Goal: Task Accomplishment & Management: Use online tool/utility

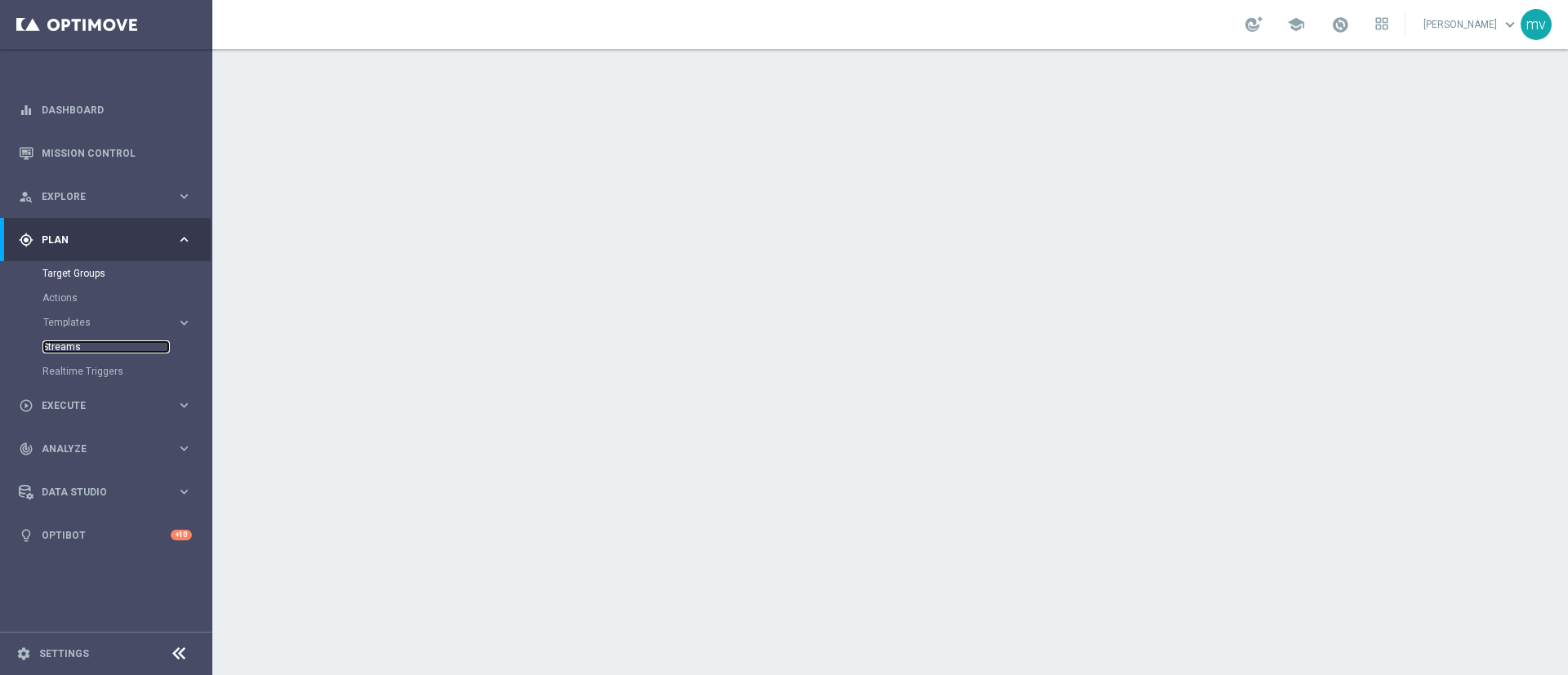
click at [69, 348] on link "Streams" at bounding box center [106, 346] width 128 height 13
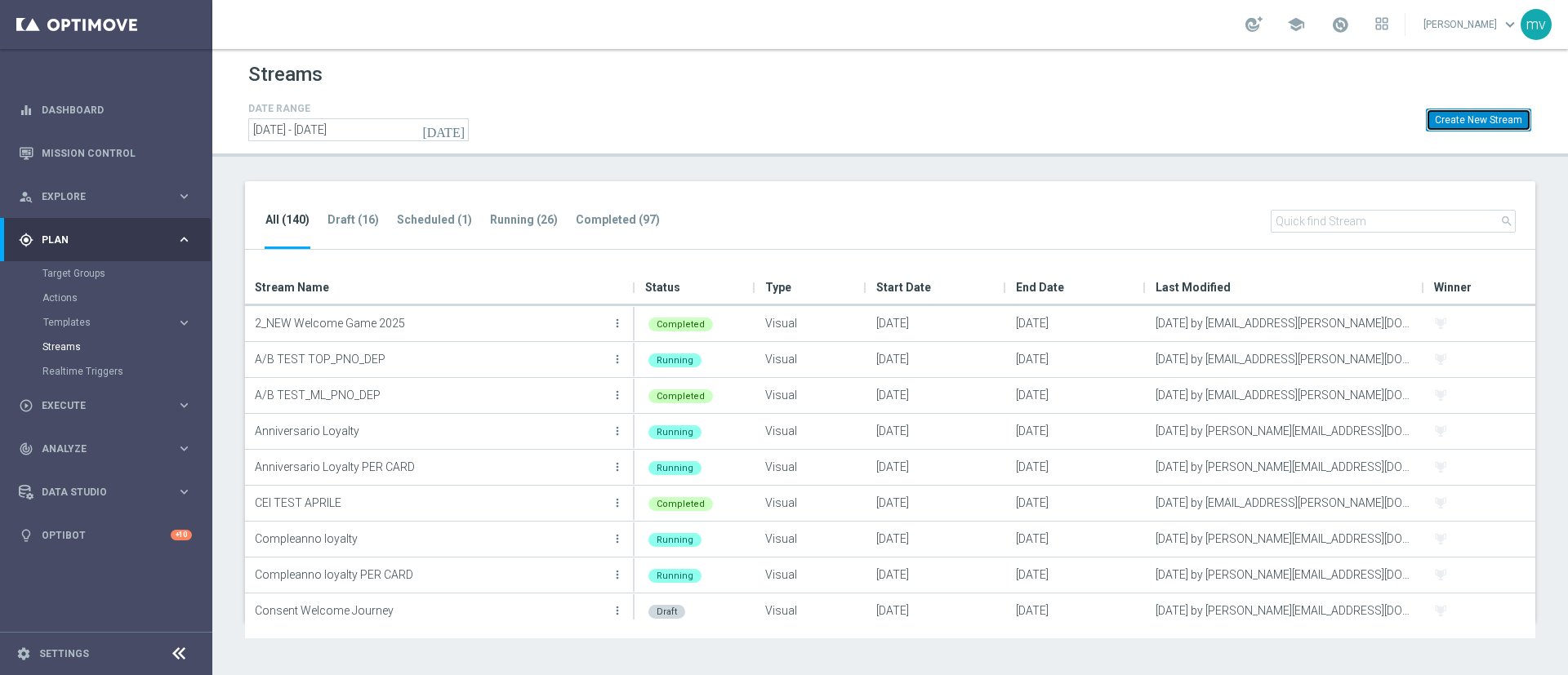
click at [1044, 124] on button "Create New Stream" at bounding box center [1478, 121] width 105 height 23
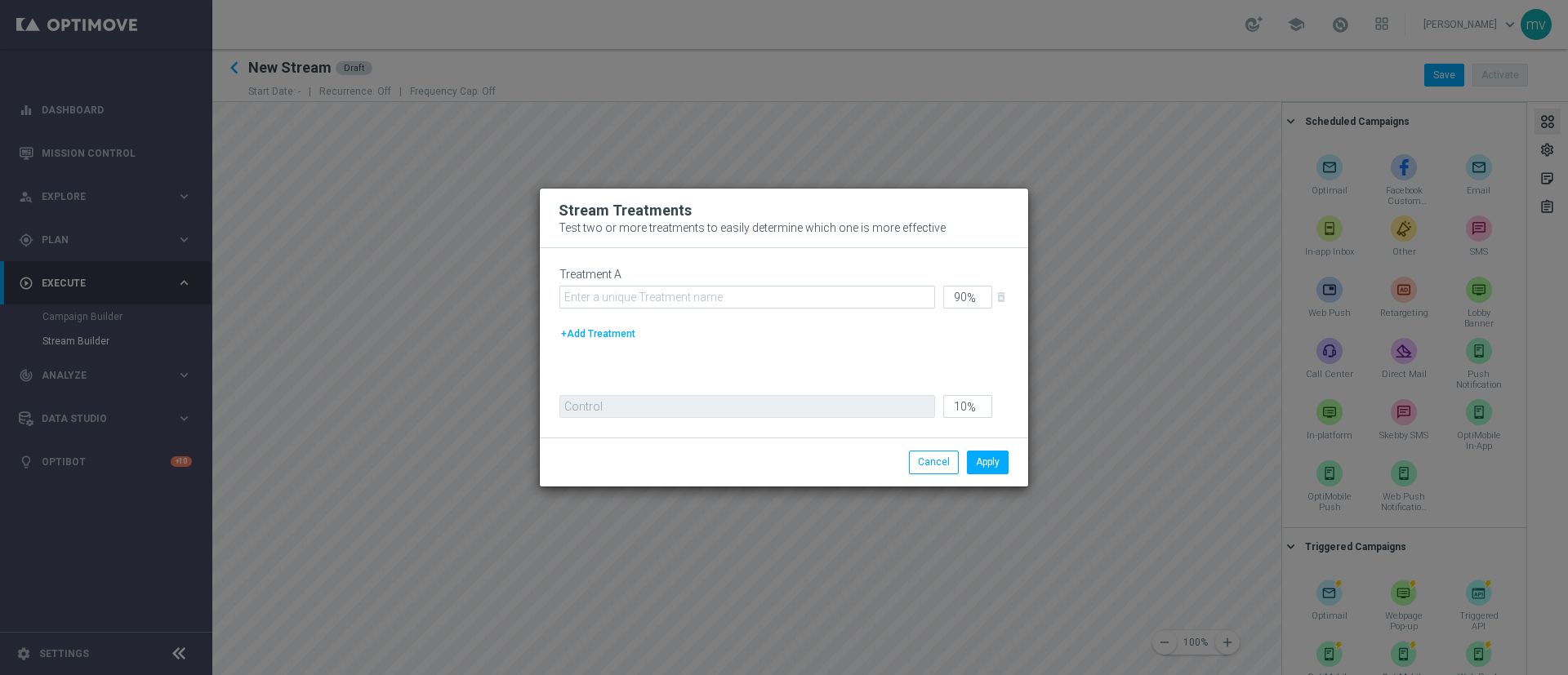
click at [602, 334] on button "+Add Treatment" at bounding box center [599, 334] width 78 height 18
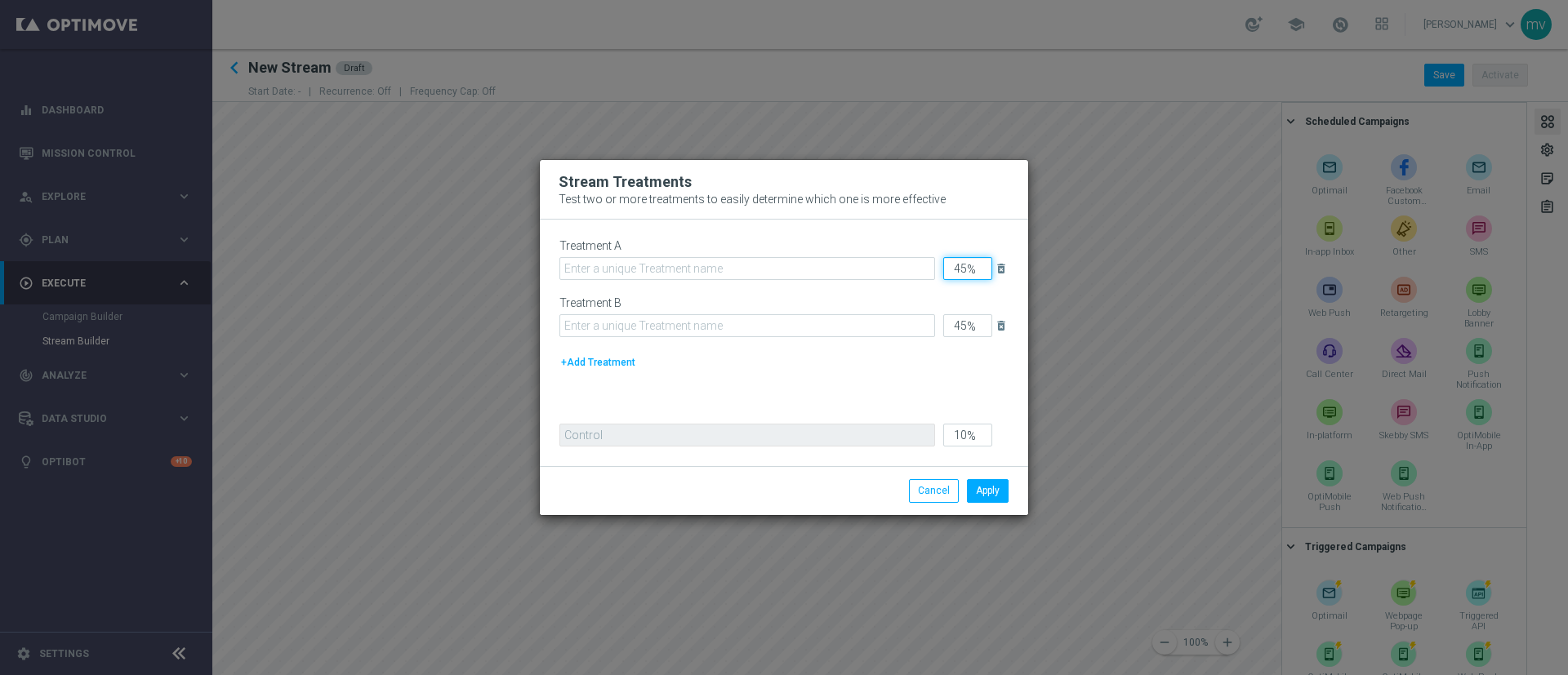
click at [965, 265] on input "45" at bounding box center [967, 268] width 49 height 23
type input "4"
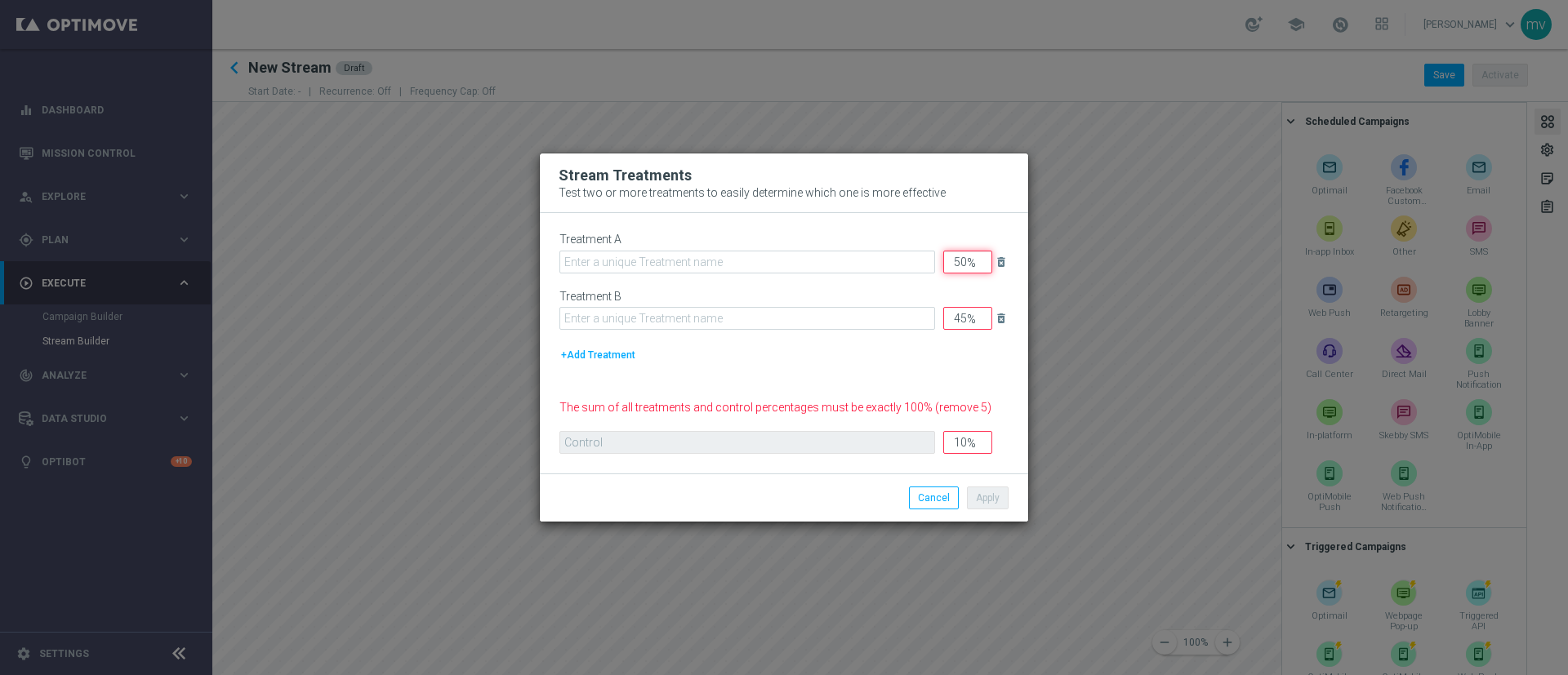
type input "50"
click at [968, 317] on input "45" at bounding box center [967, 319] width 49 height 23
type input "4"
type input "50"
click at [966, 439] on input "10" at bounding box center [967, 443] width 49 height 23
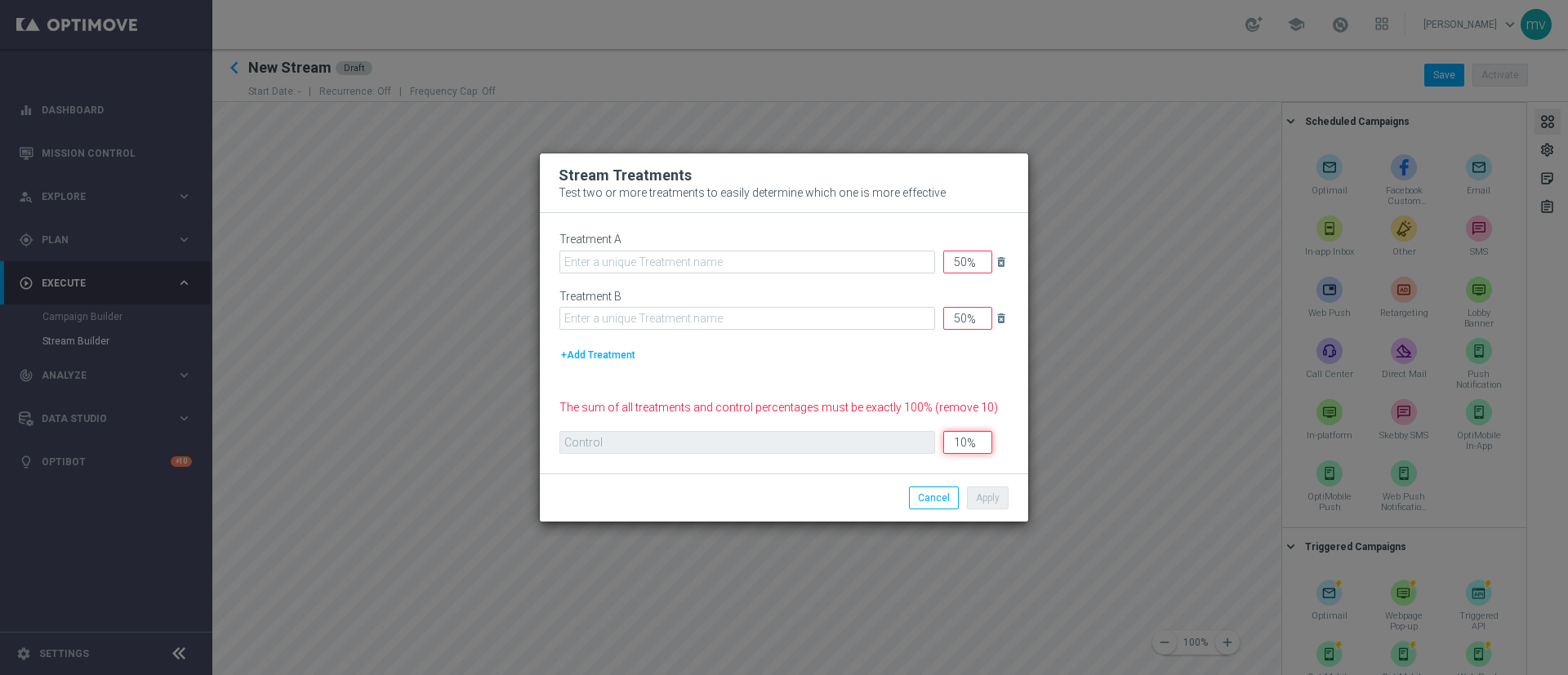
type input "1"
type input "49"
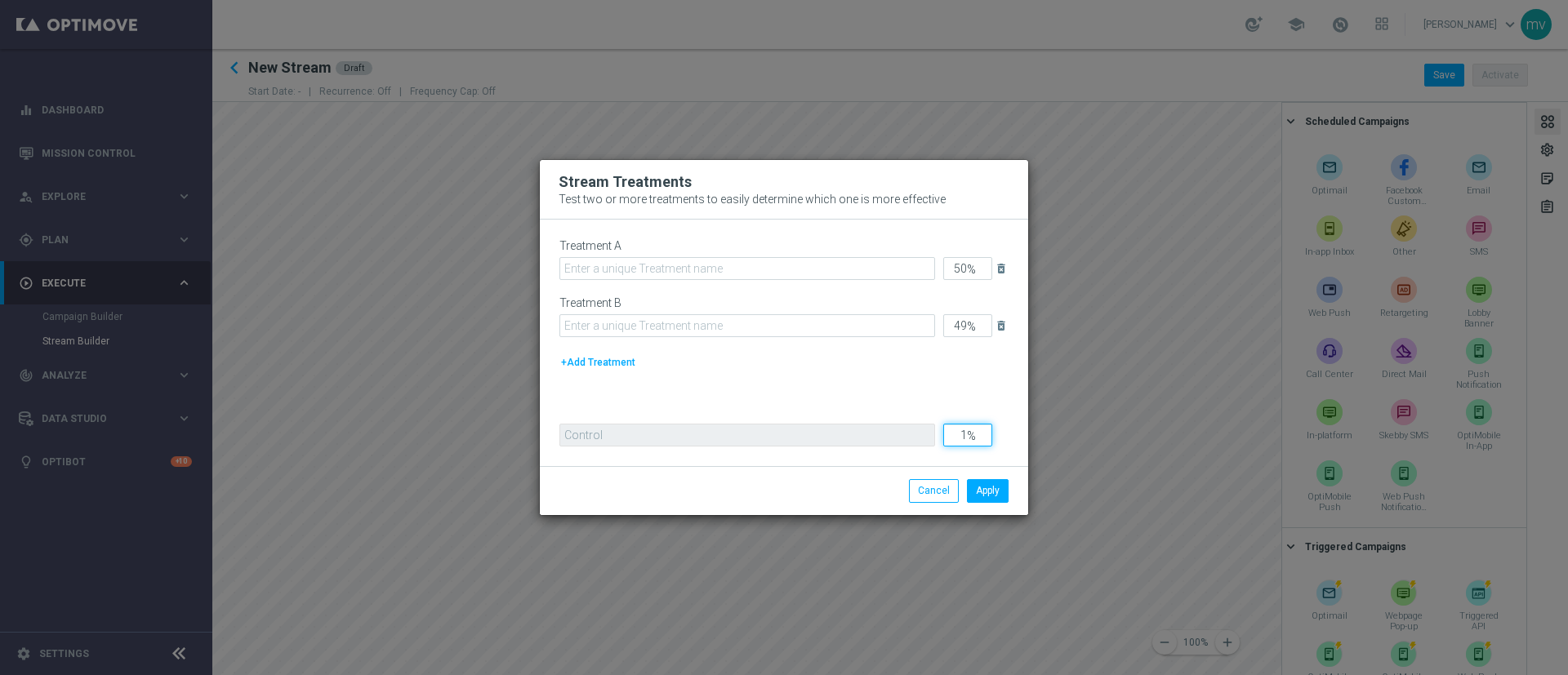
type input "50"
type input "0"
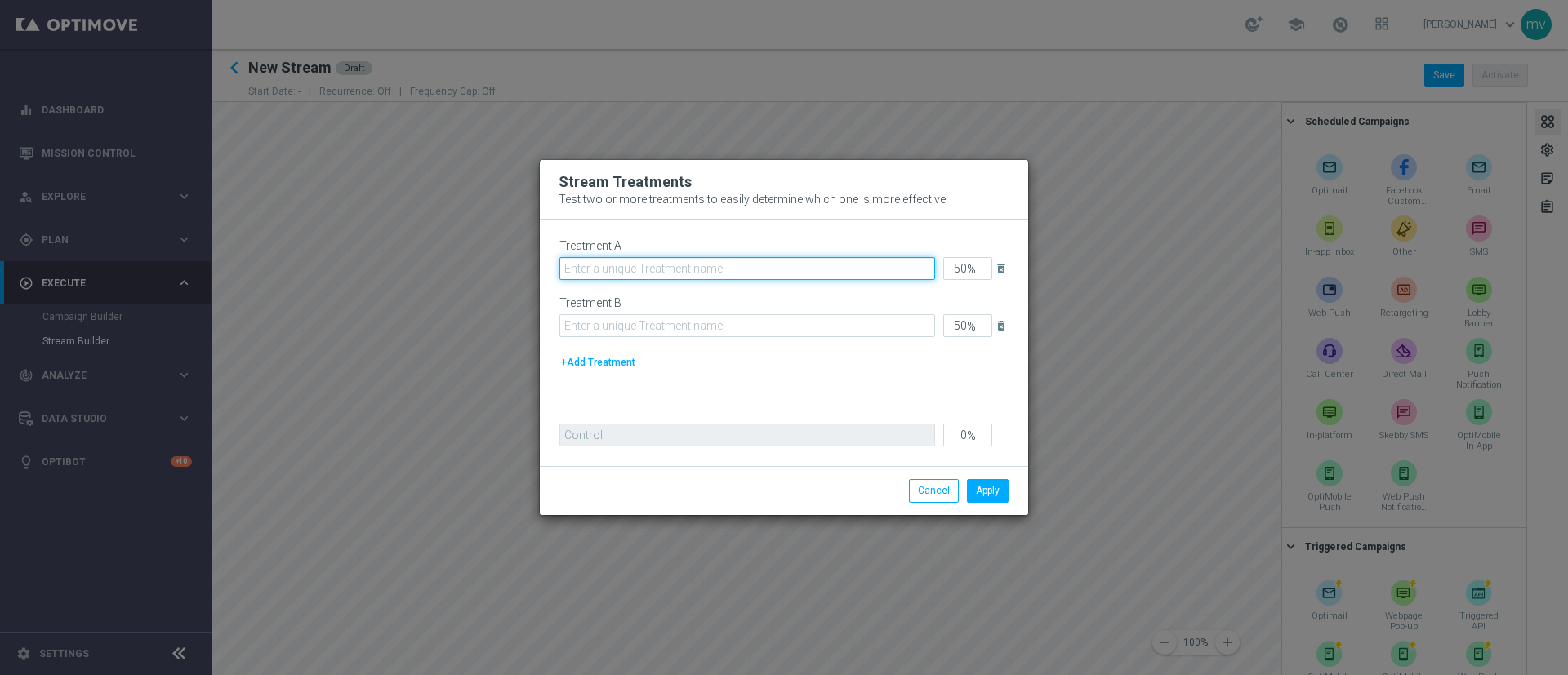
click at [735, 264] on input "text" at bounding box center [748, 268] width 376 height 23
drag, startPoint x: 648, startPoint y: 268, endPoint x: 565, endPoint y: 266, distance: 83.0
click at [565, 266] on input "AB Test ML 30" at bounding box center [748, 268] width 376 height 23
type input "AB Test ML 30"
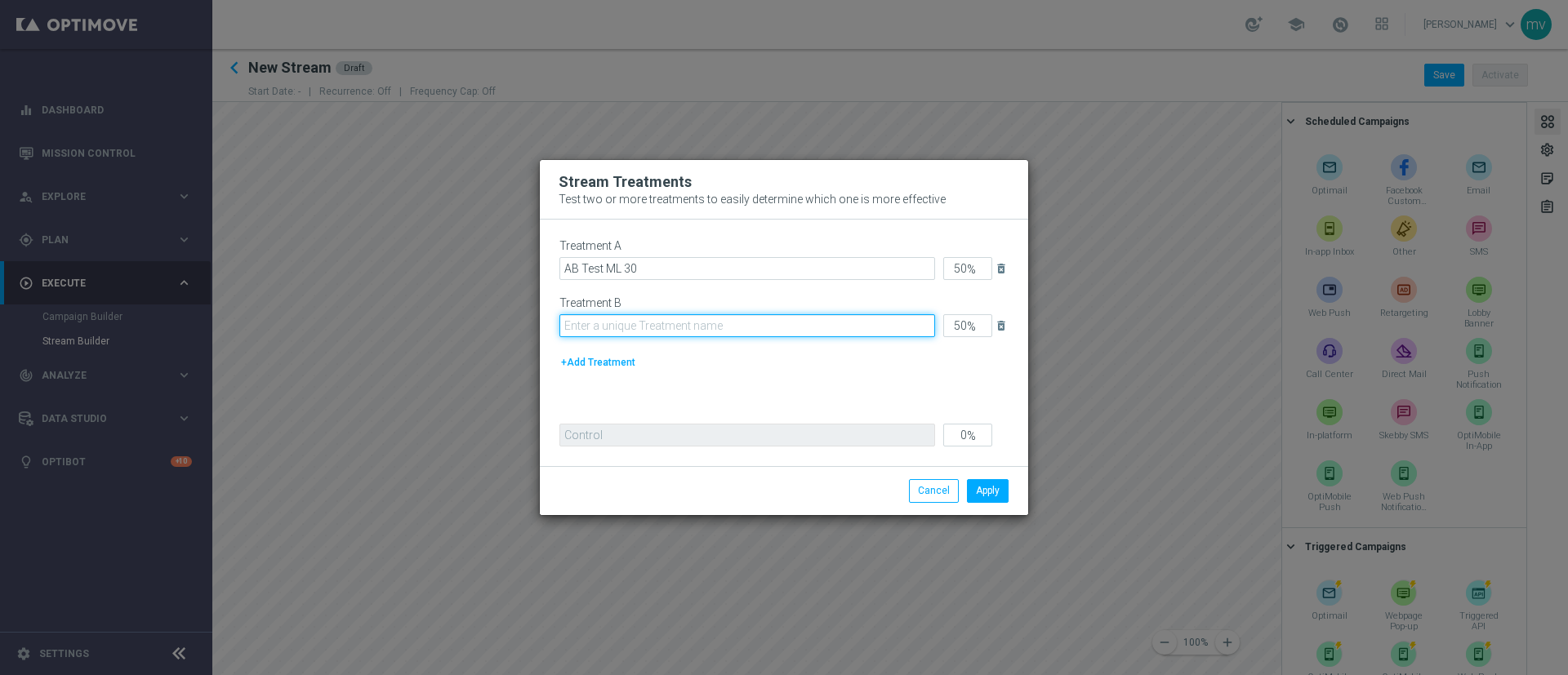
click at [638, 322] on input "text" at bounding box center [748, 326] width 376 height 23
paste input "AB Test ML 30"
type input "AB Test ML 50"
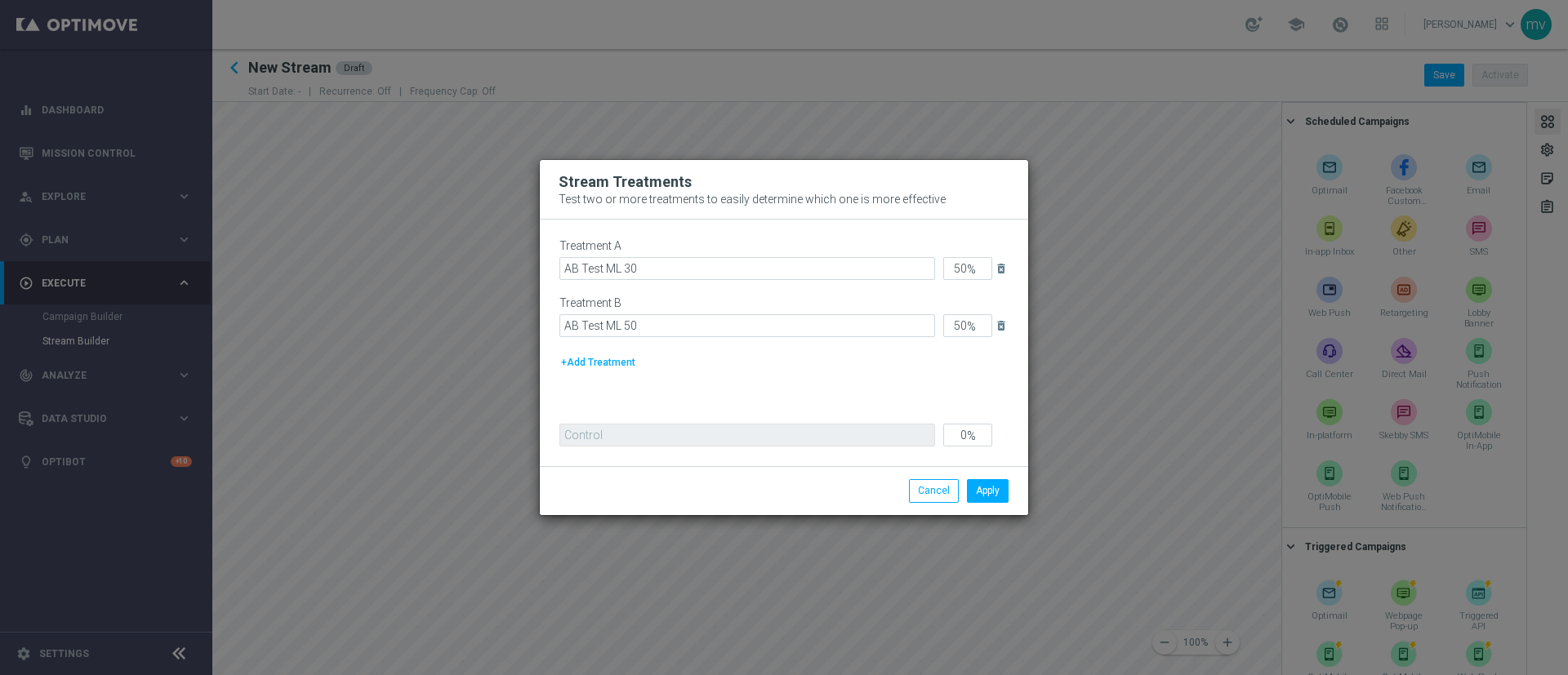
click at [897, 383] on div "Treatment A AB Test ML 30 50 % delete_forever Treatment B AB Test ML 50 50 % de…" at bounding box center [784, 323] width 450 height 168
click at [1003, 449] on button "Apply" at bounding box center [988, 491] width 42 height 23
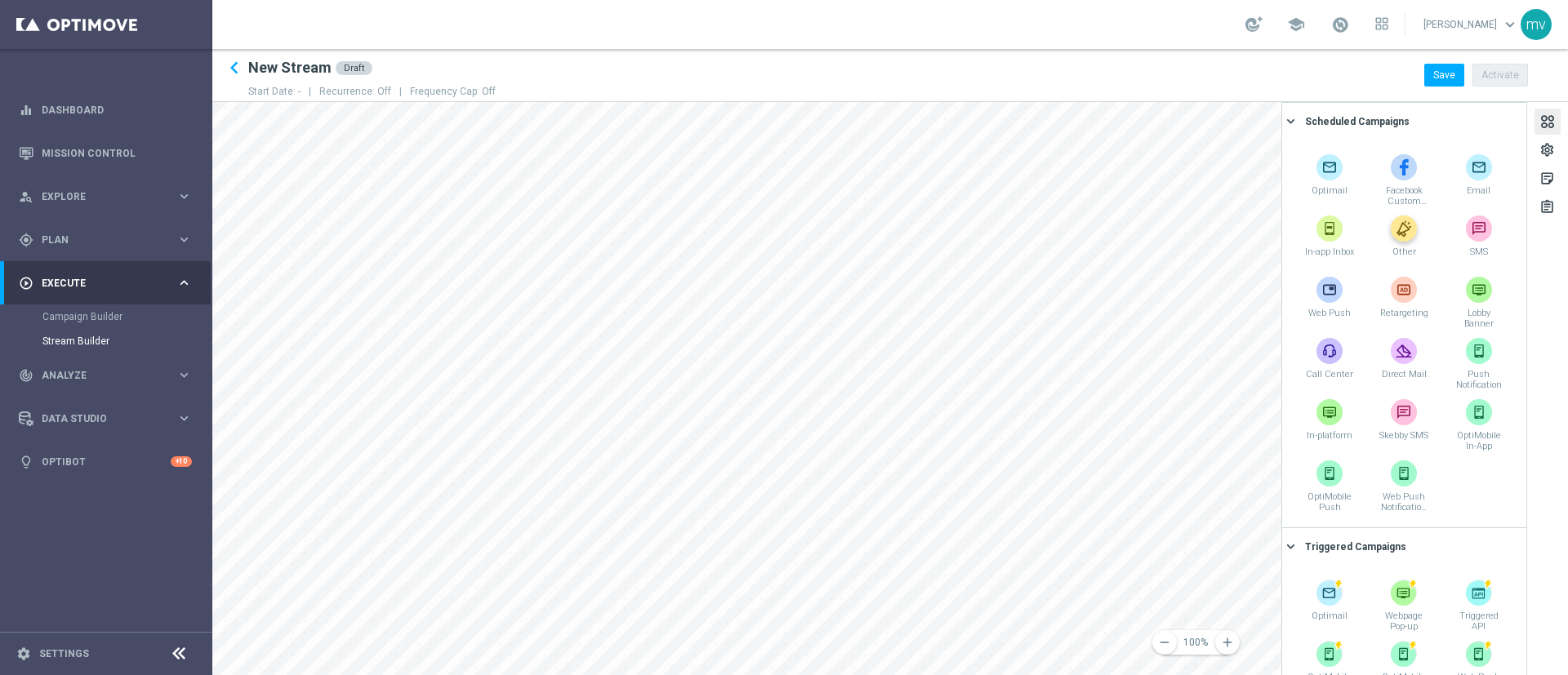
click at [1044, 234] on img at bounding box center [1404, 229] width 26 height 26
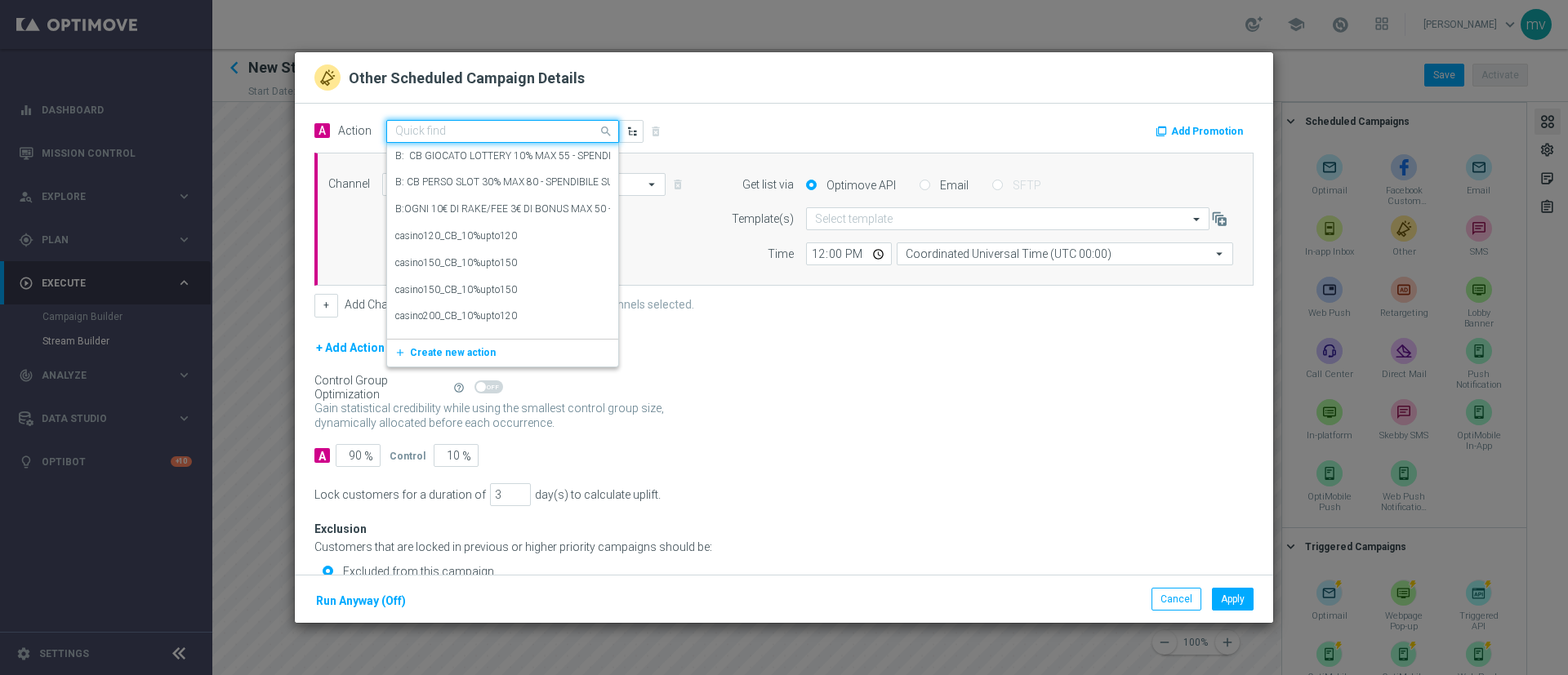
click at [532, 129] on input "text" at bounding box center [486, 131] width 182 height 14
type input "a"
type input "test"
click at [551, 207] on label "A/B TEST ML_PNO_30€per10%fino100SLOT" at bounding box center [491, 205] width 192 height 14
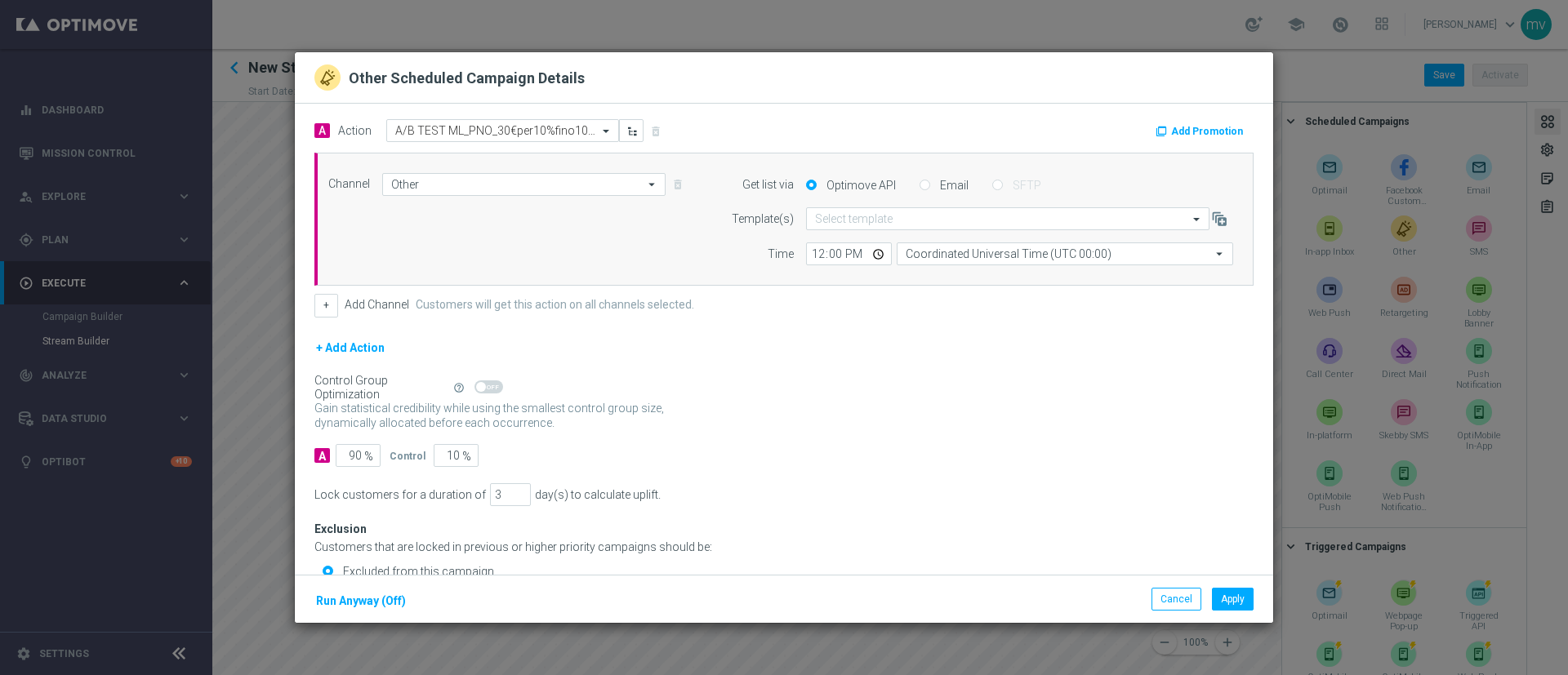
click at [1044, 124] on button "Add Promotion" at bounding box center [1201, 131] width 94 height 18
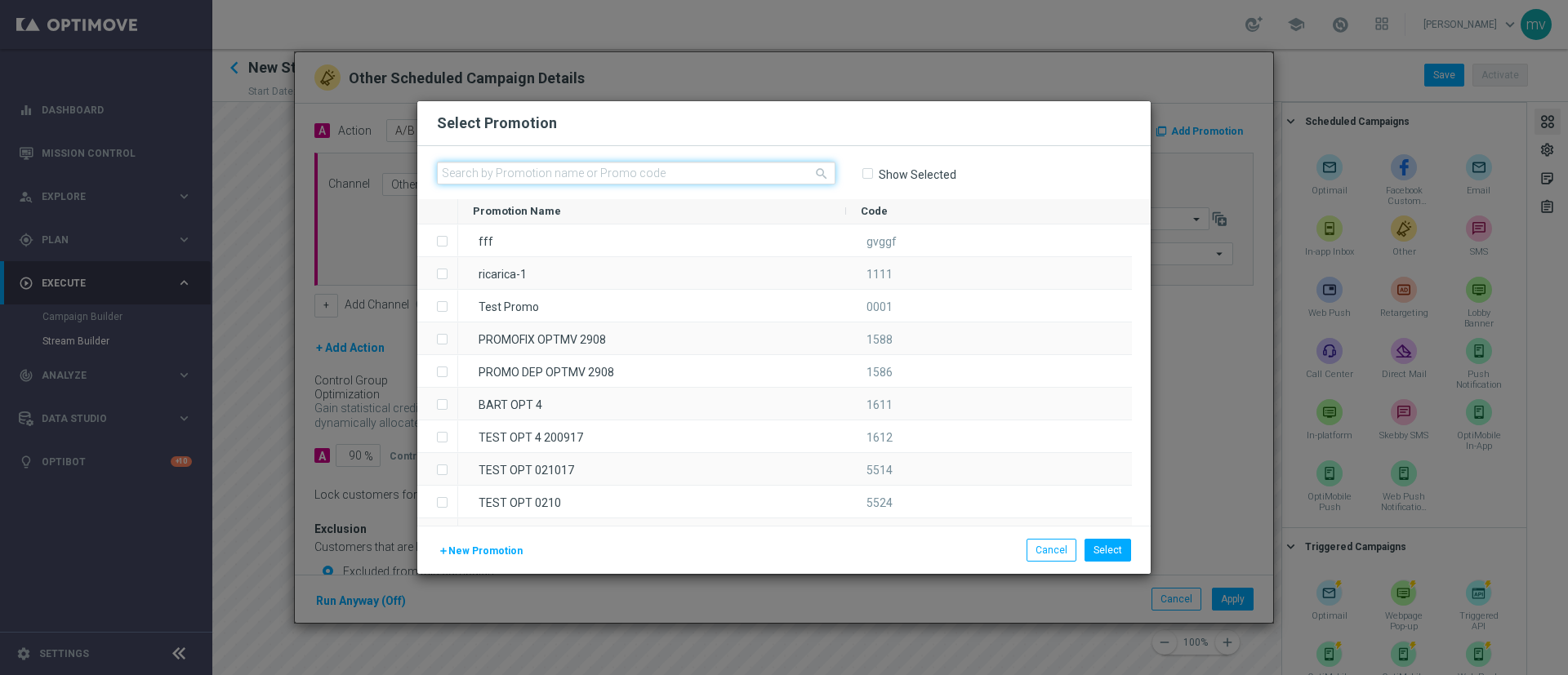
click at [659, 174] on input "text" at bounding box center [637, 173] width 399 height 23
paste input "335366"
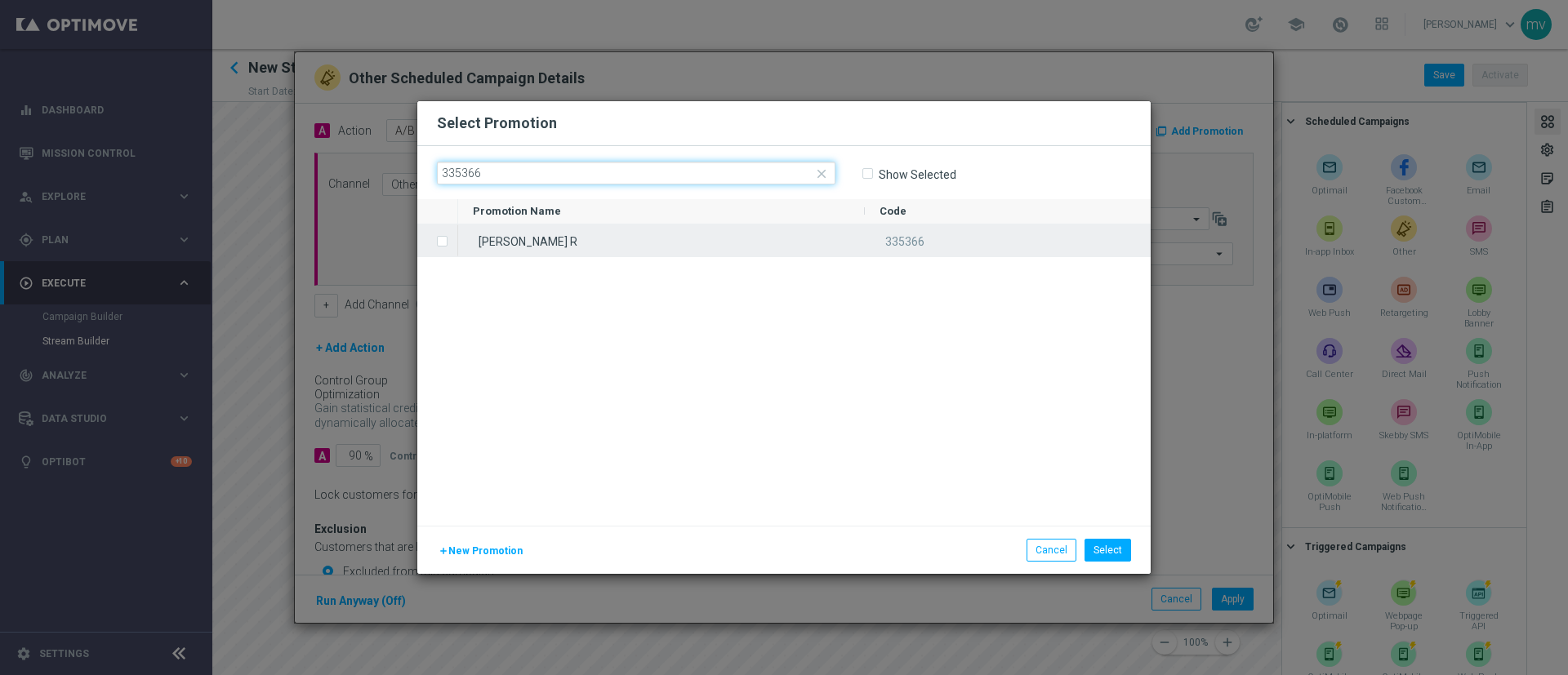
type input "335366"
click at [453, 239] on label "Press SPACE to select this row." at bounding box center [456, 242] width 6 height 15
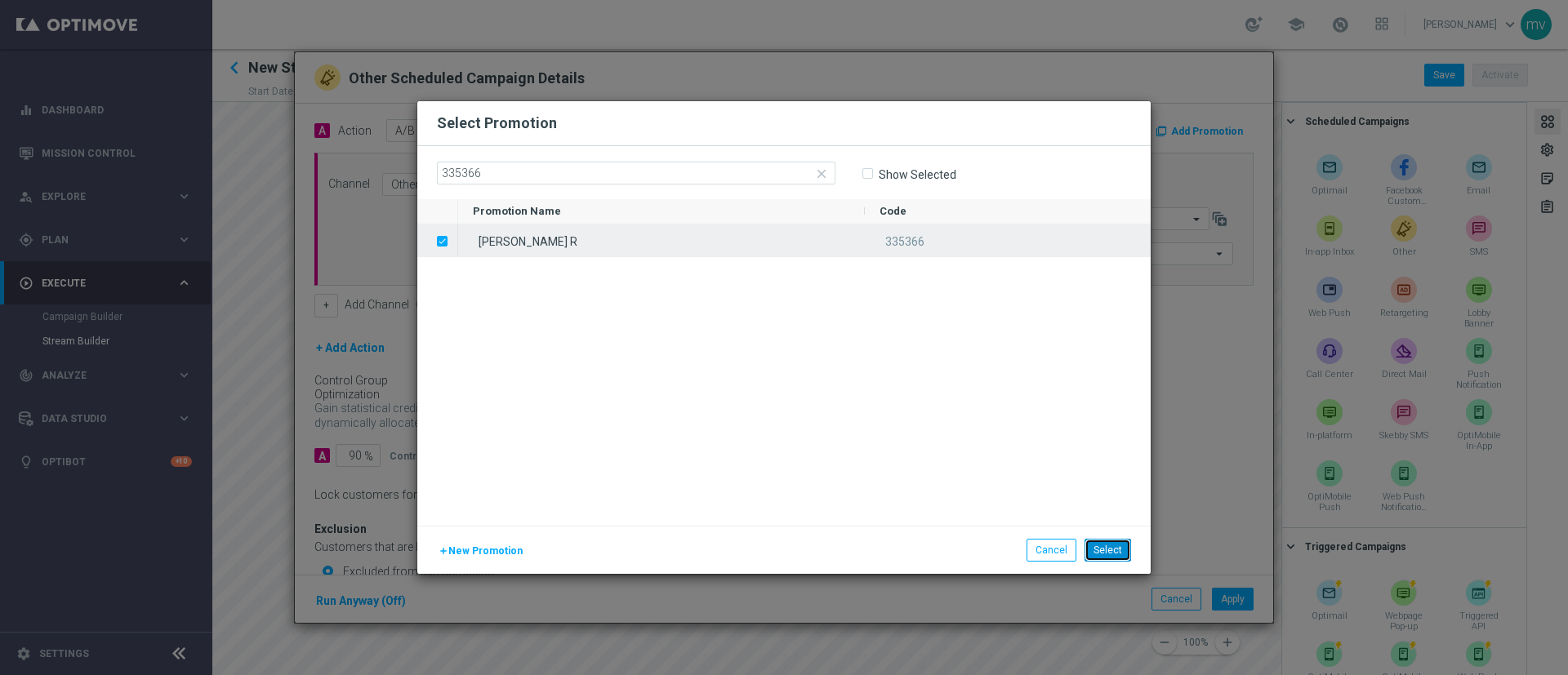
click at [1044, 449] on button "Select" at bounding box center [1109, 551] width 47 height 23
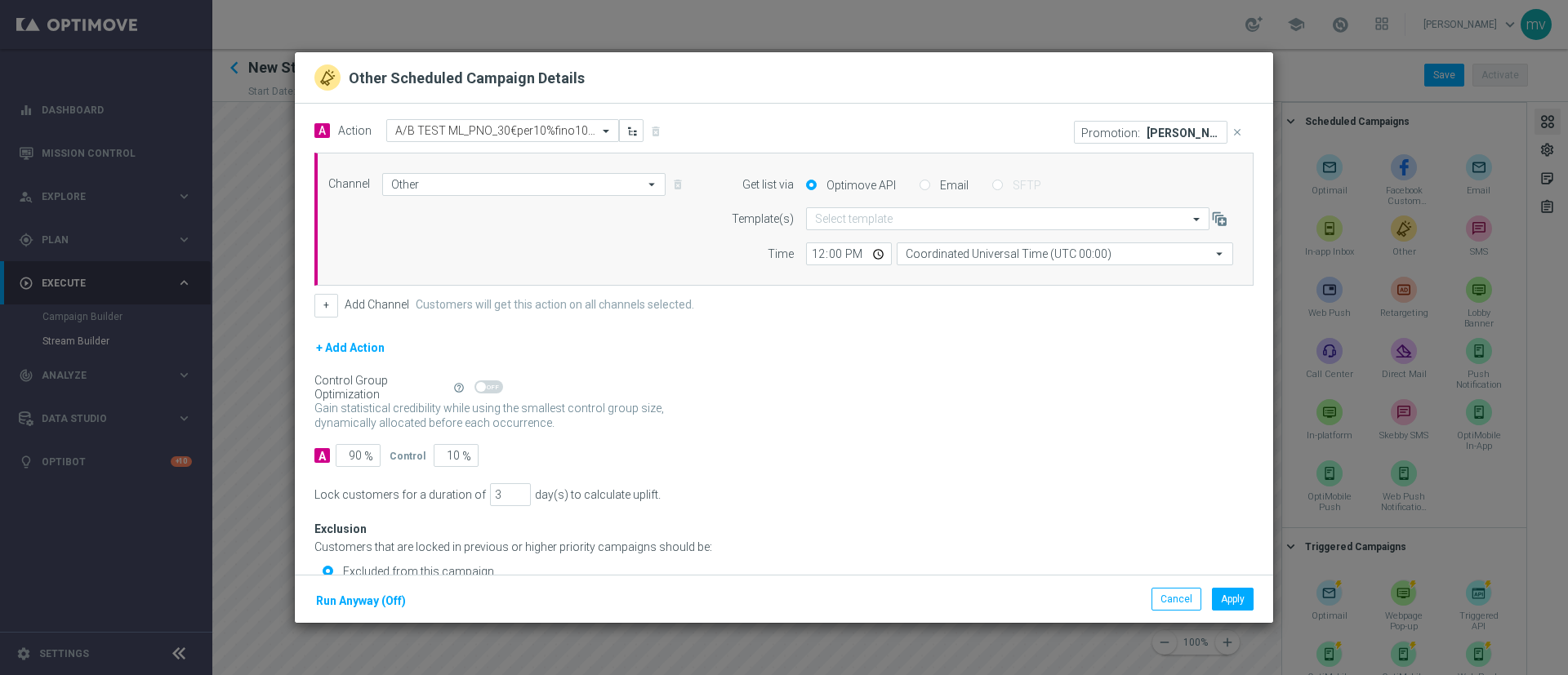
click at [920, 181] on input "Email" at bounding box center [925, 186] width 11 height 11
radio input "true"
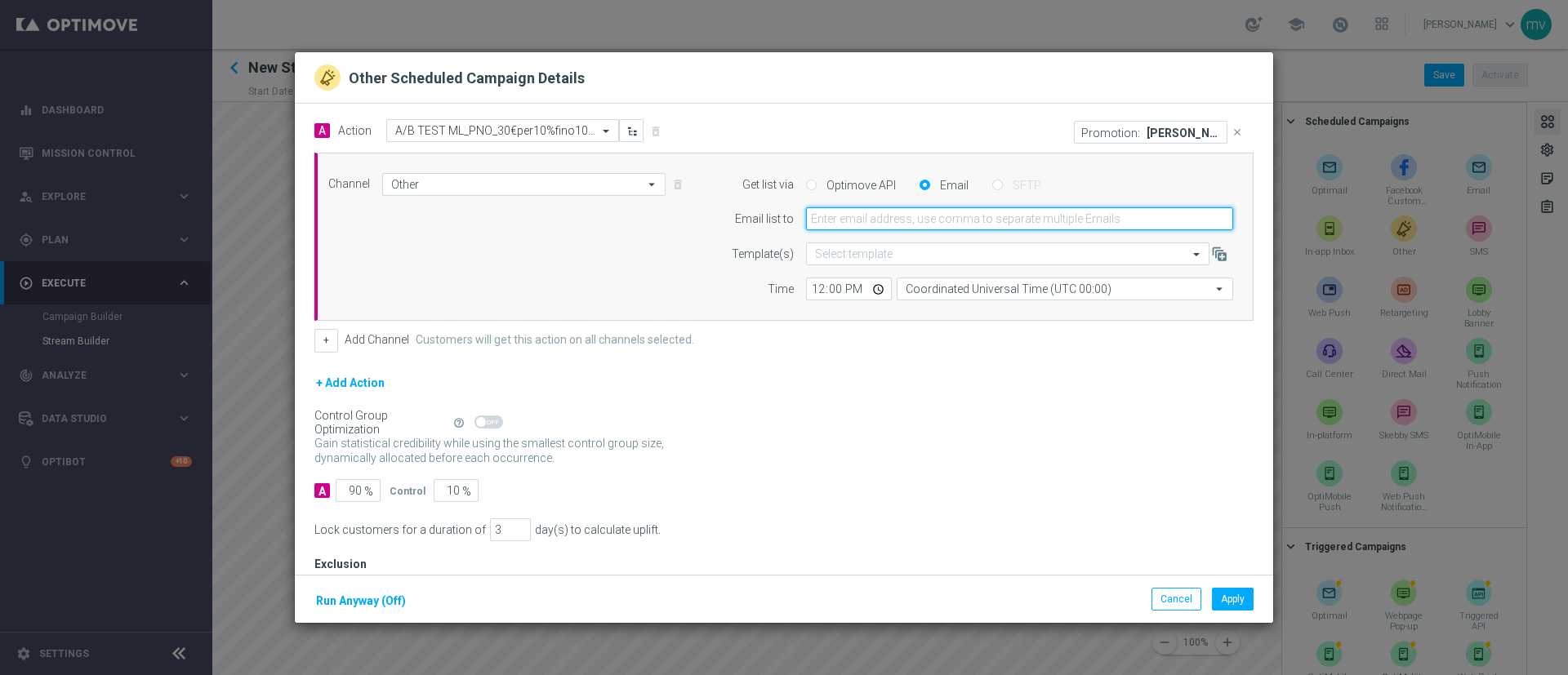
click at [898, 214] on input "email" at bounding box center [1019, 219] width 427 height 23
type input "vis"
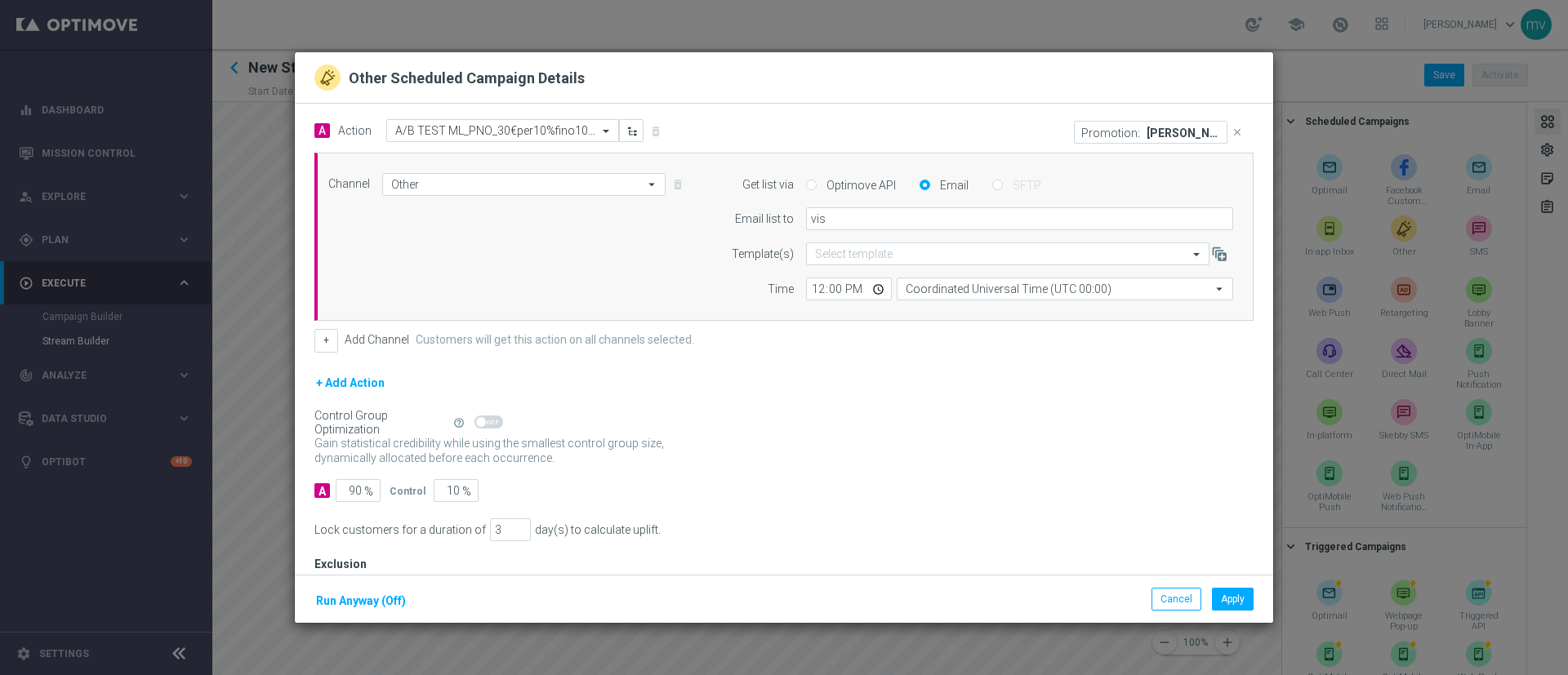
click at [808, 186] on div "Optimove API" at bounding box center [851, 185] width 90 height 15
click at [806, 186] on input "Optimove API" at bounding box center [811, 186] width 11 height 11
radio input "true"
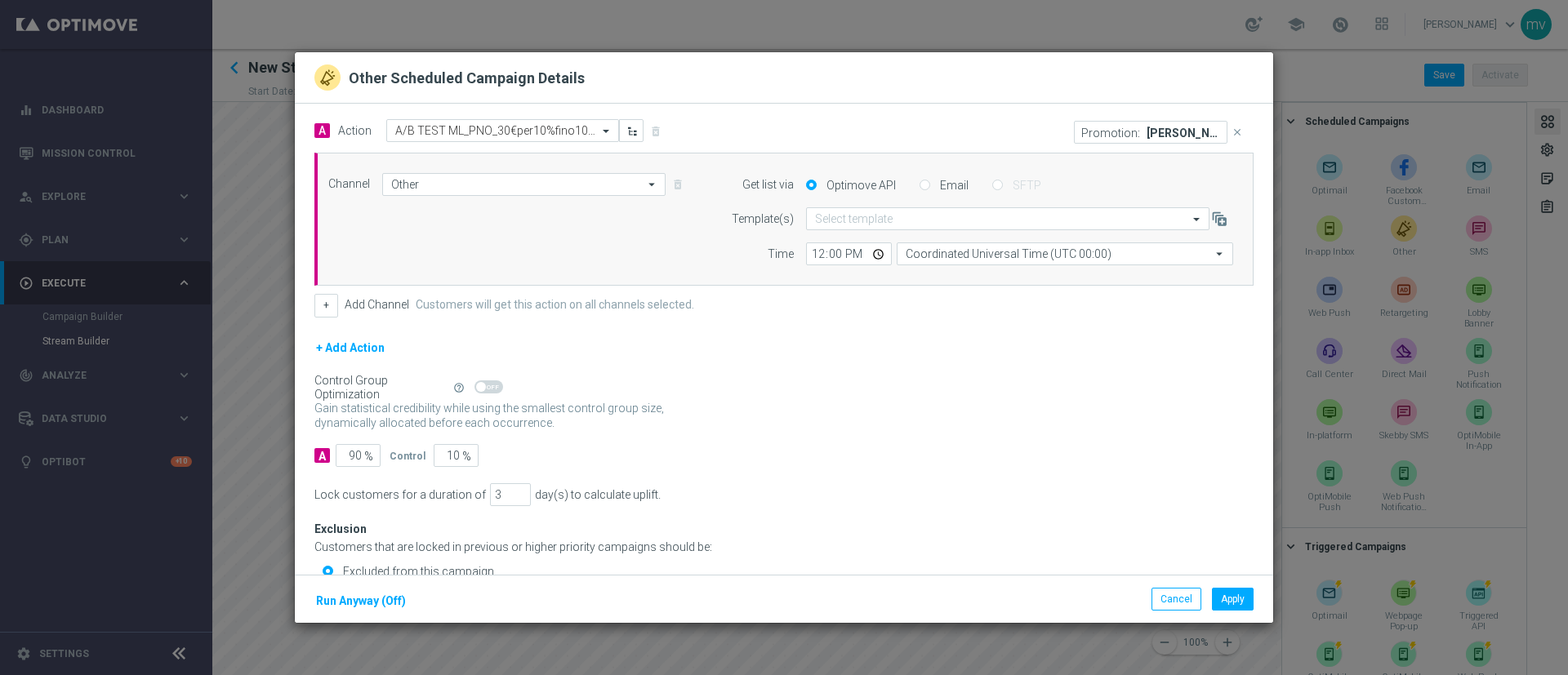
click at [920, 187] on input "Email" at bounding box center [925, 186] width 11 height 11
radio input "true"
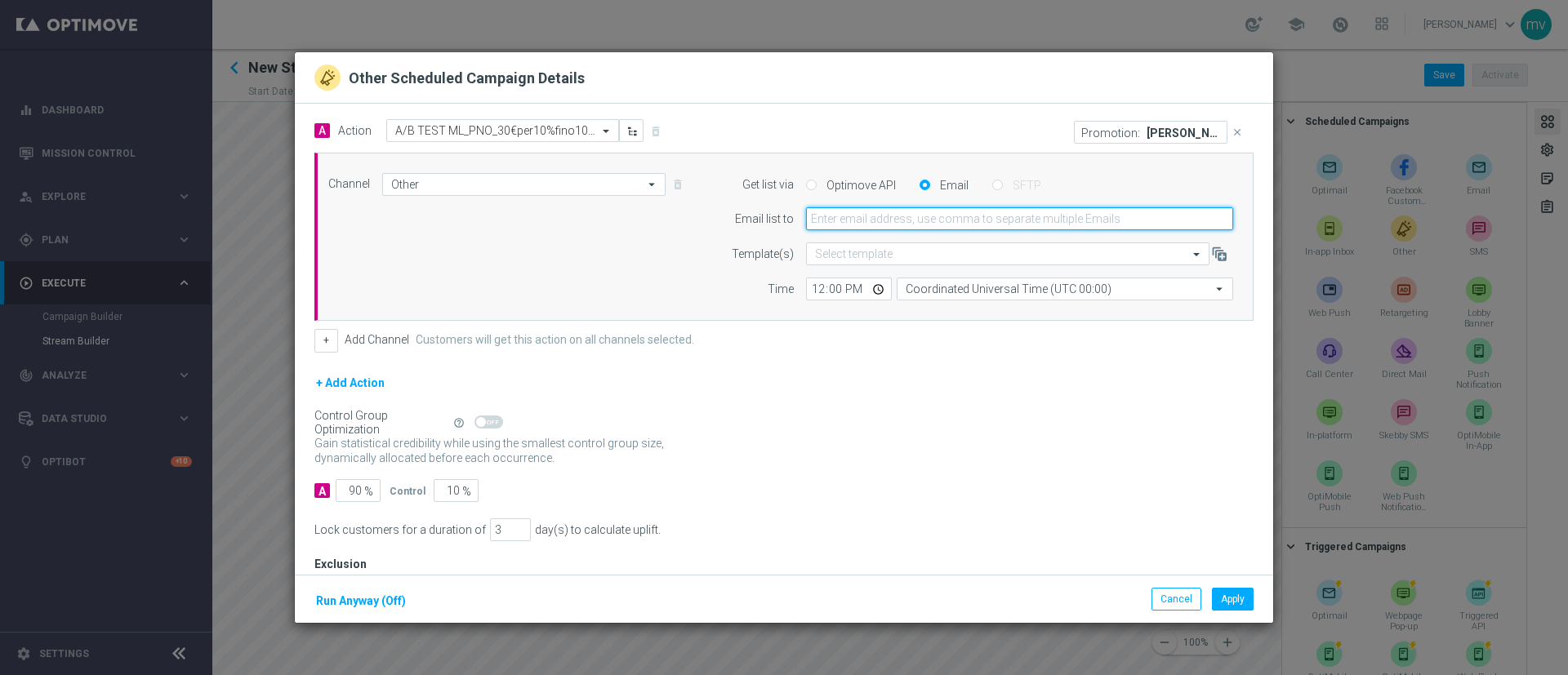
click at [873, 218] on input "email" at bounding box center [1019, 219] width 427 height 23
type input "[EMAIL_ADDRESS][PERSON_NAME][DOMAIN_NAME]"
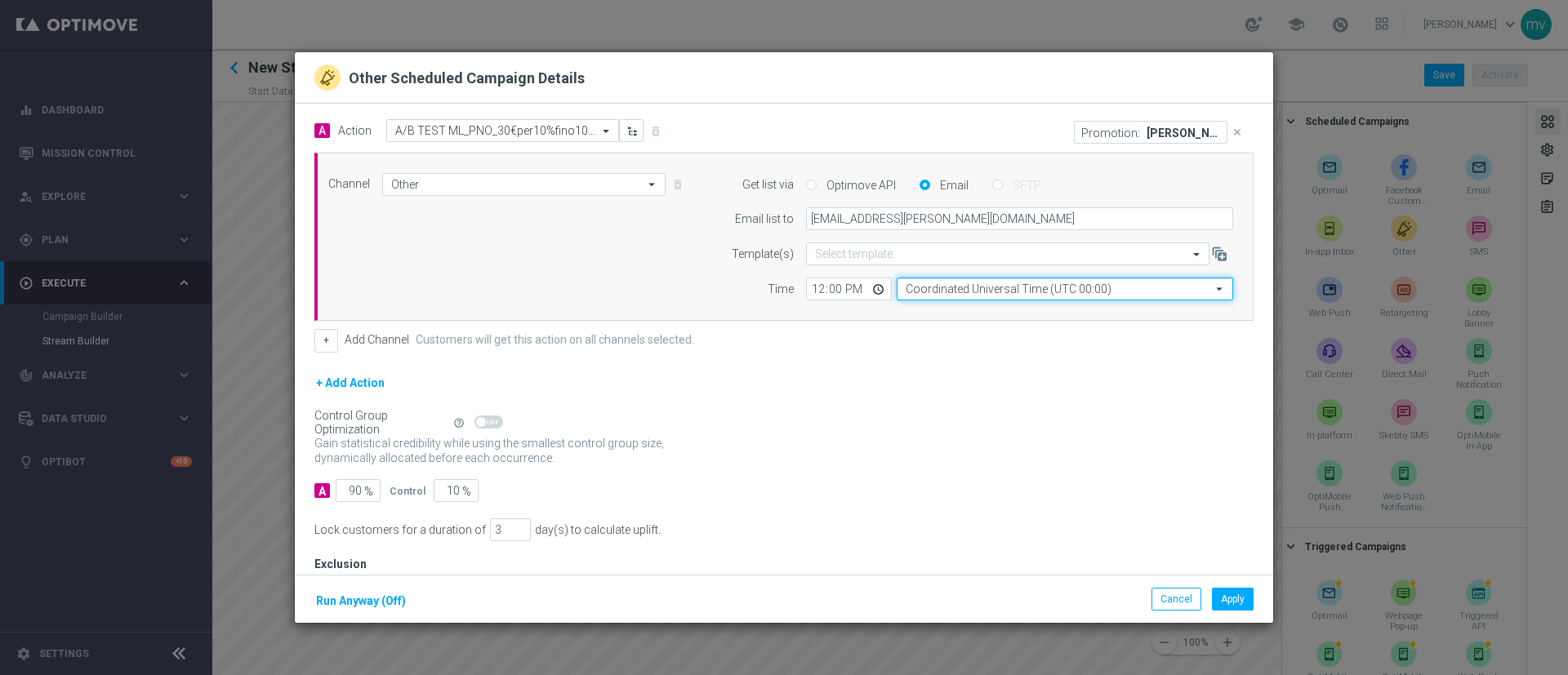
click at [928, 291] on input "Coordinated Universal Time (UTC 00:00)" at bounding box center [1066, 289] width 337 height 23
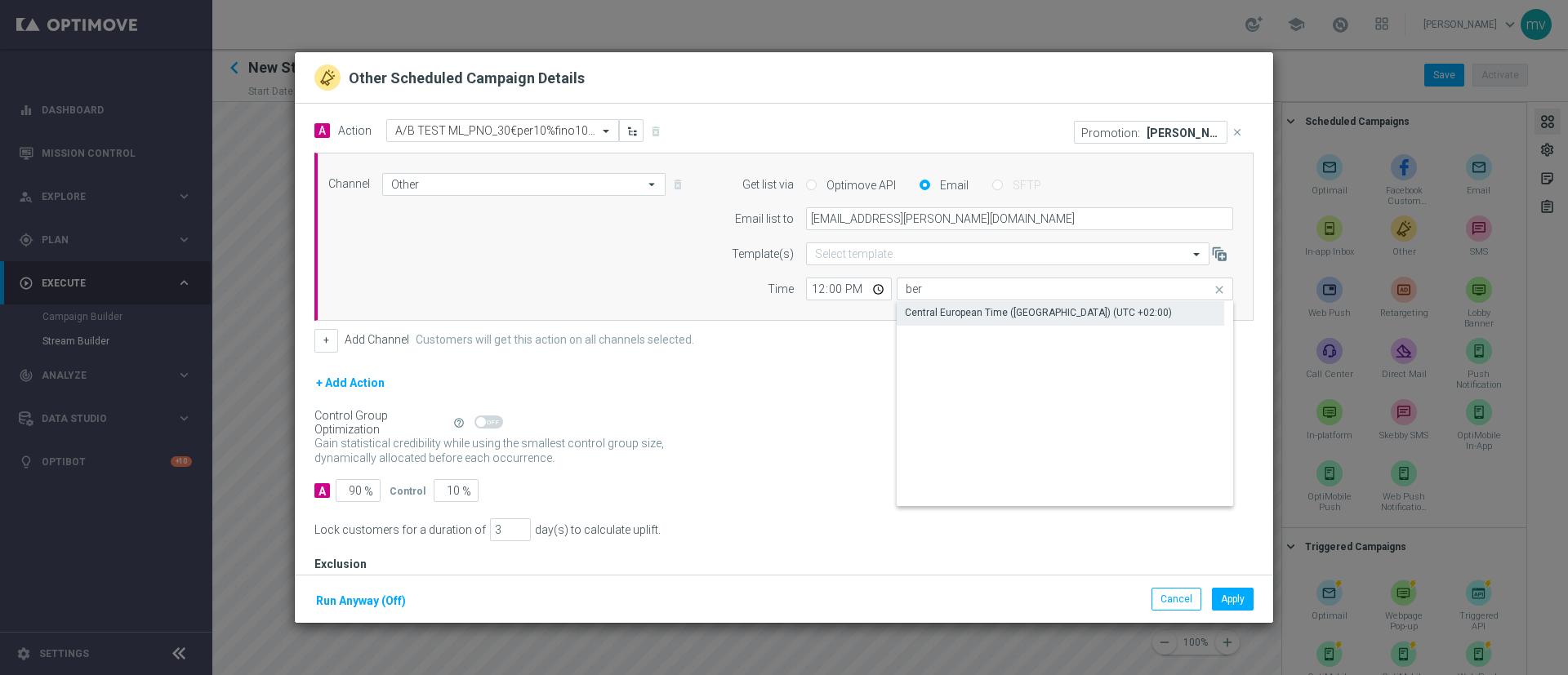
click at [945, 311] on div "Central European Time ([GEOGRAPHIC_DATA]) (UTC +02:00)" at bounding box center [1039, 312] width 267 height 15
type input "Central European Time ([GEOGRAPHIC_DATA]) (UTC +02:00)"
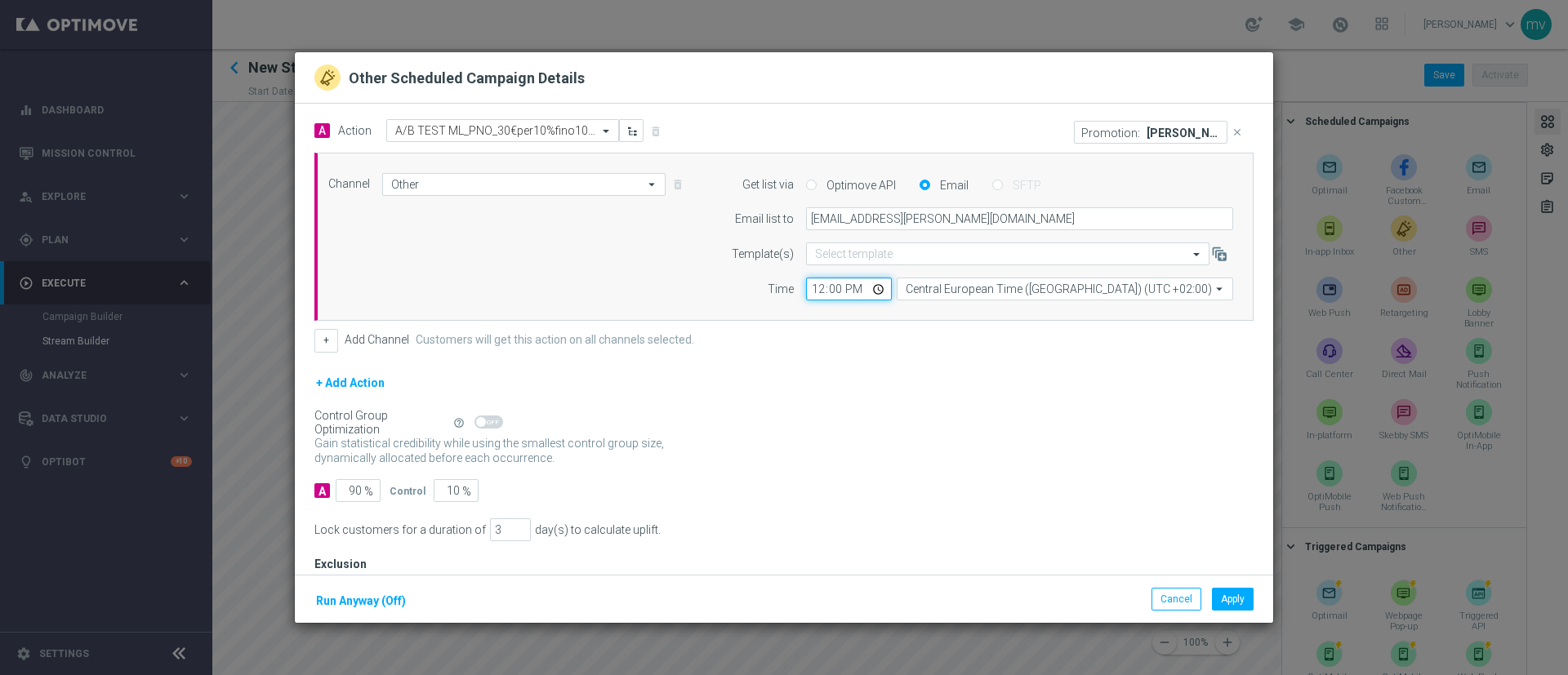
click at [811, 287] on input "12:00" at bounding box center [849, 289] width 86 height 23
click at [894, 427] on div "Control Group Optimization Self Optimizing Campaign help_outline" at bounding box center [784, 423] width 939 height 18
click at [811, 287] on input "15:30" at bounding box center [849, 289] width 86 height 23
type input "16:30"
click at [824, 392] on div "+ Add Action" at bounding box center [784, 394] width 939 height 41
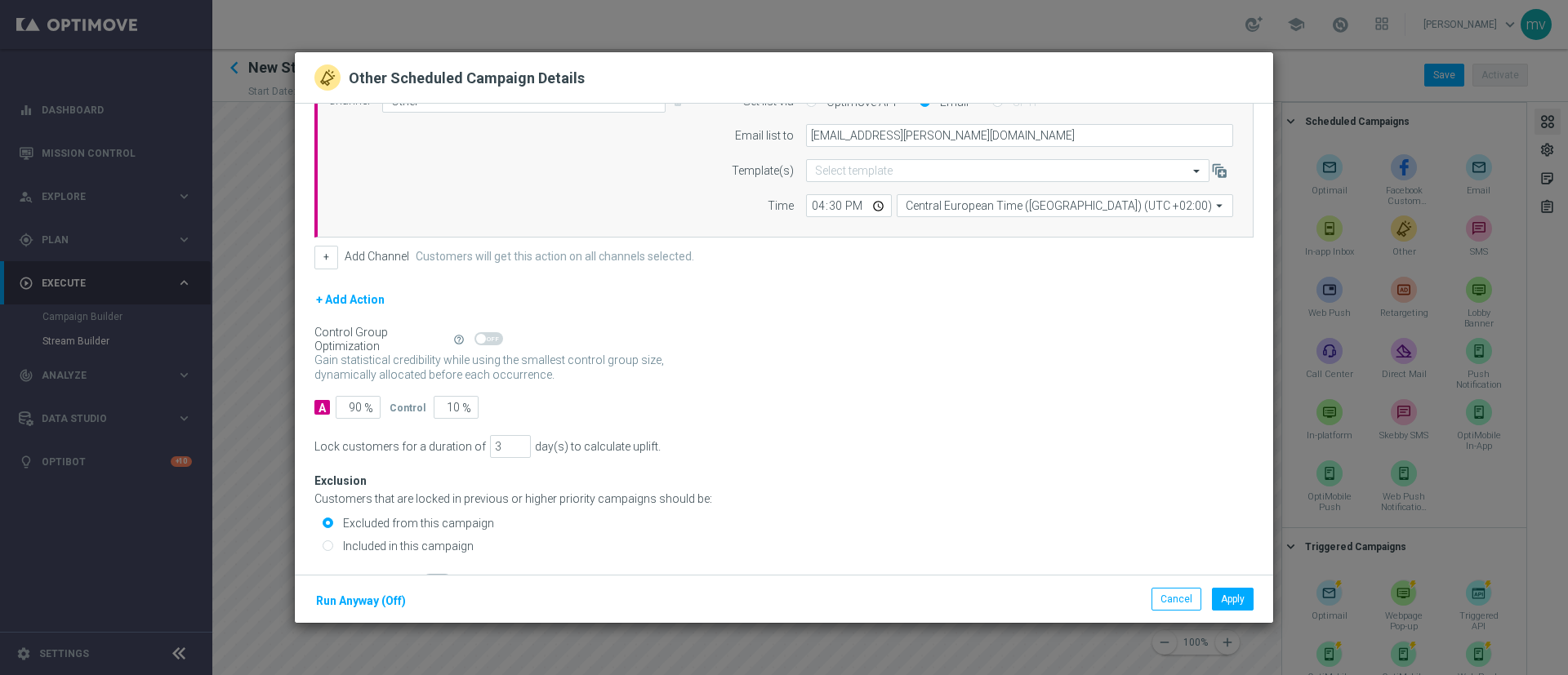
scroll to position [115, 0]
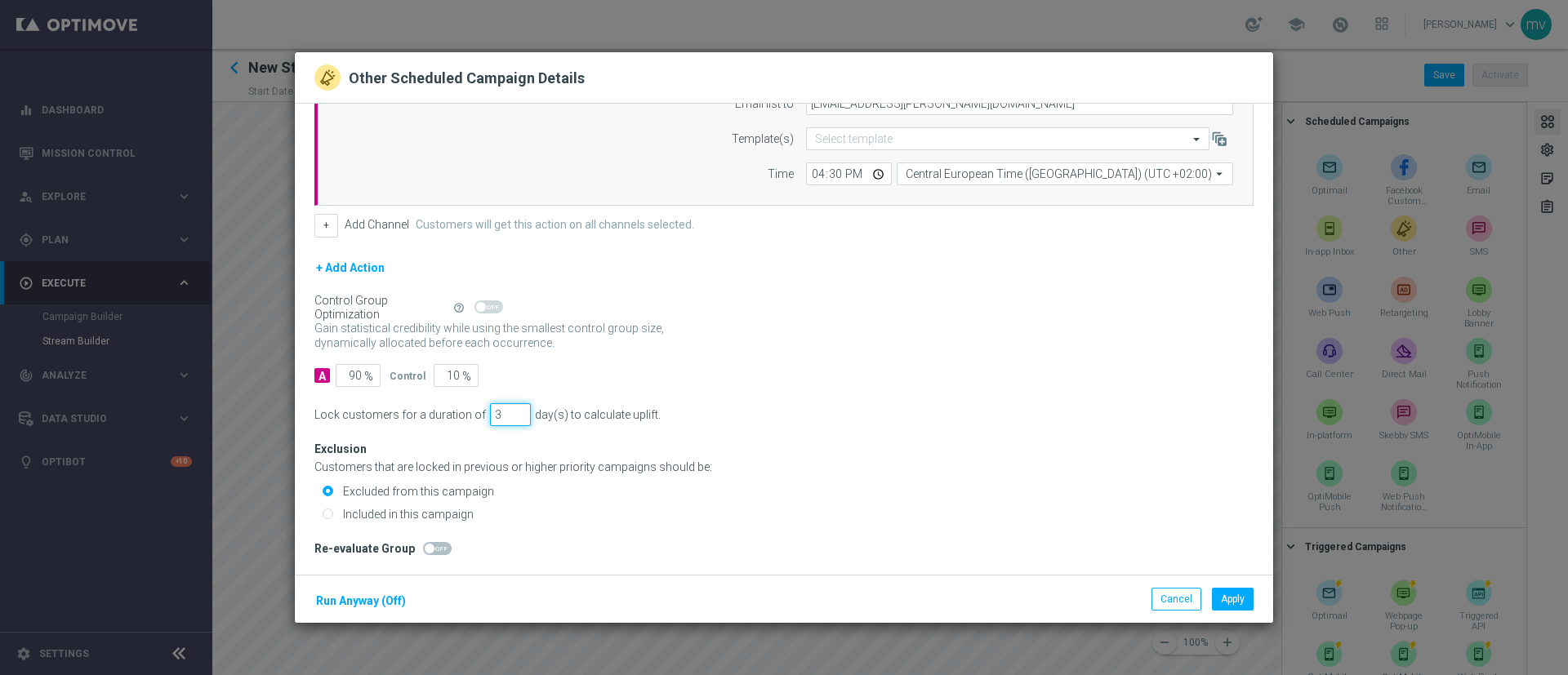
click at [495, 417] on input "3" at bounding box center [511, 415] width 41 height 23
click at [513, 409] on input "4" at bounding box center [511, 415] width 41 height 23
type input "5"
click at [513, 409] on input "5" at bounding box center [511, 415] width 41 height 23
click at [647, 449] on div "Exclusion Customers that are locked in previous or higher priority campaigns sh…" at bounding box center [784, 476] width 939 height 99
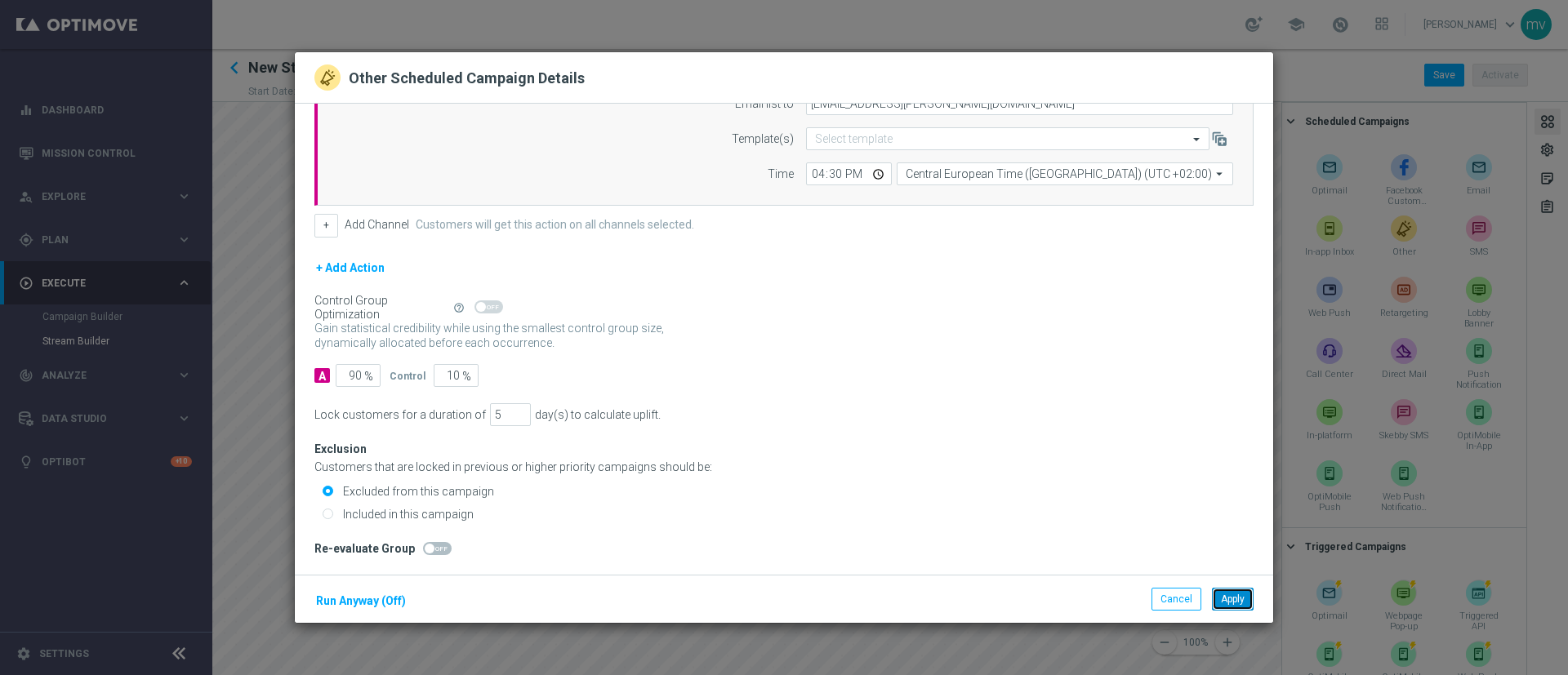
click at [1044, 449] on button "Apply" at bounding box center [1233, 599] width 42 height 23
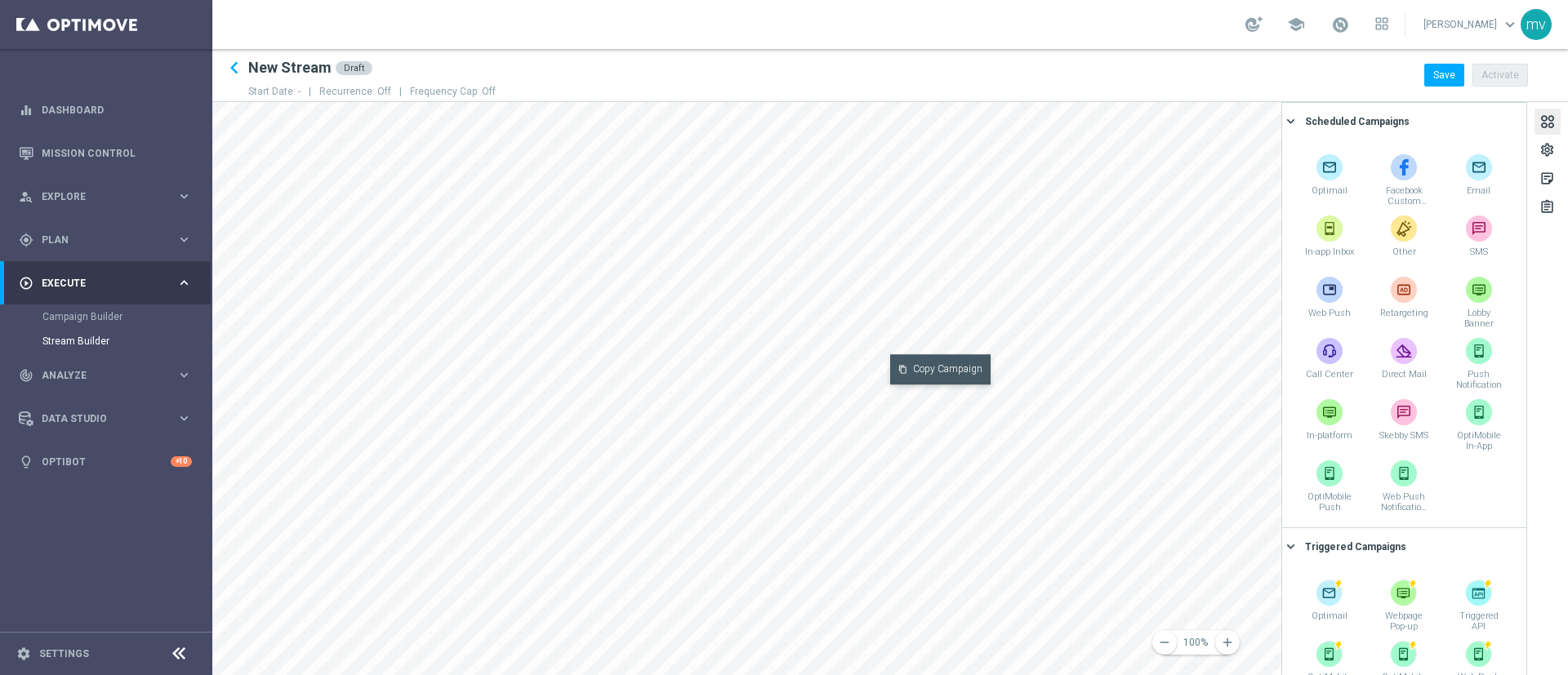
click at [928, 369] on button "content_copy Copy Campaign" at bounding box center [940, 369] width 100 height 30
click at [906, 325] on button "content_paste Paste Campaign" at bounding box center [931, 317] width 101 height 30
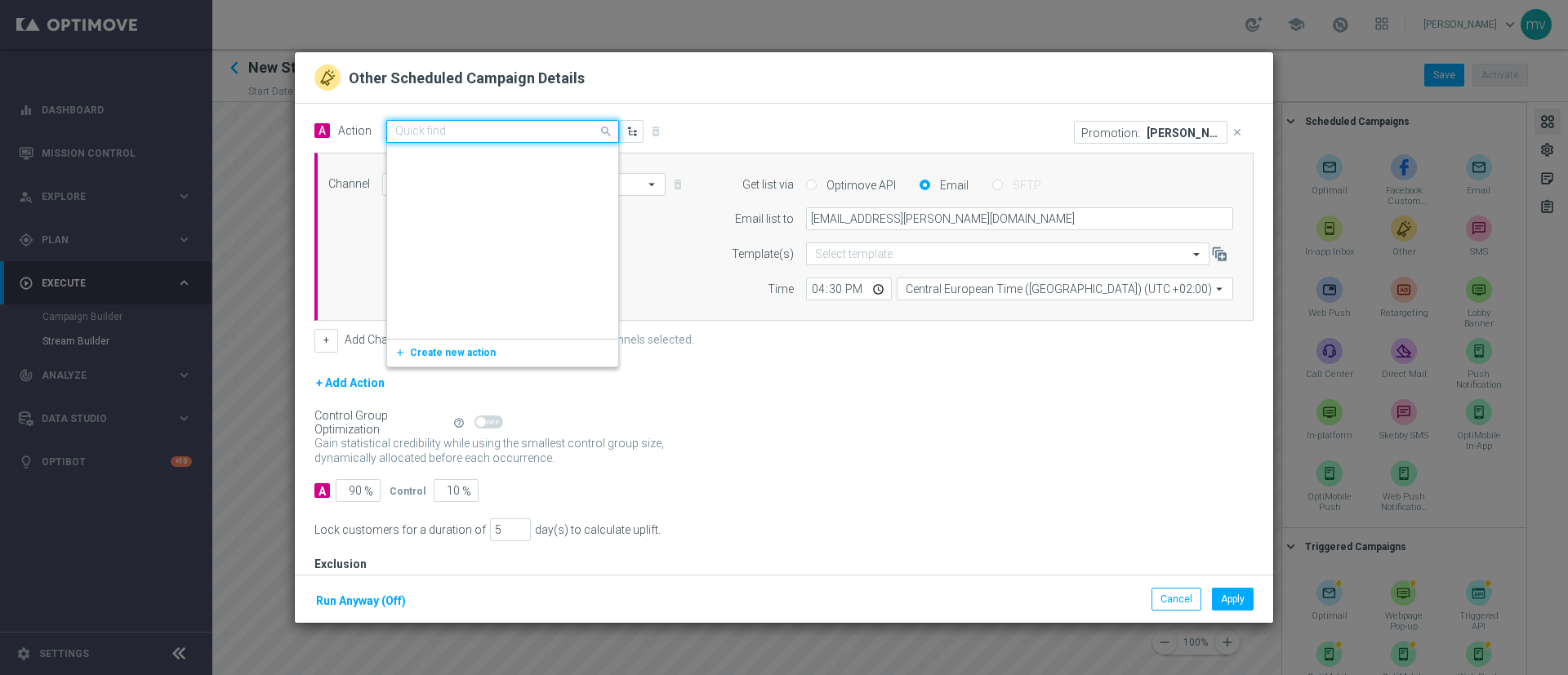
click at [542, 129] on input "text" at bounding box center [486, 131] width 182 height 14
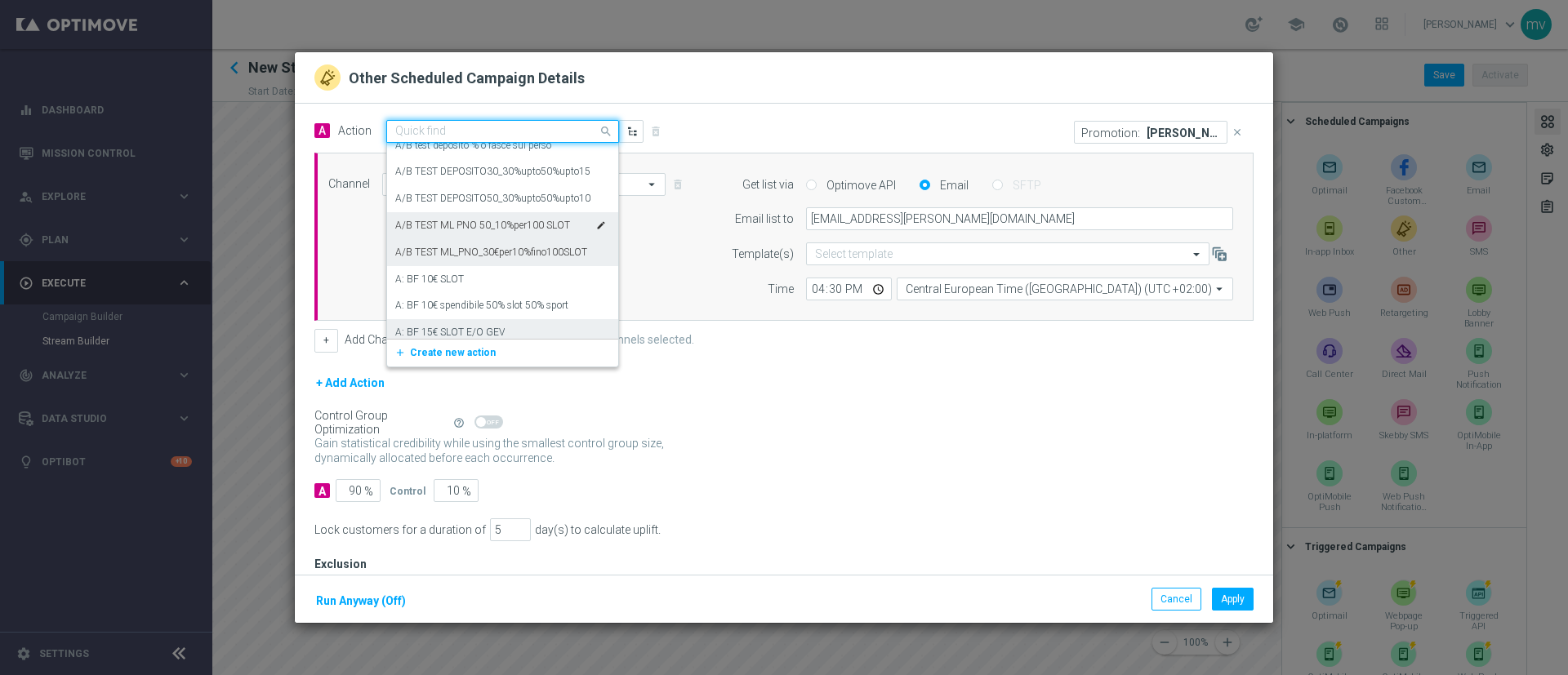
scroll to position [11461, 0]
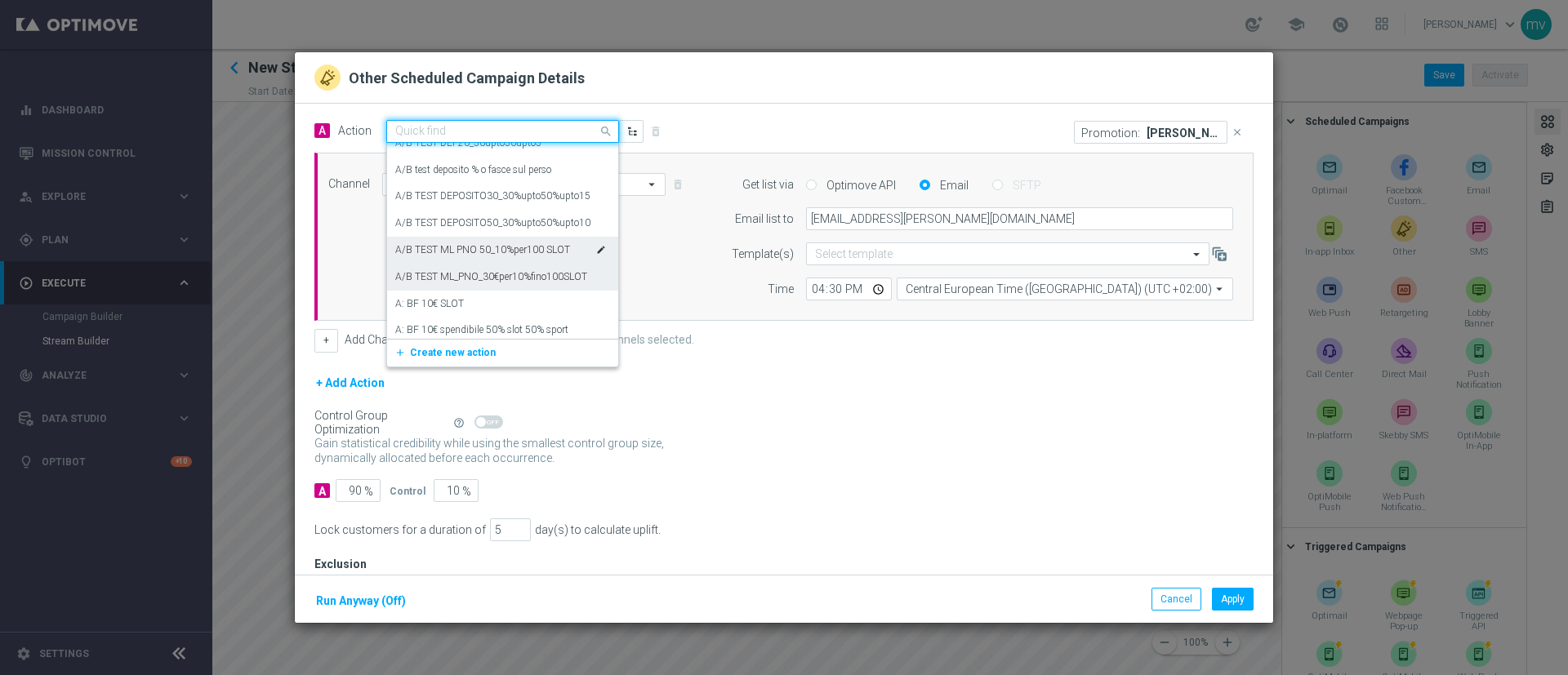
click at [502, 241] on div "A/B TEST ML PNO 50_10%per100 SLOT edit" at bounding box center [502, 250] width 215 height 27
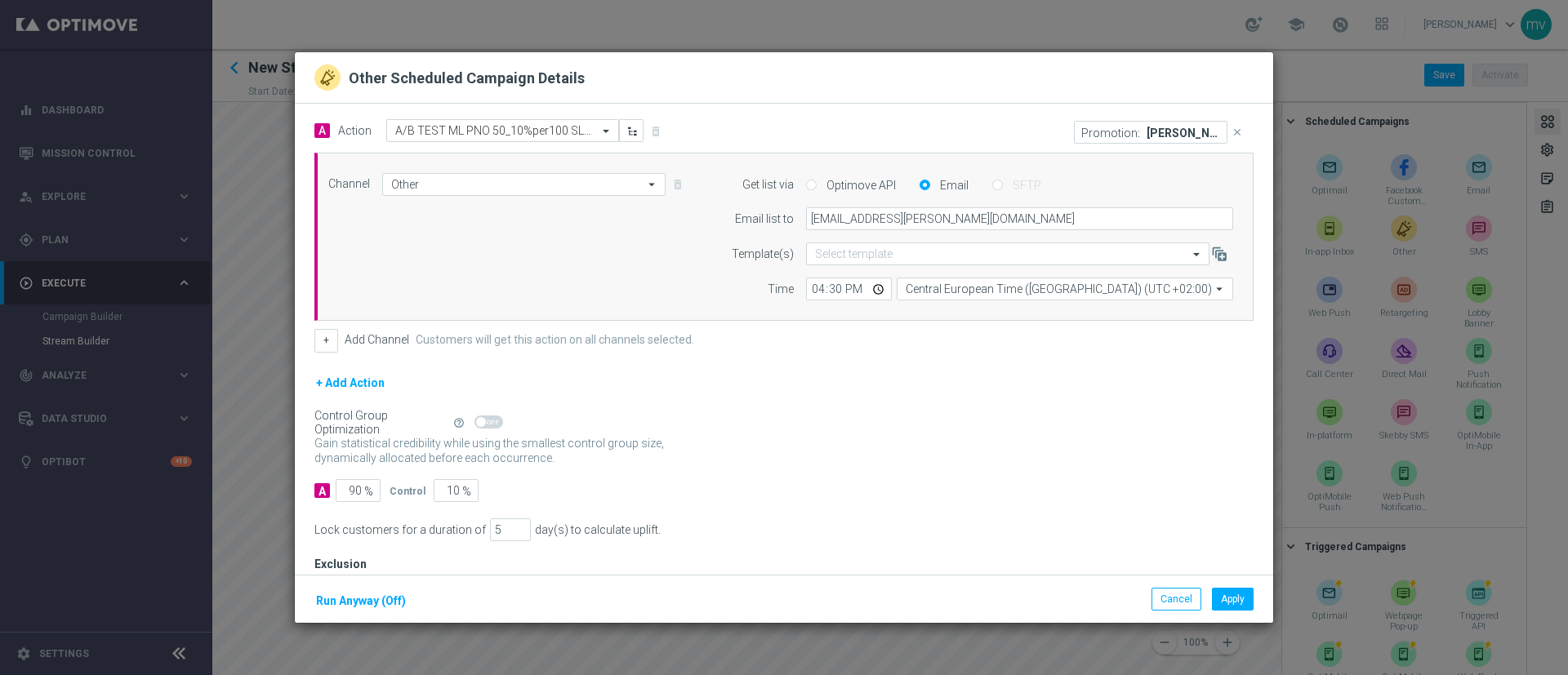
click at [1044, 129] on icon "close" at bounding box center [1238, 132] width 12 height 12
click at [1044, 132] on button "Add Promotion" at bounding box center [1201, 131] width 94 height 18
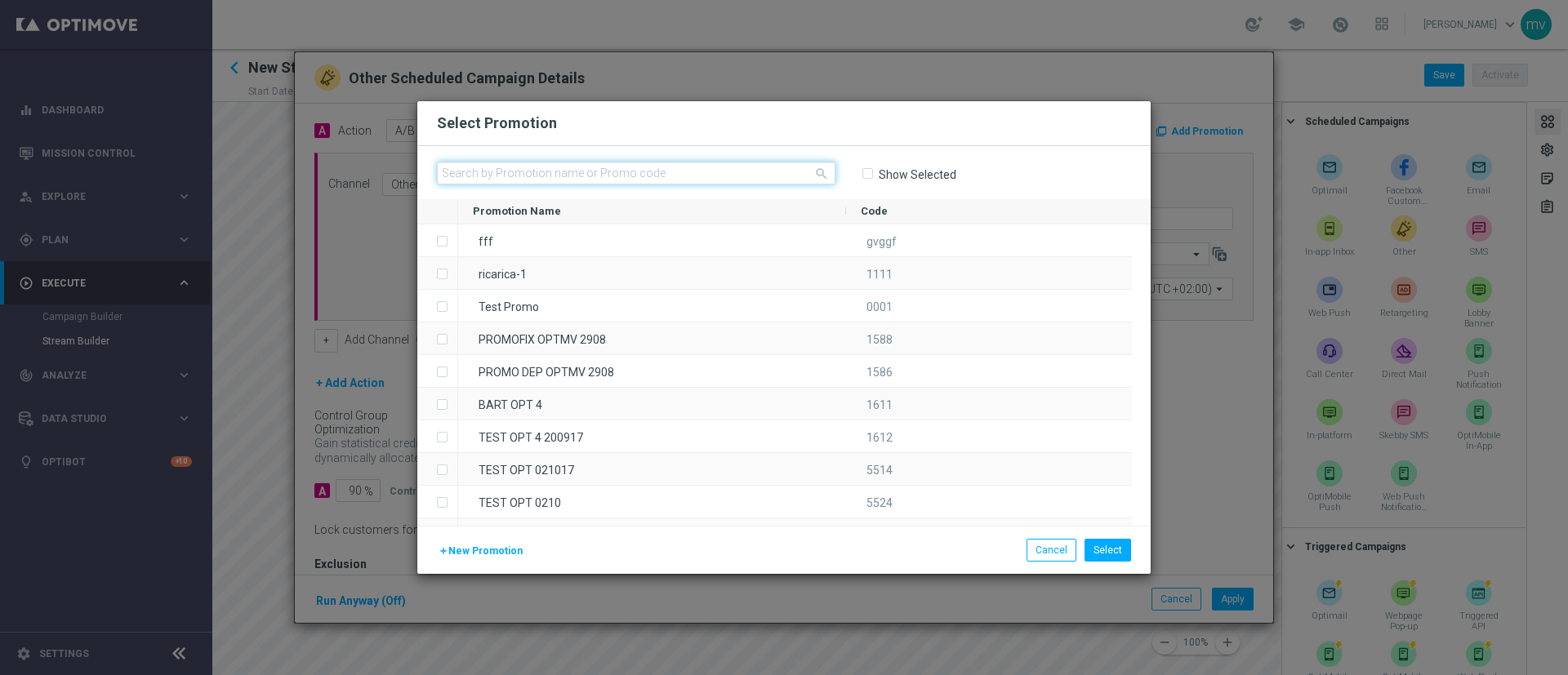
click at [691, 167] on input "text" at bounding box center [637, 173] width 399 height 23
paste input "335367"
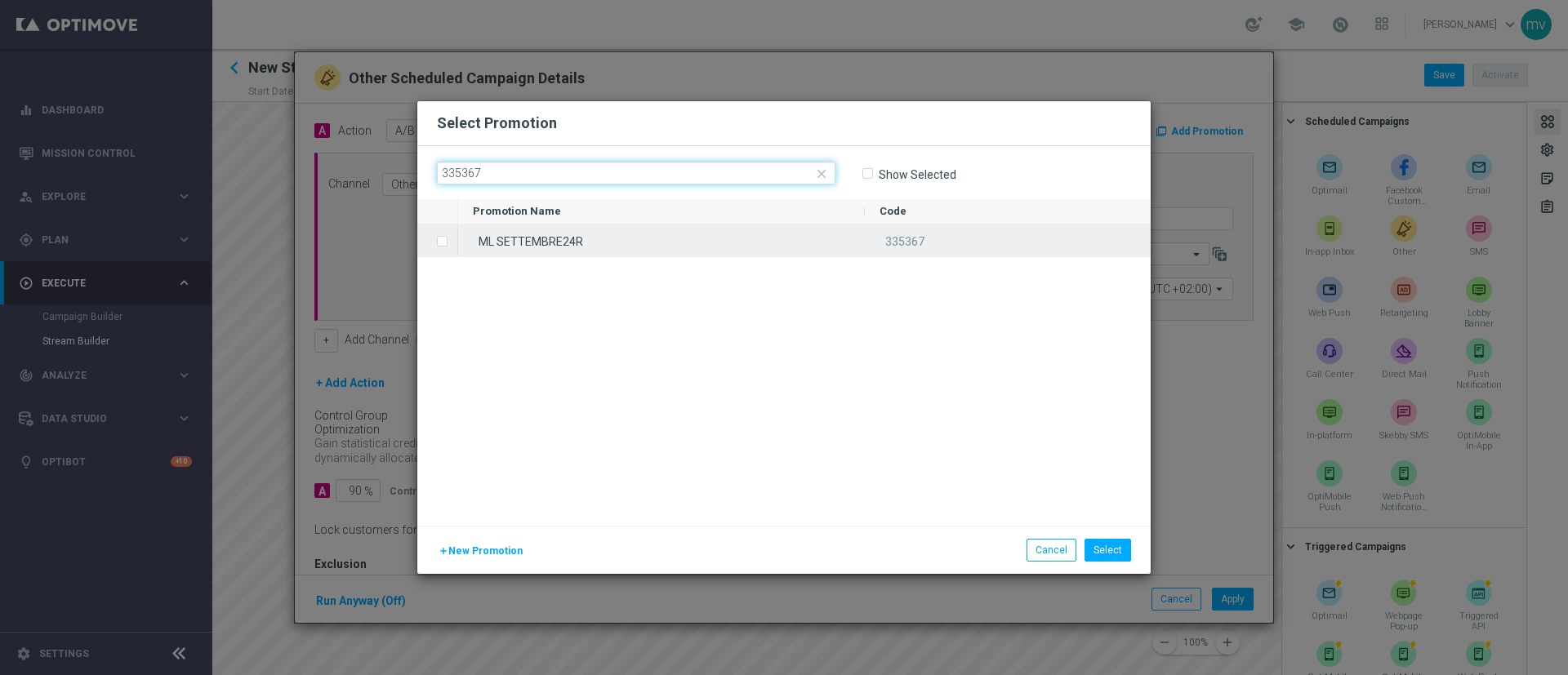
type input "335367"
click at [453, 242] on label "Press SPACE to select this row." at bounding box center [456, 242] width 6 height 15
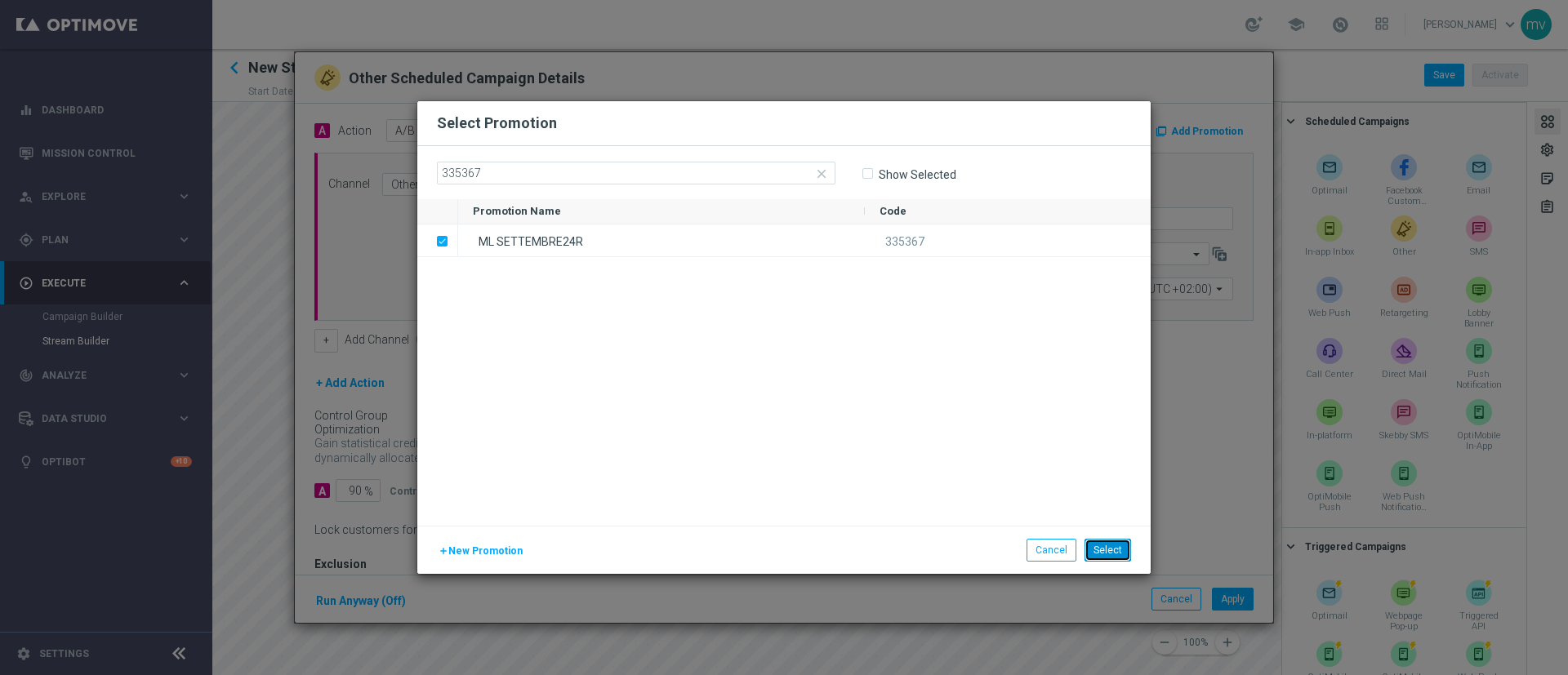
click at [1044, 449] on button "Select" at bounding box center [1109, 551] width 47 height 23
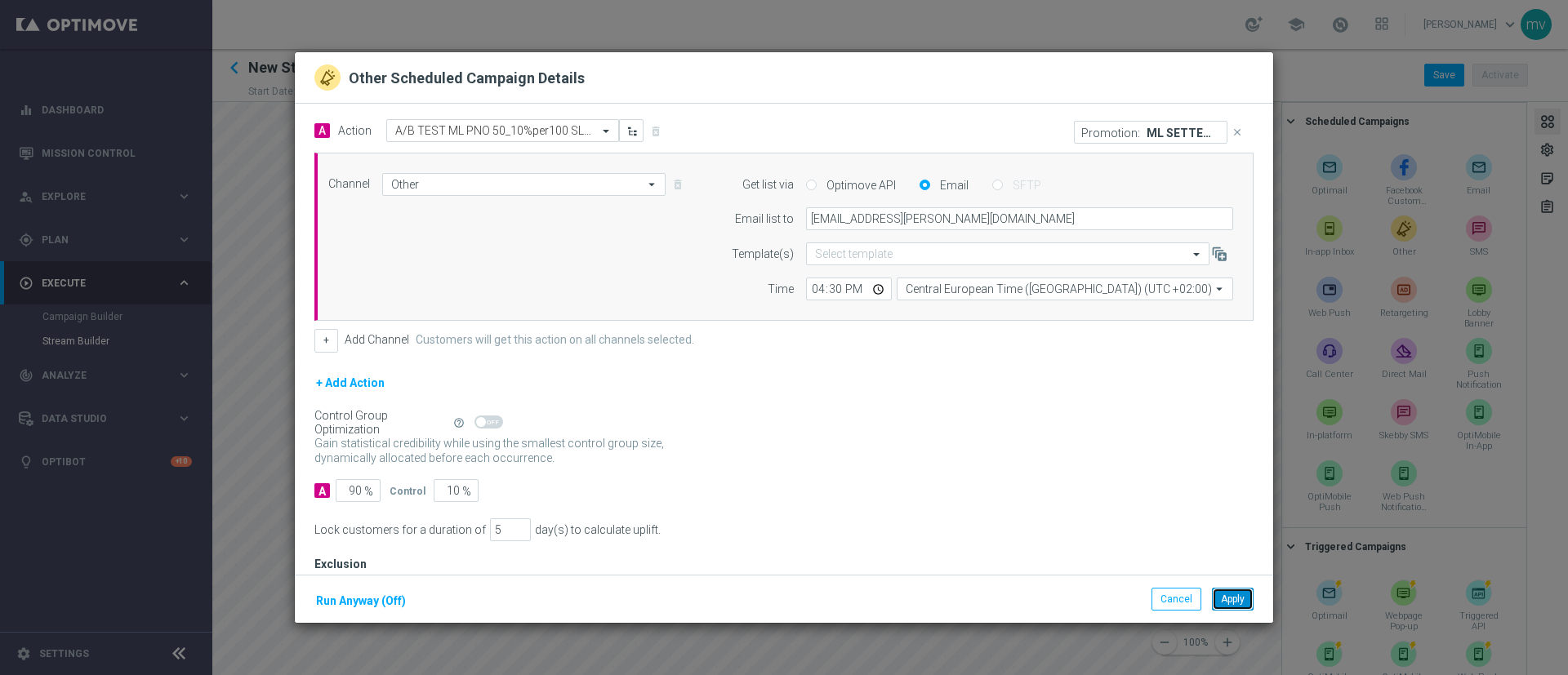
click at [1044, 449] on button "Apply" at bounding box center [1233, 599] width 42 height 23
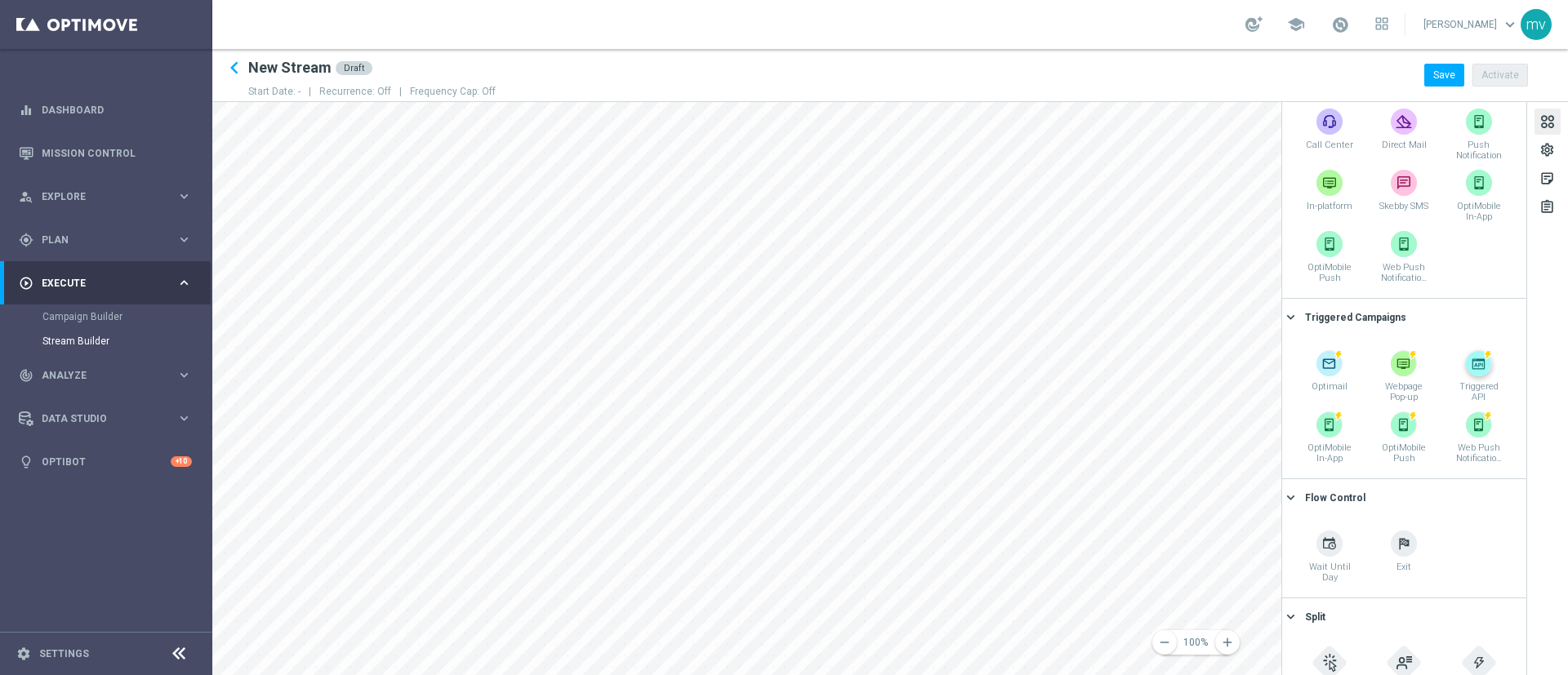
scroll to position [271, 0]
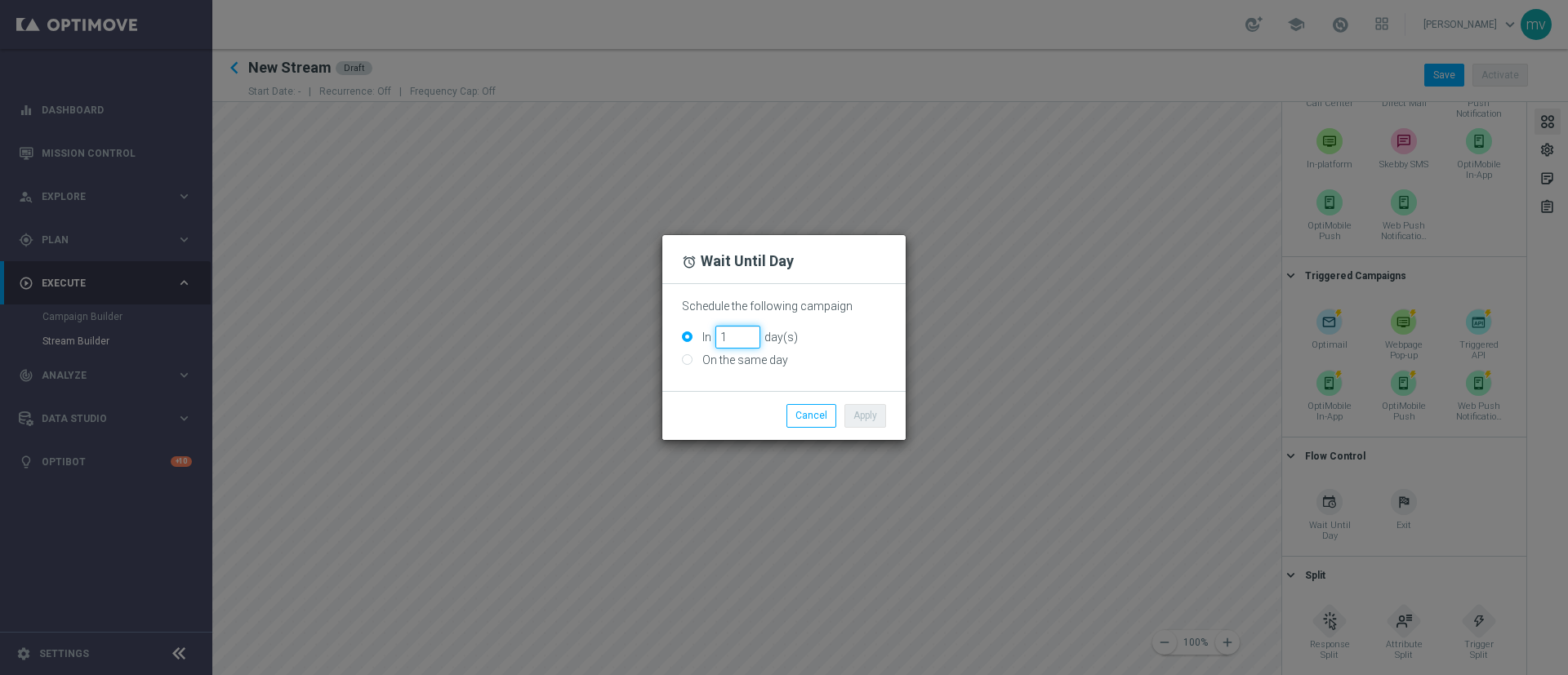
click at [745, 330] on input "1" at bounding box center [738, 338] width 45 height 23
click at [749, 331] on input "2" at bounding box center [738, 338] width 45 height 23
click at [749, 331] on input "3" at bounding box center [738, 338] width 45 height 23
click at [749, 331] on input "4" at bounding box center [738, 338] width 45 height 23
click at [749, 331] on input "5" at bounding box center [738, 338] width 45 height 23
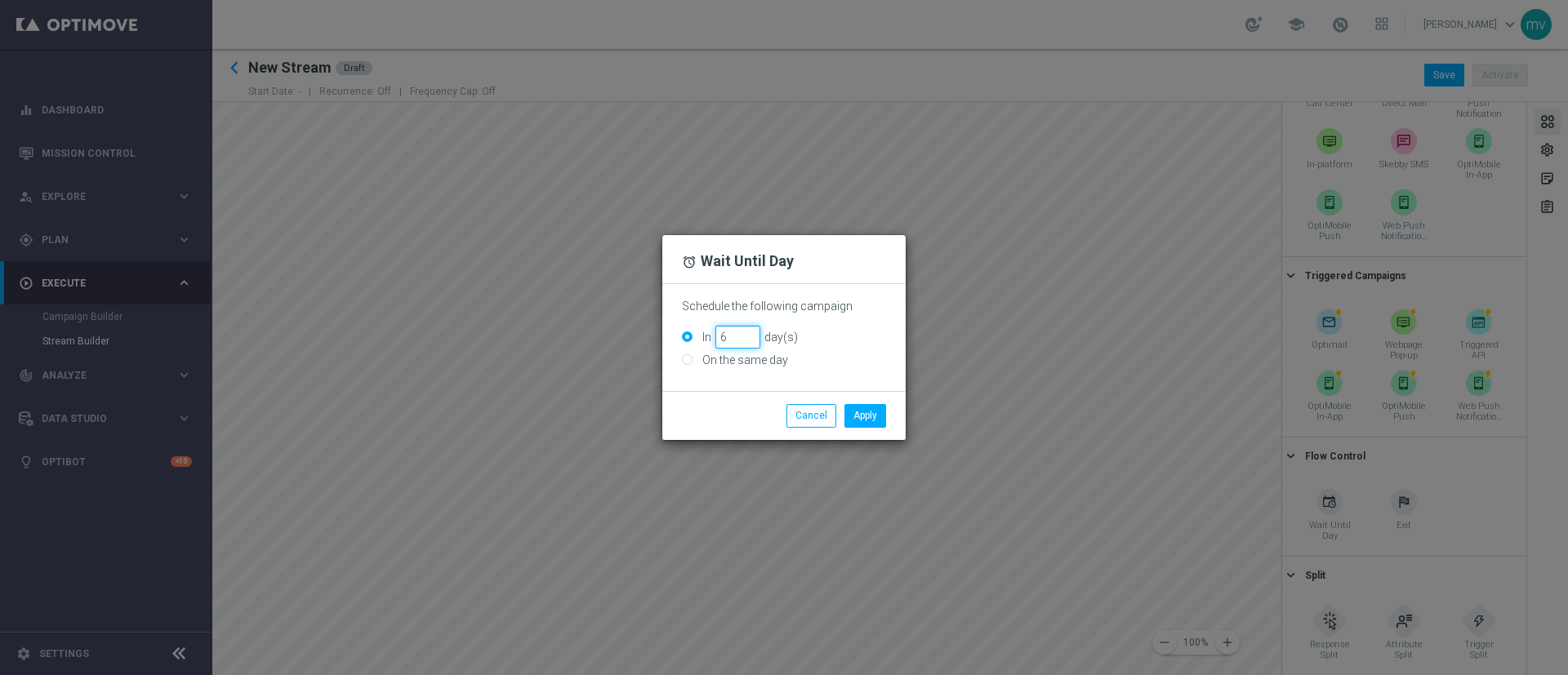
click at [749, 331] on input "6" at bounding box center [738, 338] width 45 height 23
type input "7"
click at [749, 331] on input "7" at bounding box center [738, 338] width 45 height 23
click at [874, 415] on button "Apply" at bounding box center [865, 415] width 42 height 23
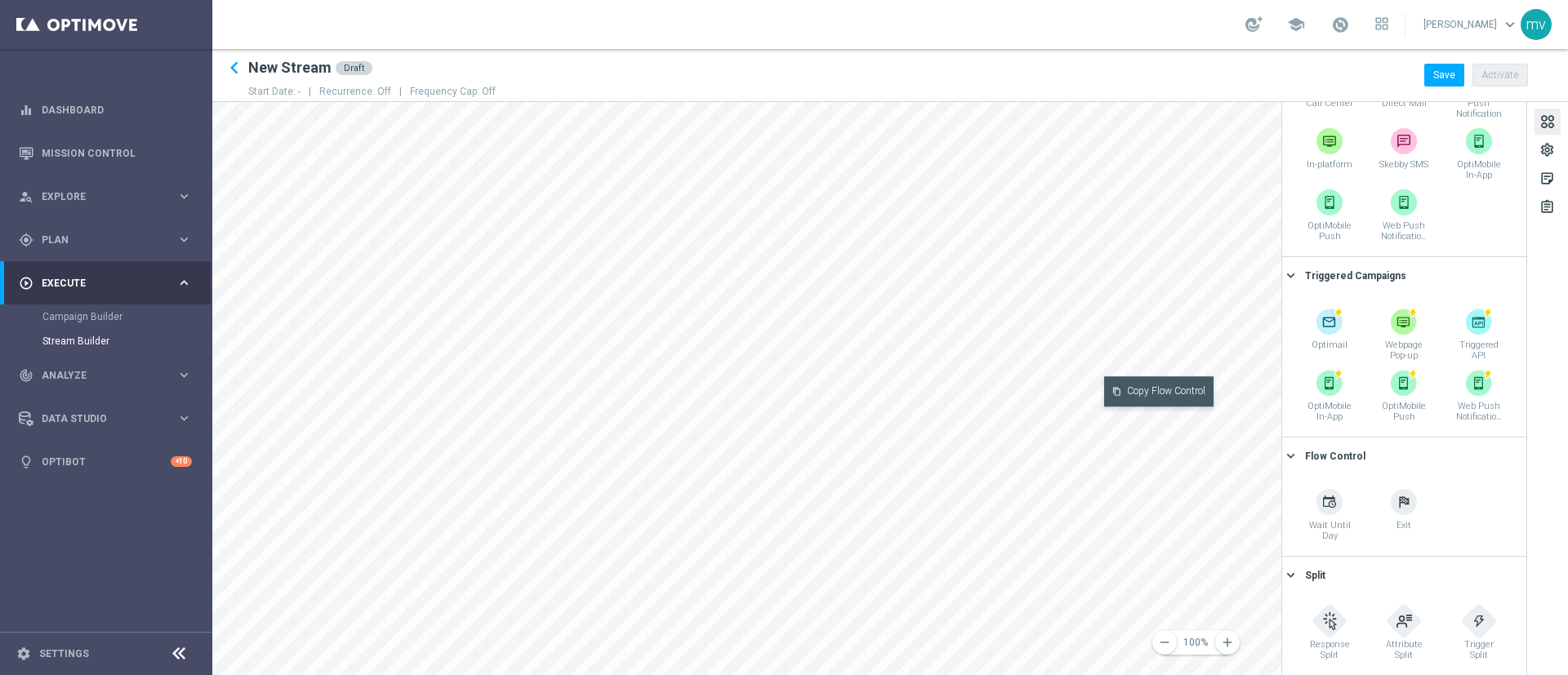
click at [1044, 387] on button "content_copy Copy Flow Control" at bounding box center [1159, 391] width 109 height 30
click at [1044, 328] on button "content_paste Paste Flow Control" at bounding box center [1137, 325] width 110 height 30
click at [951, 346] on button "content_copy Copy Campaign" at bounding box center [968, 349] width 100 height 30
click at [973, 290] on button "content_paste Paste Campaign" at bounding box center [996, 284] width 101 height 30
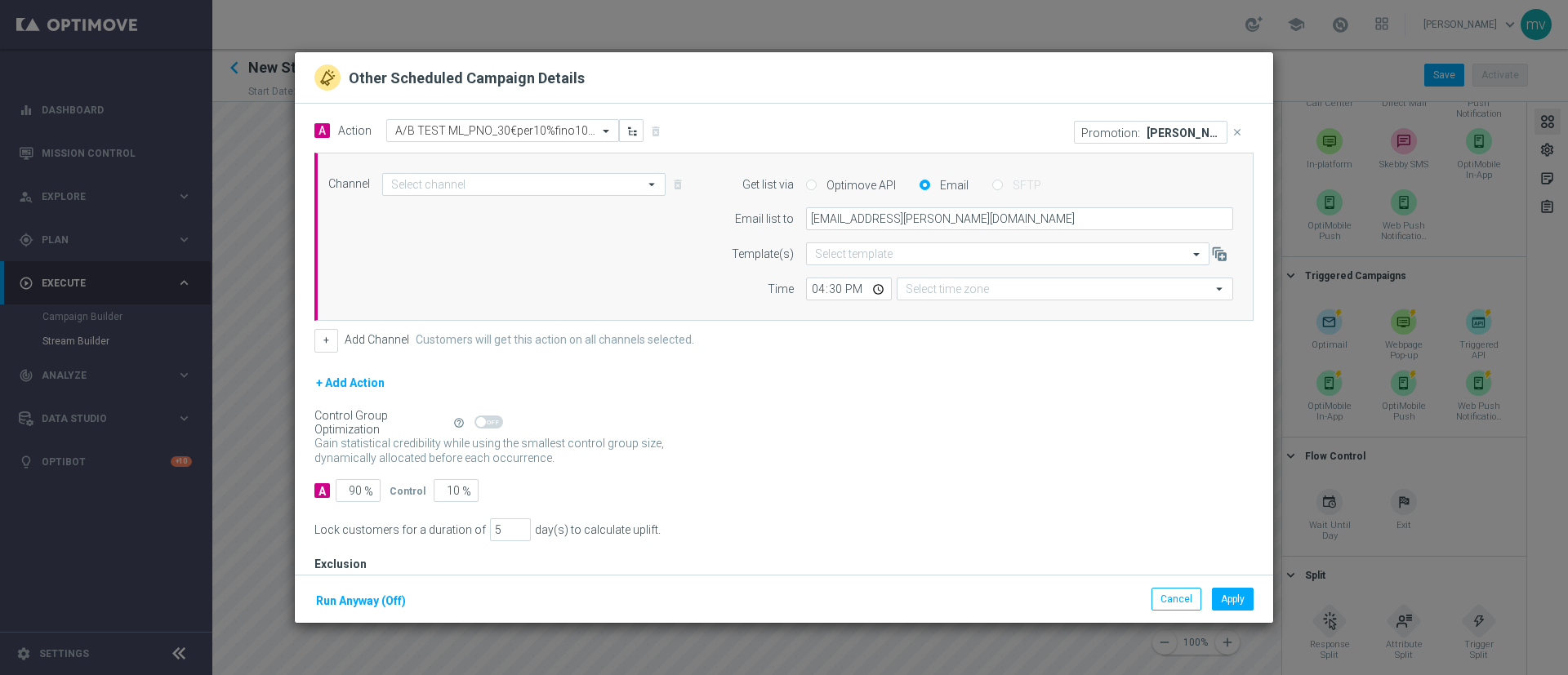
type input "Other"
type input "Central European Time ([GEOGRAPHIC_DATA]) (UTC +02:00)"
click at [360, 449] on input "90" at bounding box center [358, 491] width 45 height 23
type input "9"
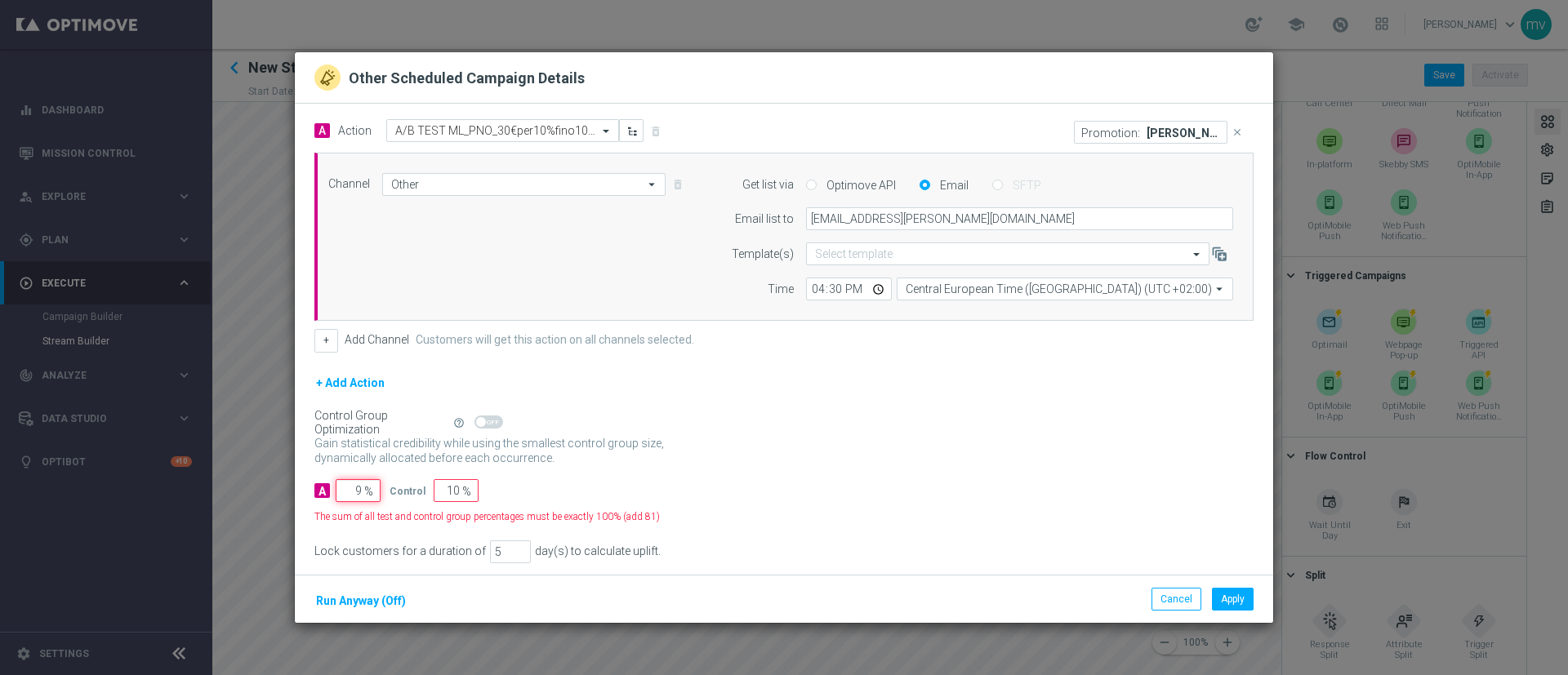
type input "91"
type input "100"
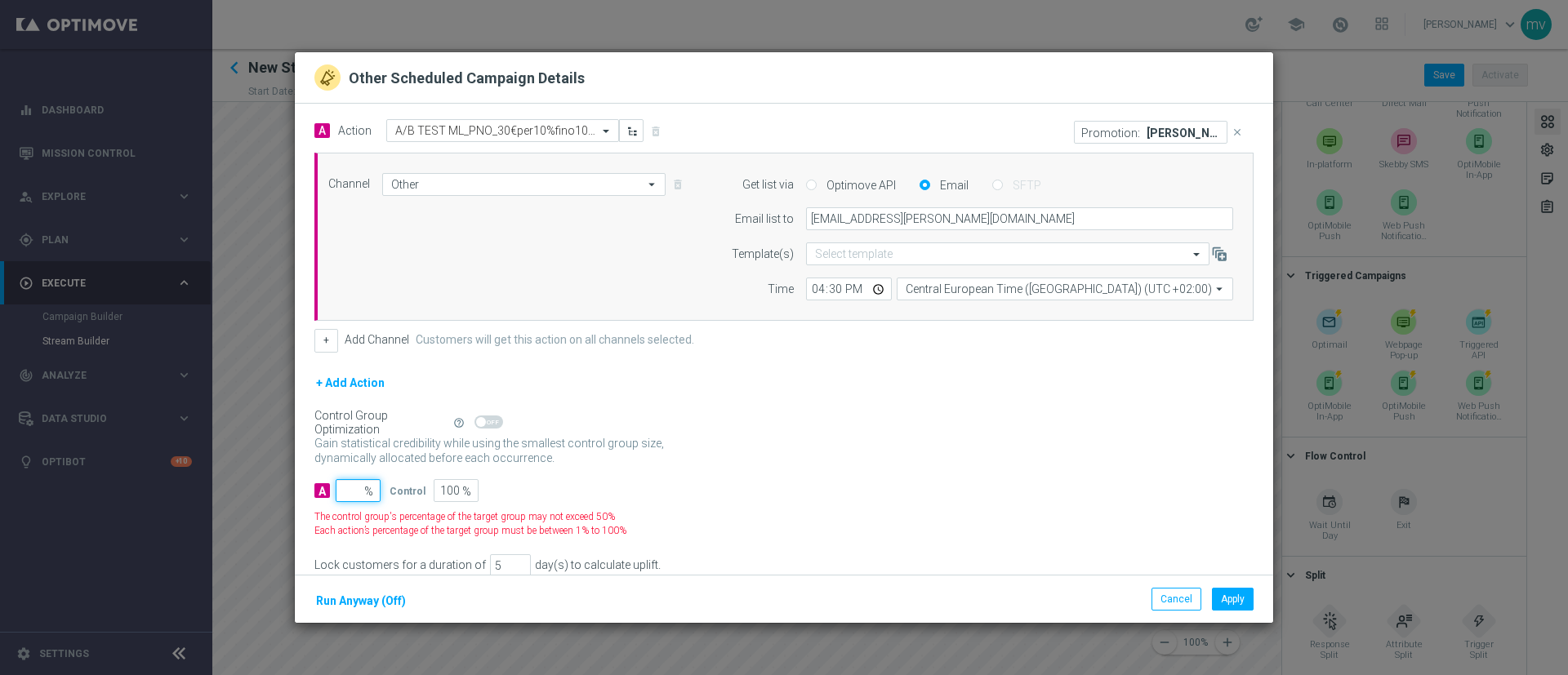
type input "1"
type input "99"
type input "10"
type input "90"
type input "100"
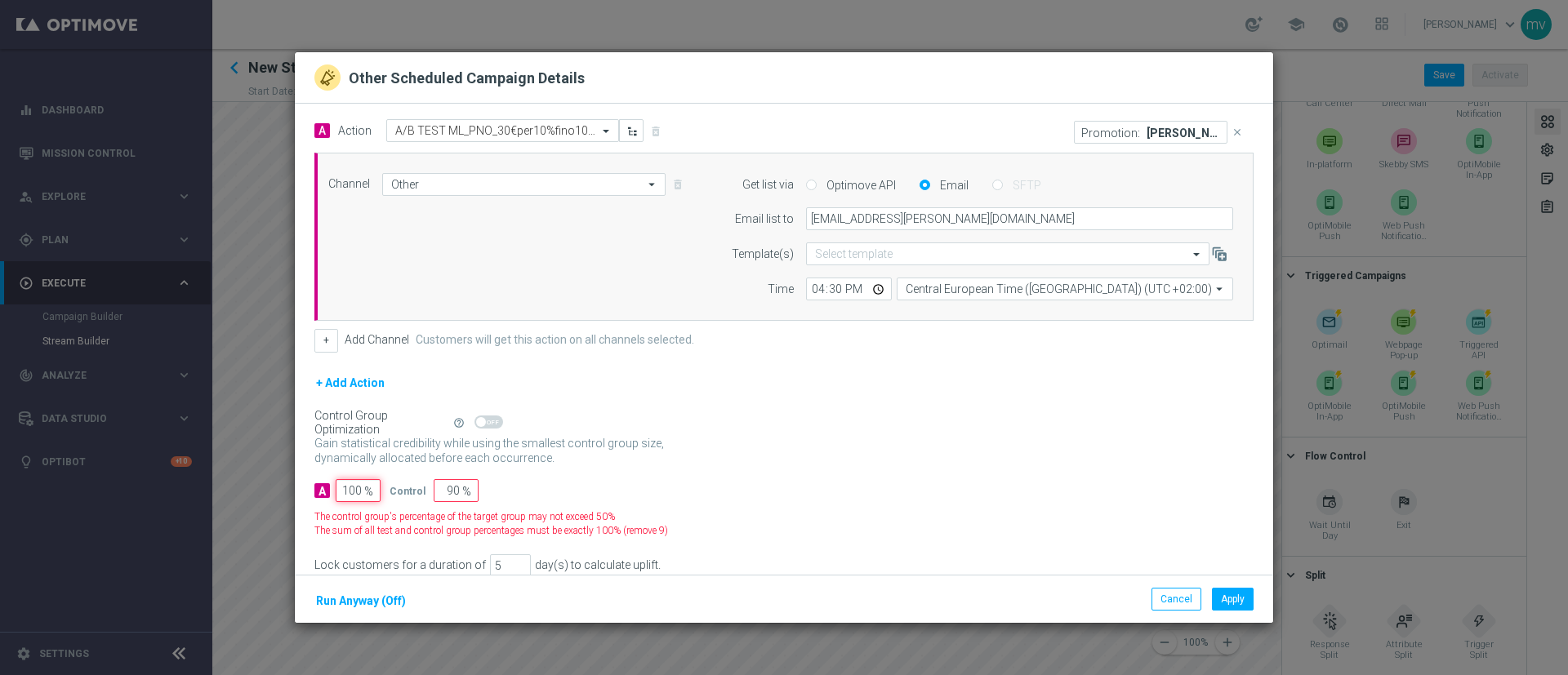
type input "0"
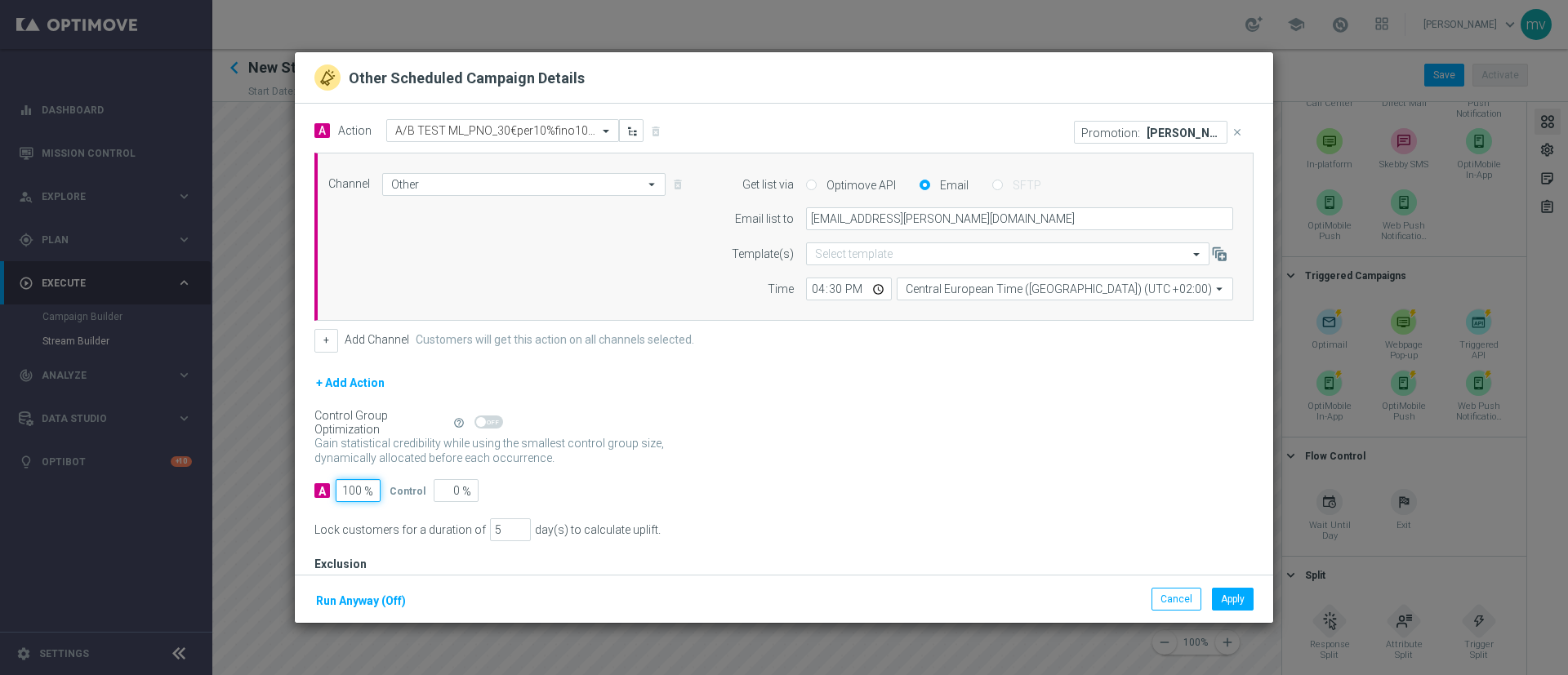
type input "100"
click at [614, 449] on div "A 100 % Control 0 %" at bounding box center [784, 491] width 939 height 23
click at [1044, 449] on button "Apply" at bounding box center [1233, 599] width 42 height 23
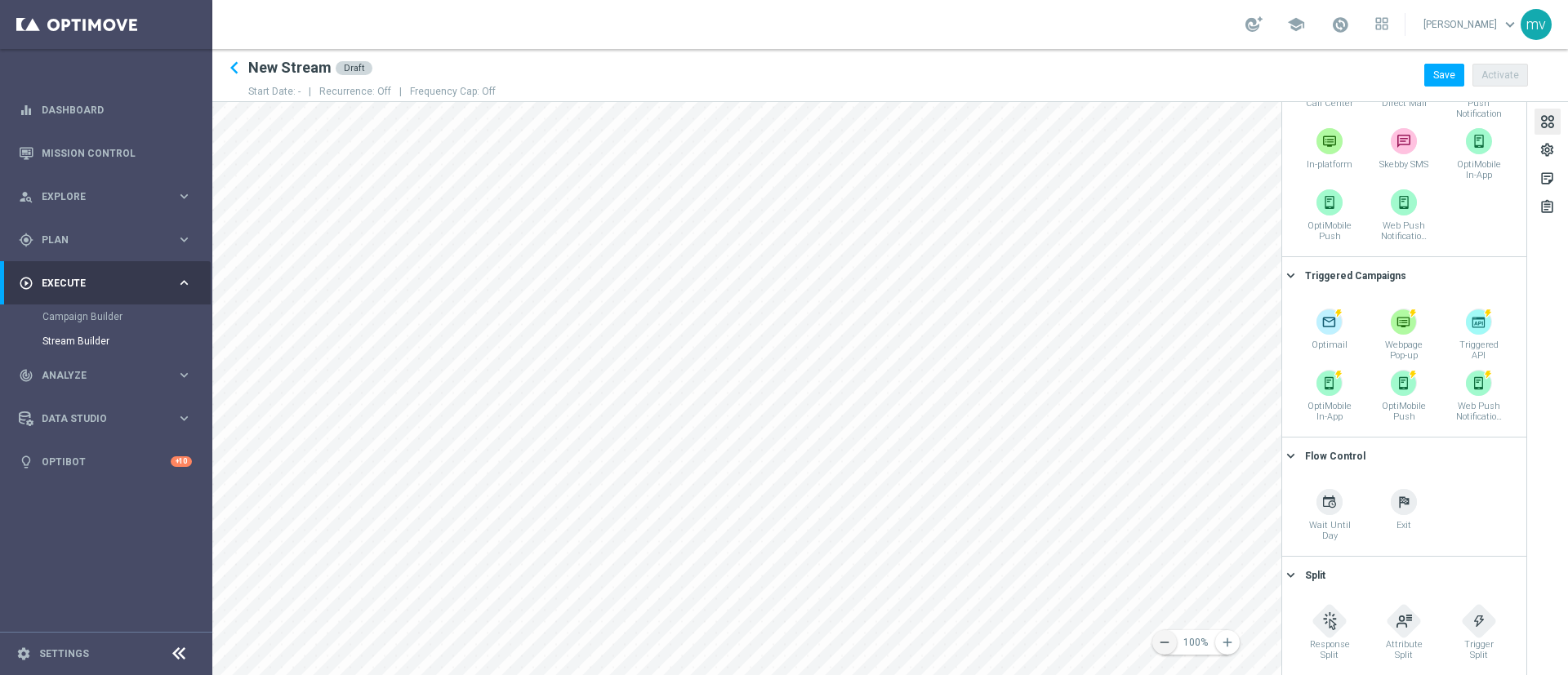
click at [1044, 449] on button "remove" at bounding box center [1164, 642] width 24 height 24
click at [1044, 449] on icon "remove" at bounding box center [1164, 642] width 15 height 15
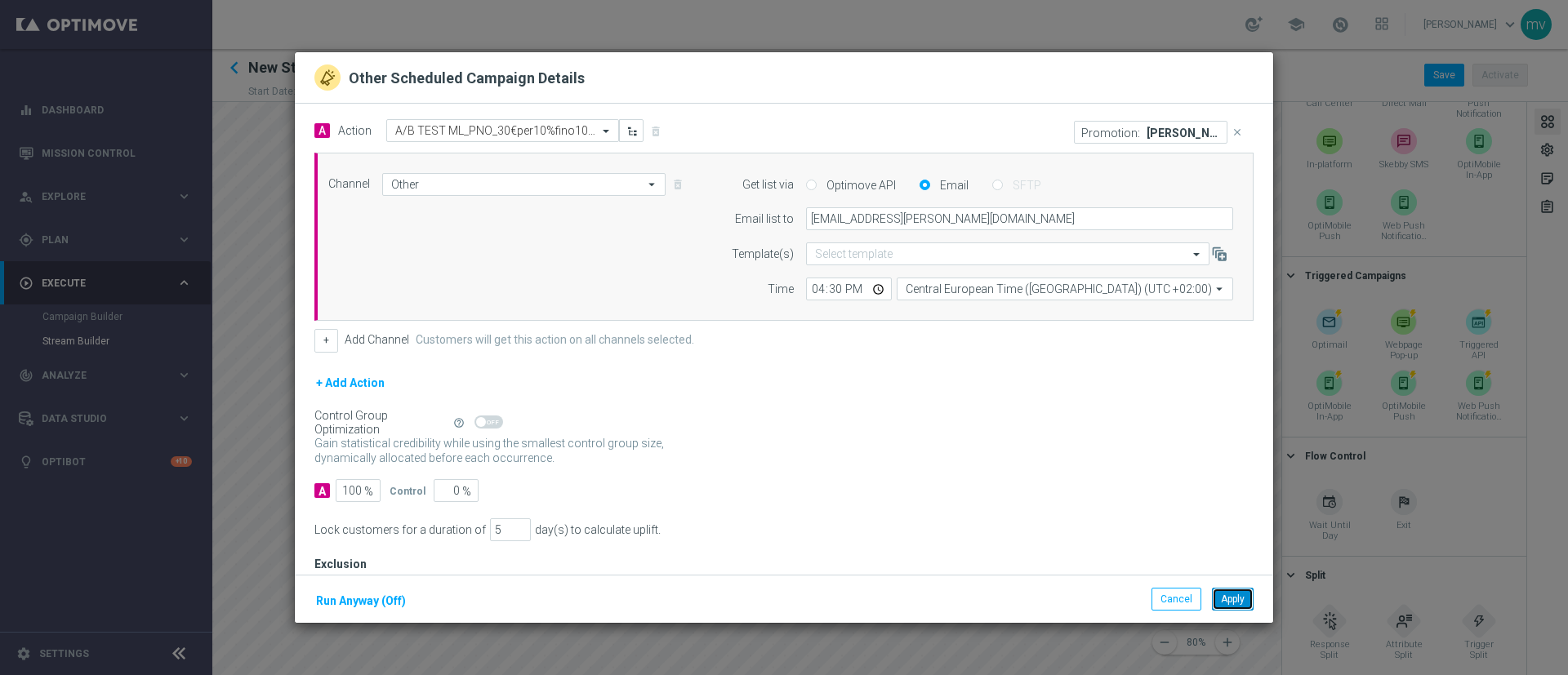
click at [1044, 449] on button "Apply" at bounding box center [1233, 599] width 42 height 23
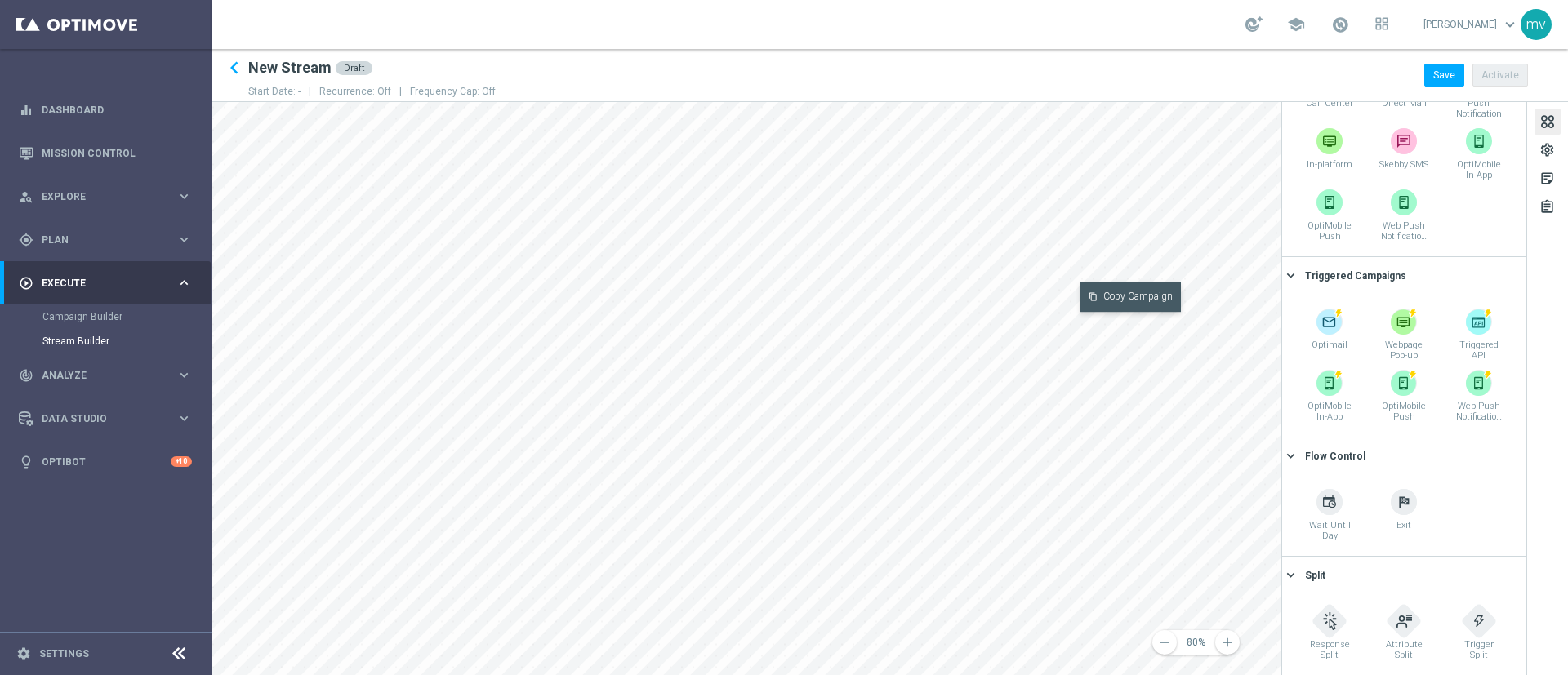
click at [1044, 288] on button "content_copy Copy Campaign" at bounding box center [1130, 297] width 100 height 30
click at [1044, 331] on button "content_paste Paste Campaign" at bounding box center [1133, 336] width 101 height 30
click at [1044, 388] on right-click-menu "content_copy Copy Campaign" at bounding box center [1119, 373] width 100 height 30
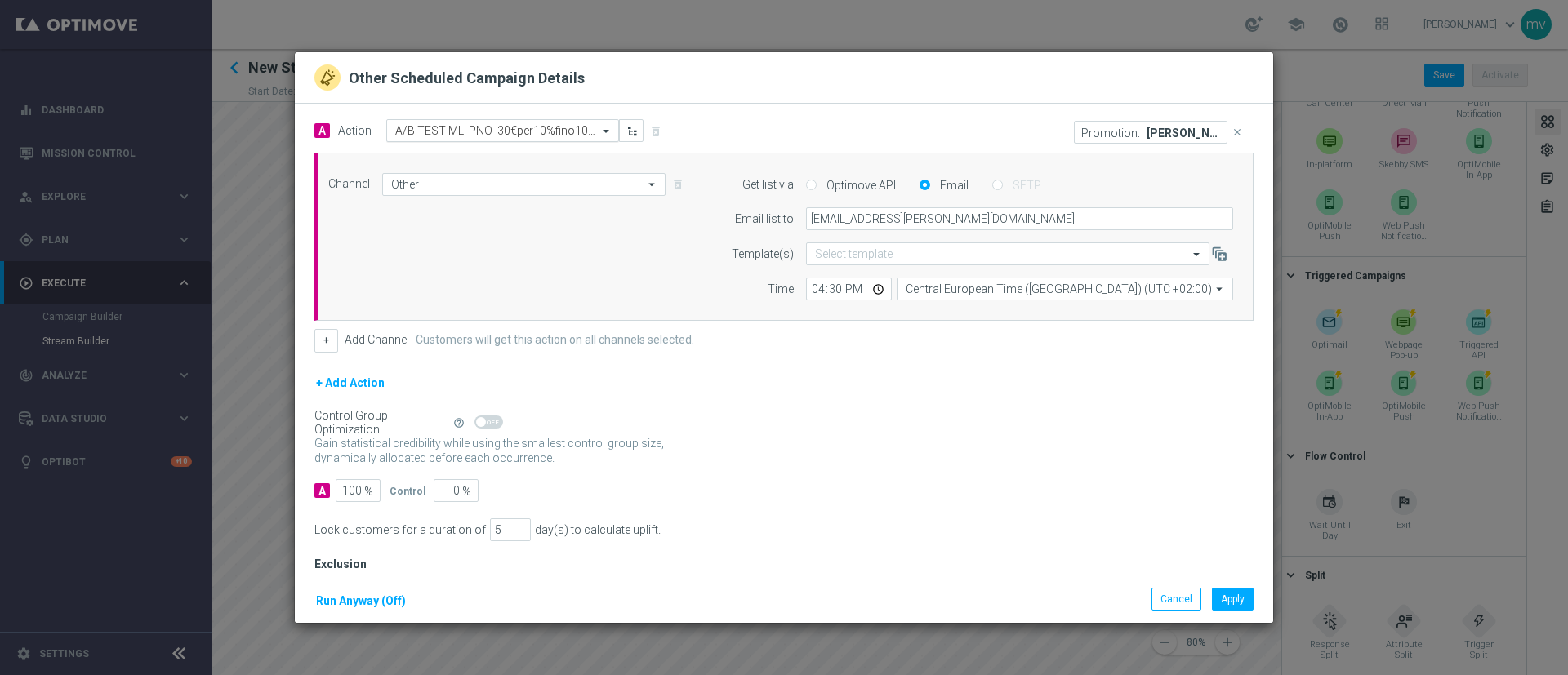
click at [605, 129] on span at bounding box center [607, 131] width 20 height 14
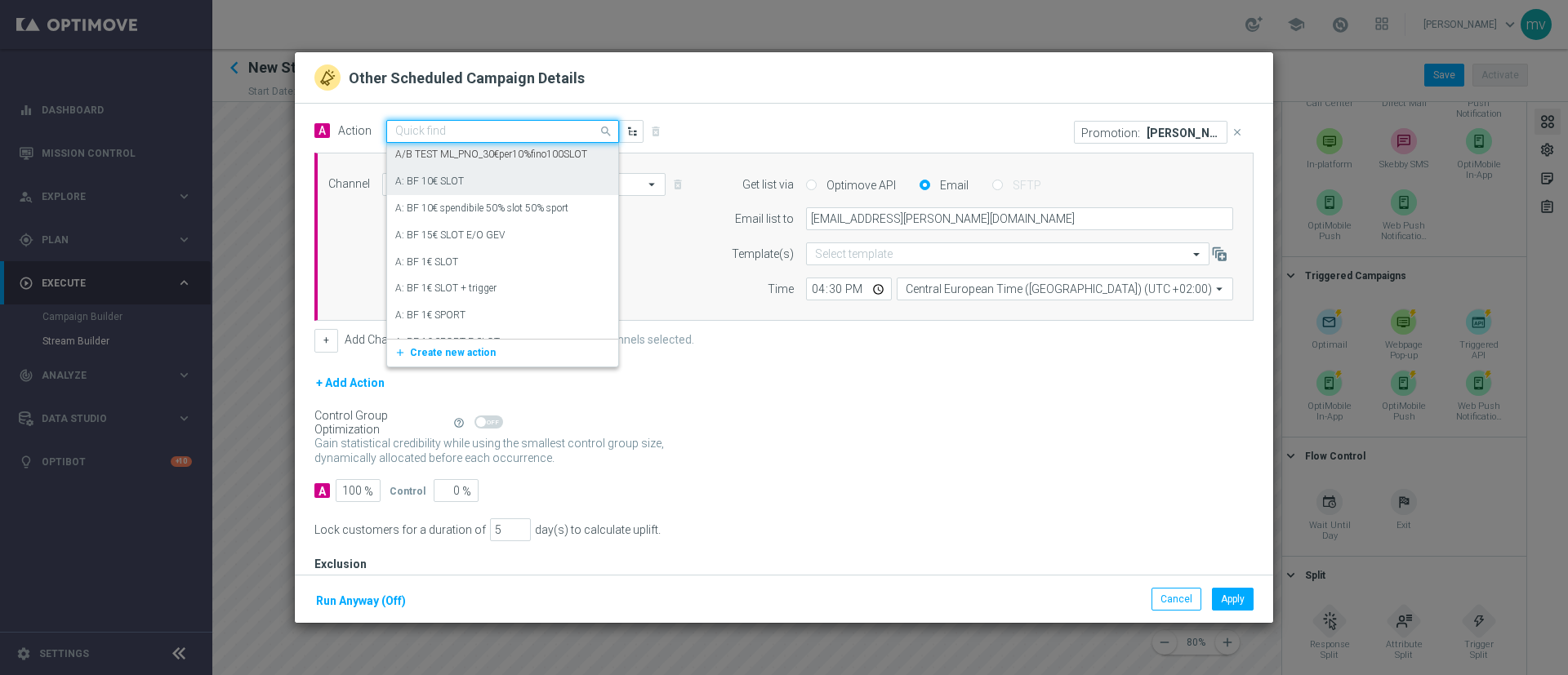
scroll to position [11461, 0]
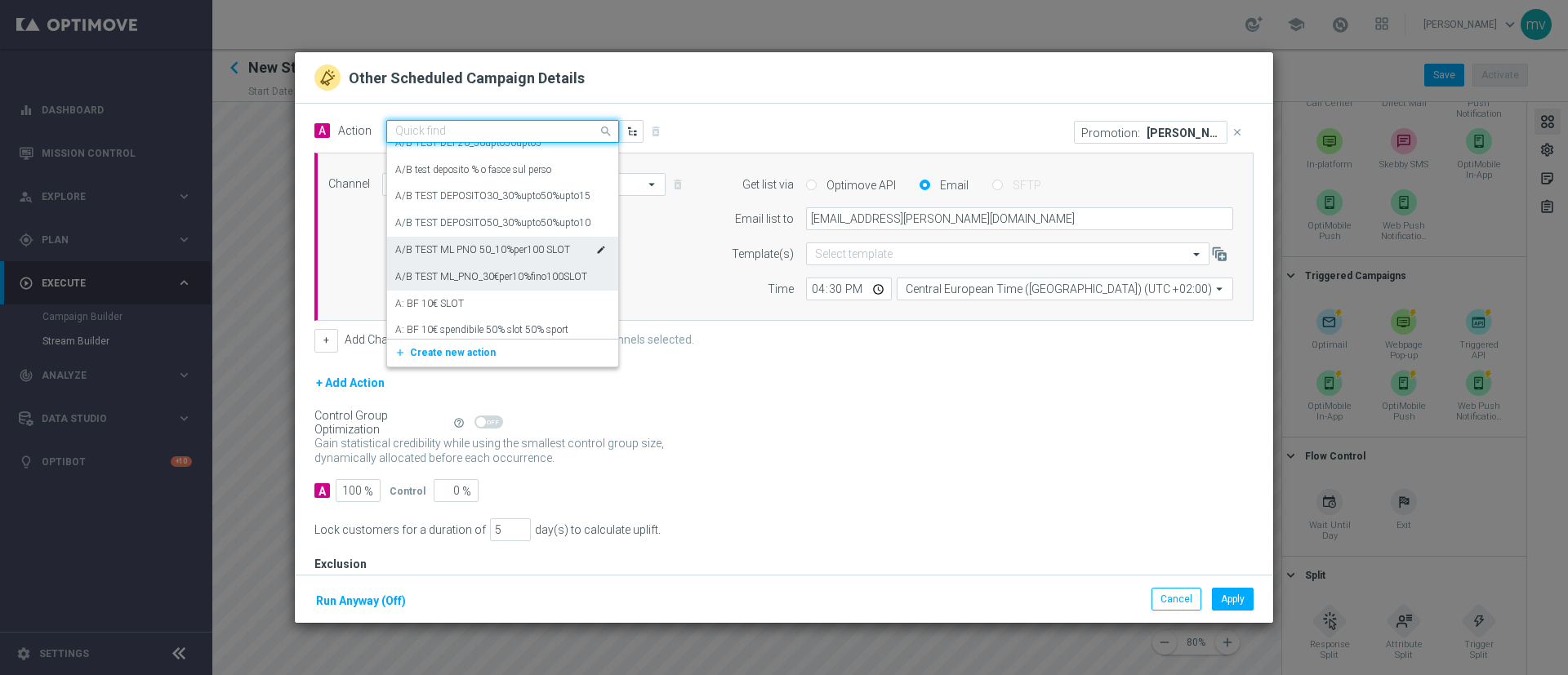
click at [539, 246] on label "A/B TEST ML PNO 50_10%per100 SLOT" at bounding box center [483, 250] width 175 height 14
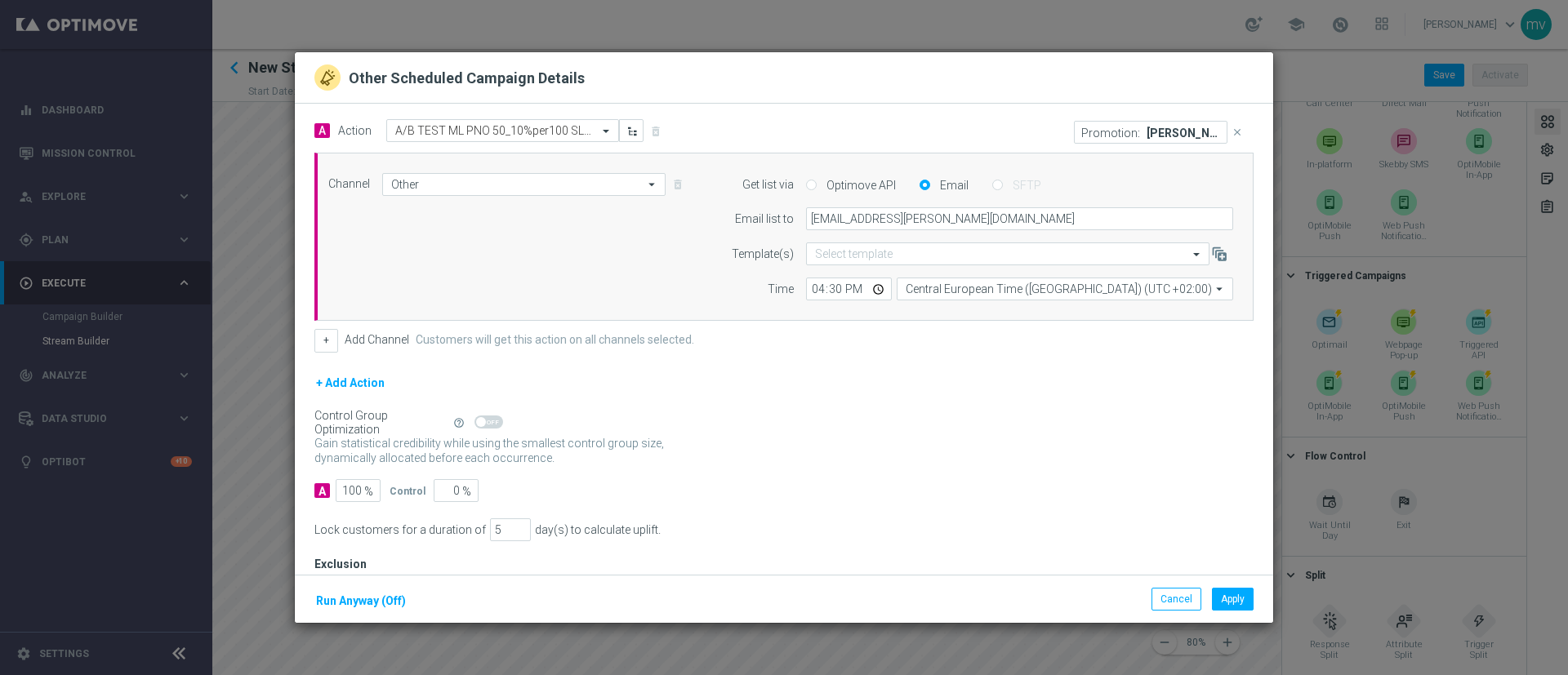
click at [1044, 134] on icon "close" at bounding box center [1238, 132] width 12 height 12
click at [1044, 126] on button "Add Promotion" at bounding box center [1201, 131] width 94 height 18
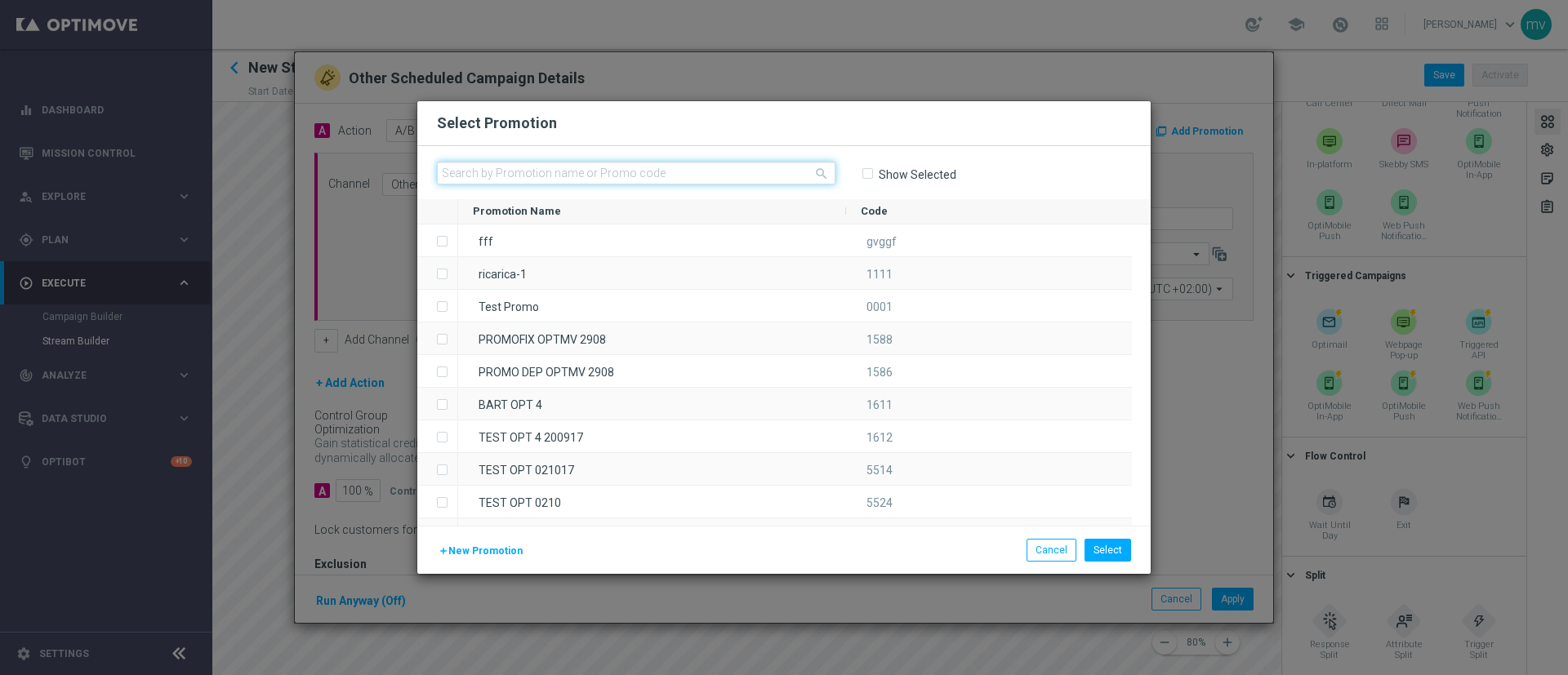
click at [677, 166] on input "text" at bounding box center [637, 173] width 399 height 23
paste input "335367"
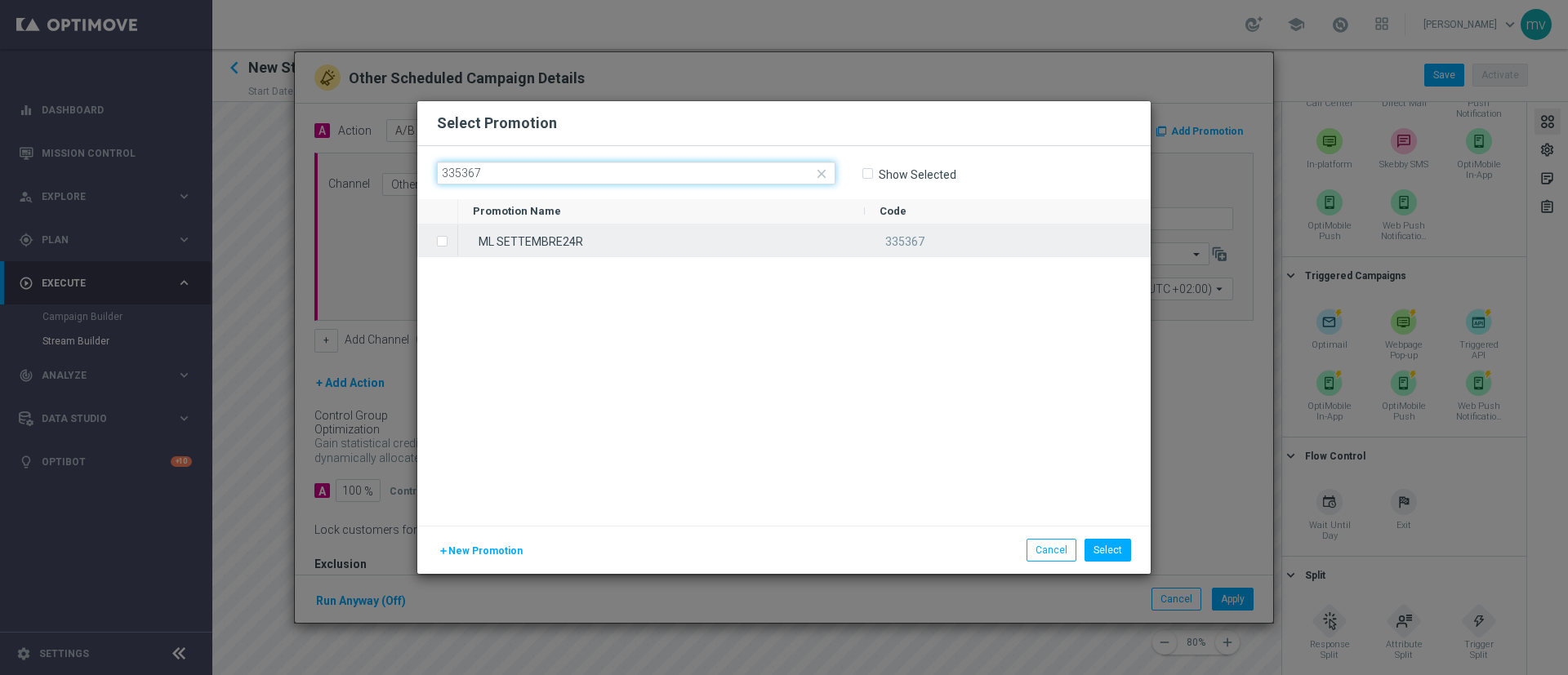
type input "335367"
click at [453, 241] on label "Press SPACE to select this row." at bounding box center [456, 242] width 6 height 15
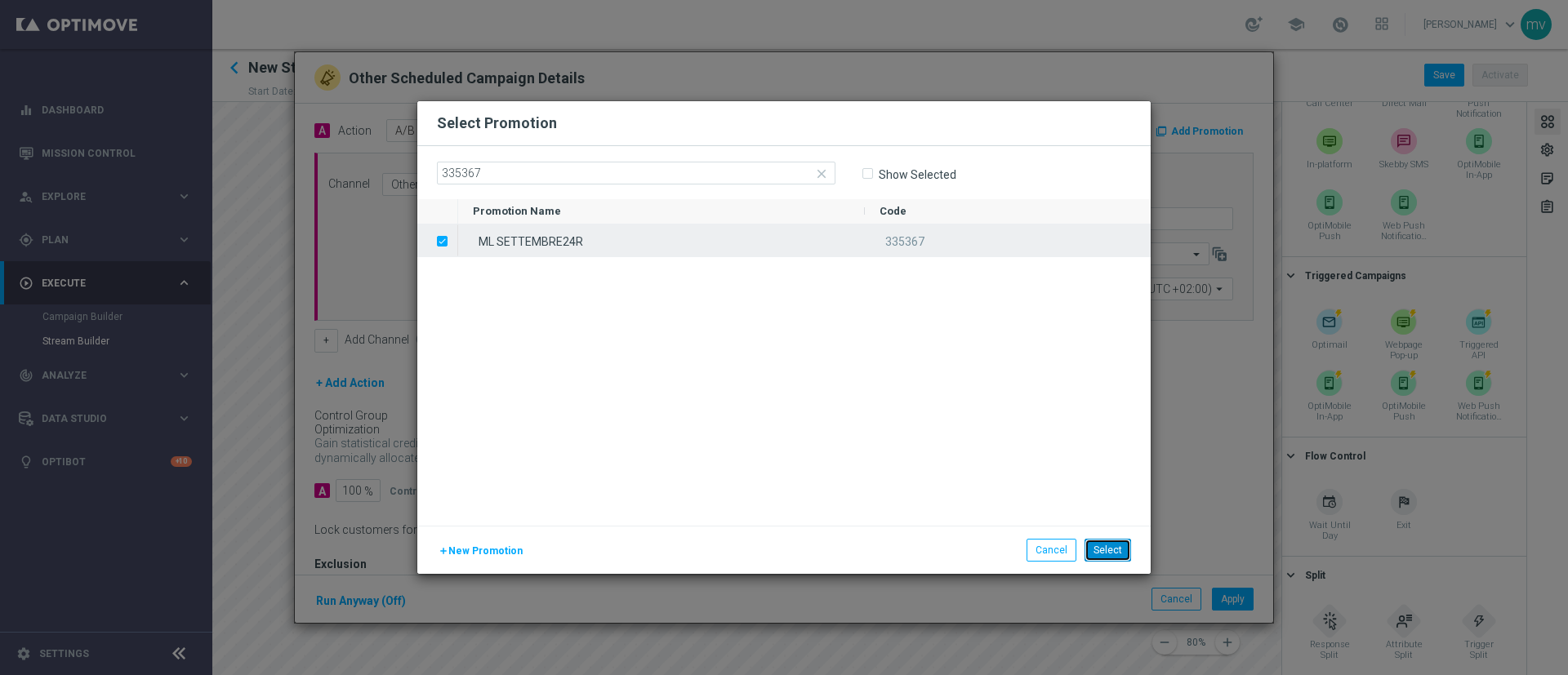
click at [1044, 449] on button "Select" at bounding box center [1109, 551] width 47 height 23
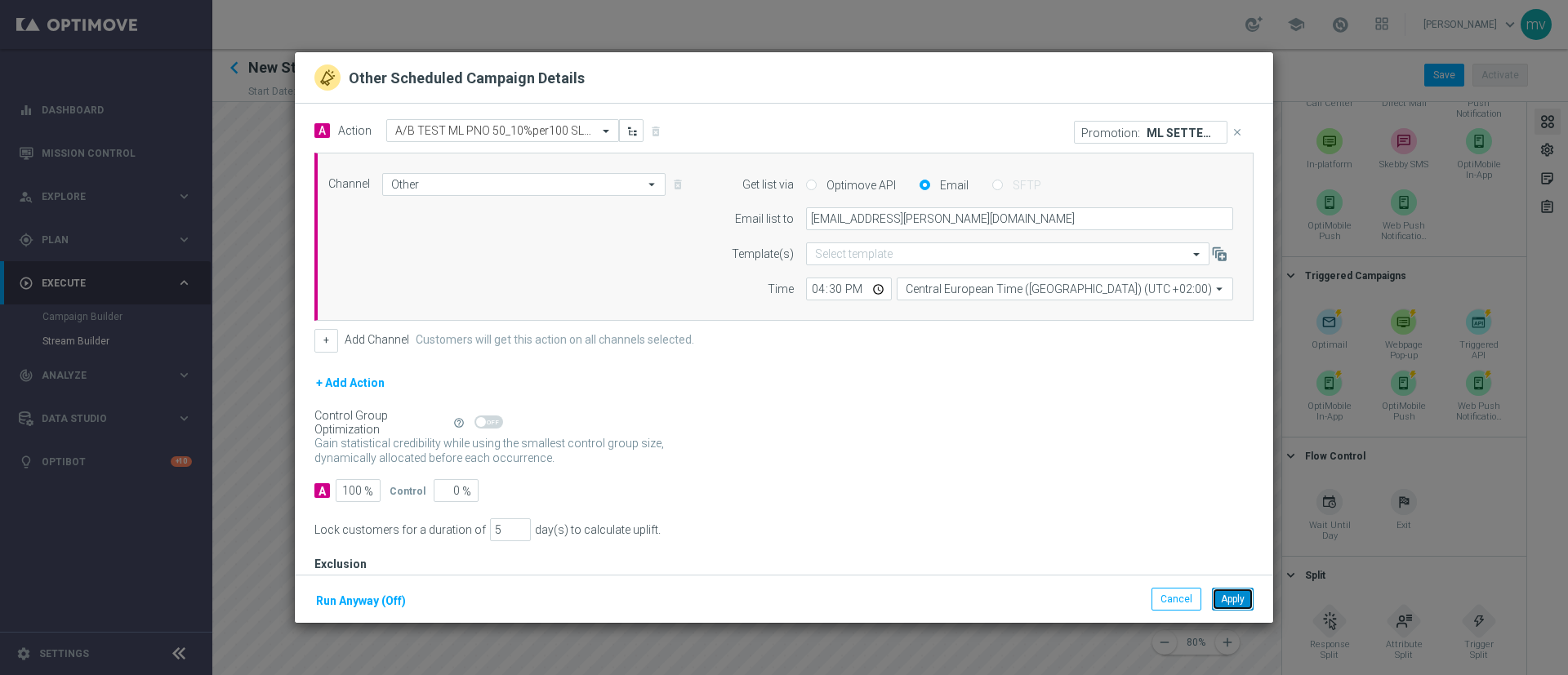
click at [1044, 449] on button "Apply" at bounding box center [1233, 599] width 42 height 23
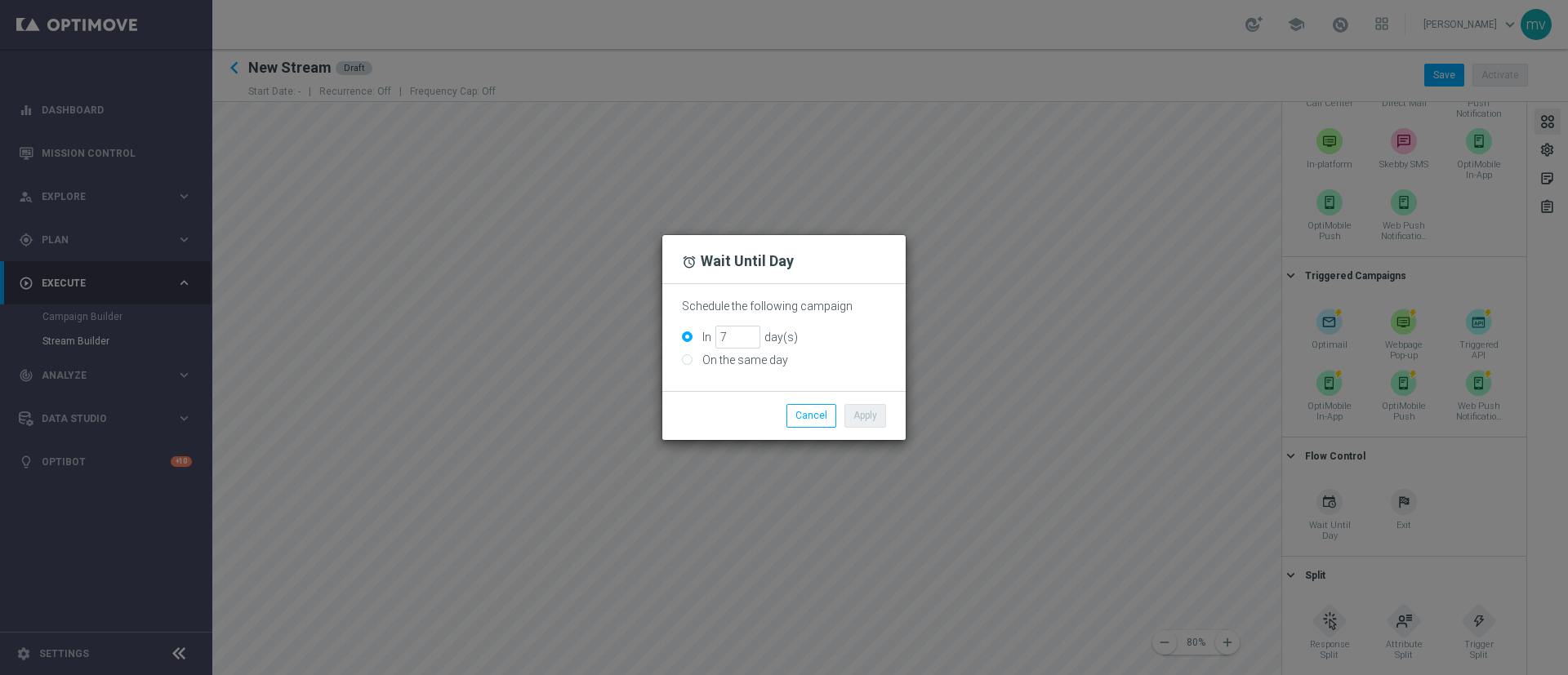
click at [847, 449] on modal-container "access_alarm Wait Until Day Schedule the following campaign [DATE] On the same …" at bounding box center [784, 338] width 1568 height 675
click at [819, 191] on modal-container "access_alarm Wait Until Day Schedule the following campaign [DATE] On the same …" at bounding box center [784, 338] width 1568 height 675
click at [815, 416] on button "Cancel" at bounding box center [811, 415] width 50 height 23
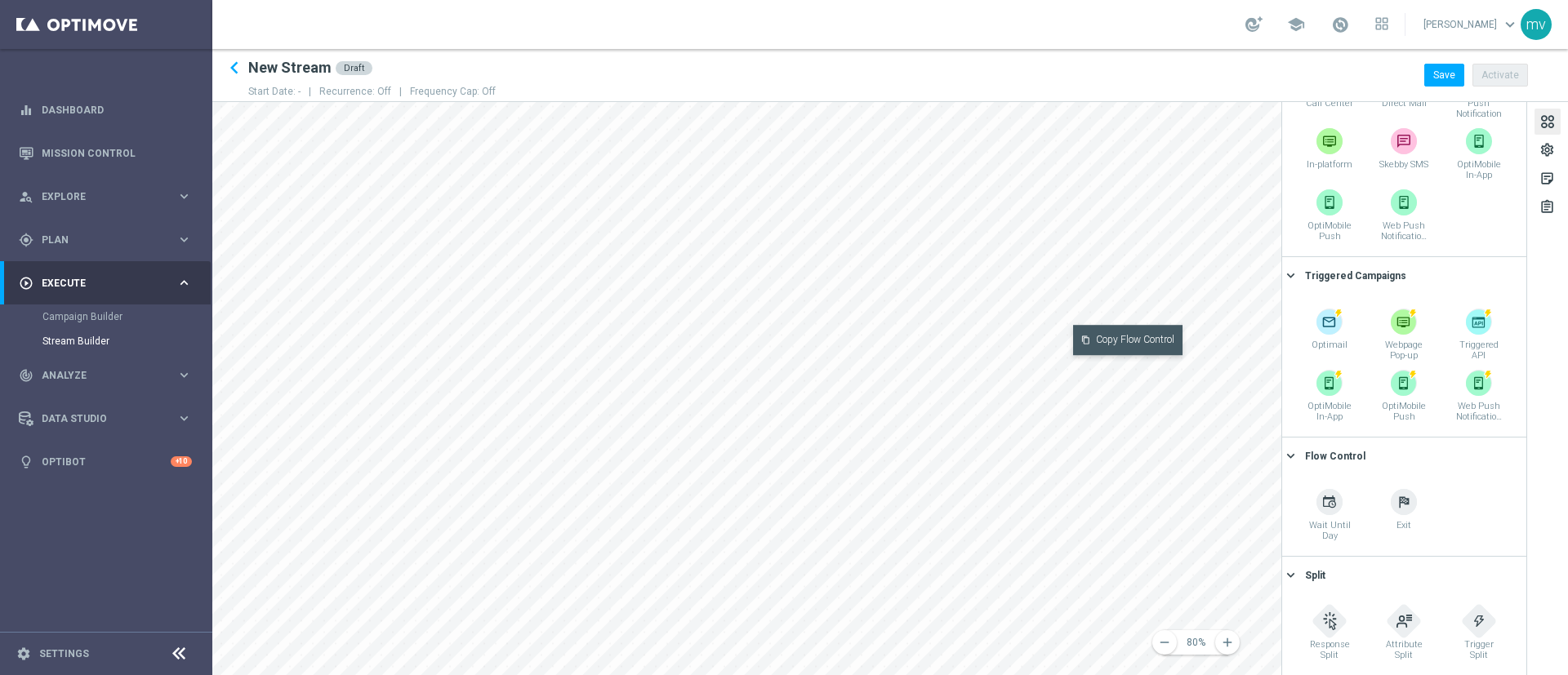
click at [1044, 337] on button "content_copy Copy Flow Control" at bounding box center [1128, 339] width 109 height 30
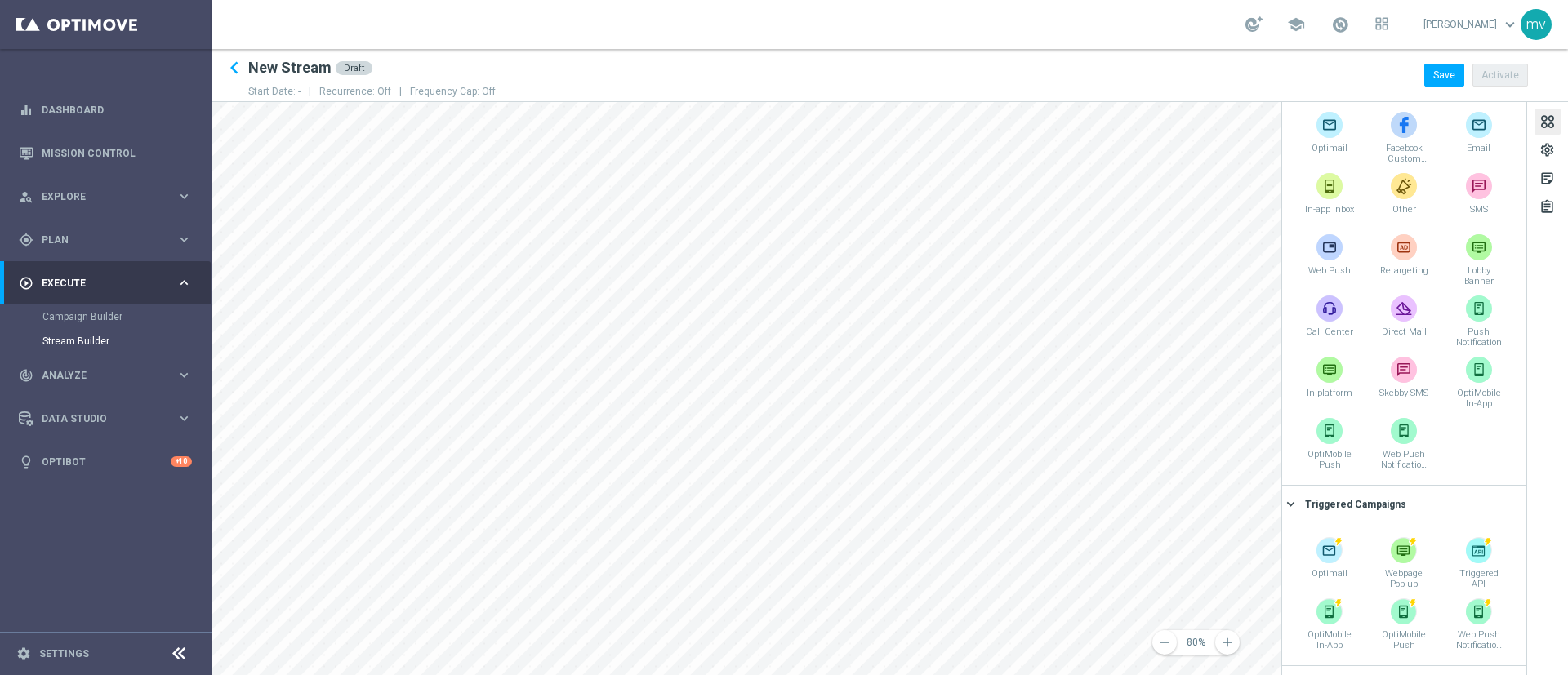
scroll to position [26, 0]
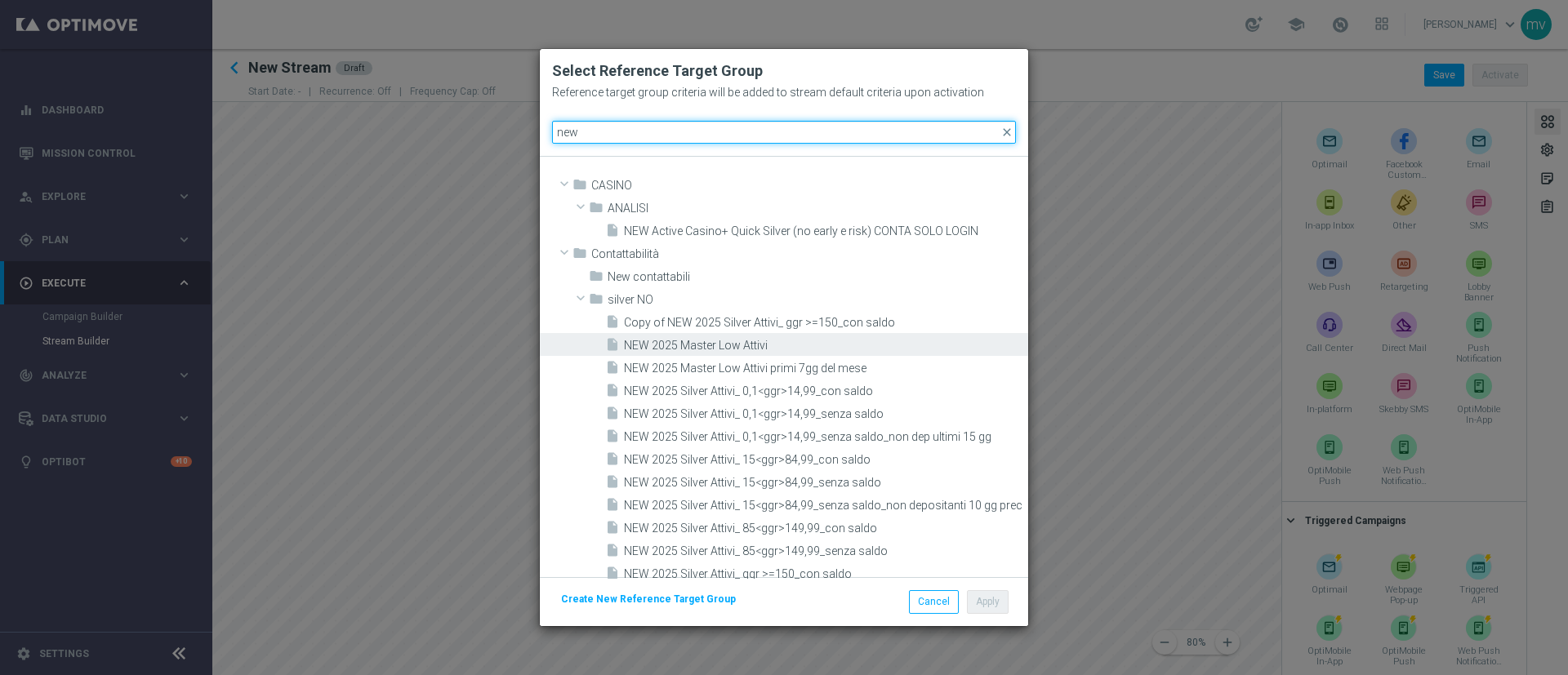
type input "new"
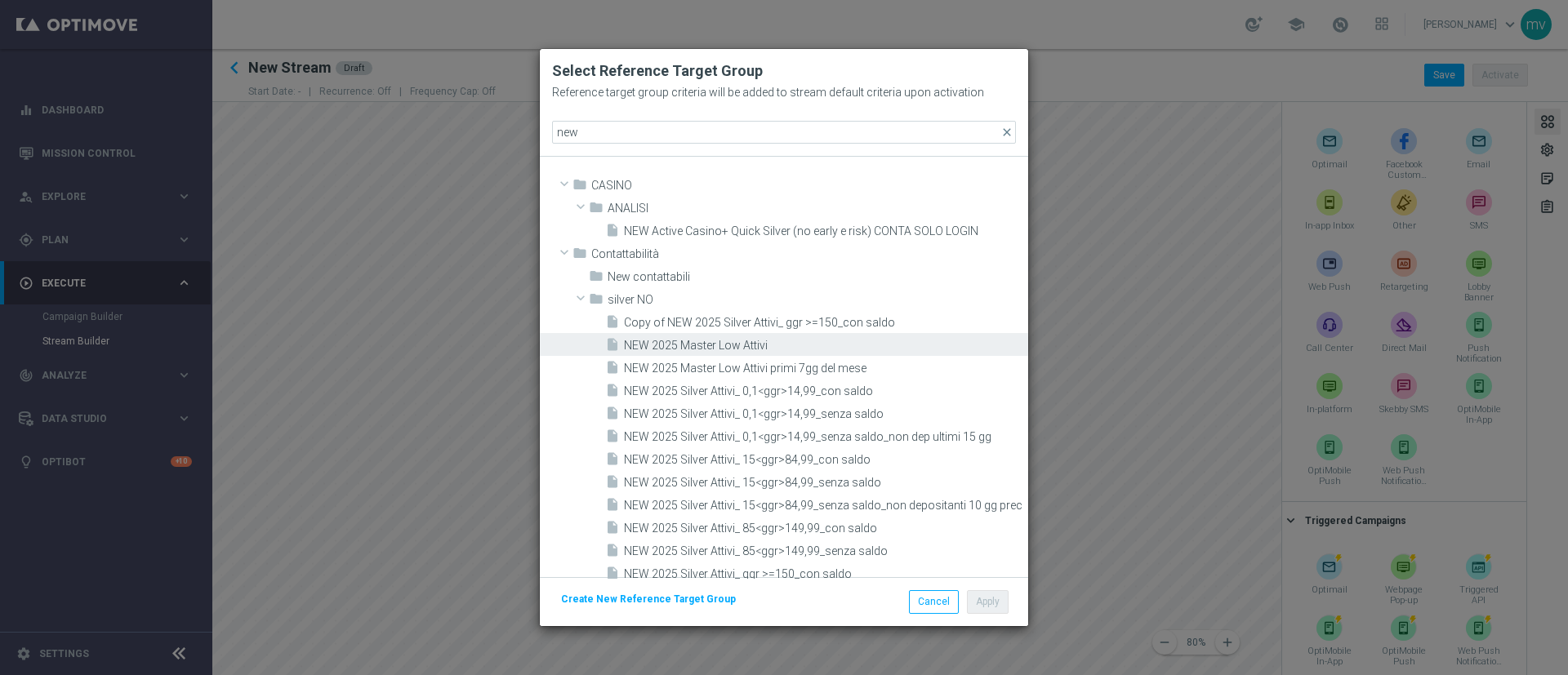
click at [784, 337] on div "insert_drive_file NEW 2025 Master Low Attivi" at bounding box center [815, 344] width 419 height 23
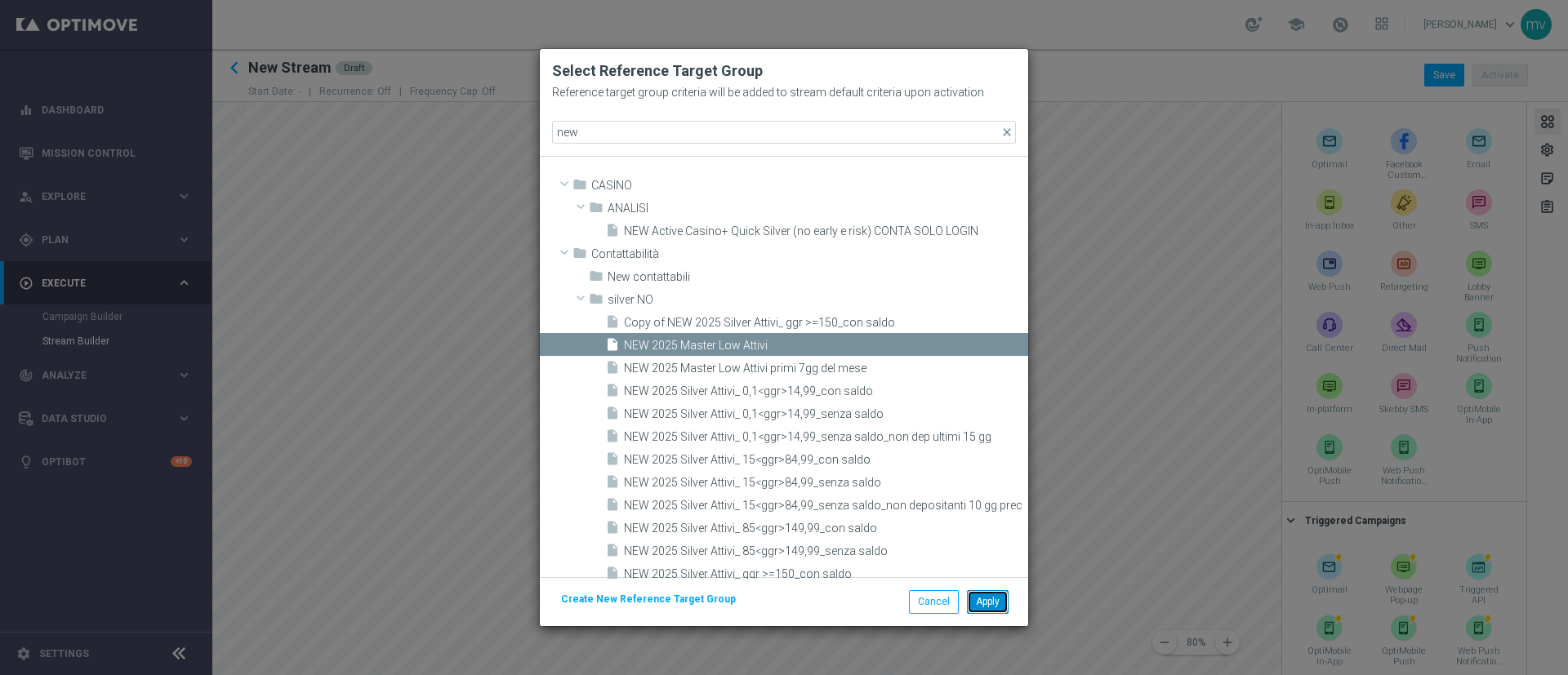
click at [1002, 449] on button "Apply" at bounding box center [988, 602] width 42 height 23
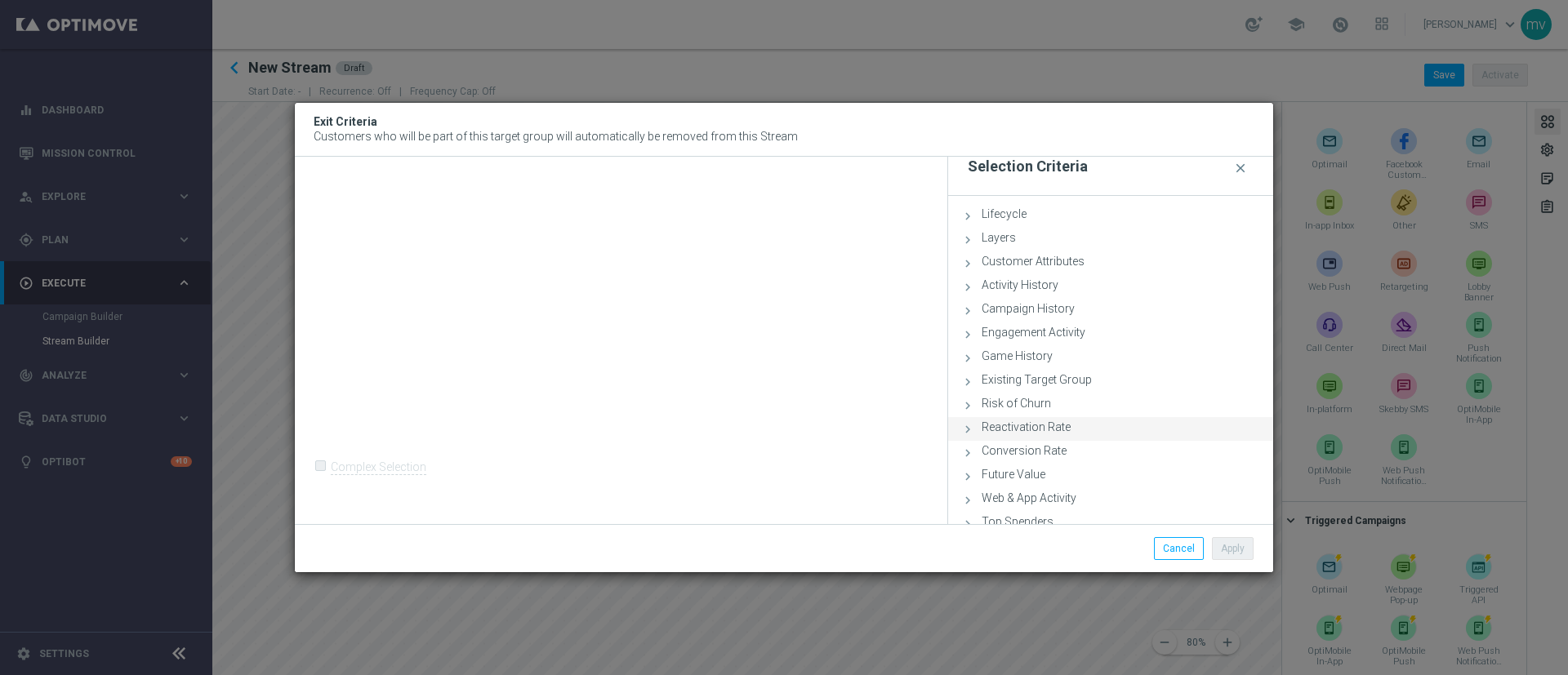
scroll to position [0, 0]
click at [966, 428] on icon at bounding box center [967, 425] width 15 height 15
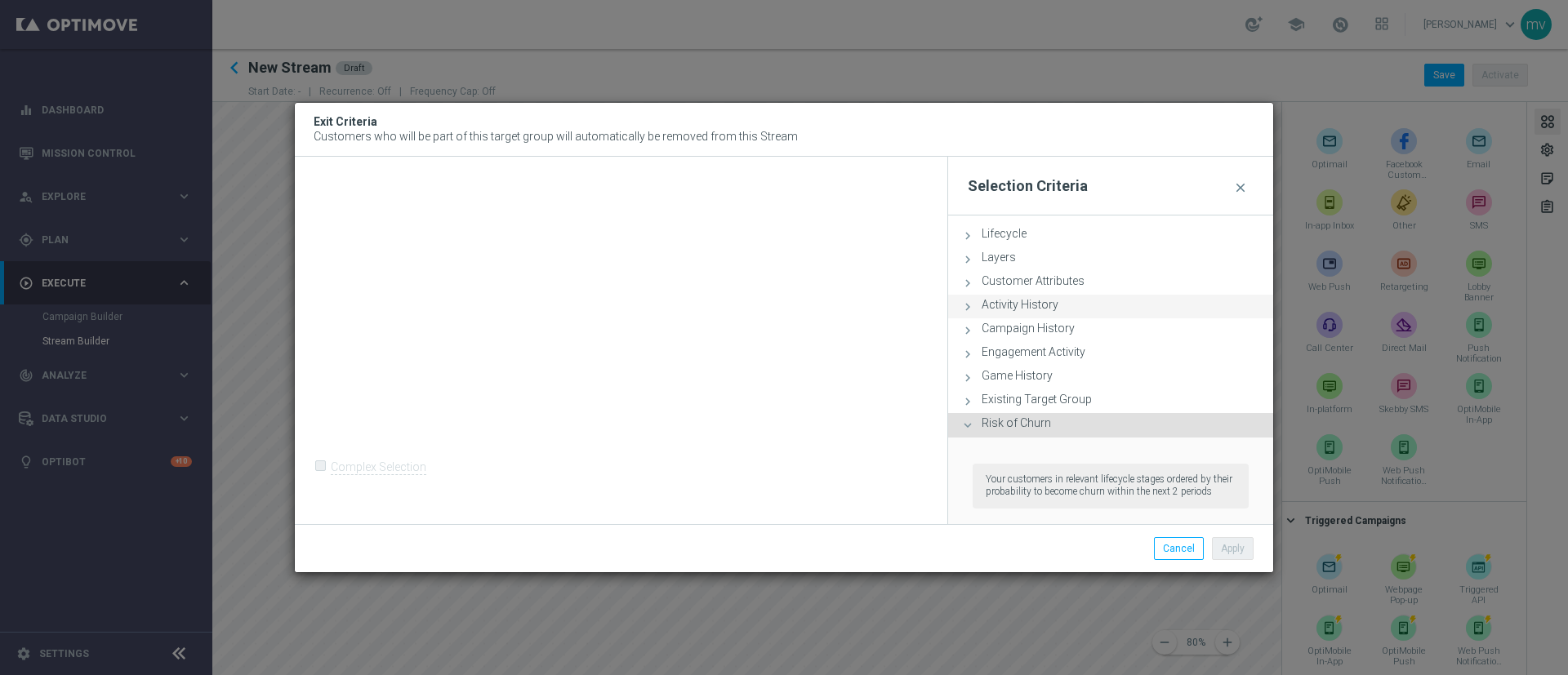
click at [970, 302] on icon at bounding box center [967, 306] width 15 height 15
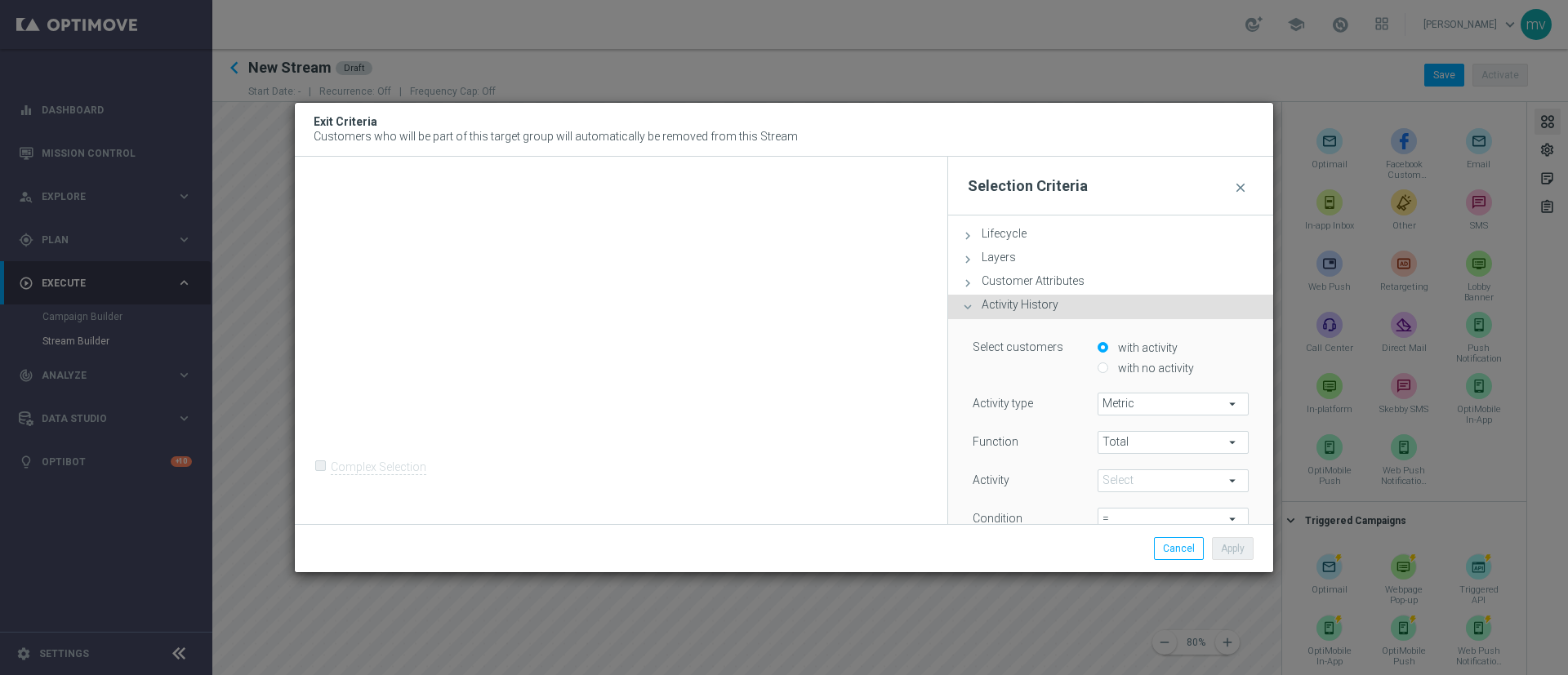
click at [970, 302] on icon at bounding box center [967, 306] width 15 height 15
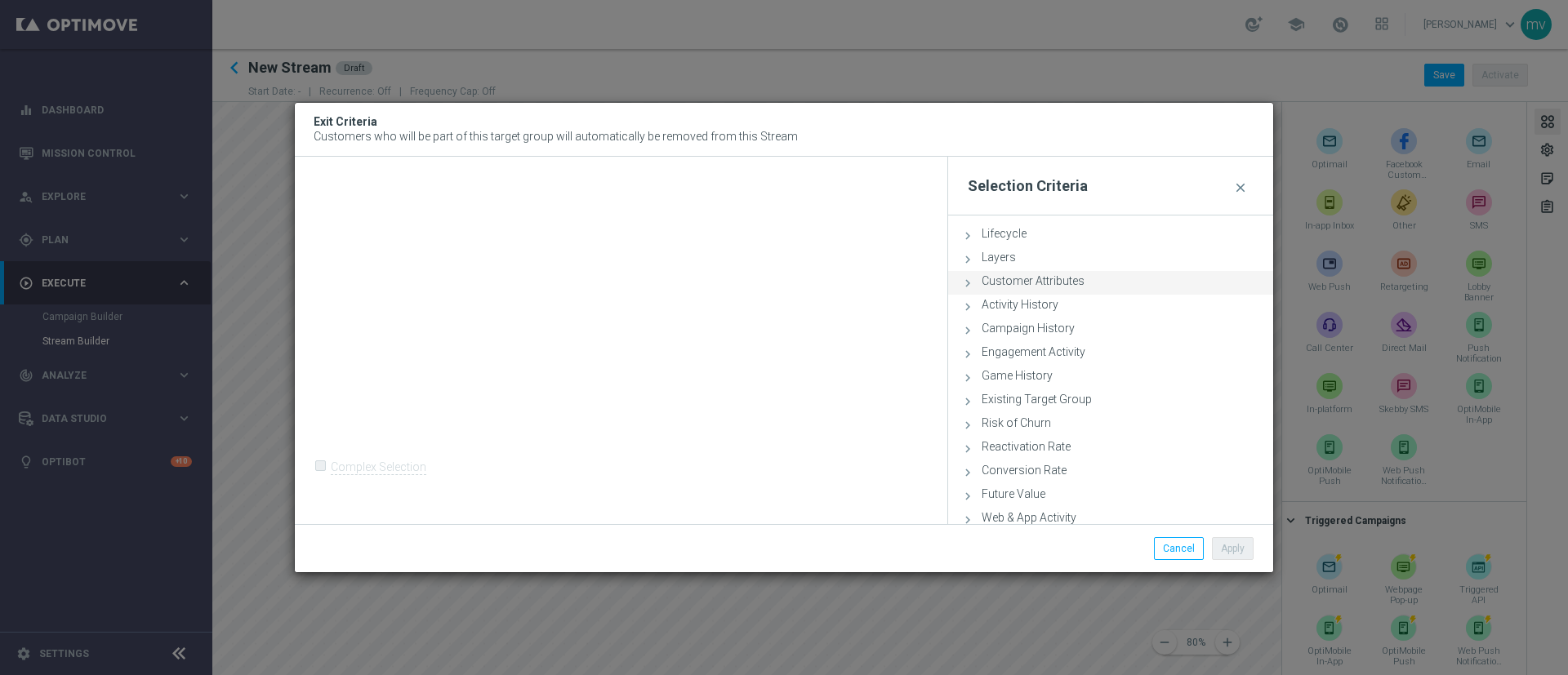
click at [972, 282] on icon at bounding box center [967, 283] width 15 height 15
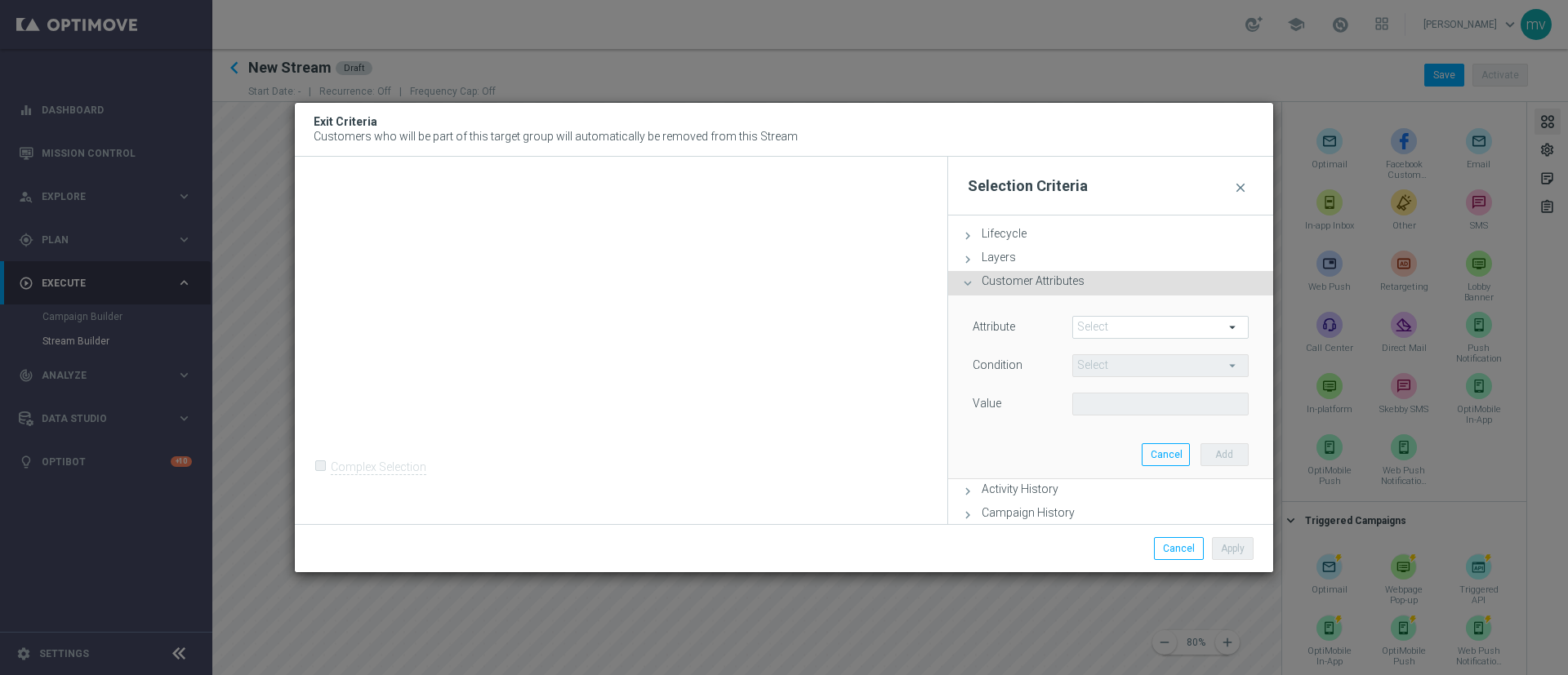
click at [1044, 326] on span at bounding box center [1161, 328] width 175 height 21
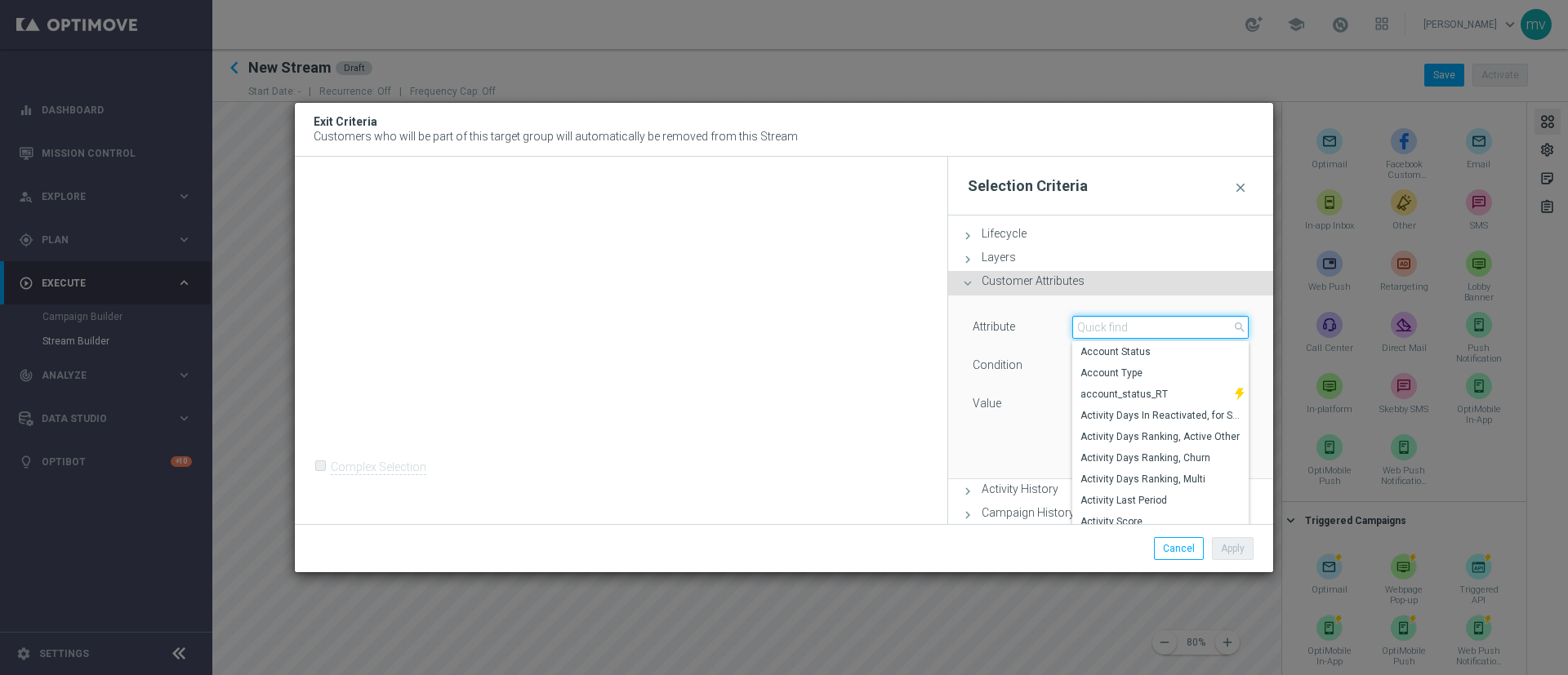
click at [1044, 325] on input "search" at bounding box center [1160, 328] width 176 height 23
type input "fr"
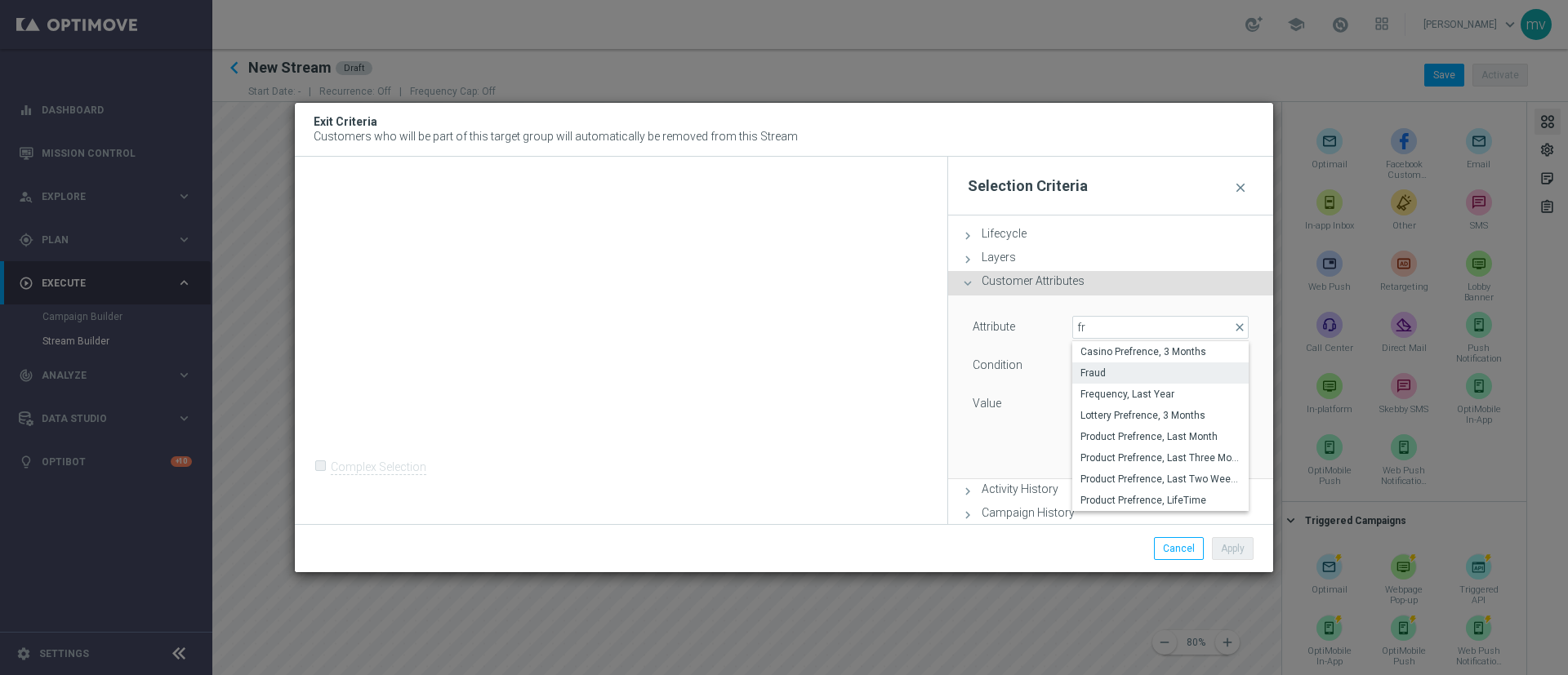
click at [1044, 370] on span "Fraud" at bounding box center [1160, 373] width 161 height 13
type input "Fraud"
type input "="
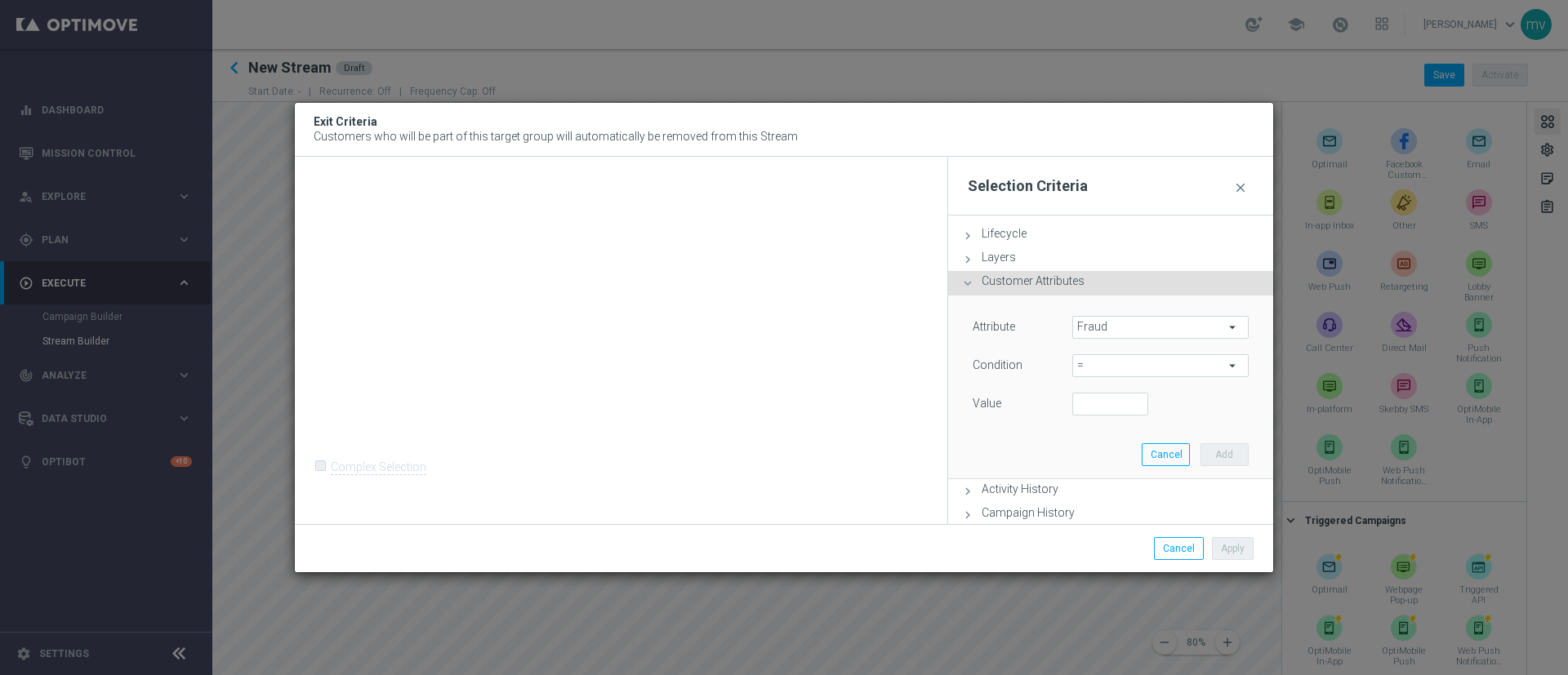
click at [1044, 367] on span "=" at bounding box center [1161, 366] width 175 height 21
click at [1020, 408] on div "Value" at bounding box center [1010, 406] width 100 height 26
click at [1044, 369] on span "=" at bounding box center [1161, 366] width 175 height 21
click at [1044, 364] on input "search" at bounding box center [1160, 366] width 176 height 23
click at [1032, 411] on div "Value" at bounding box center [1010, 406] width 100 height 26
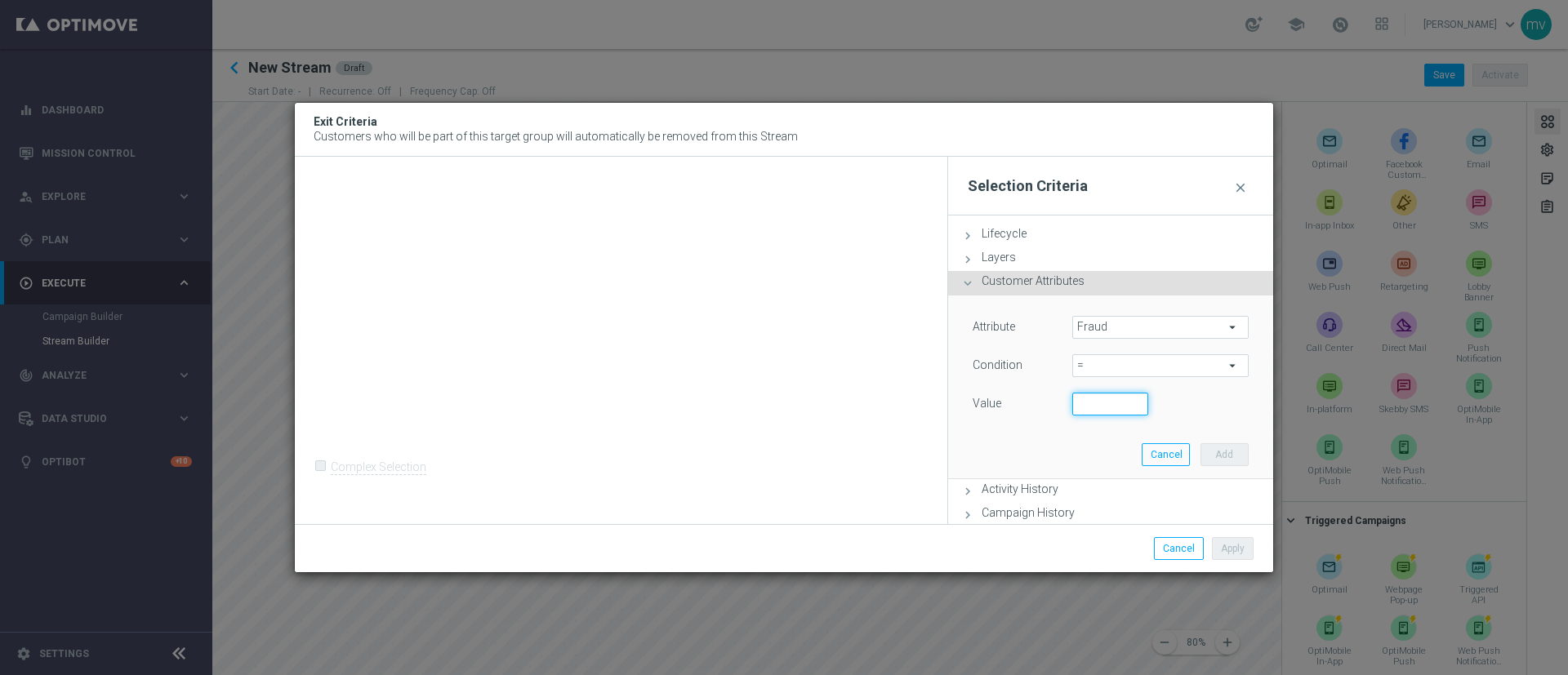
click at [1044, 404] on input "number" at bounding box center [1111, 405] width 76 height 23
type input "1"
click at [1044, 404] on input "1" at bounding box center [1111, 405] width 76 height 23
click at [1044, 441] on div "Attribute Fraud Fraud arrow_drop_down search Condition = = arrow_drop_down sear…" at bounding box center [1111, 387] width 301 height 183
click at [1044, 449] on button "Add" at bounding box center [1225, 455] width 49 height 23
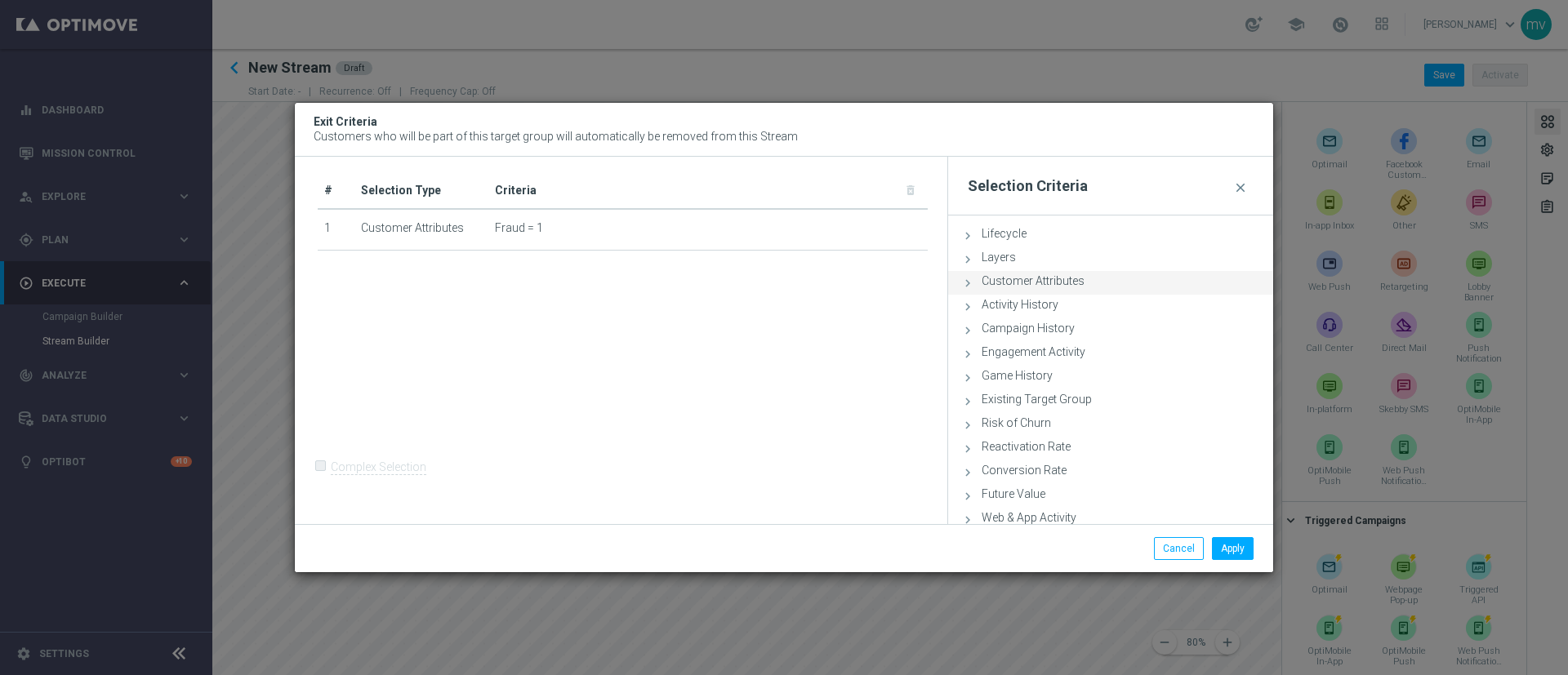
click at [963, 280] on icon at bounding box center [967, 283] width 15 height 15
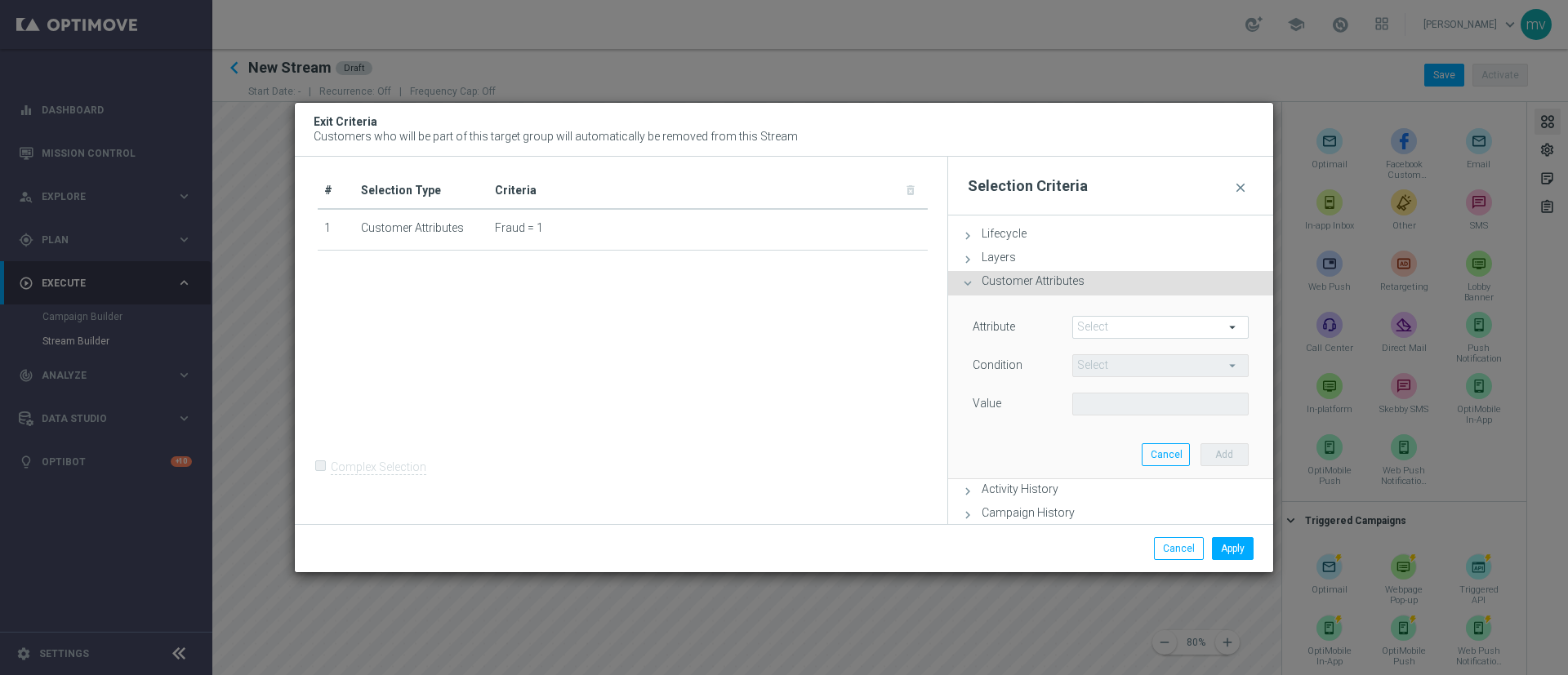
click at [1044, 324] on span at bounding box center [1161, 328] width 175 height 21
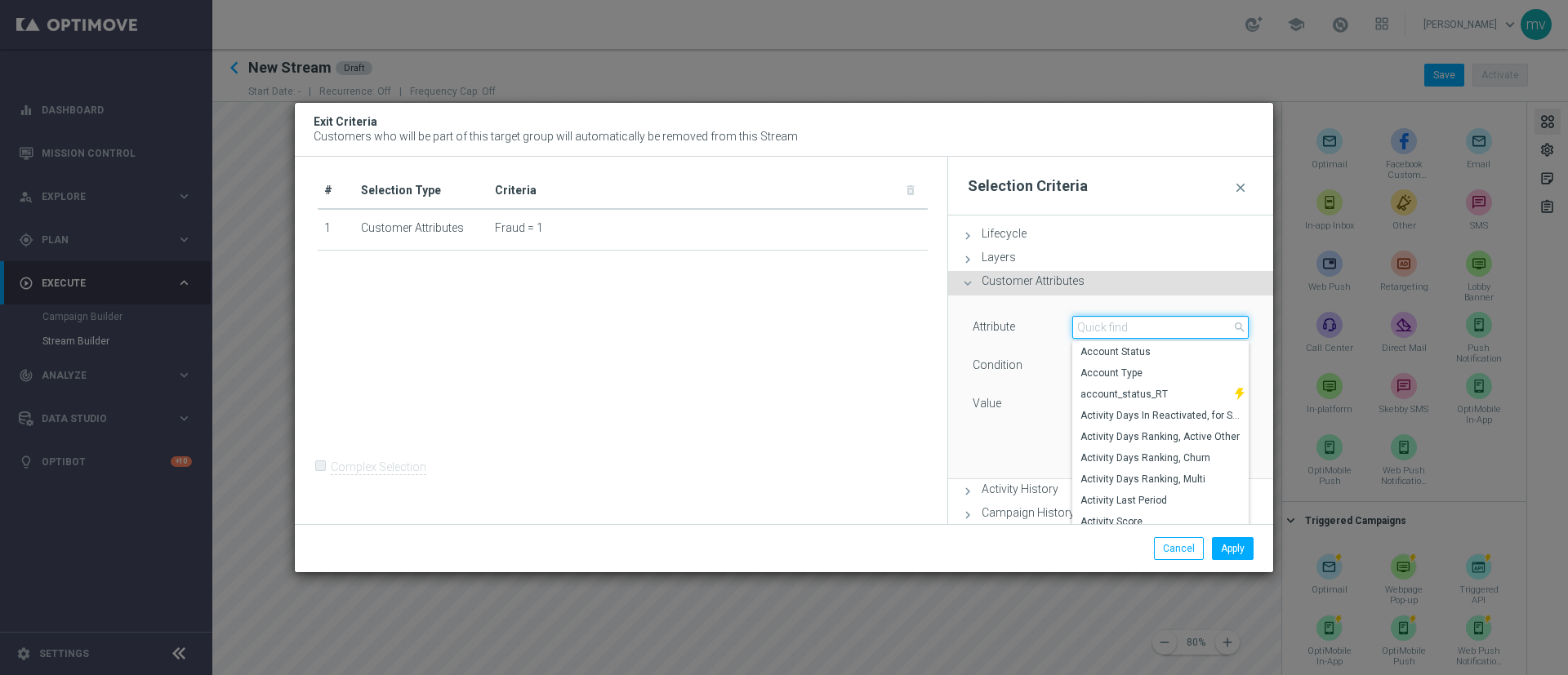
click at [1044, 324] on input "search" at bounding box center [1160, 328] width 176 height 23
type input "self"
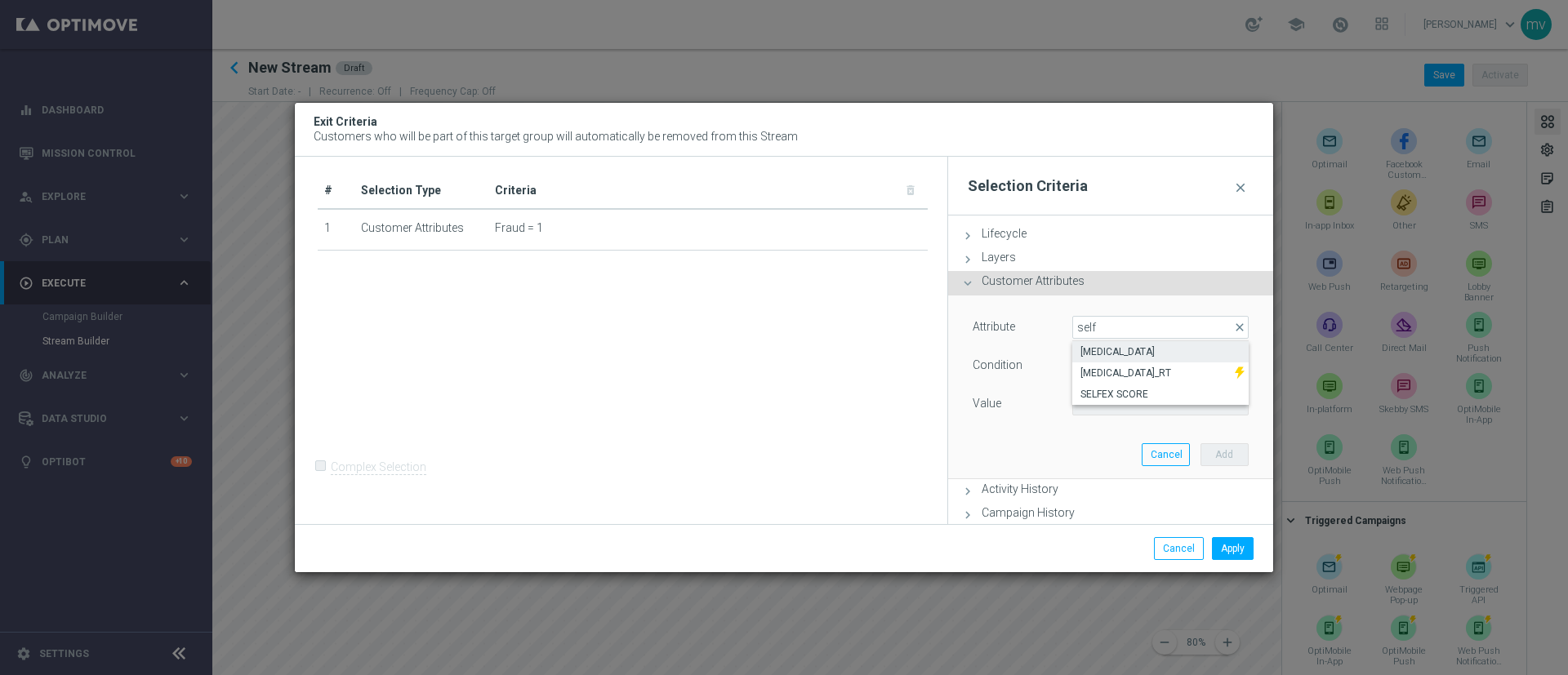
click at [1044, 352] on span "[MEDICAL_DATA]" at bounding box center [1160, 351] width 161 height 13
type input "[MEDICAL_DATA]"
type input "Equals"
click at [1044, 362] on span "Equals" at bounding box center [1161, 366] width 175 height 21
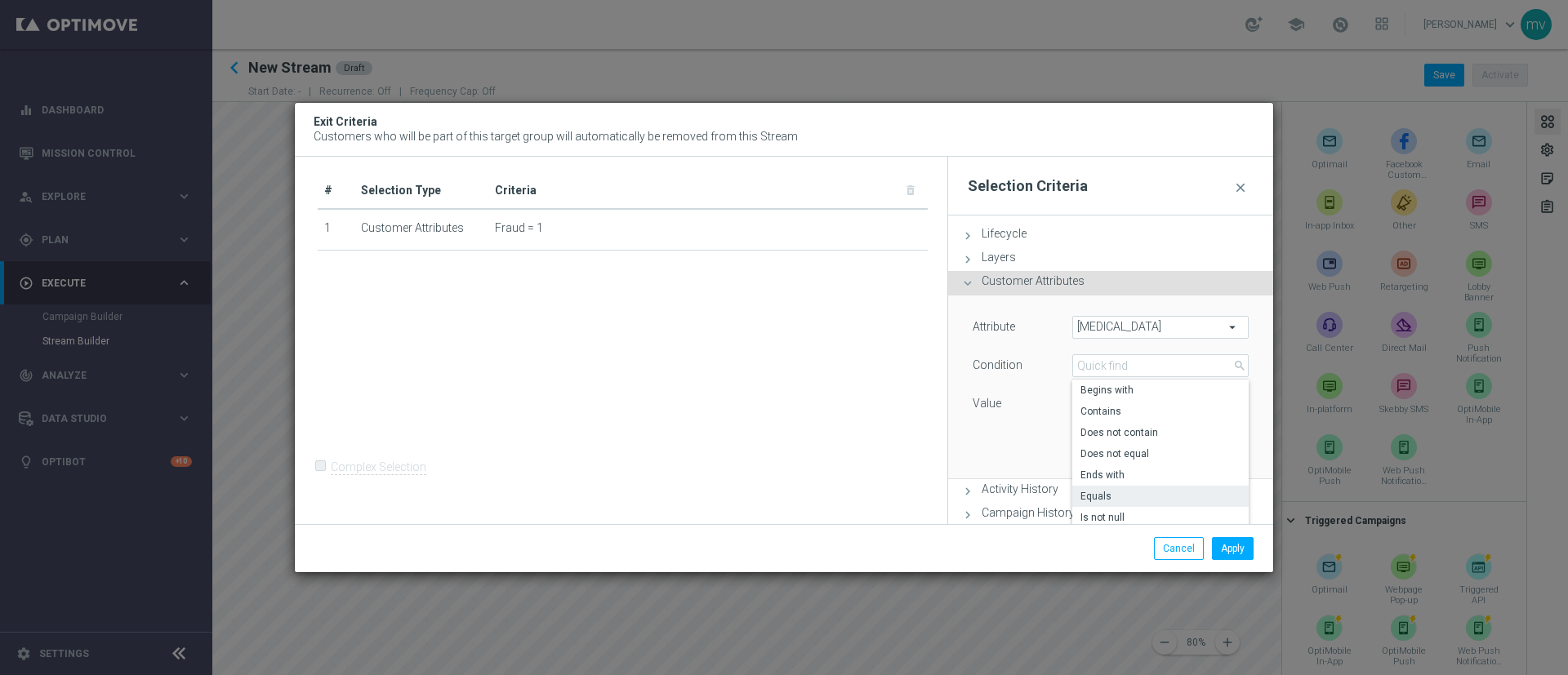
scroll to position [123, 0]
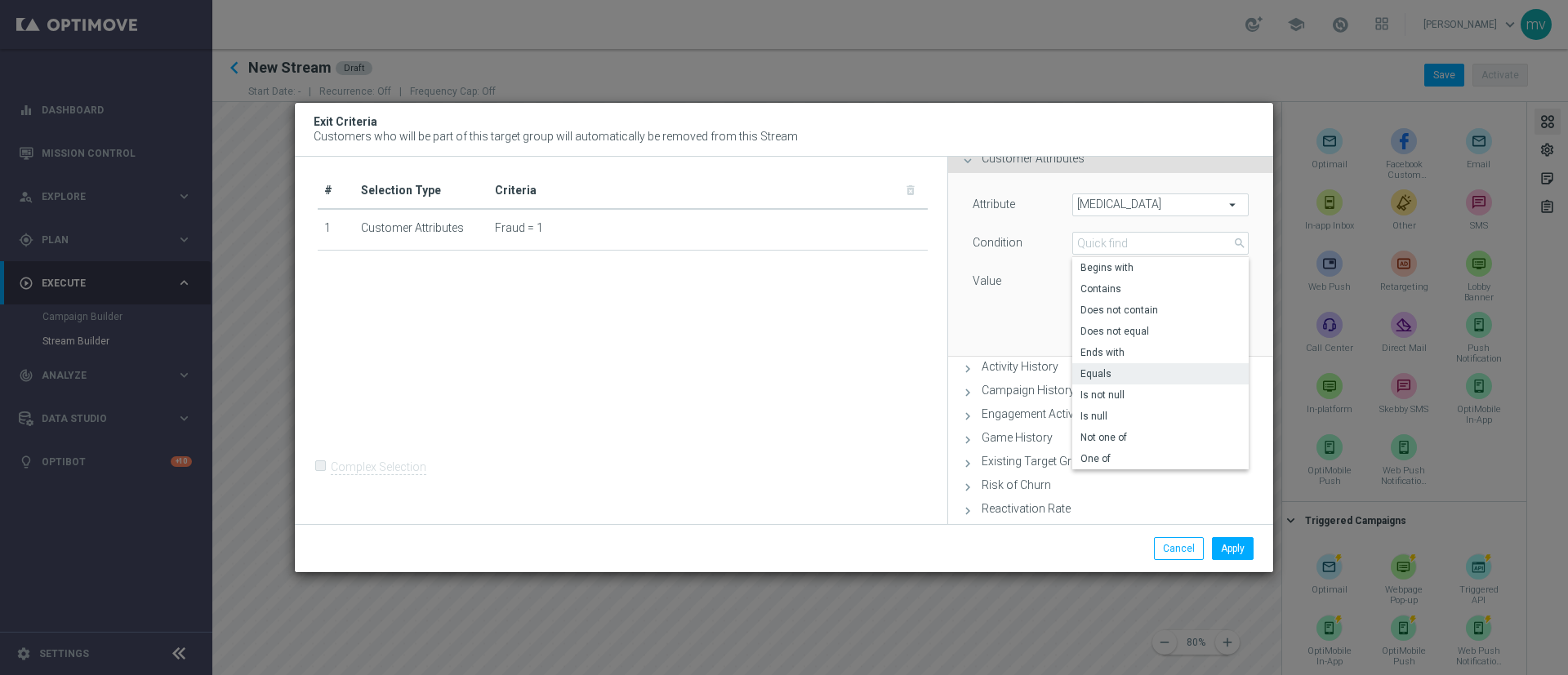
click at [1044, 371] on span "Equals" at bounding box center [1160, 373] width 161 height 13
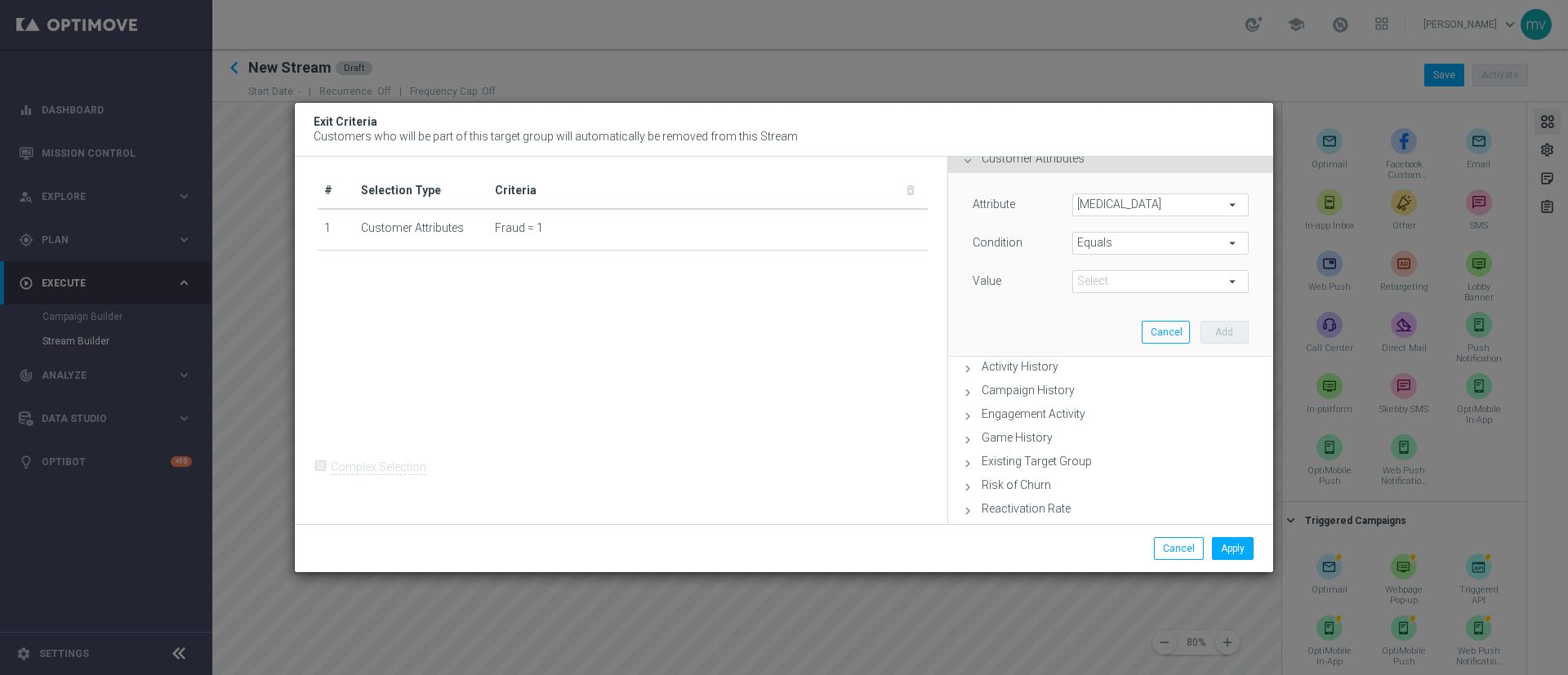
click at [1044, 279] on span at bounding box center [1161, 282] width 175 height 21
click at [1044, 328] on span "YES" at bounding box center [1160, 327] width 161 height 13
type input "YES"
click at [1044, 328] on button "Add" at bounding box center [1225, 333] width 49 height 23
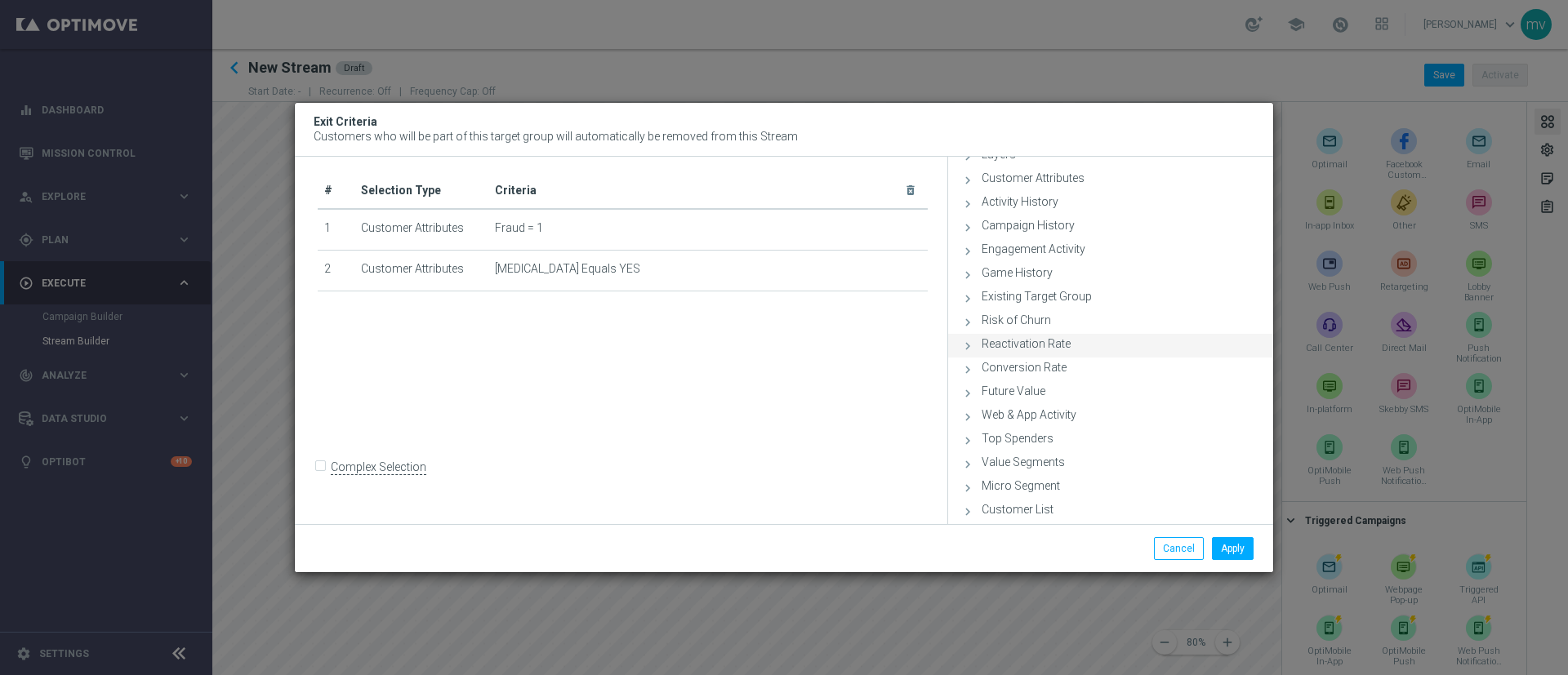
scroll to position [0, 0]
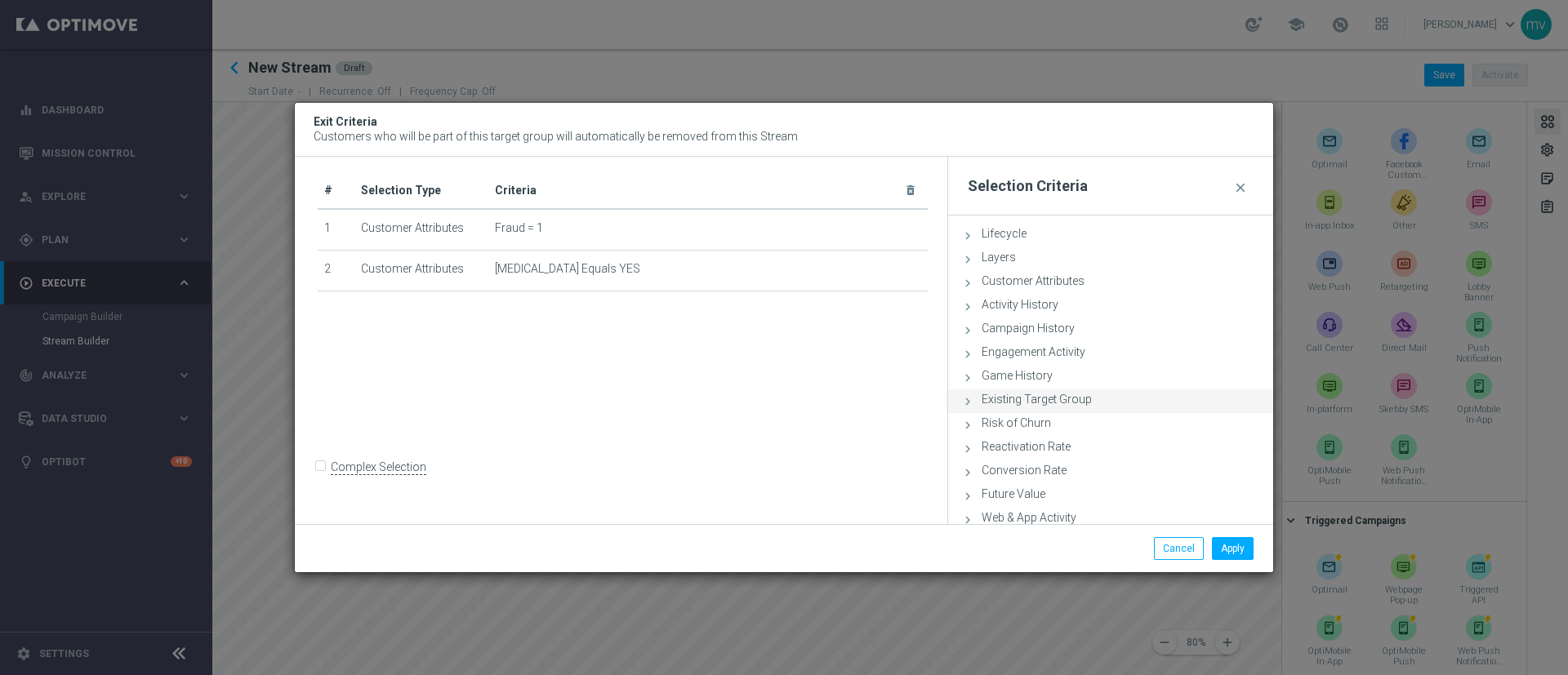
click at [968, 399] on icon at bounding box center [967, 401] width 15 height 15
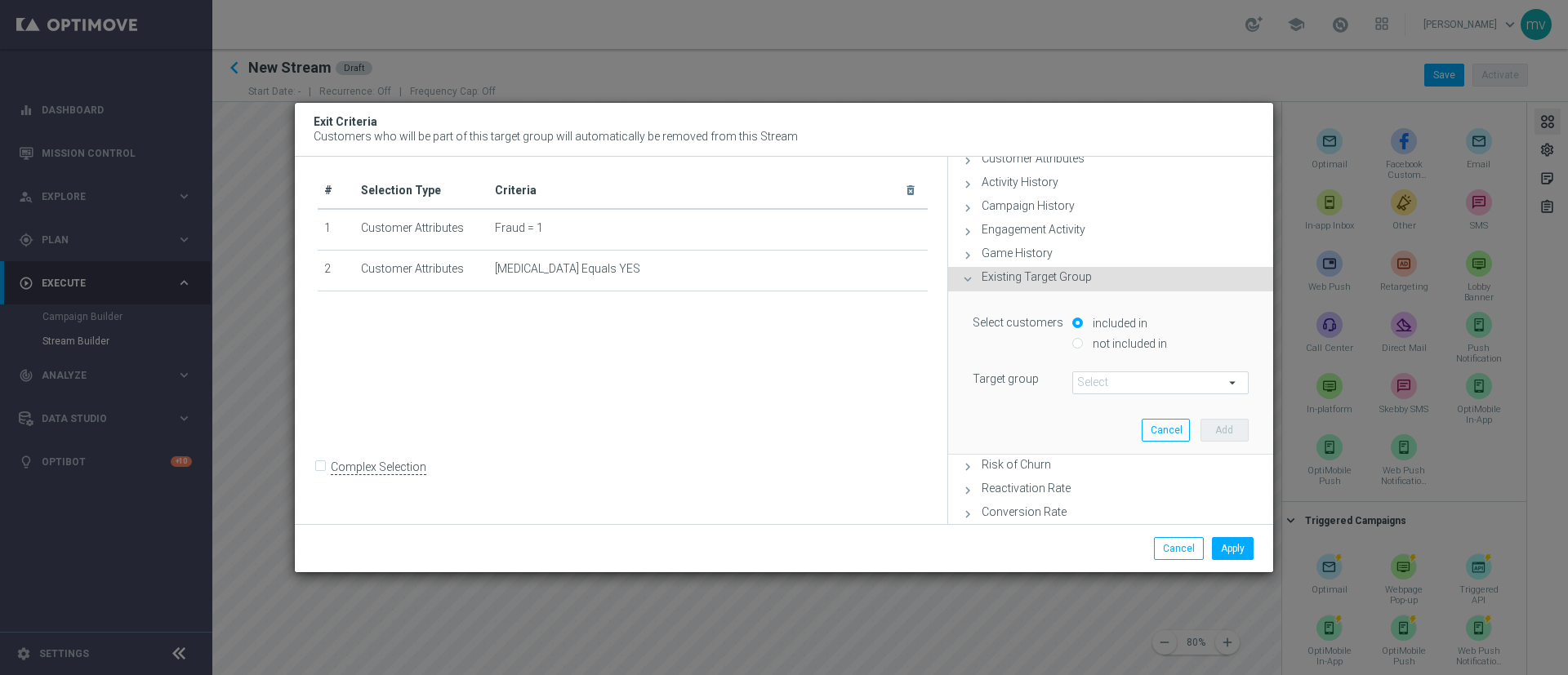
click at [1044, 378] on span at bounding box center [1161, 383] width 175 height 21
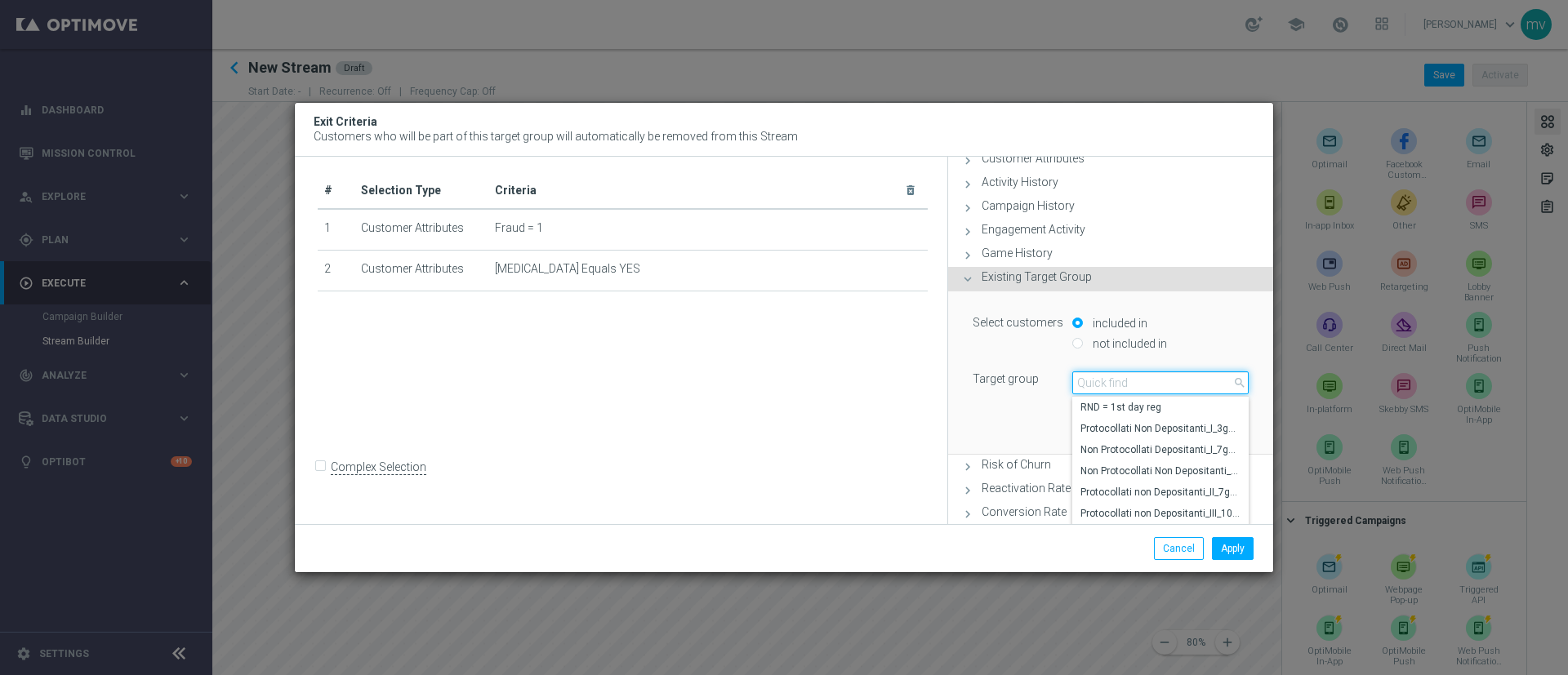
click at [1044, 382] on input "search" at bounding box center [1160, 383] width 176 height 23
type input "p"
type input "all"
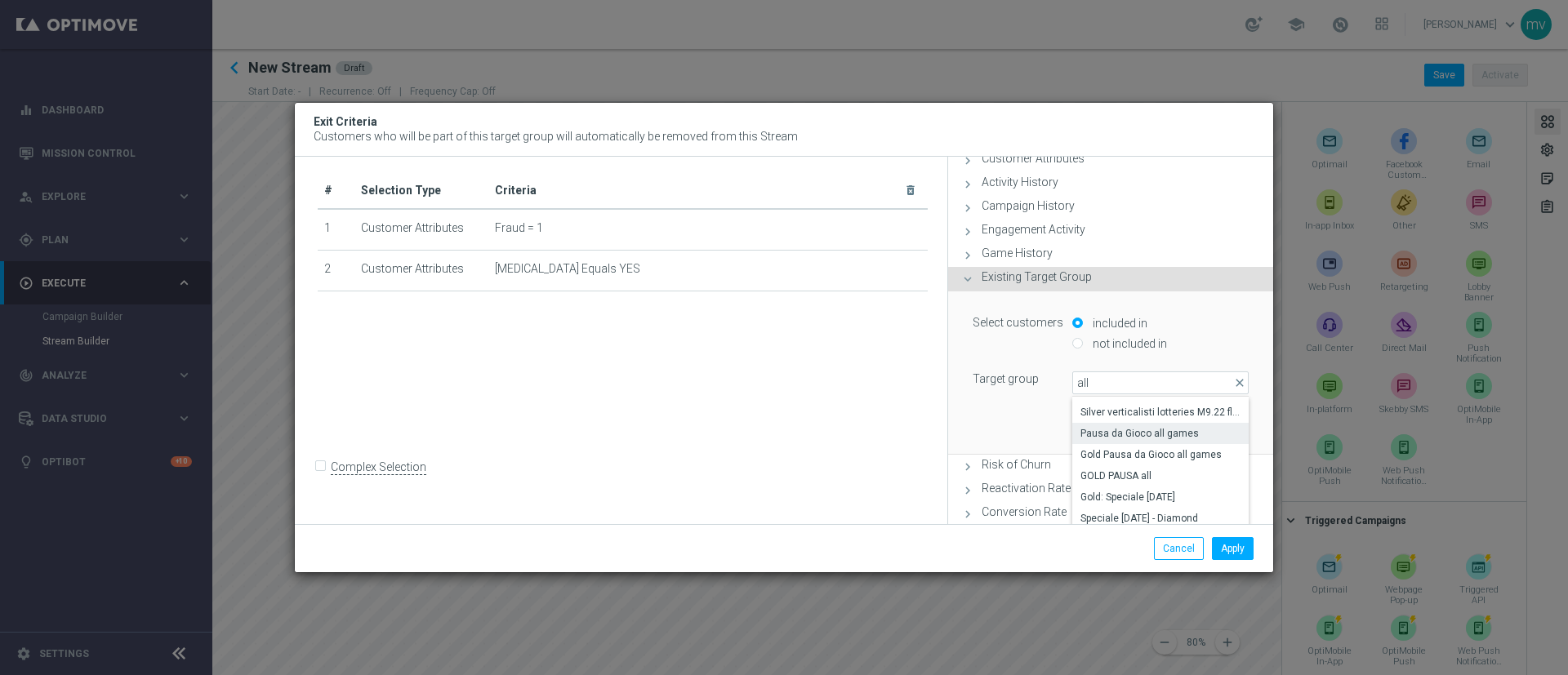
click at [1044, 435] on span "Pausa da Gioco all games" at bounding box center [1160, 433] width 161 height 13
type input "Pausa da Gioco all games"
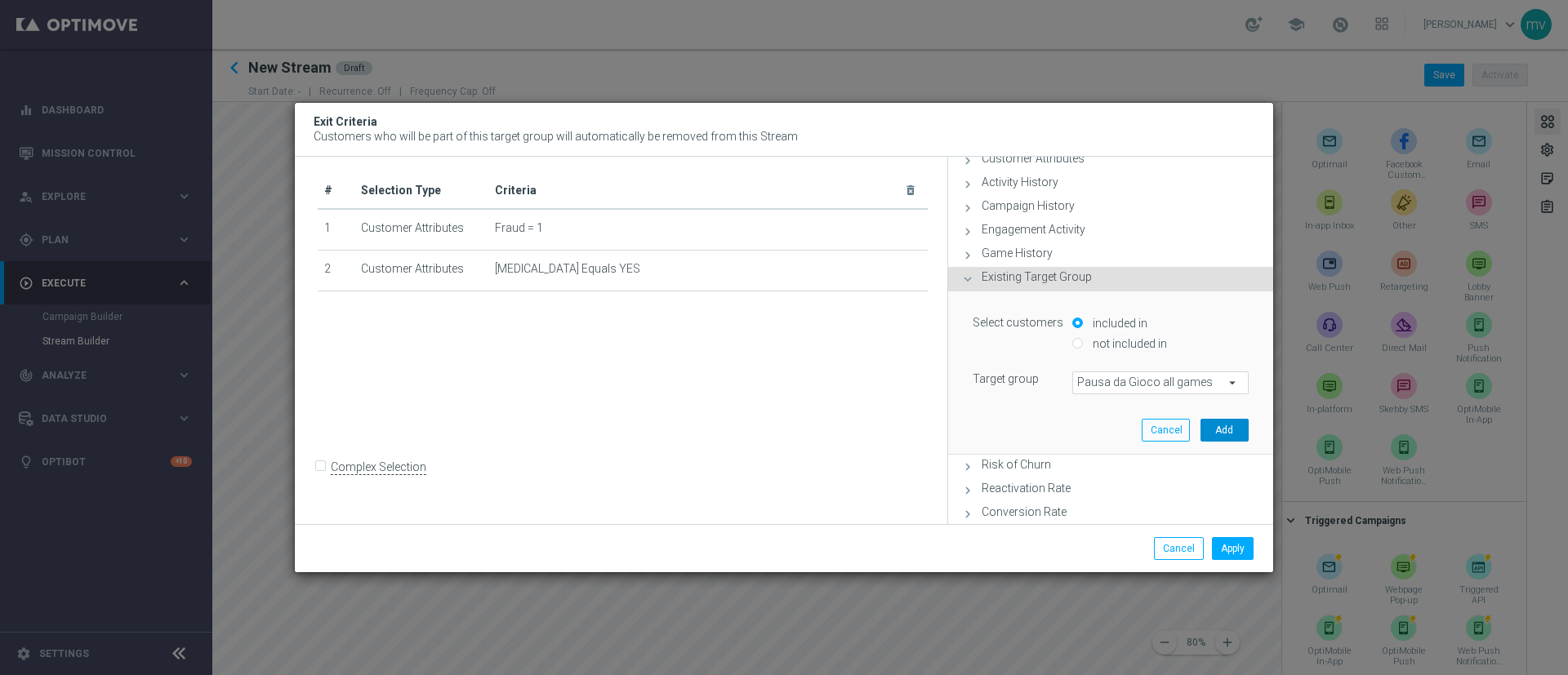
click at [1044, 430] on button "Add" at bounding box center [1225, 431] width 49 height 23
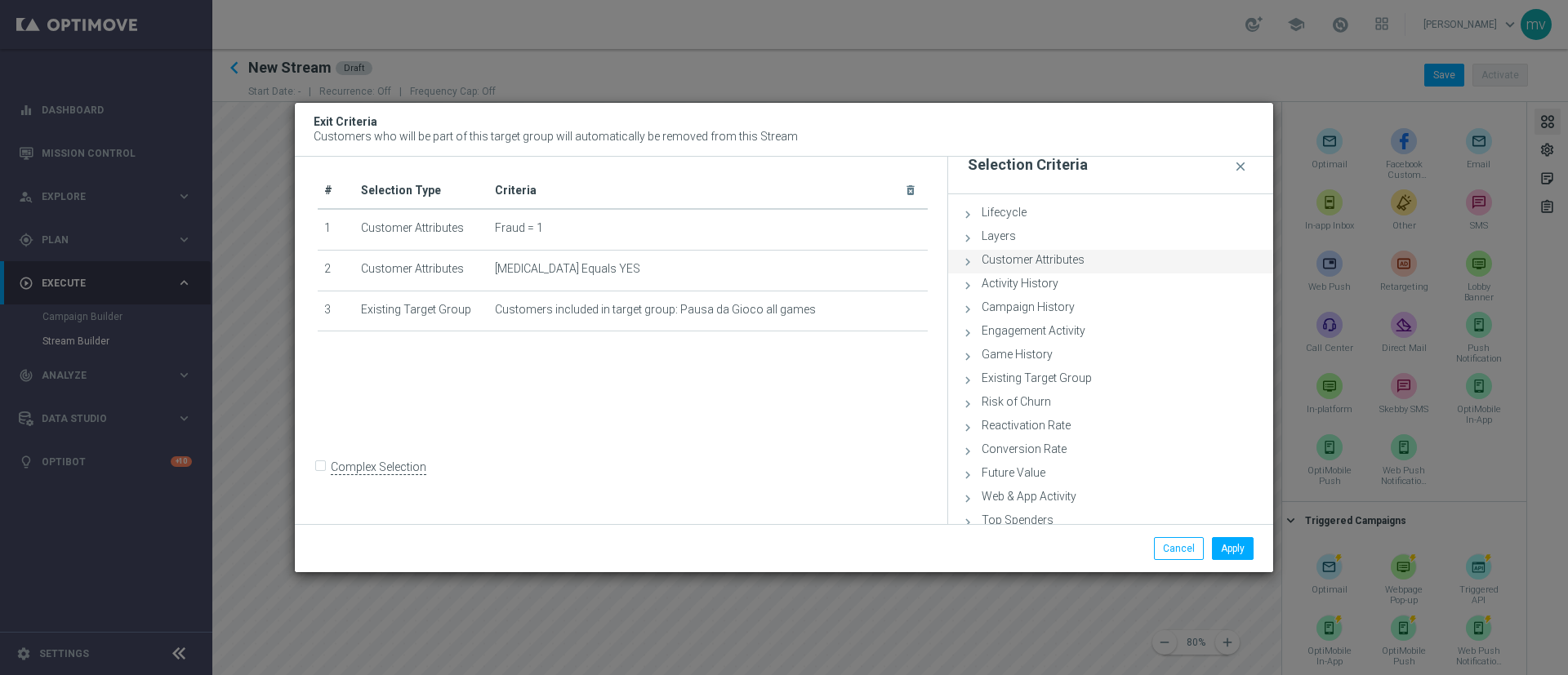
scroll to position [0, 0]
click at [969, 283] on icon at bounding box center [967, 283] width 15 height 15
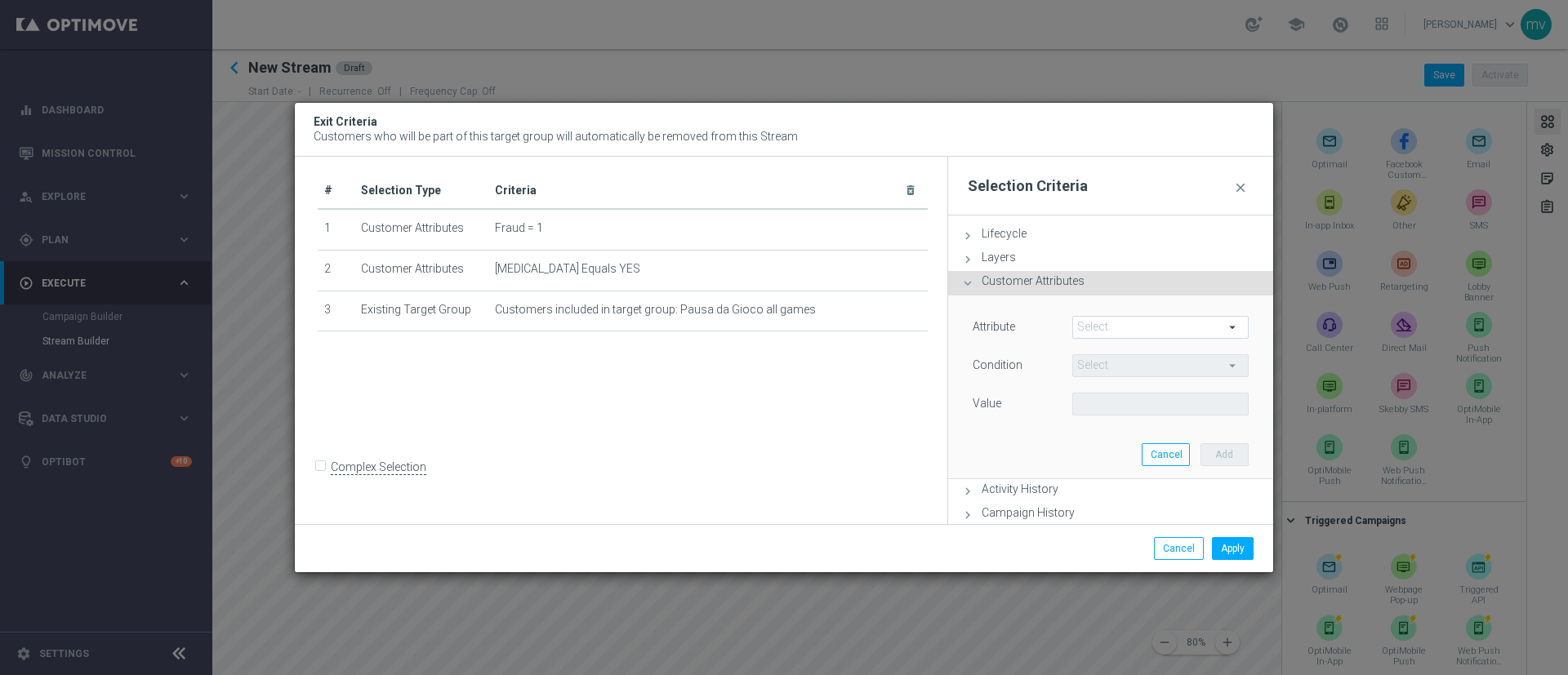
click at [1044, 330] on span at bounding box center [1161, 328] width 175 height 21
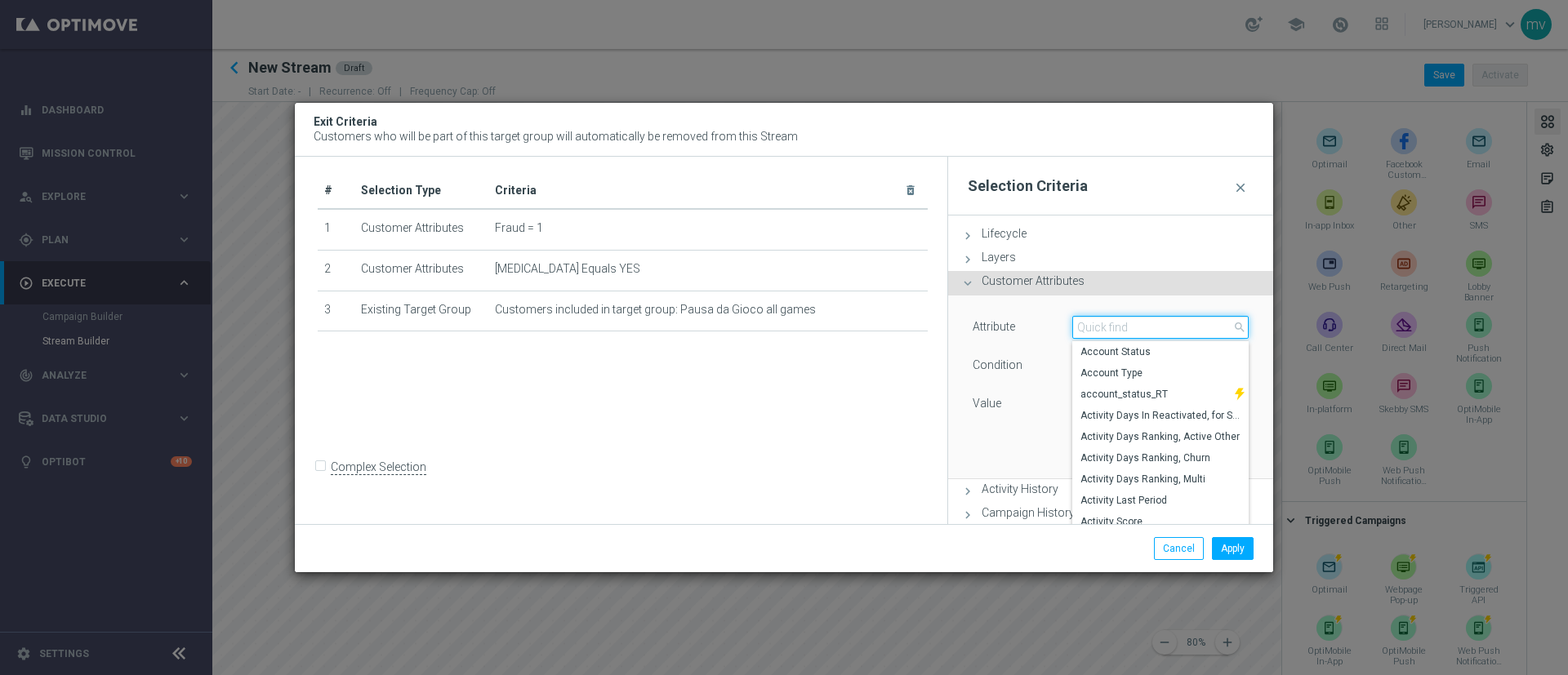
click at [1044, 335] on input "search" at bounding box center [1160, 328] width 176 height 23
type input "prof"
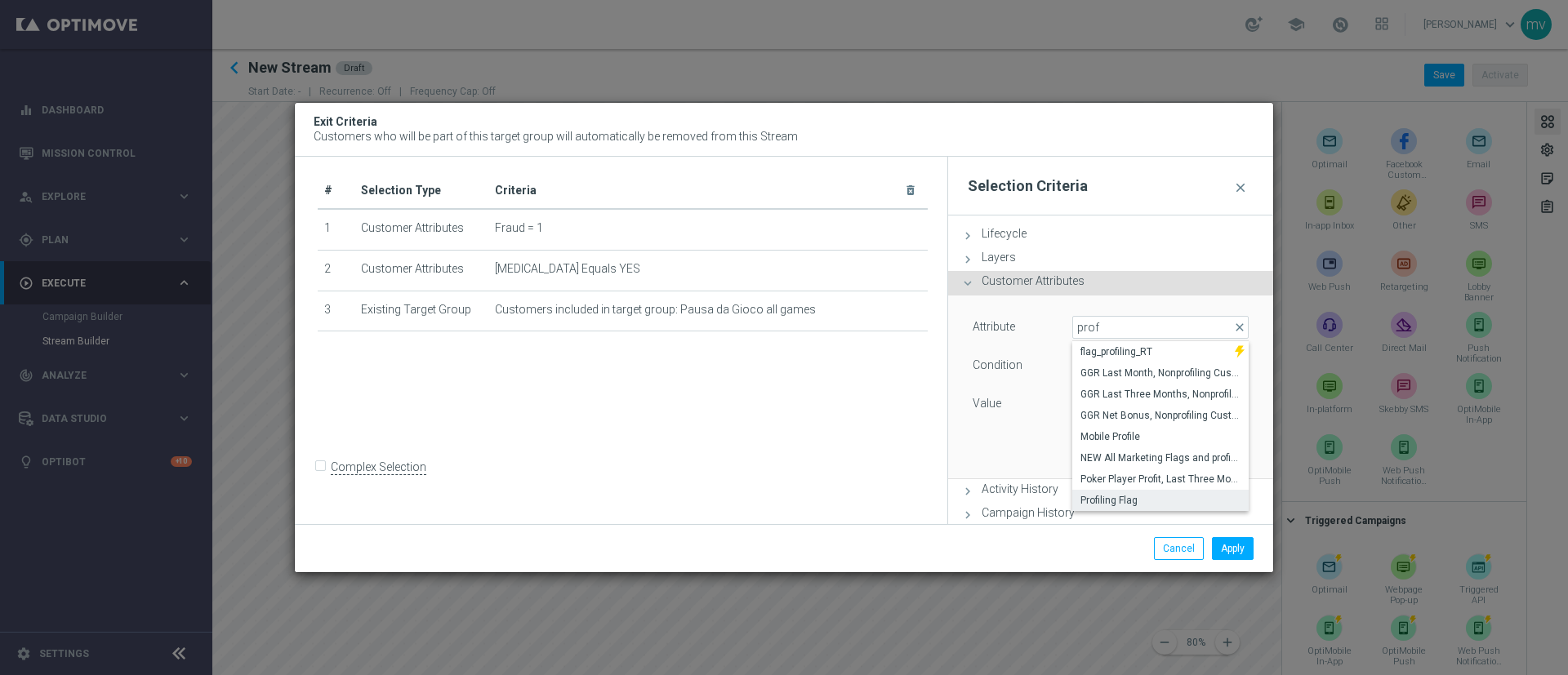
click at [1044, 449] on span "Profiling Flag" at bounding box center [1160, 500] width 161 height 13
type input "Profiling Flag"
type input "Equals"
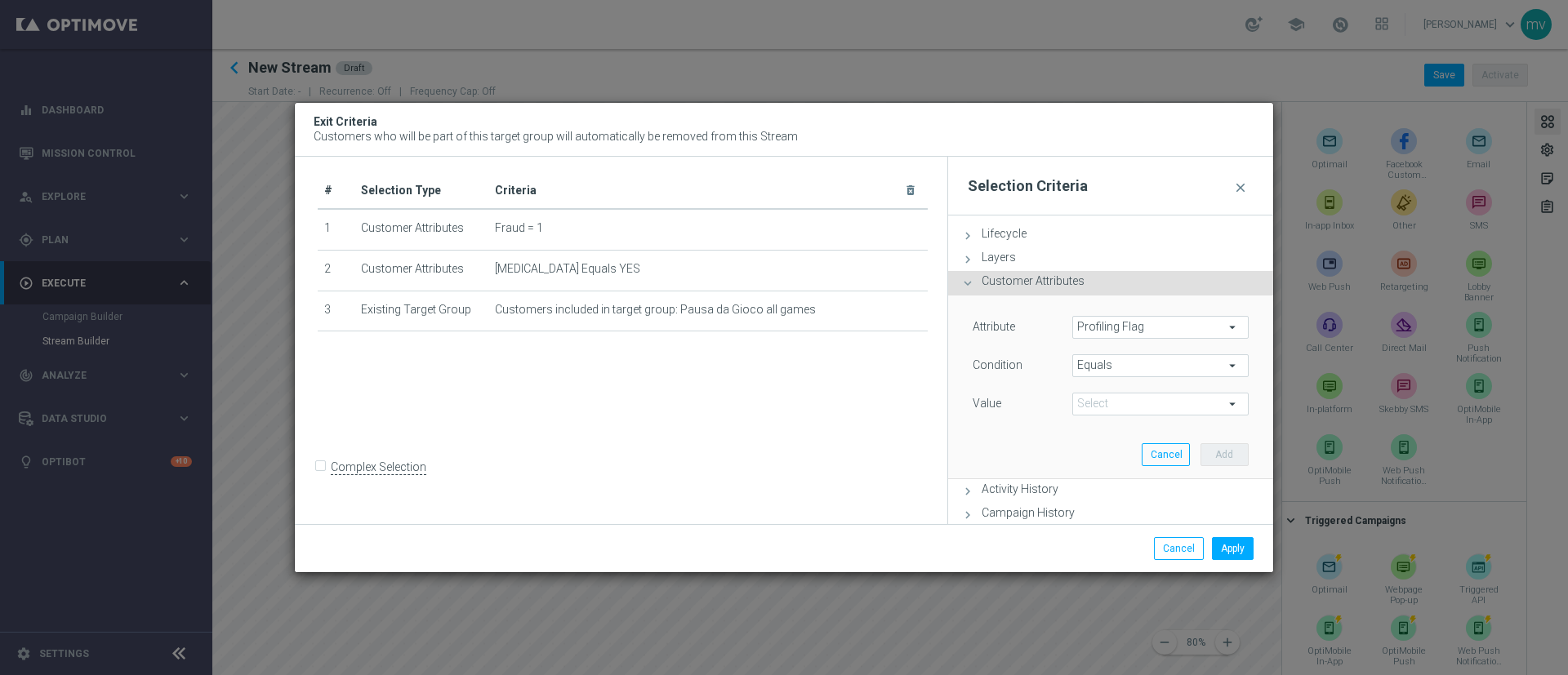
click at [1044, 414] on span at bounding box center [1161, 405] width 175 height 21
click at [1044, 449] on label "Y" at bounding box center [1160, 492] width 176 height 21
type input "Y"
click at [1044, 449] on button "Add" at bounding box center [1225, 455] width 49 height 23
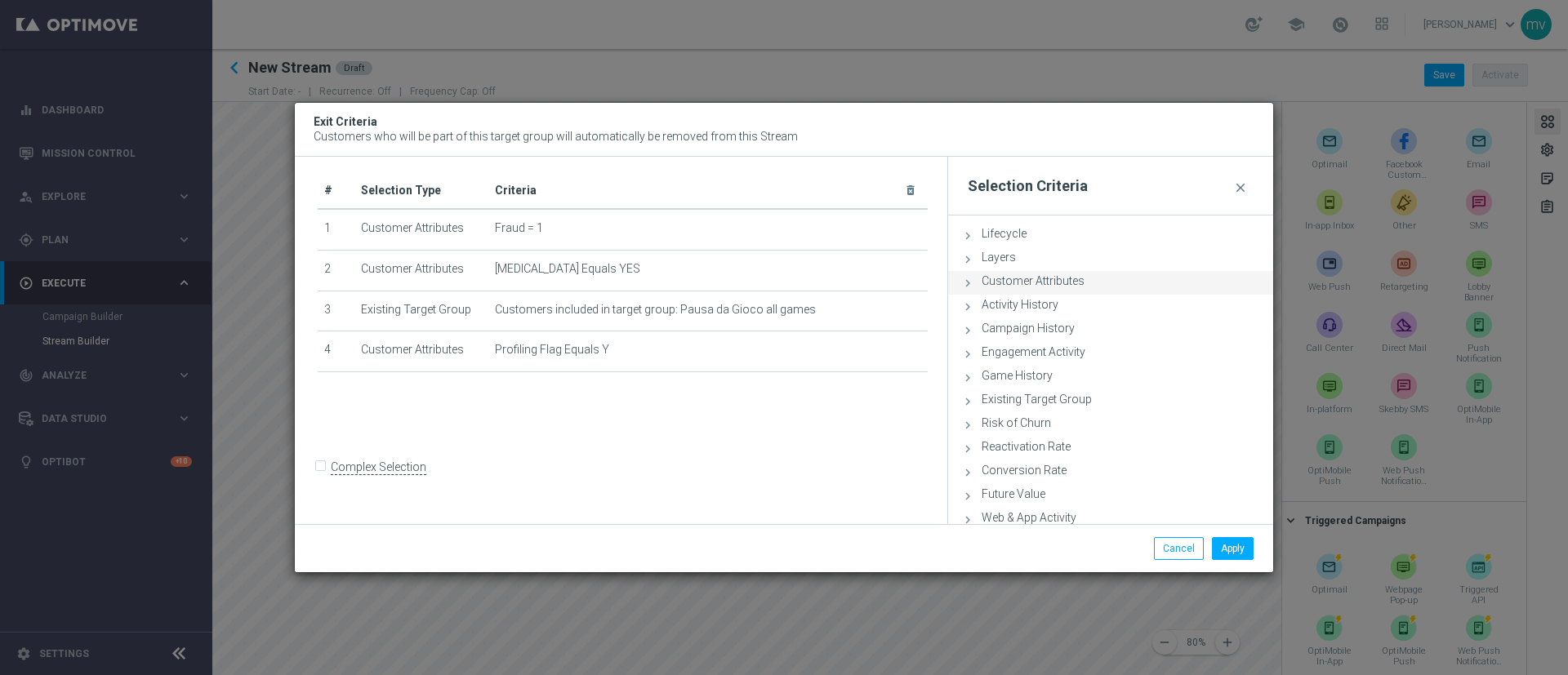
click at [966, 281] on icon at bounding box center [967, 283] width 15 height 15
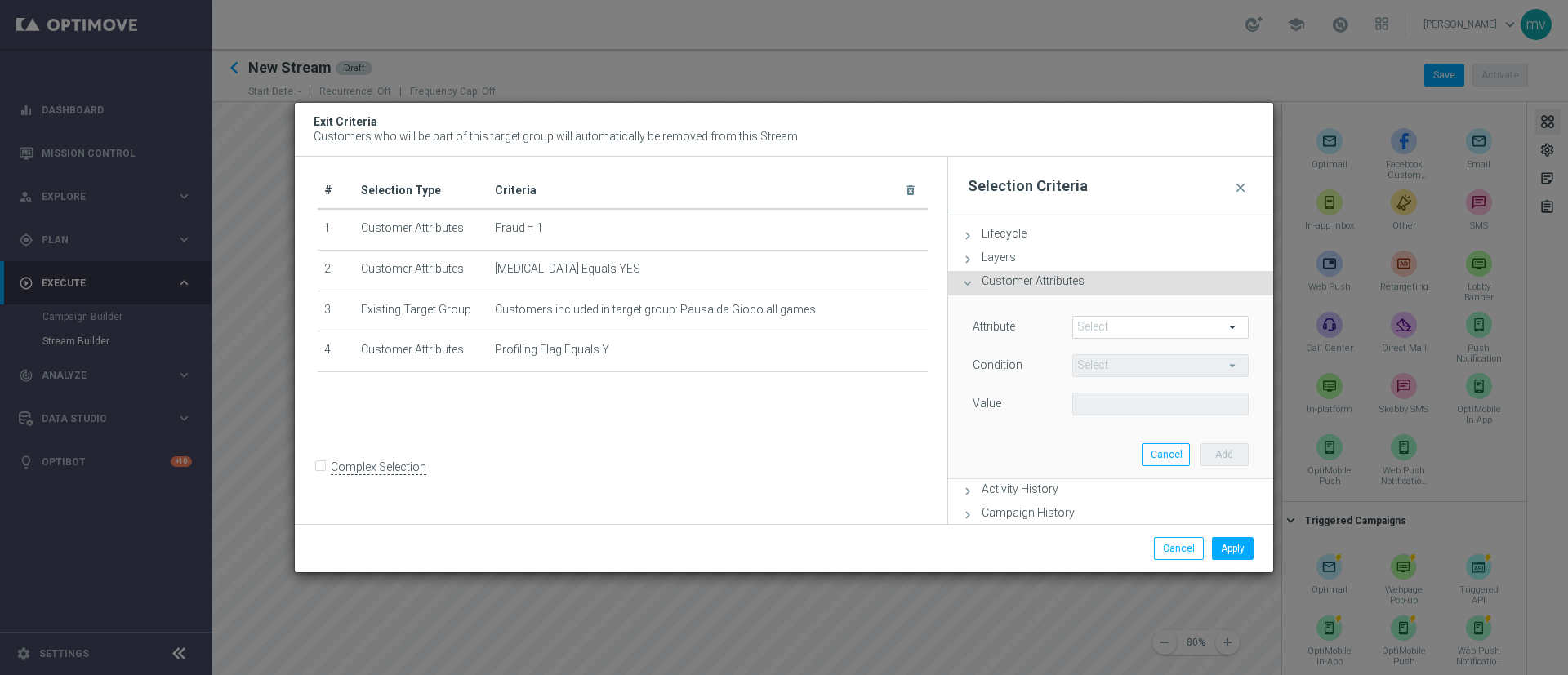
click at [1044, 328] on span at bounding box center [1161, 328] width 175 height 21
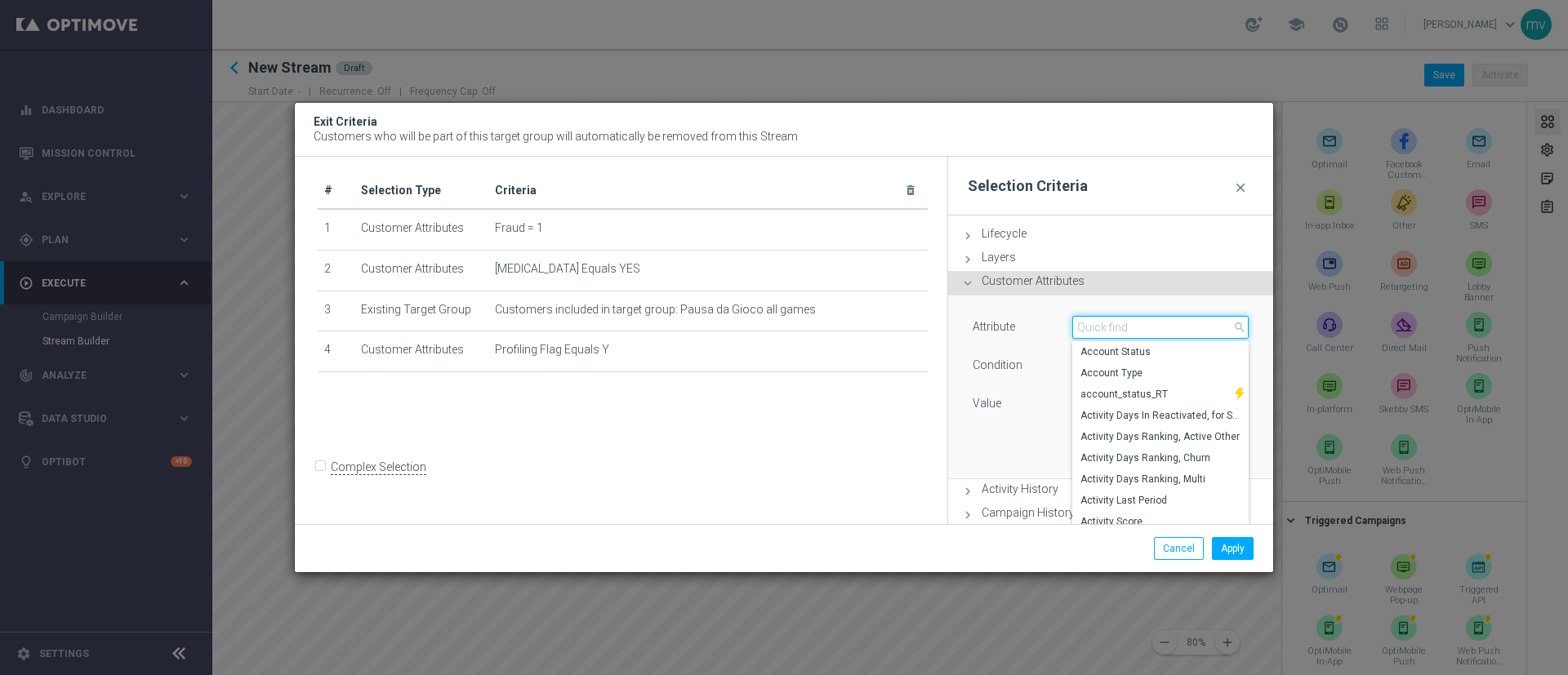
click at [1044, 328] on input "search" at bounding box center [1160, 328] width 176 height 23
click at [1044, 343] on label "Account Status" at bounding box center [1160, 352] width 176 height 21
type input "Account Status"
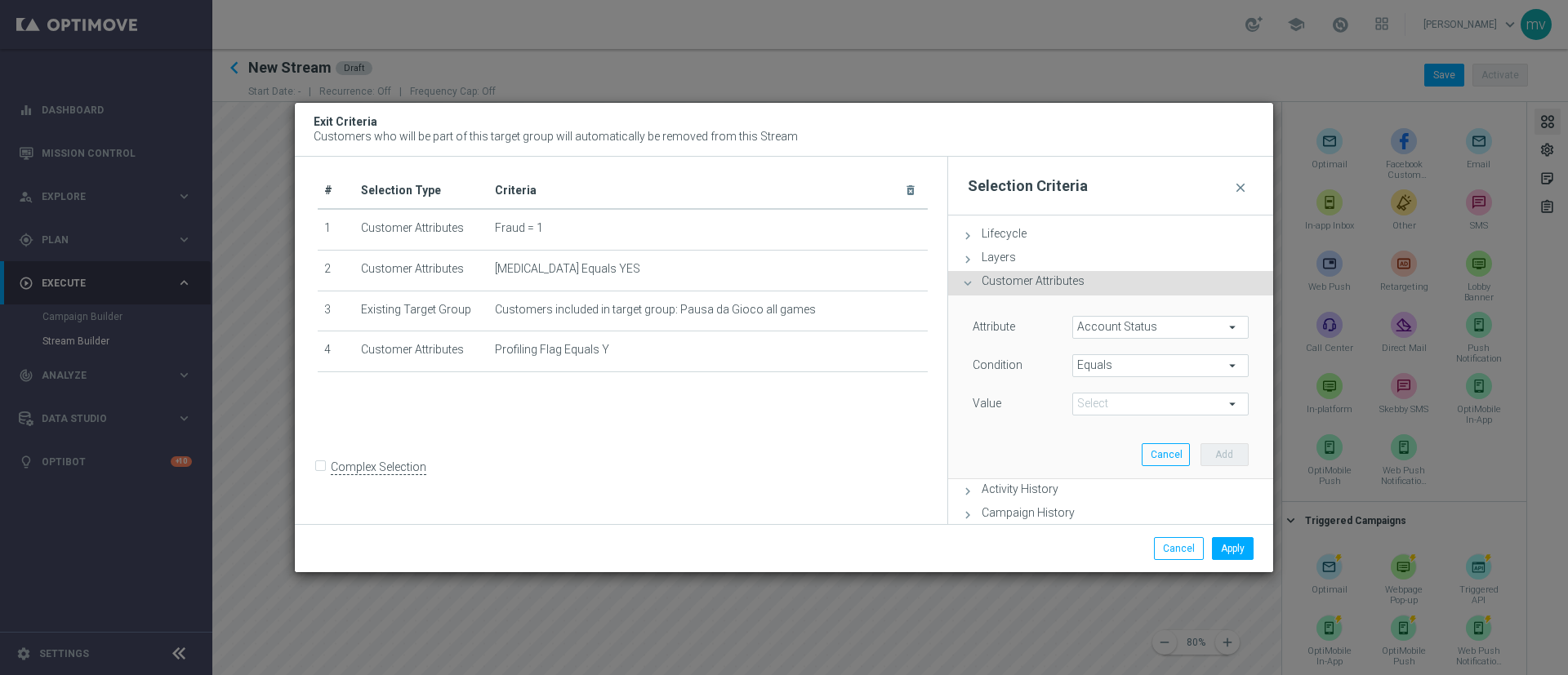
click at [1044, 400] on span at bounding box center [1161, 405] width 175 height 21
click at [1044, 369] on span "Equals" at bounding box center [1161, 366] width 175 height 21
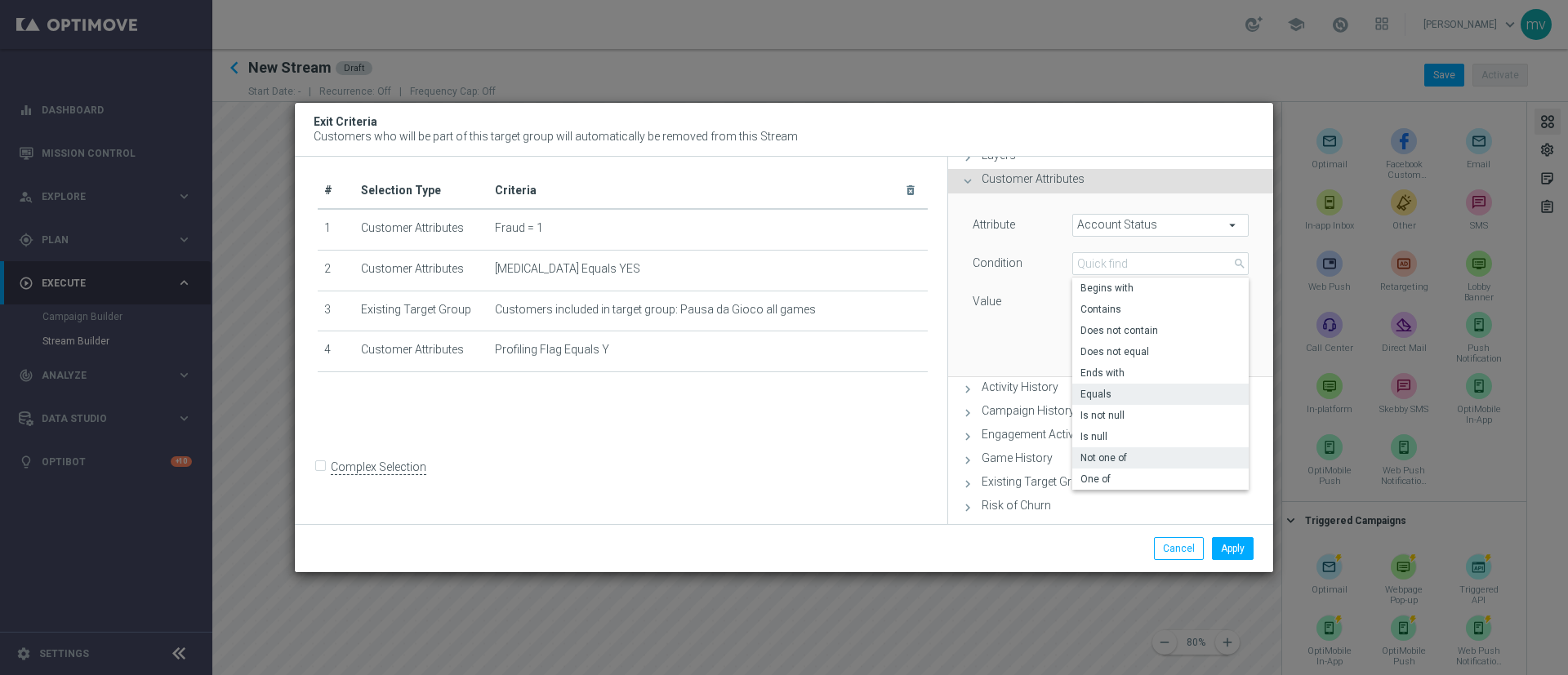
scroll to position [123, 0]
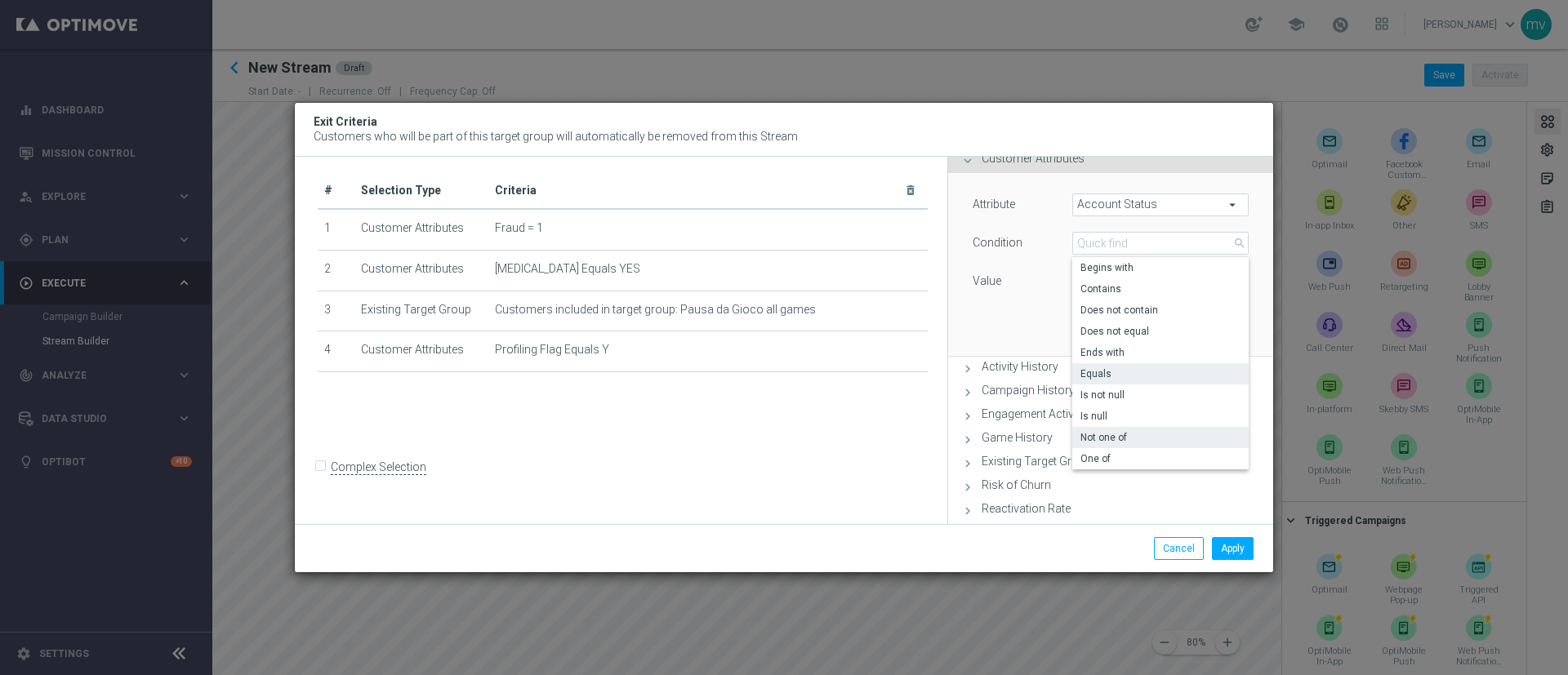
click at [1044, 431] on span "Not one of" at bounding box center [1160, 437] width 161 height 13
type input "Not one of"
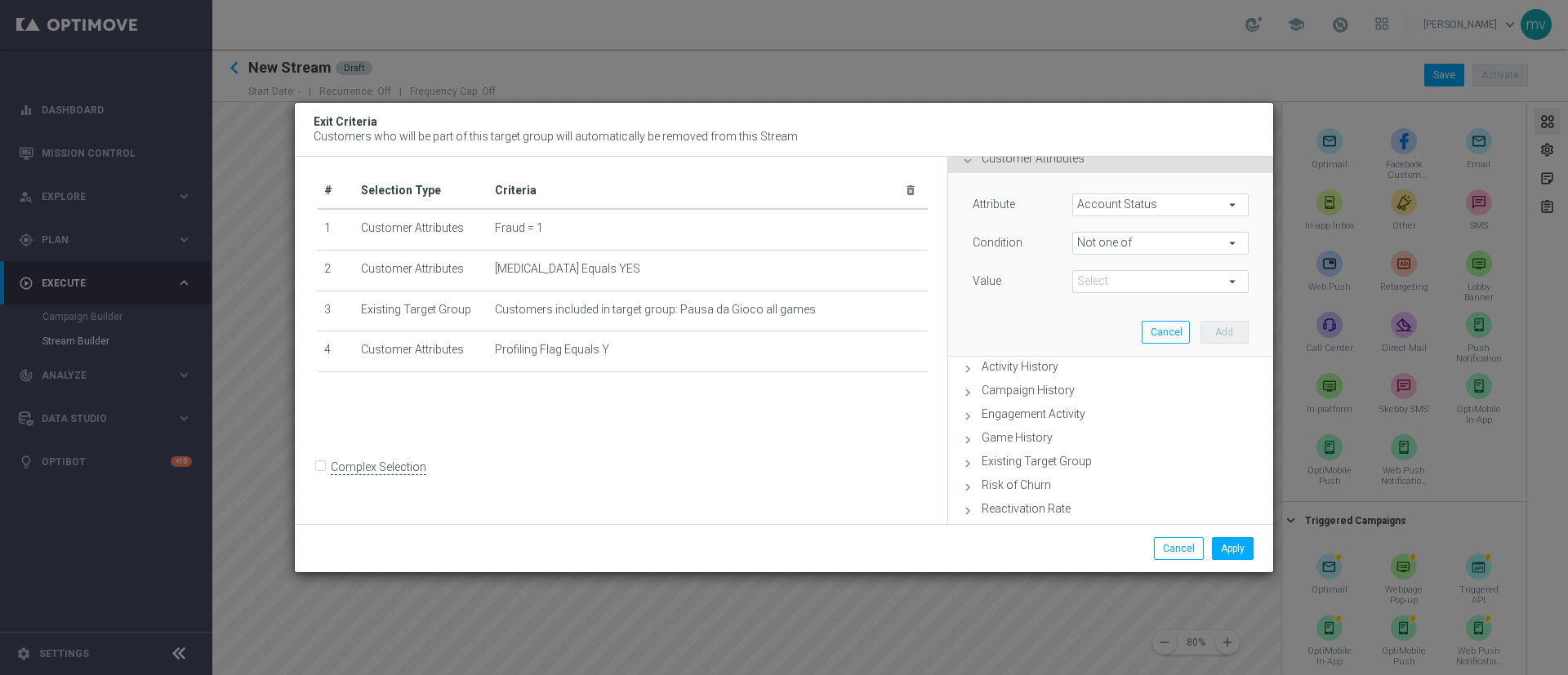
click at [1044, 284] on span at bounding box center [1161, 282] width 175 height 21
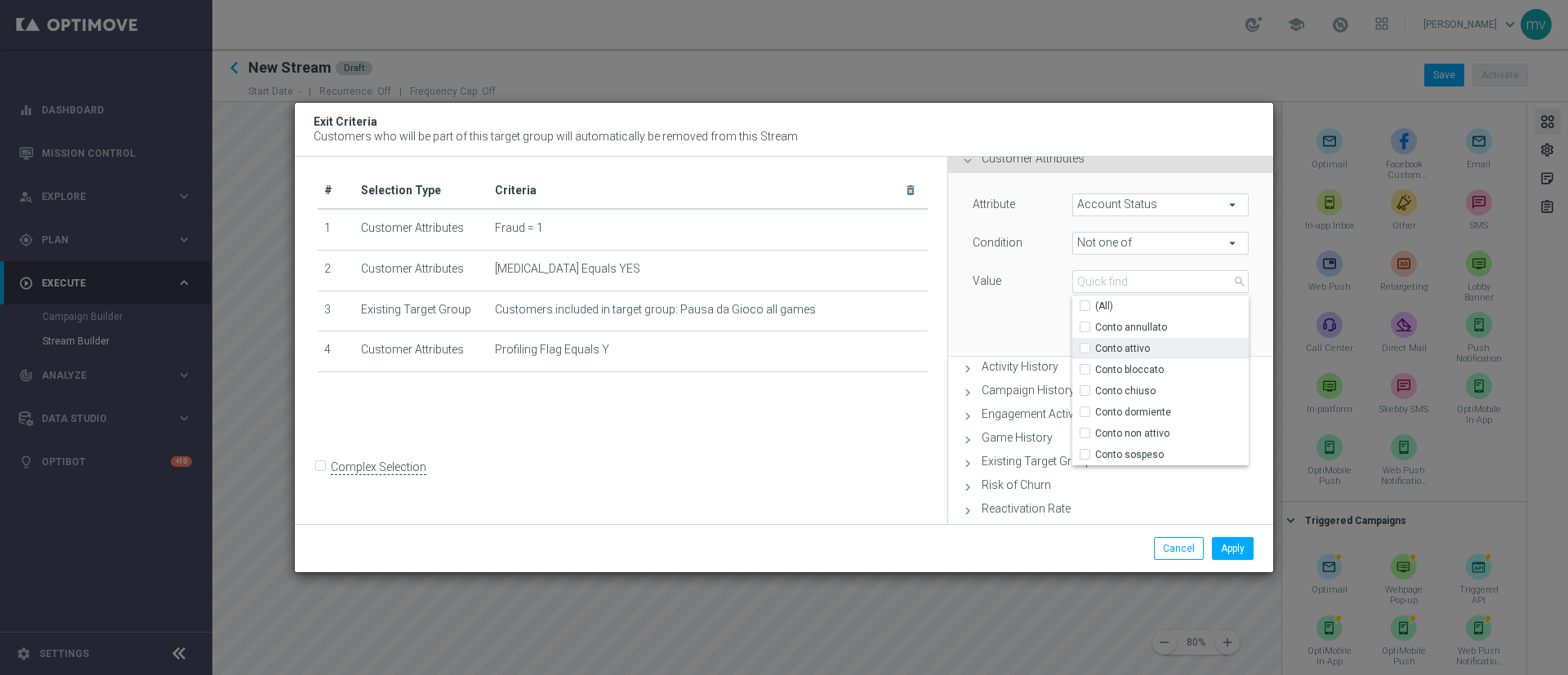
click at [1044, 350] on label "Conto attivo" at bounding box center [1172, 348] width 154 height 21
click at [1044, 350] on input "Conto attivo" at bounding box center [1090, 348] width 11 height 11
checkbox input "true"
type input "Conto attivo"
click at [1044, 370] on input "Conto bloccato" at bounding box center [1090, 369] width 11 height 11
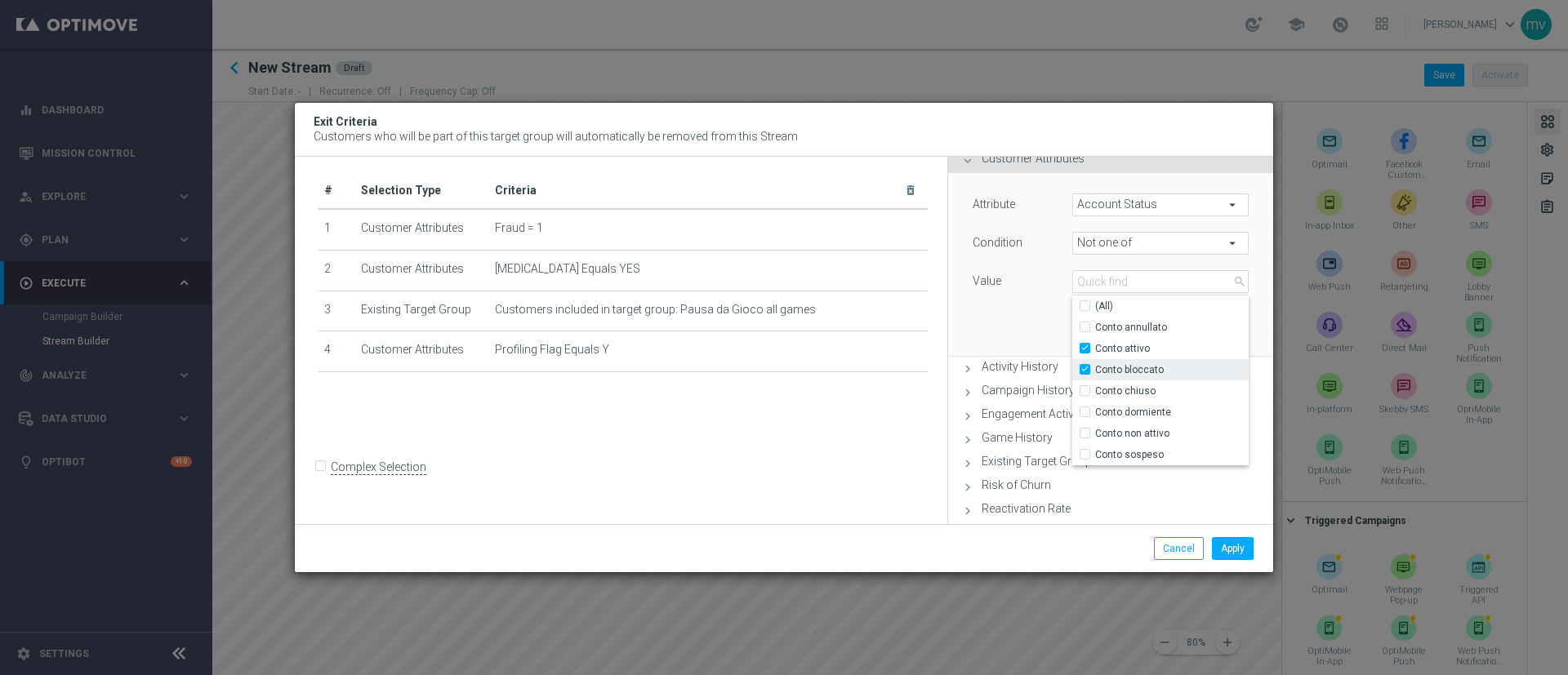
checkbox input "true"
type input "Selected 2 of 7"
click at [1000, 326] on div "Attribute Account Status Account Status arrow_drop_down search Condition Not on…" at bounding box center [1111, 265] width 301 height 183
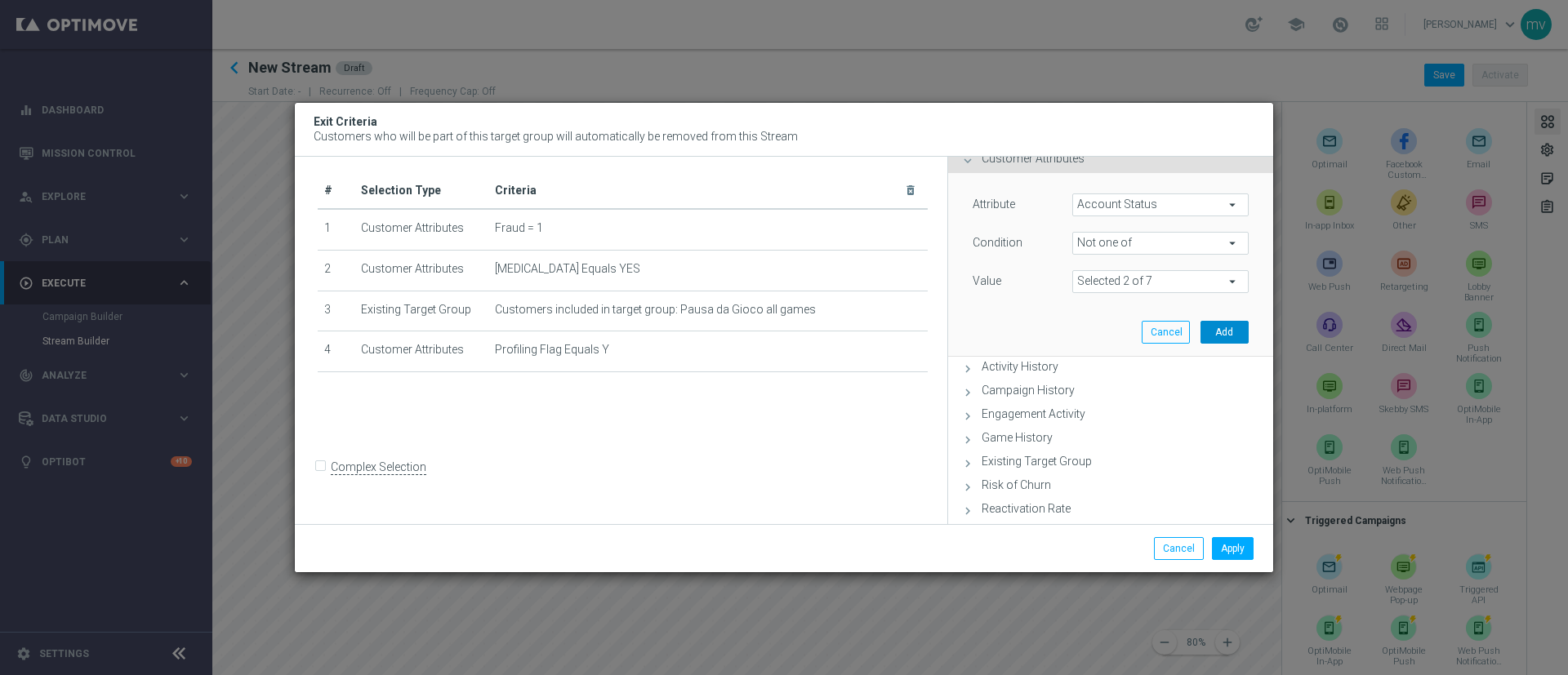
click at [1044, 333] on button "Add" at bounding box center [1225, 333] width 49 height 23
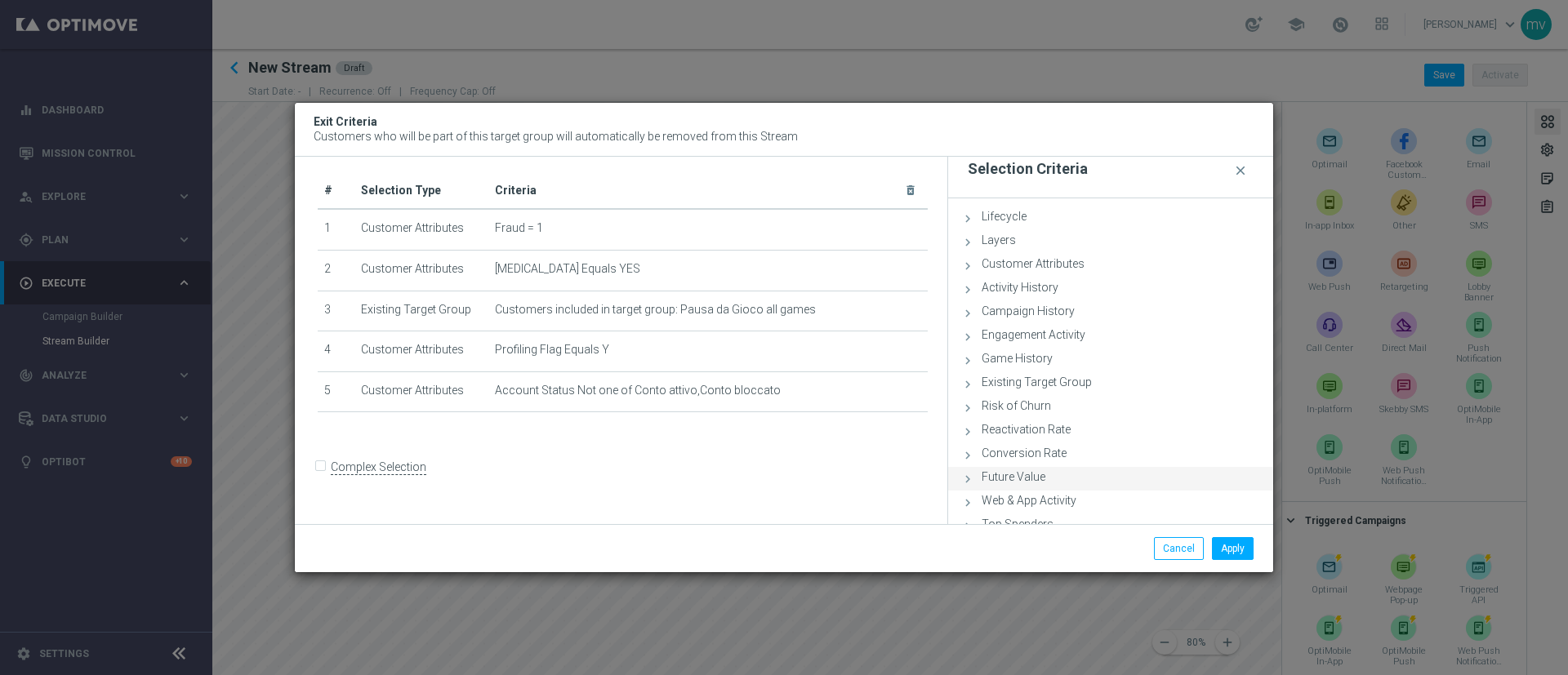
scroll to position [0, 0]
click at [966, 395] on icon at bounding box center [967, 401] width 15 height 15
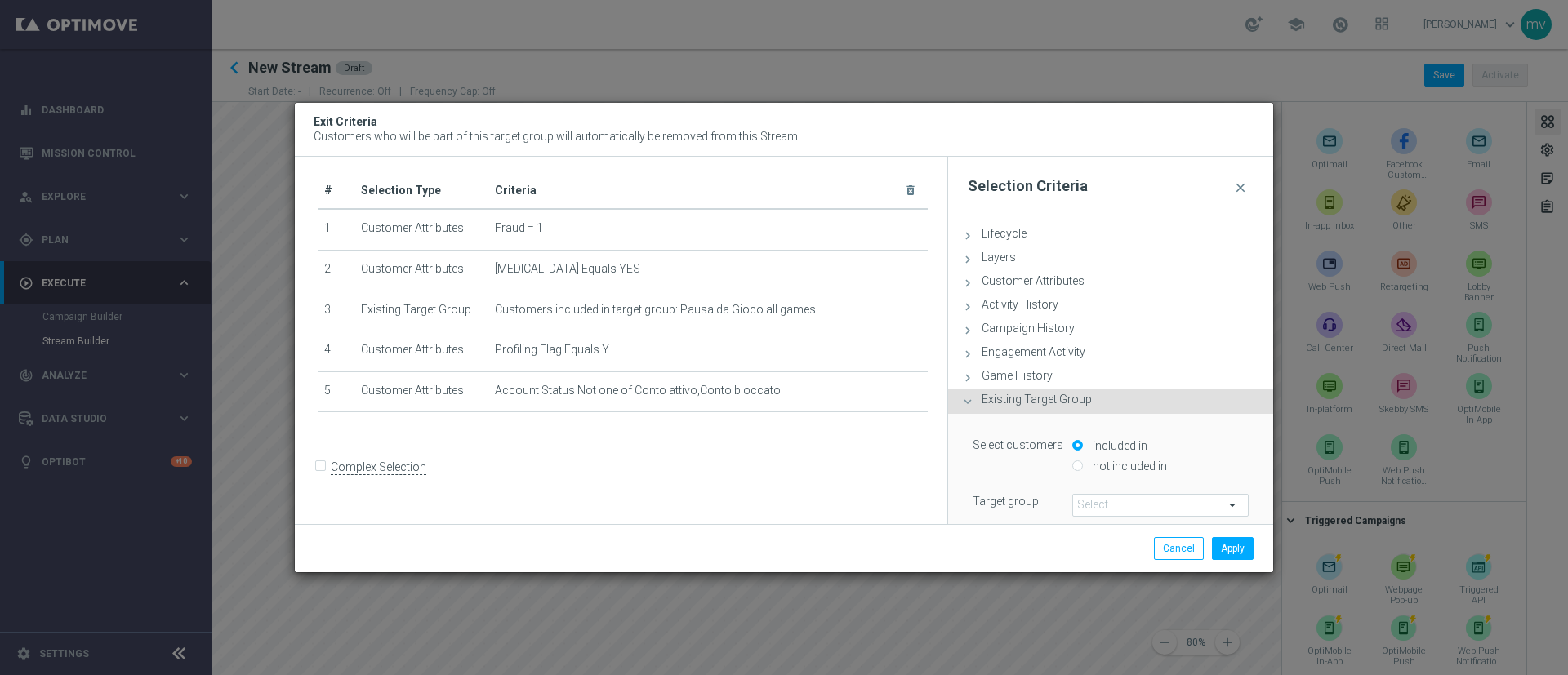
scroll to position [123, 0]
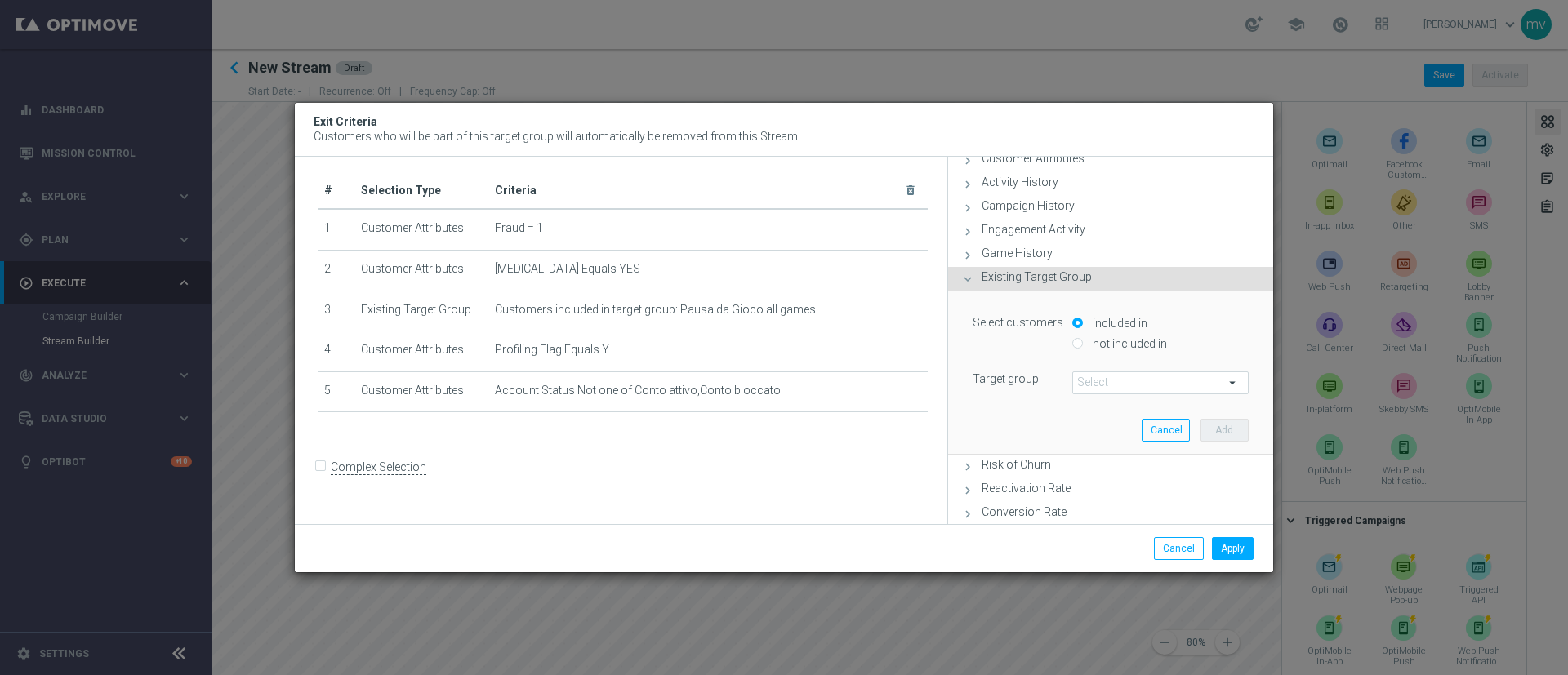
click at [1044, 383] on span at bounding box center [1161, 383] width 175 height 21
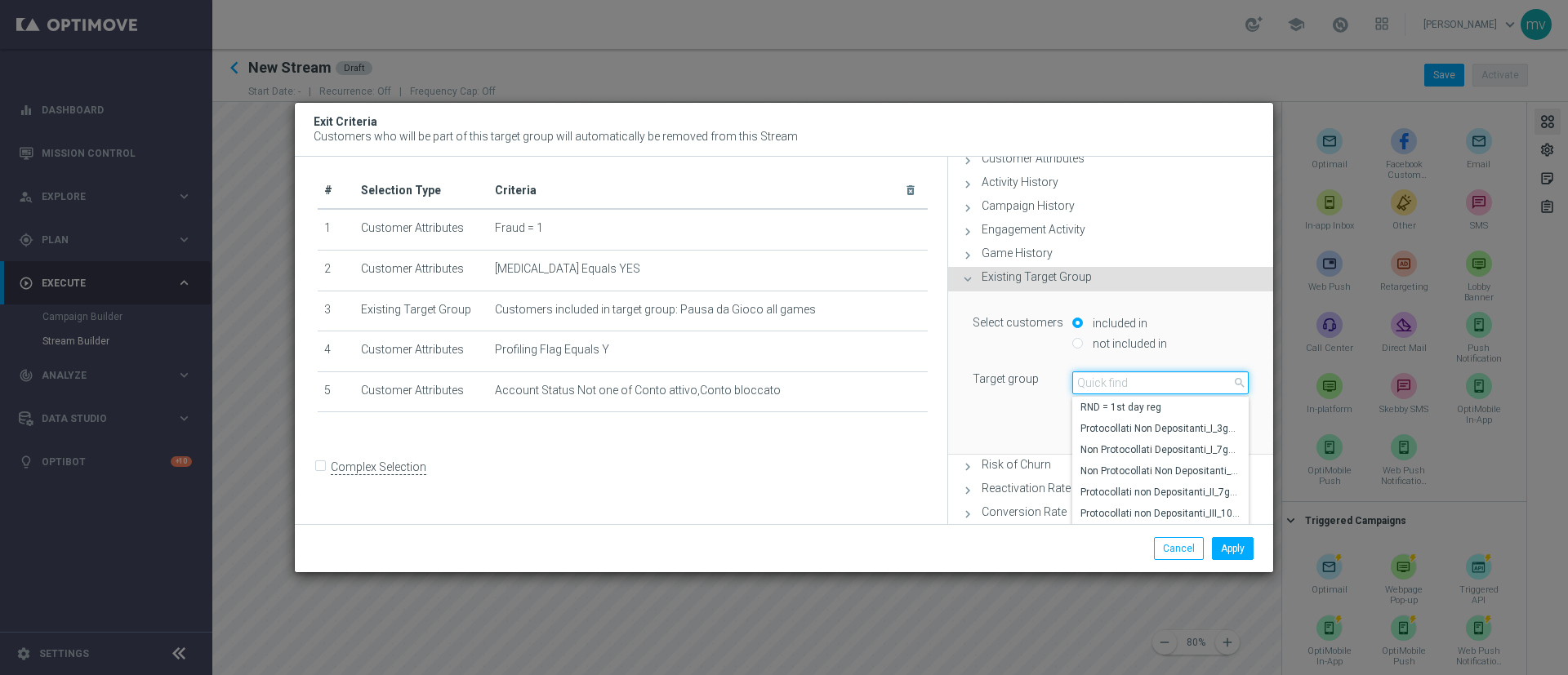
click at [1044, 383] on input "search" at bounding box center [1160, 383] width 176 height 23
type input "bla"
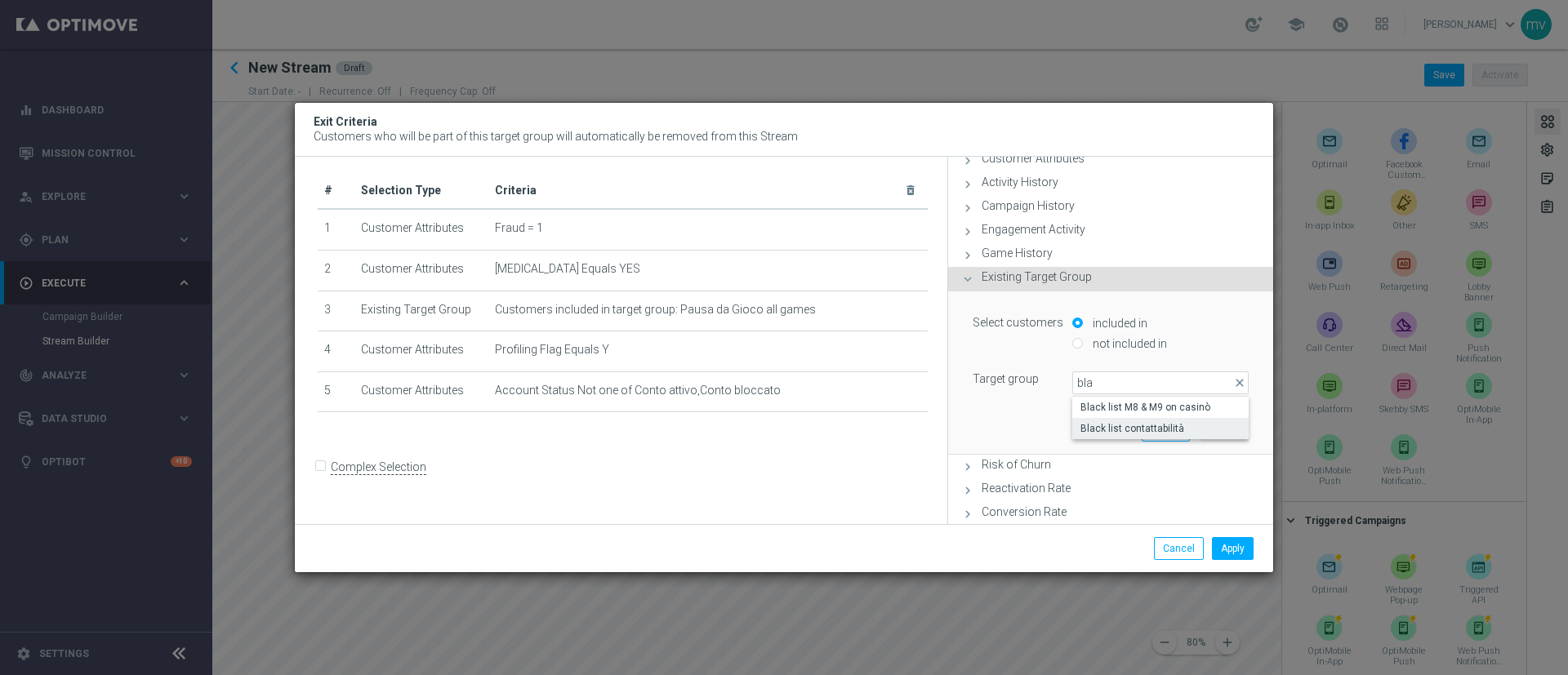
click at [1044, 424] on span "Black list contattabilità" at bounding box center [1160, 428] width 161 height 13
type input "Black list contattabilità"
click at [1044, 425] on button "Add" at bounding box center [1225, 431] width 49 height 23
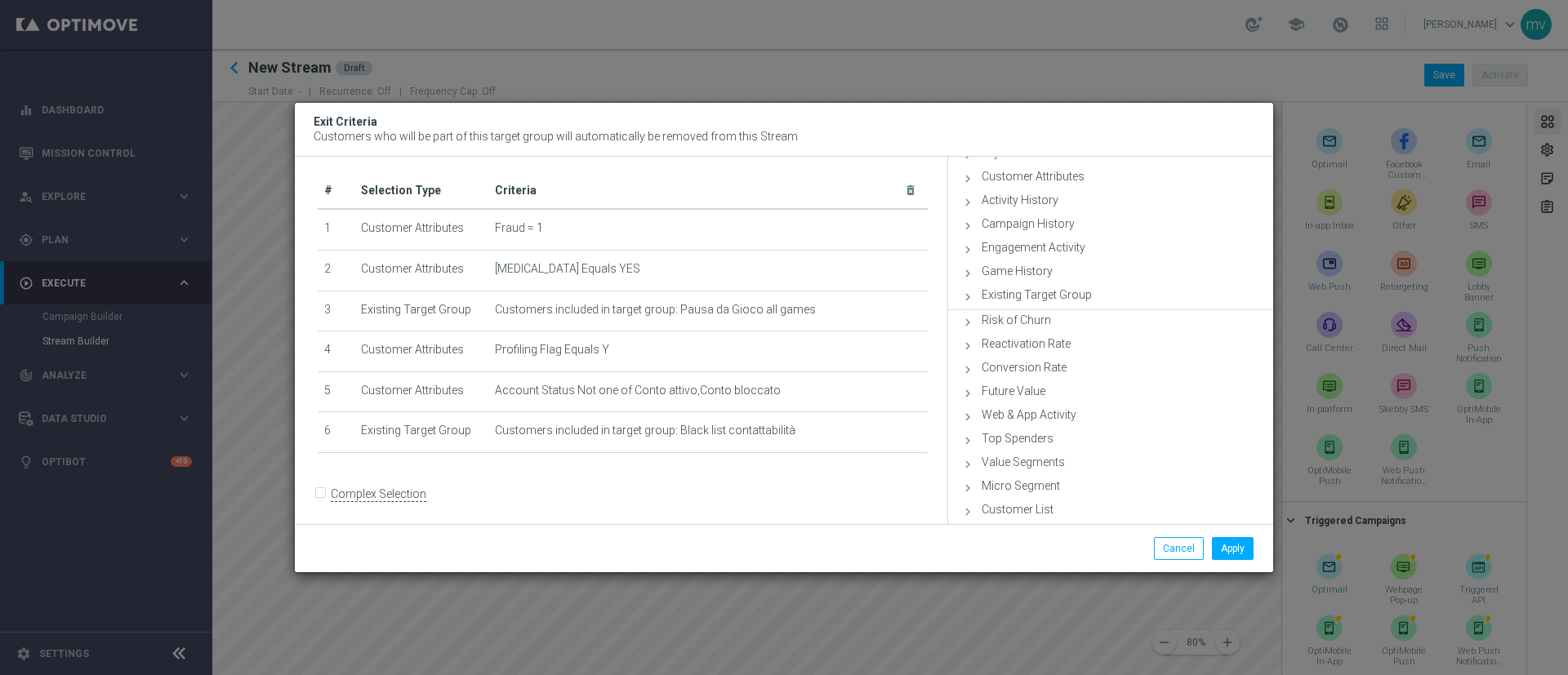
scroll to position [103, 0]
click at [323, 449] on input "Complex Selection" at bounding box center [322, 496] width 11 height 23
checkbox input "true"
click at [616, 449] on textarea at bounding box center [564, 533] width 492 height 28
type textarea "1 or 2 or 3 or 4 or 5 or 6"
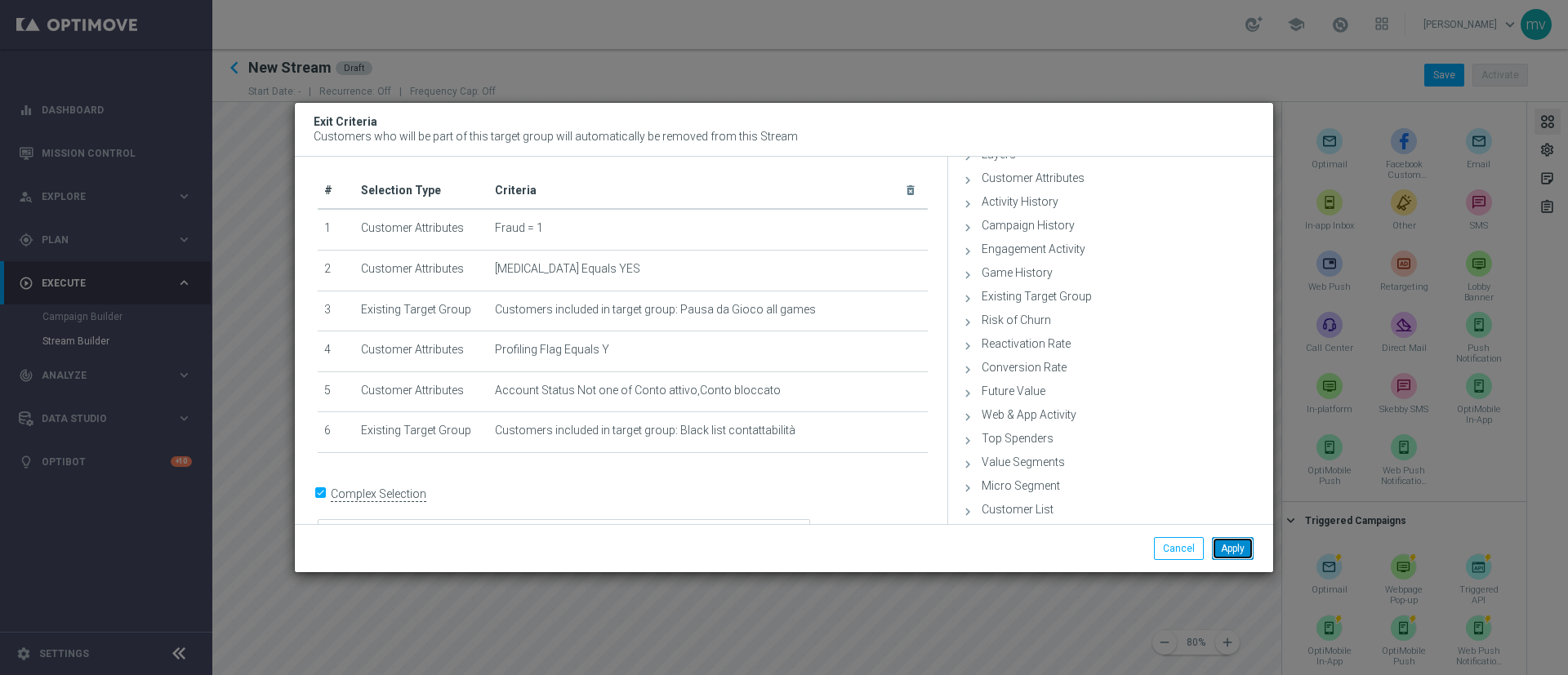
click at [1044, 449] on button "Apply" at bounding box center [1233, 549] width 42 height 23
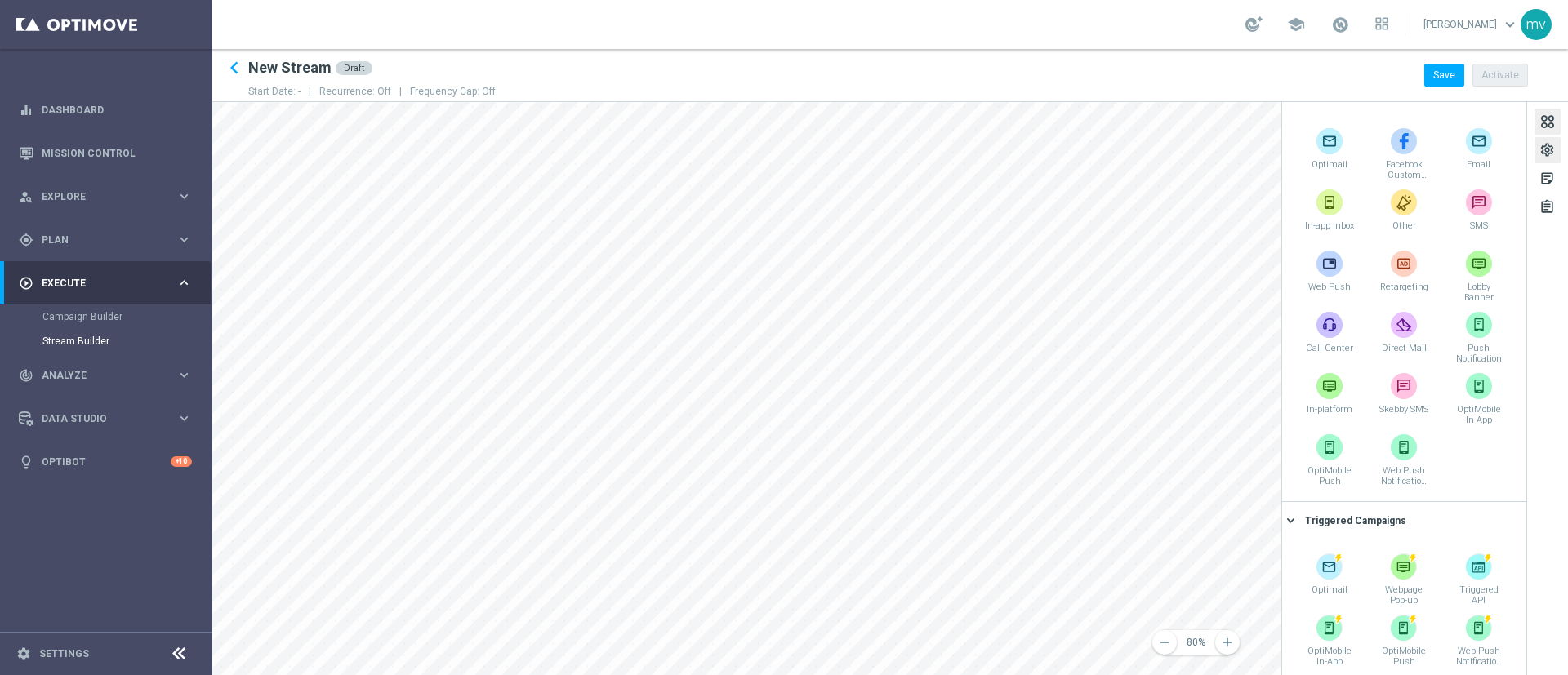
click at [1044, 155] on div "settings" at bounding box center [1548, 153] width 16 height 21
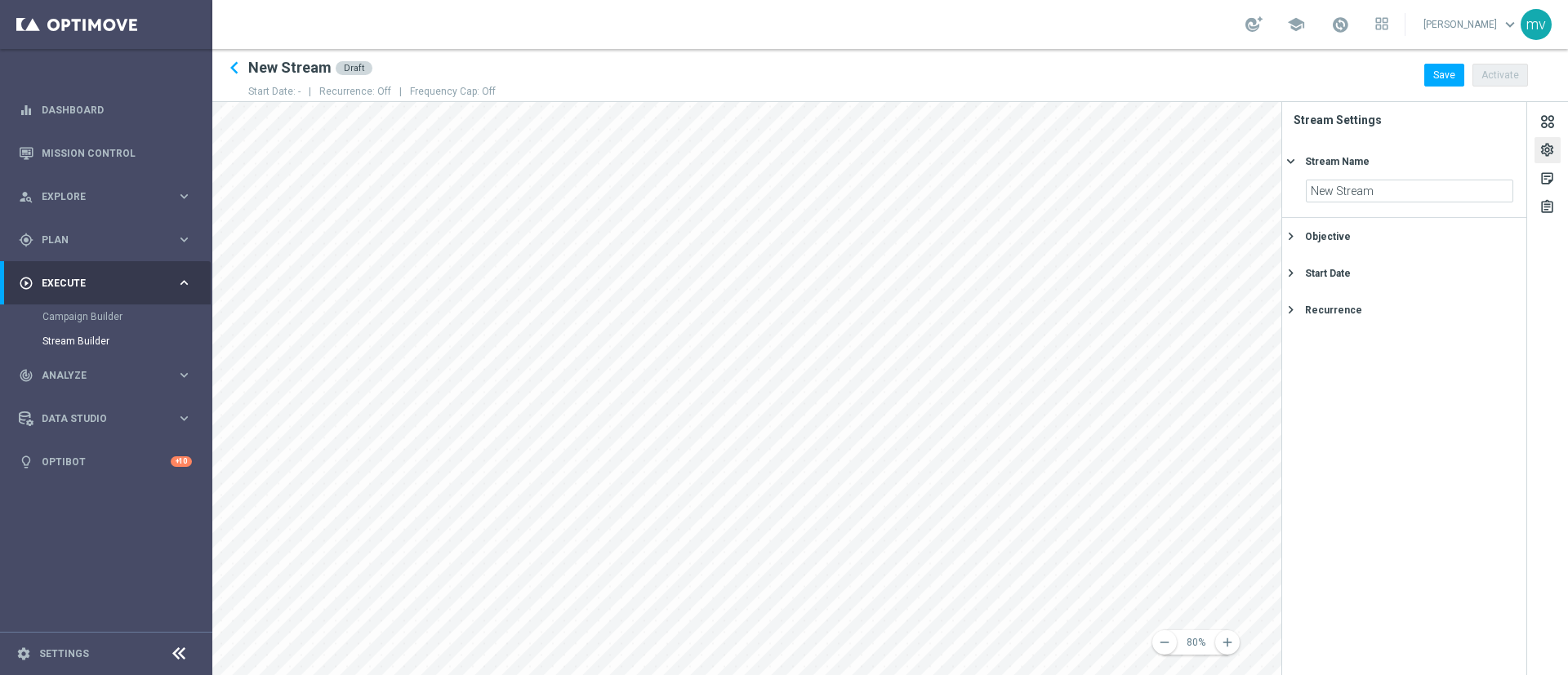
scroll to position [0, 0]
click at [1044, 190] on input "New Stream" at bounding box center [1409, 192] width 207 height 23
drag, startPoint x: 1410, startPoint y: 190, endPoint x: 1309, endPoint y: 191, distance: 101.0
click at [1044, 191] on input "New Stream" at bounding box center [1409, 192] width 207 height 23
type input "AB Test ML 30_50 Slot"
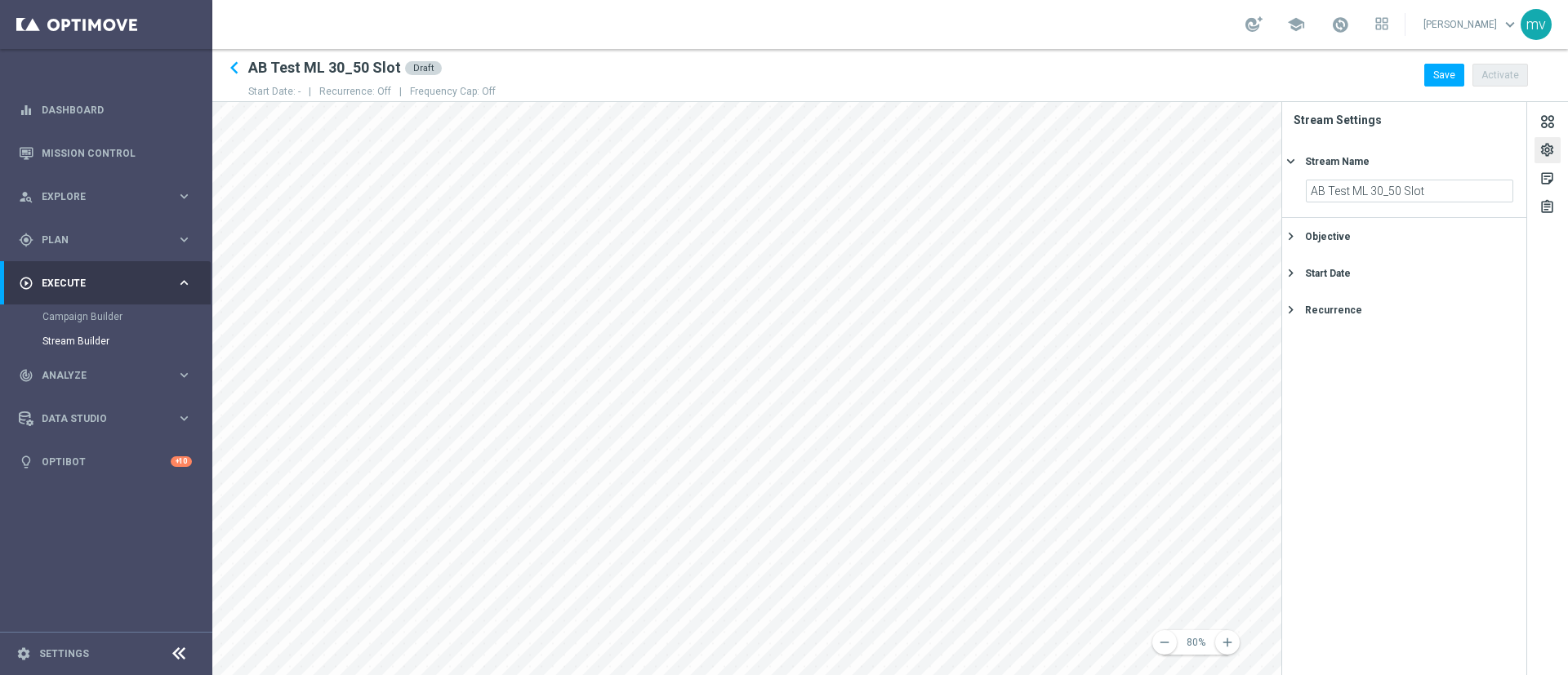
click at [1044, 236] on div "Objective" at bounding box center [1328, 236] width 46 height 15
click at [1044, 333] on div "Start Date" at bounding box center [1411, 330] width 212 height 15
click at [1044, 263] on icon "[DATE]" at bounding box center [1490, 262] width 49 height 18
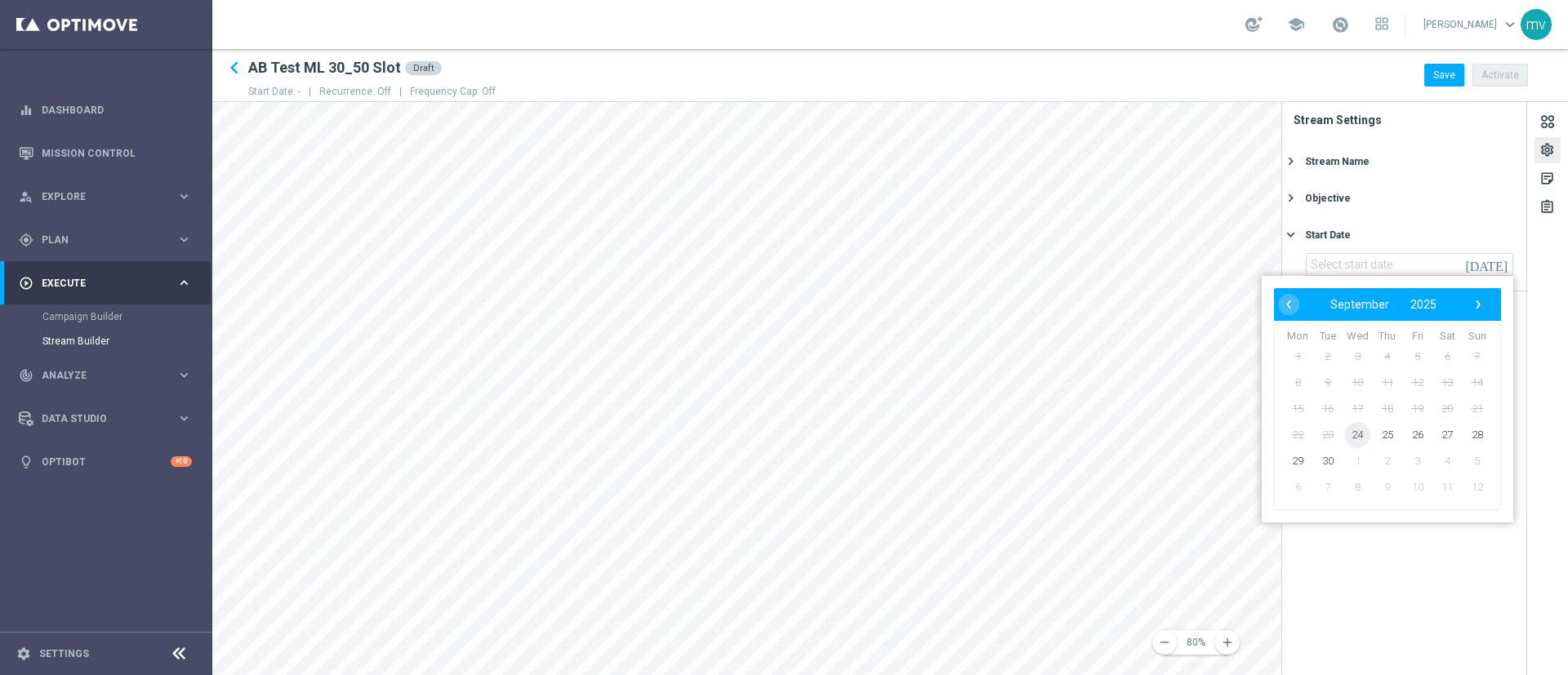
click at [1044, 434] on span "24" at bounding box center [1357, 435] width 26 height 26
type input "[DATE]"
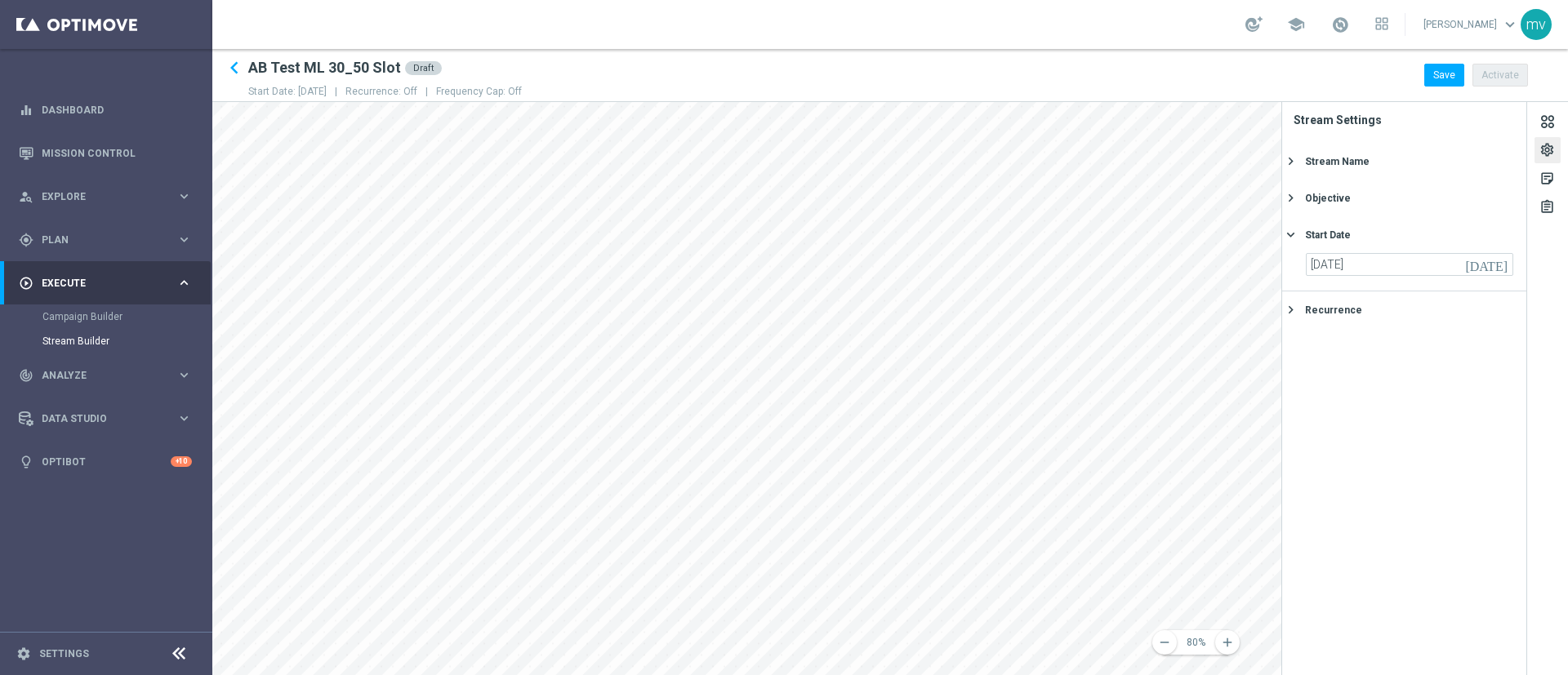
click at [1044, 310] on div "Recurrence" at bounding box center [1333, 309] width 57 height 15
click at [1044, 181] on div "sticky_note_2" at bounding box center [1548, 181] width 16 height 21
click at [1044, 168] on input "text" at bounding box center [1394, 172] width 182 height 14
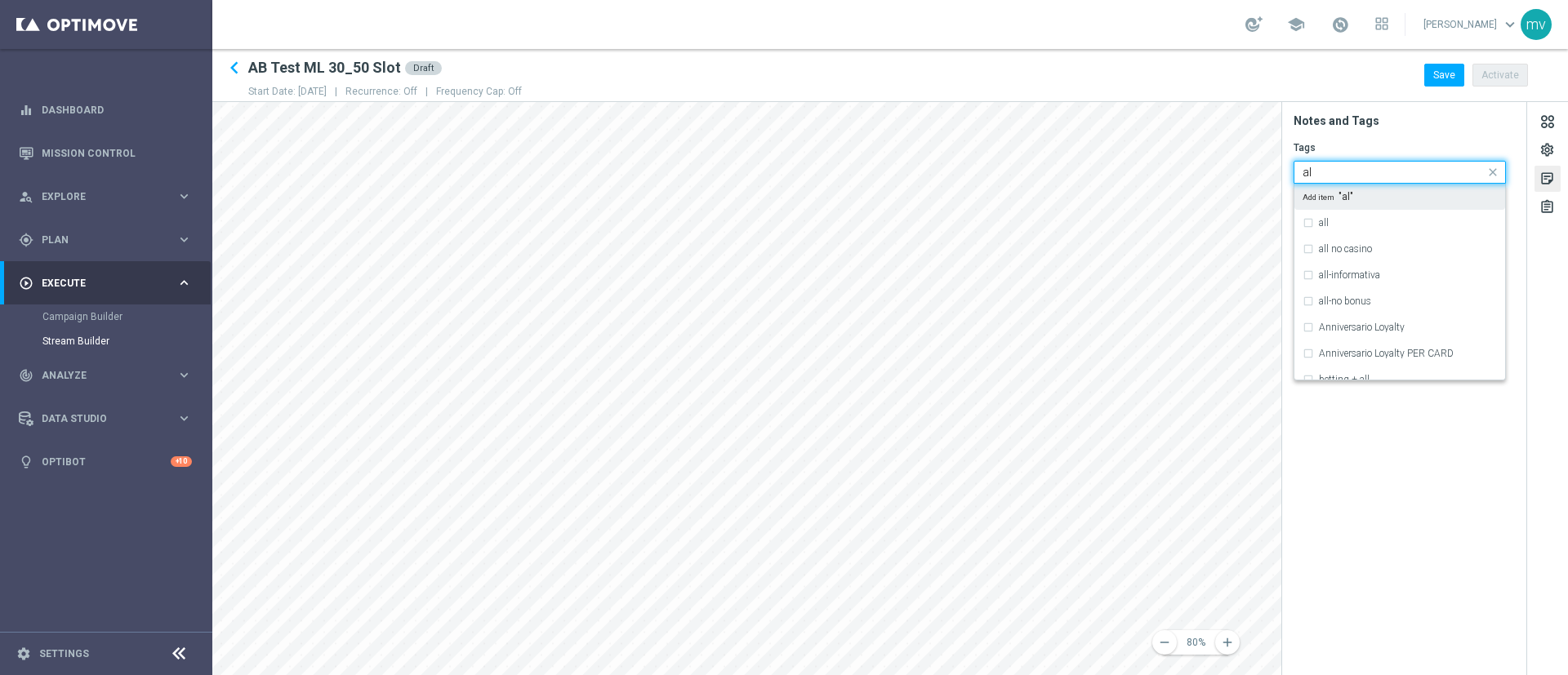
type input "a"
click at [1044, 263] on div "slot" at bounding box center [1401, 262] width 195 height 26
type input "slot"
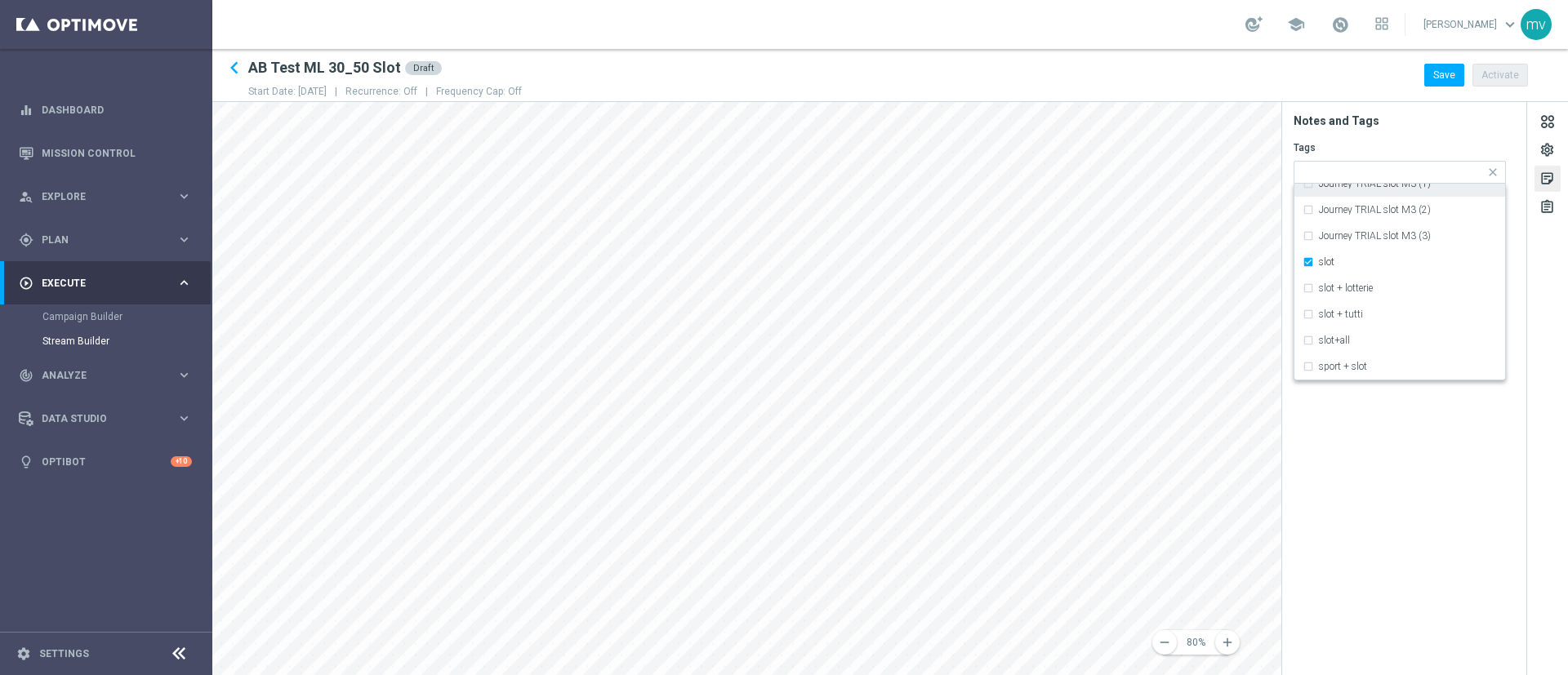
click at [1044, 138] on form "Tags Quick find × slot betting + slot betting + slot + lotterie Journey TRIAL s…" at bounding box center [1409, 245] width 233 height 216
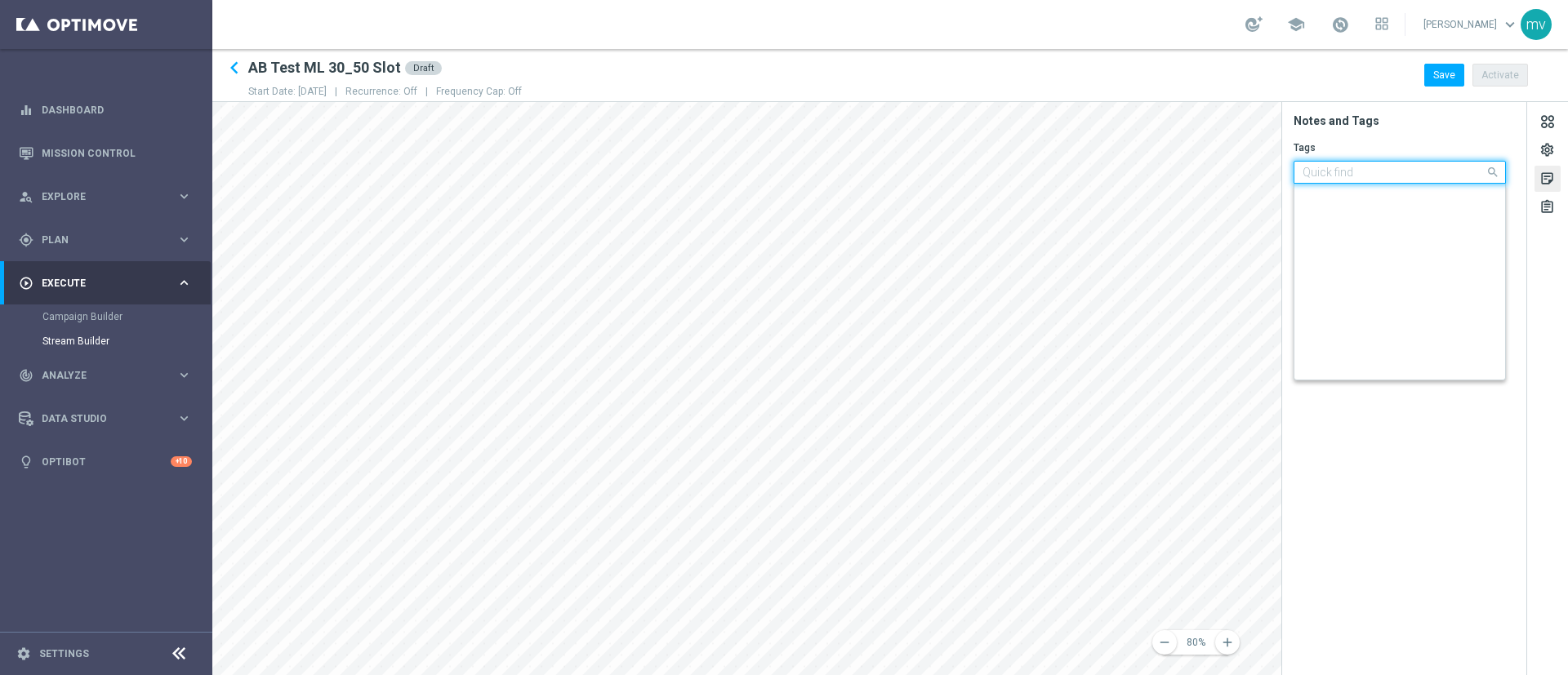
click at [1044, 172] on input "text" at bounding box center [1394, 172] width 182 height 14
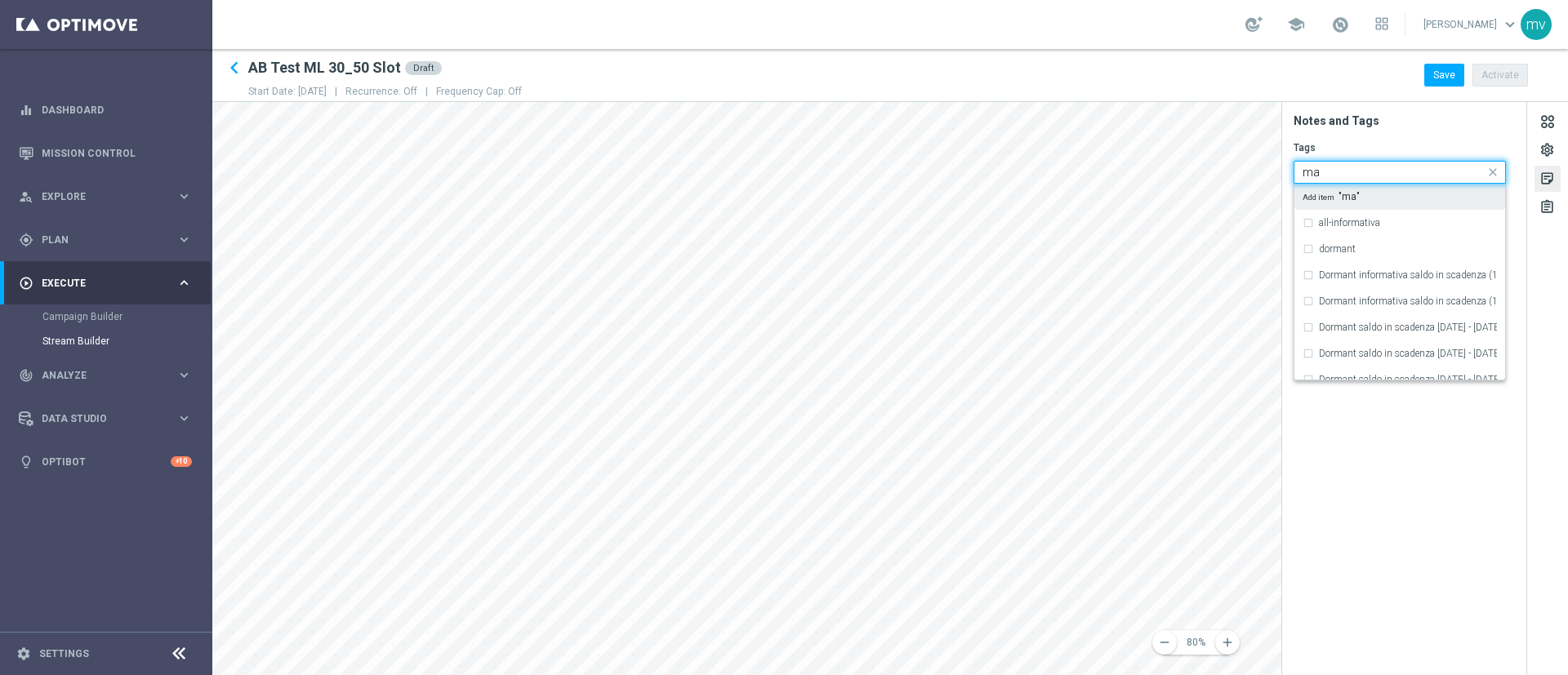
type input "m"
type input "l"
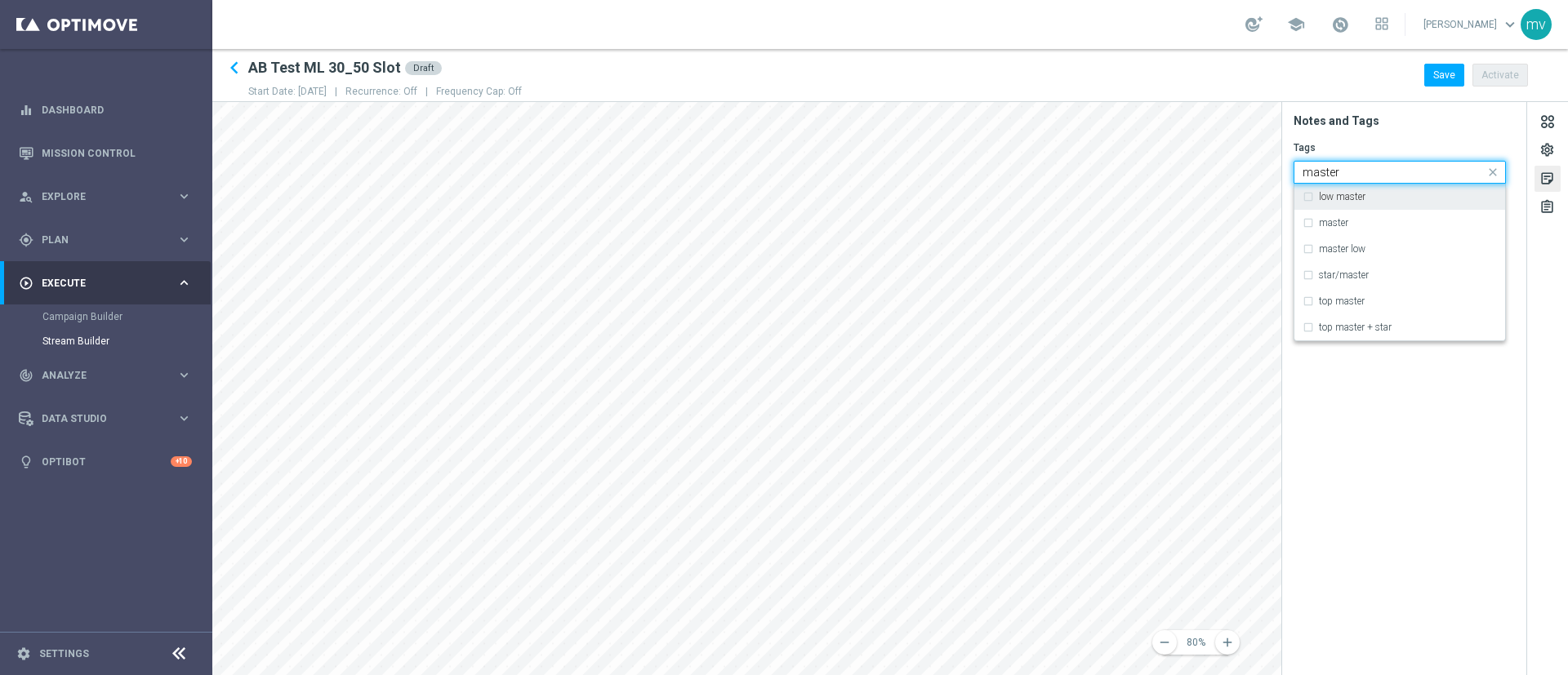
click at [1044, 195] on div "low master" at bounding box center [1401, 196] width 195 height 26
type input "master"
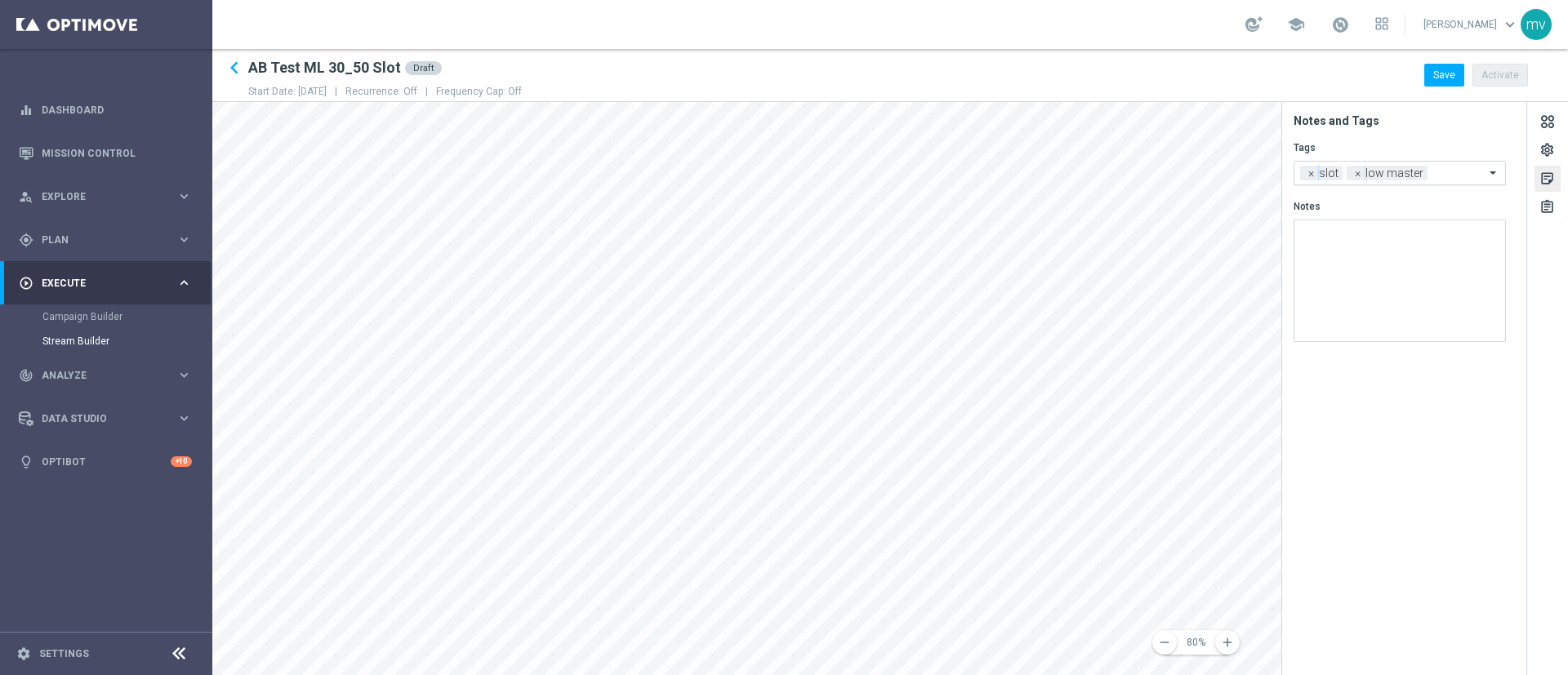
click at [1044, 166] on input "text" at bounding box center [1460, 173] width 51 height 14
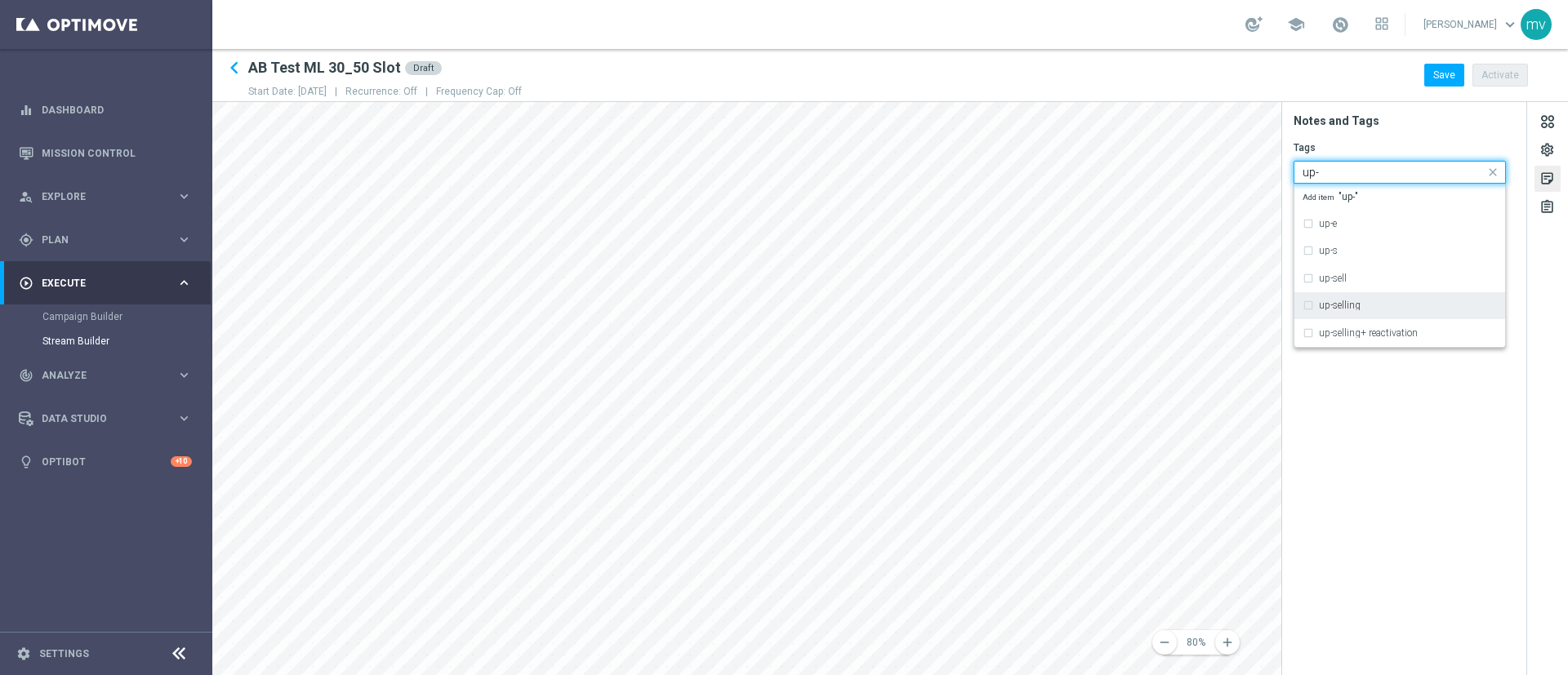
click at [1044, 302] on div "up-selling" at bounding box center [1401, 304] width 195 height 26
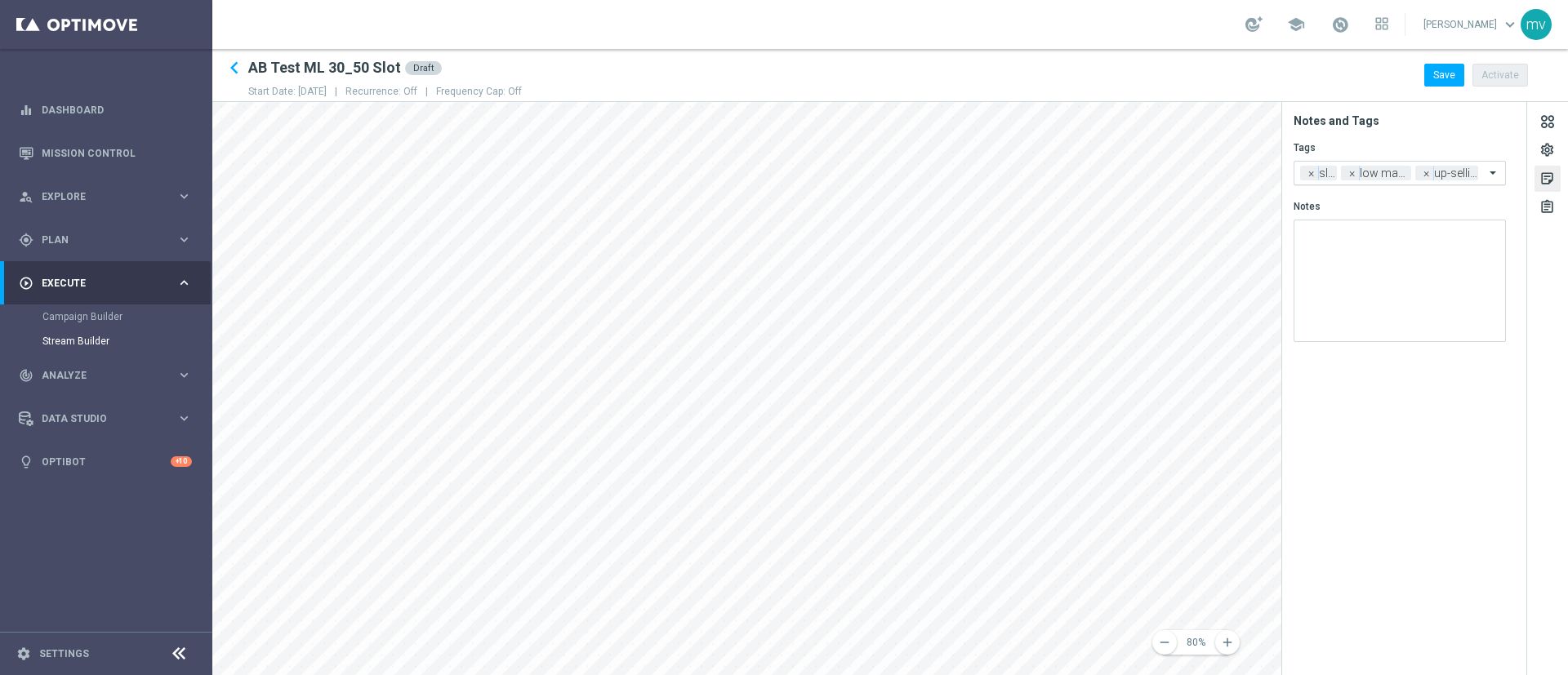
click at [1044, 176] on span at bounding box center [1495, 172] width 20 height 14
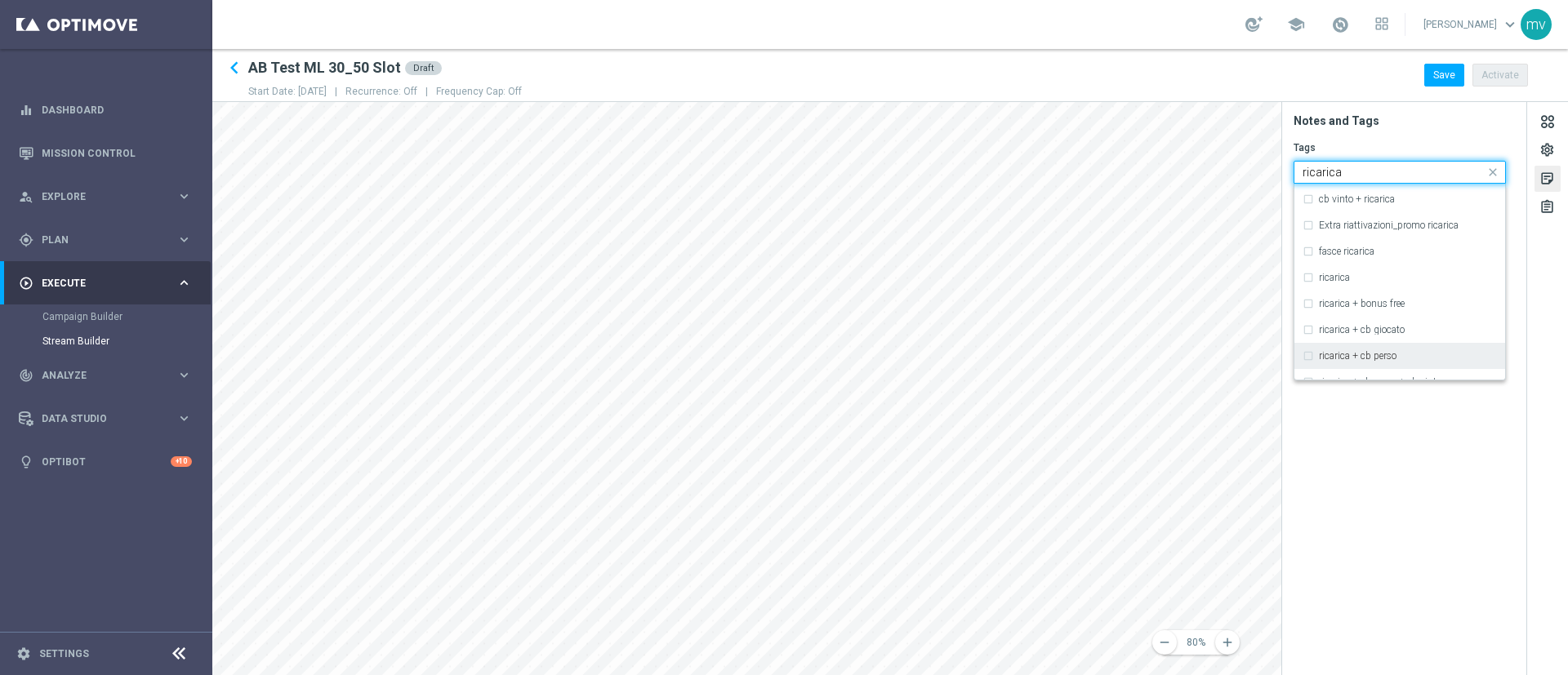
scroll to position [490, 0]
click at [1044, 255] on div "ricarica" at bounding box center [1401, 255] width 195 height 26
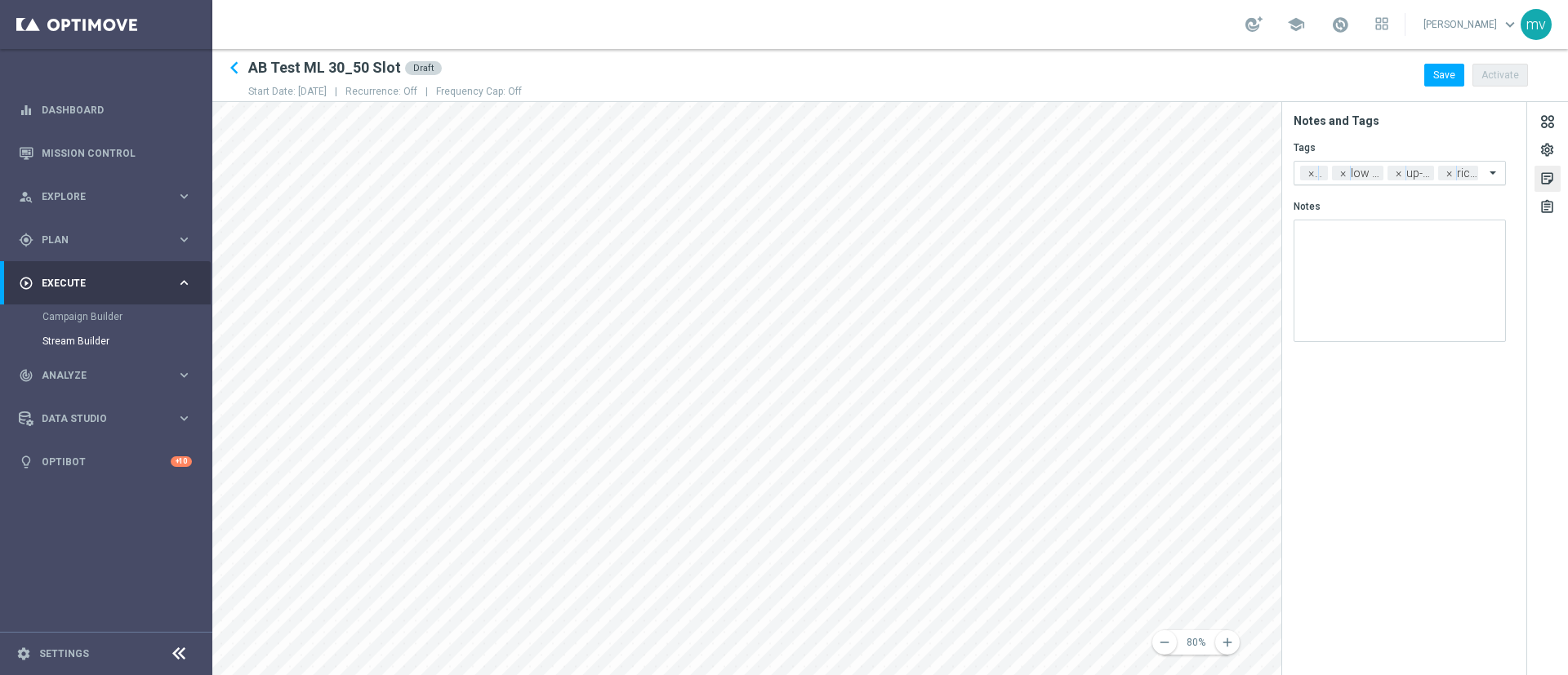
drag, startPoint x: 1490, startPoint y: 170, endPoint x: 1493, endPoint y: 182, distance: 12.4
click at [1044, 170] on span at bounding box center [1495, 172] width 20 height 14
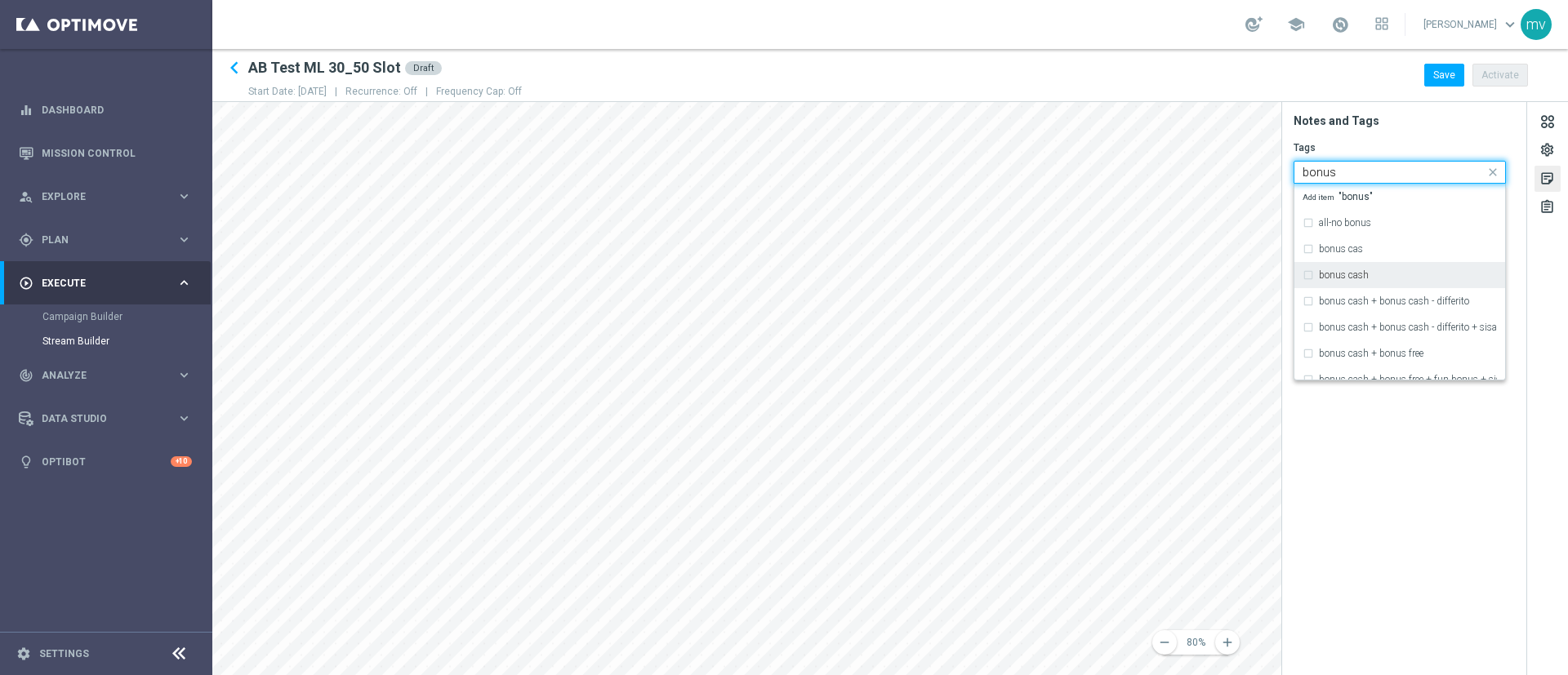
click at [1044, 273] on div "bonus cash" at bounding box center [1401, 274] width 195 height 26
type input "bonus"
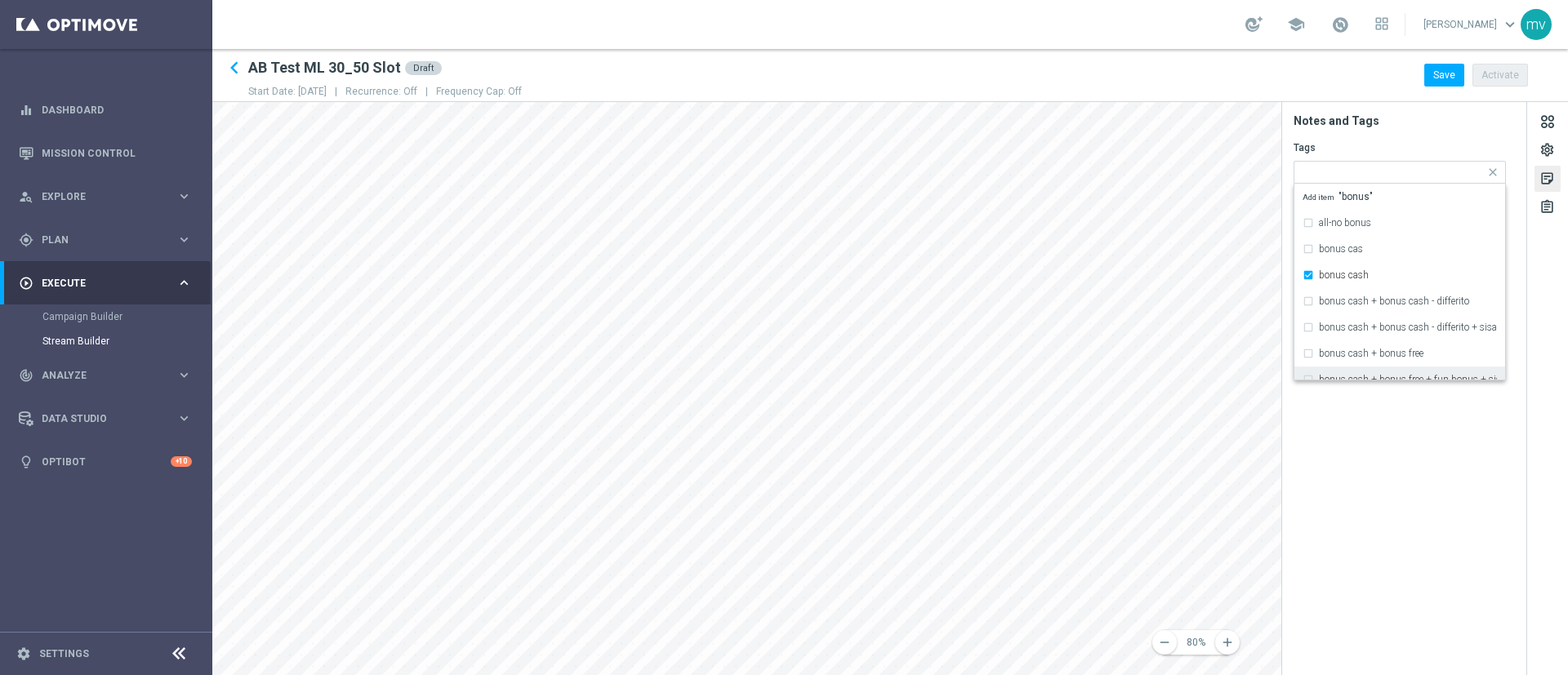
click at [1044, 409] on section "Notes and Tags Tags Quick find × slot × low master × up-selling × ricarica × bo…" at bounding box center [1405, 388] width 245 height 573
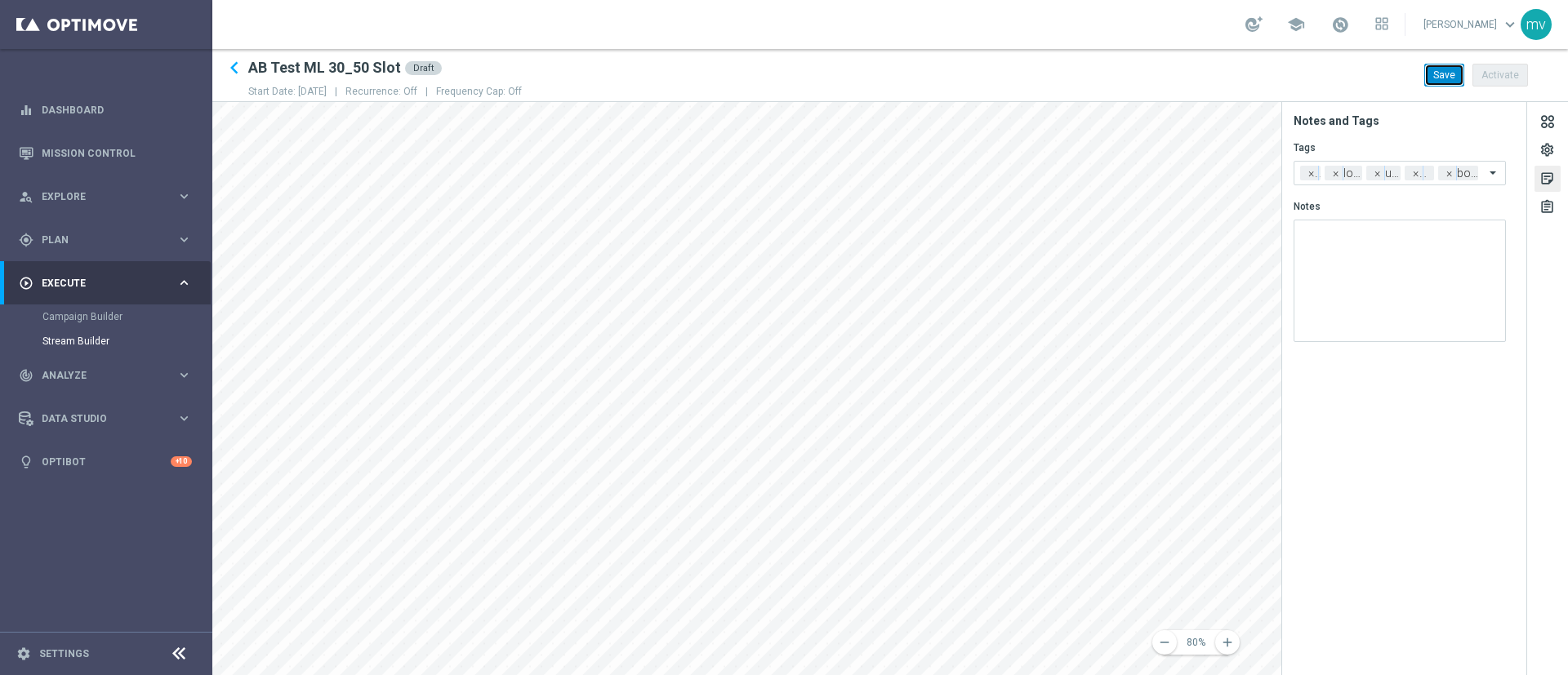
click at [1044, 81] on button "Save" at bounding box center [1444, 75] width 40 height 23
click at [1044, 211] on div "assignment" at bounding box center [1548, 210] width 16 height 21
click at [1044, 281] on div "Invalid Flow" at bounding box center [1336, 277] width 55 height 15
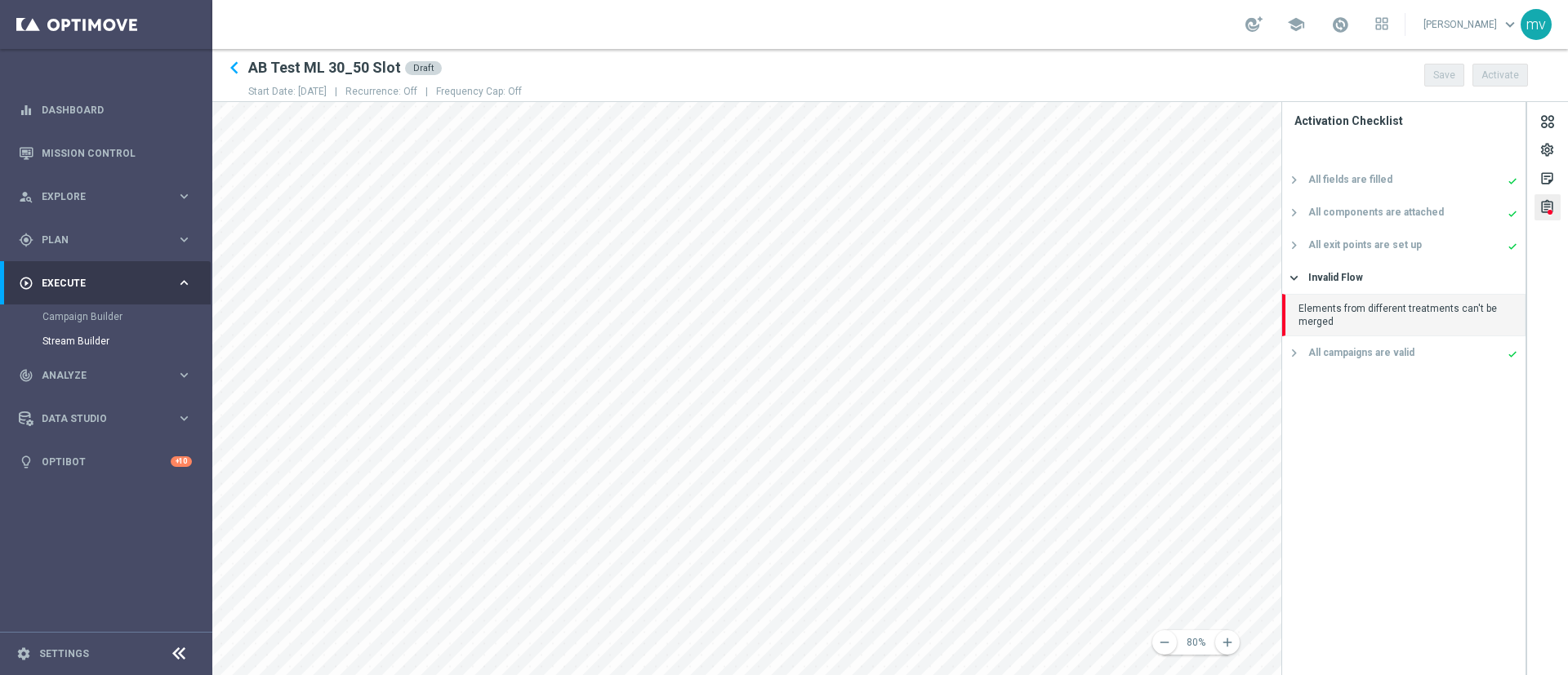
click at [1044, 309] on div "Elements from different treatments can't be merged" at bounding box center [1404, 315] width 243 height 43
click at [823, 363] on button "content_copy Copy Flow Control" at bounding box center [841, 367] width 109 height 30
click at [835, 332] on button "content_paste Paste Flow Control" at bounding box center [850, 325] width 110 height 30
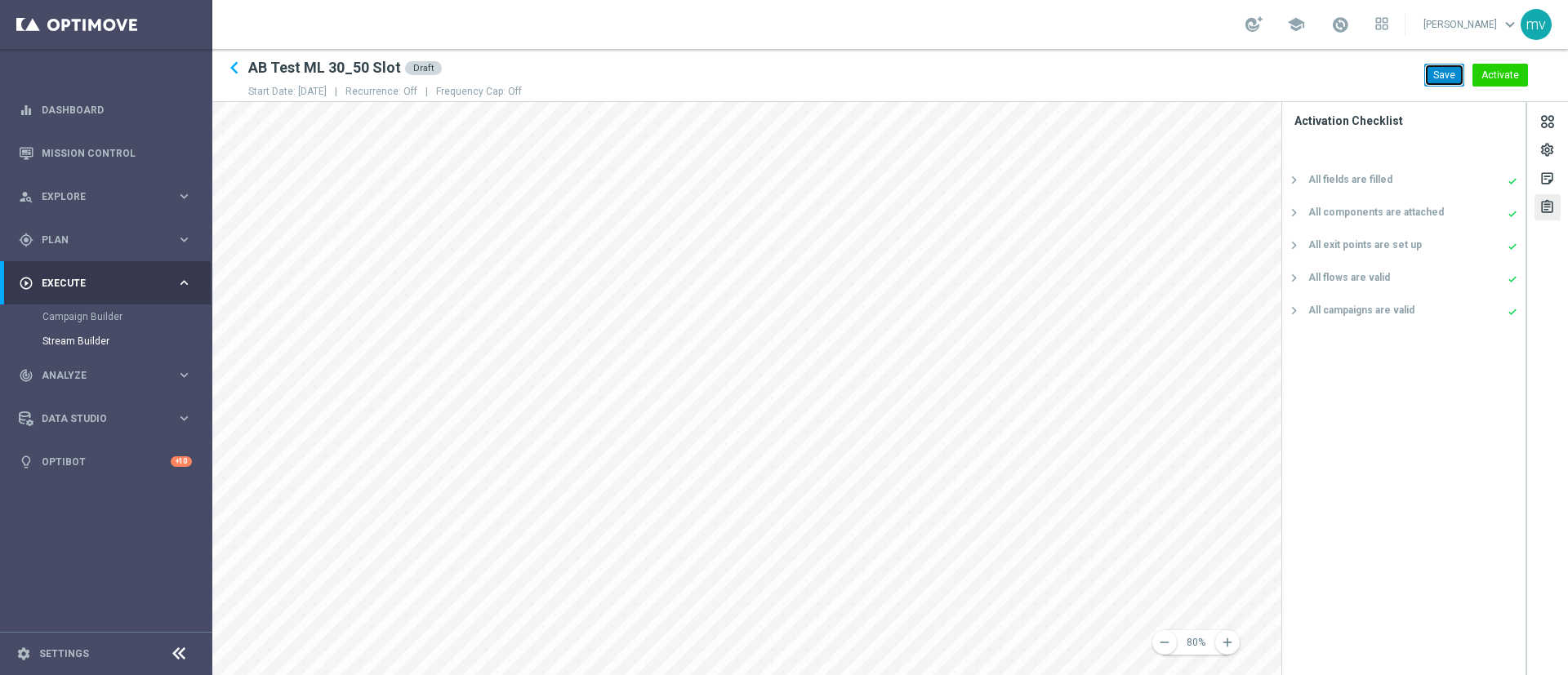
click at [1044, 81] on button "Save" at bounding box center [1444, 75] width 40 height 23
click at [68, 235] on span "Plan" at bounding box center [109, 240] width 134 height 10
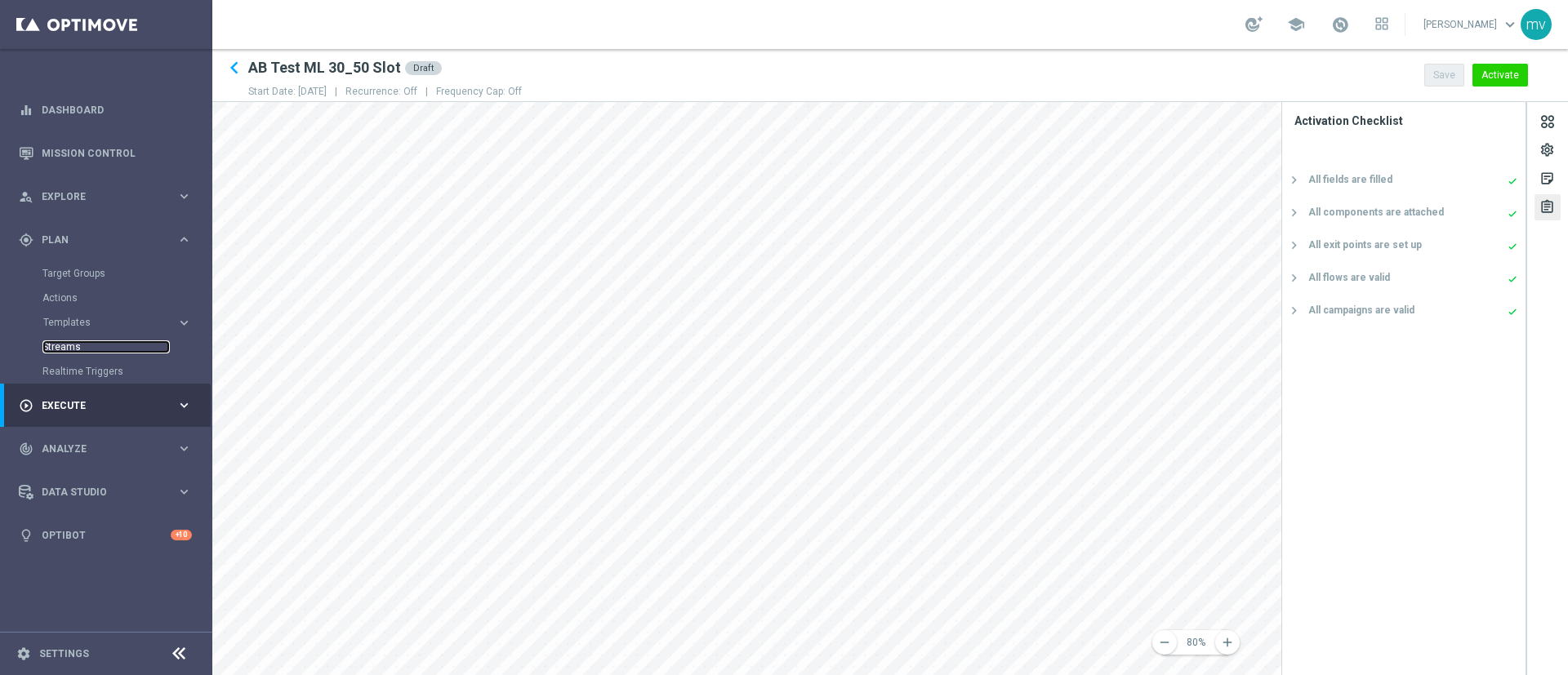
click at [73, 343] on link "Streams" at bounding box center [106, 346] width 128 height 13
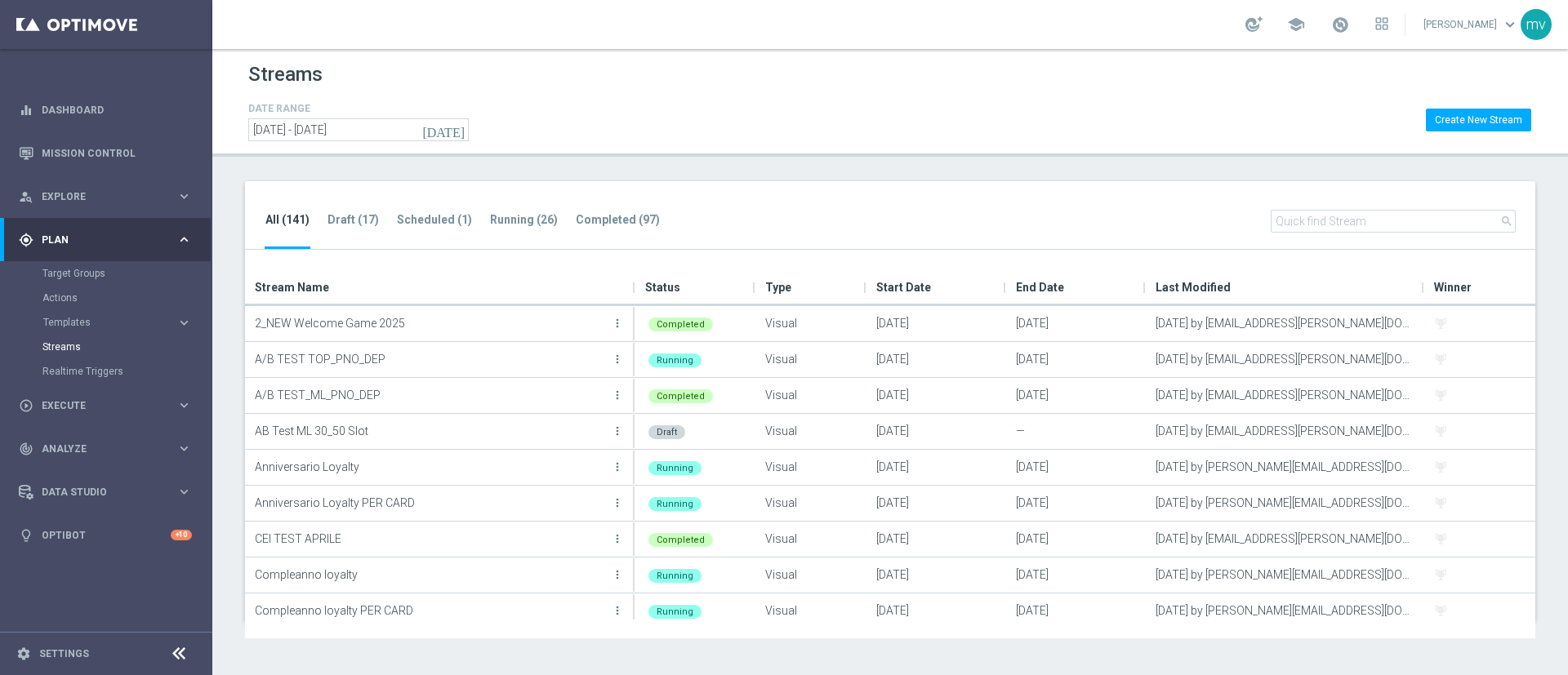
click at [344, 207] on div "All (141) Draft (17) Scheduled (1) Running (26) Completed (97) search" at bounding box center [891, 215] width 1291 height 69
click at [358, 216] on tab-header "Draft (17)" at bounding box center [353, 220] width 52 height 14
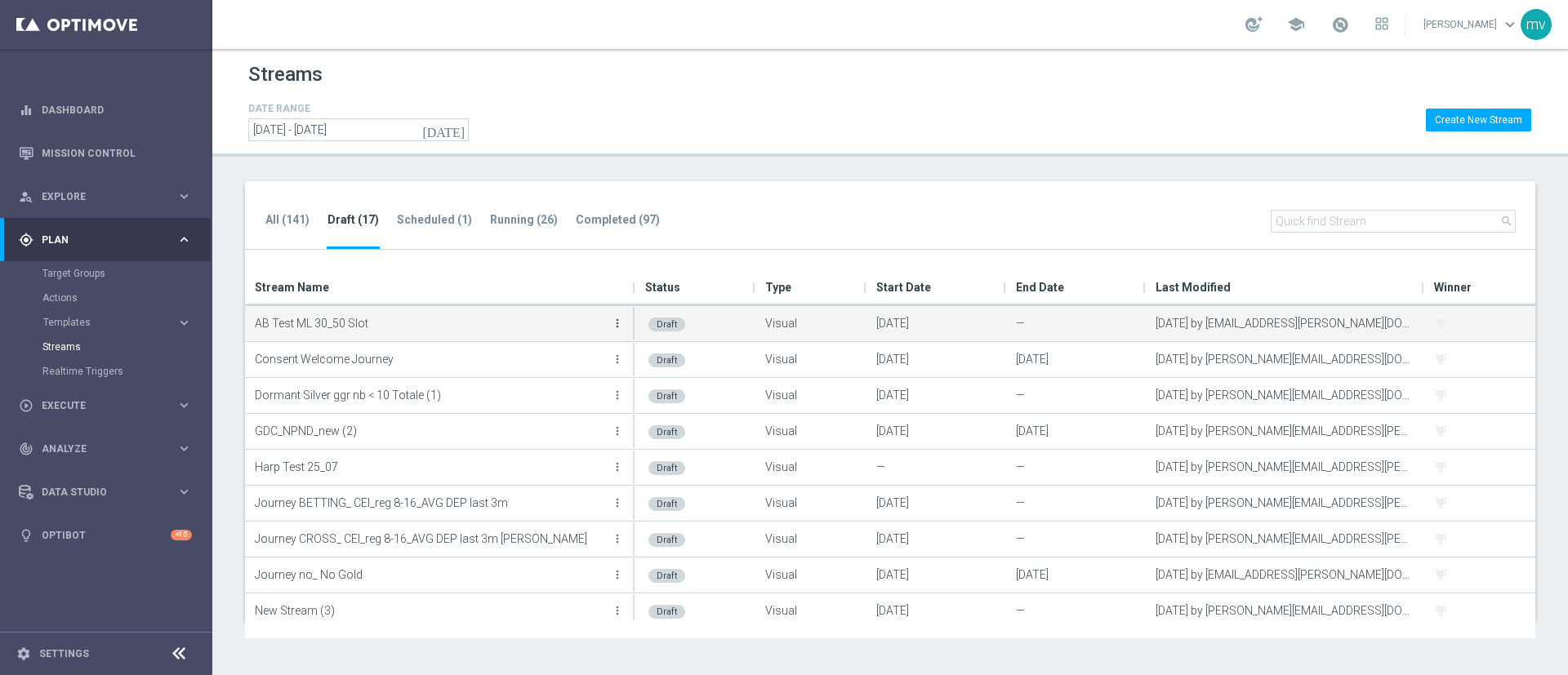
click at [618, 322] on icon "more_vert" at bounding box center [617, 323] width 13 height 13
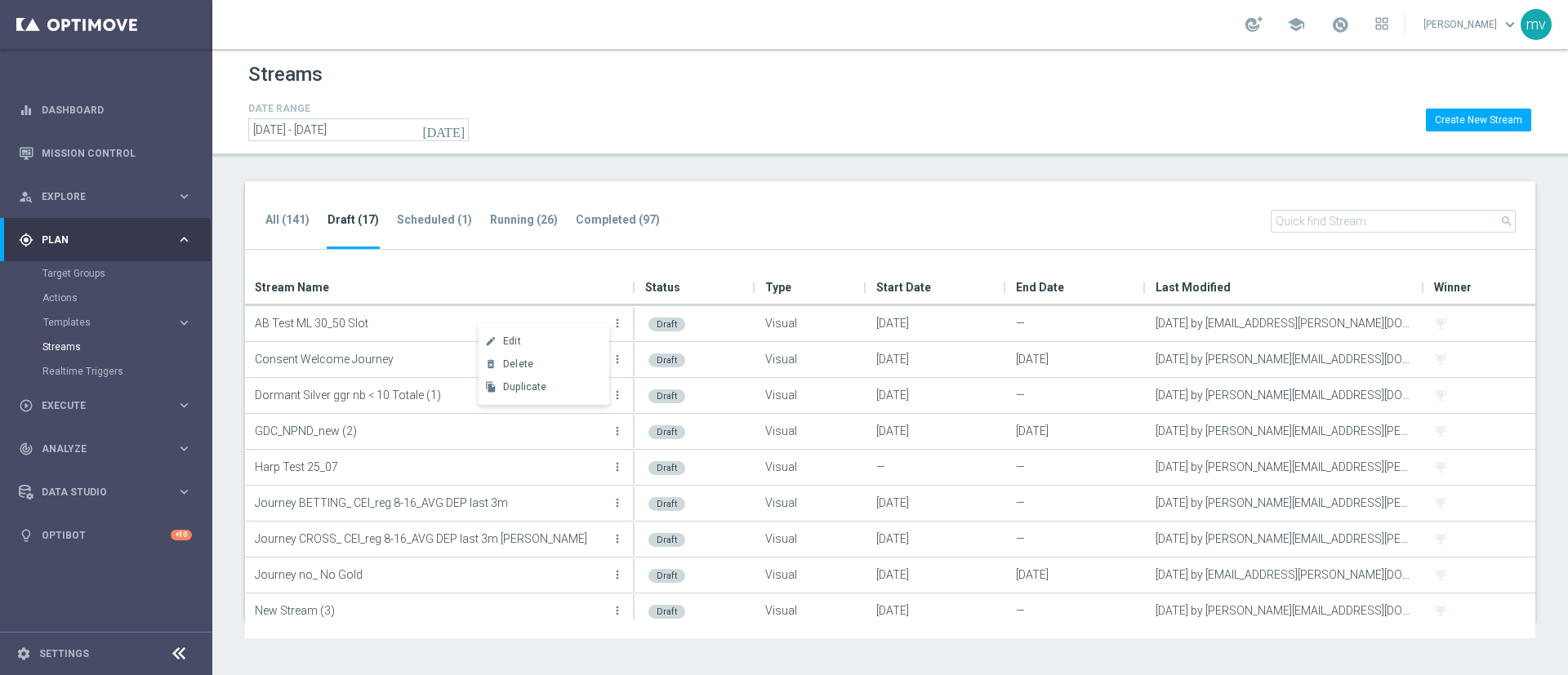
click at [593, 262] on div "Drag here to set row groups Drag here to set column labels Stream Name Status T…" at bounding box center [891, 444] width 1291 height 389
